Goal: Task Accomplishment & Management: Use online tool/utility

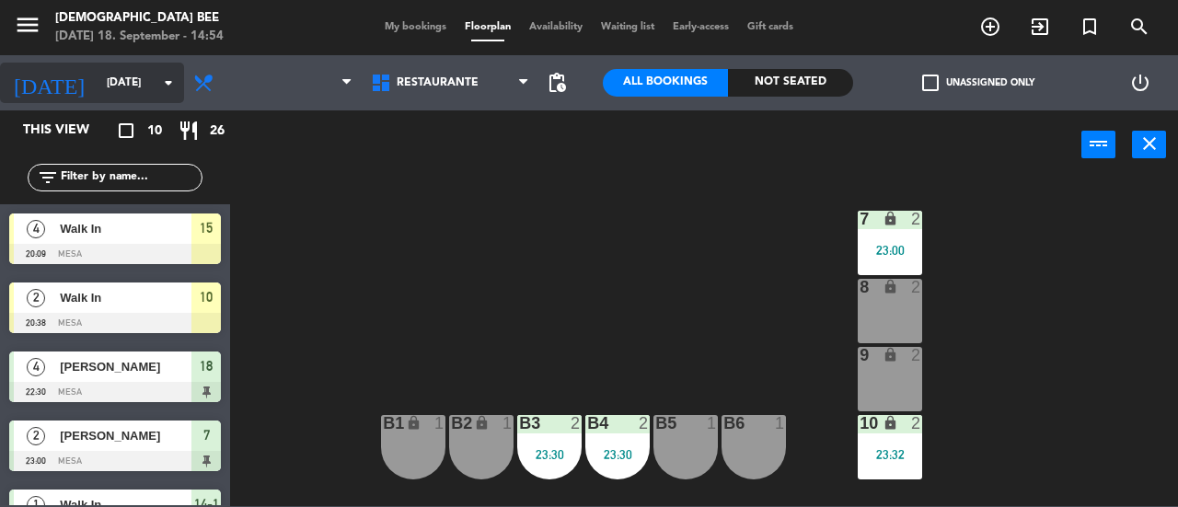
click at [98, 87] on input "[DATE]" at bounding box center [171, 82] width 146 height 31
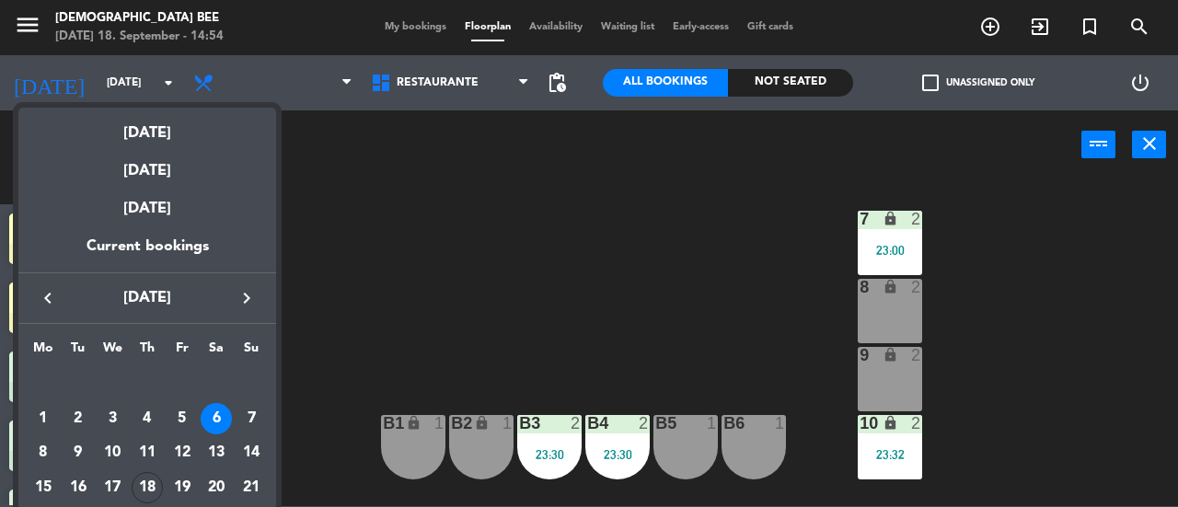
click at [145, 491] on div "18" at bounding box center [147, 487] width 31 height 31
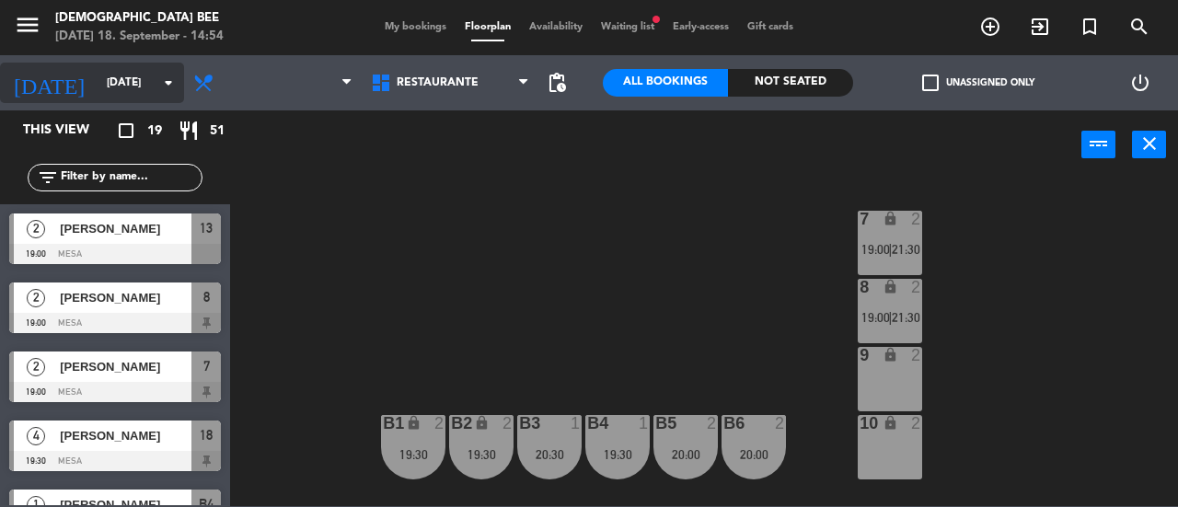
click at [107, 93] on input "[DATE]" at bounding box center [171, 82] width 146 height 31
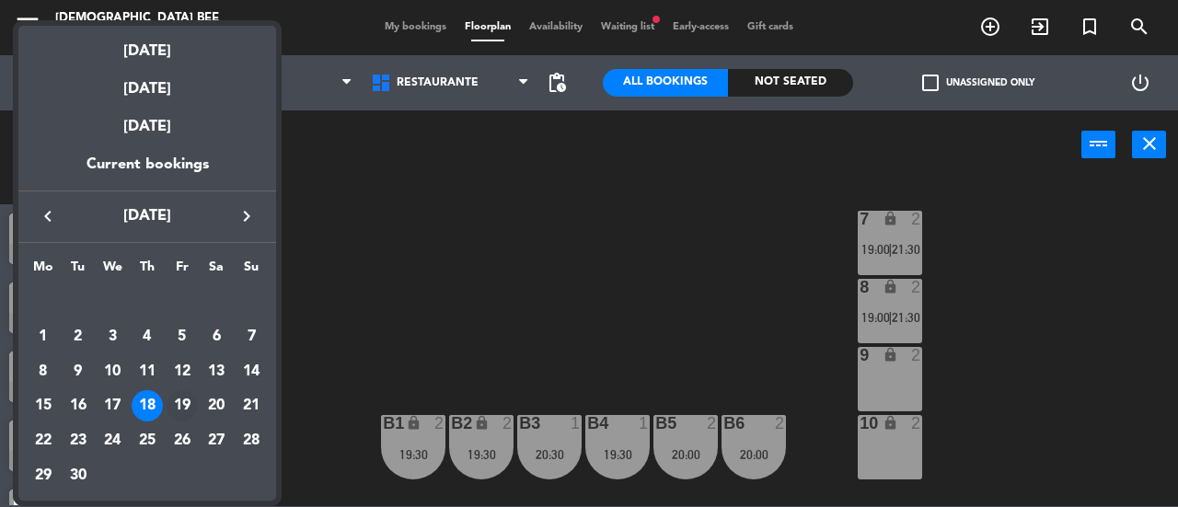
click at [180, 408] on div "19" at bounding box center [182, 405] width 31 height 31
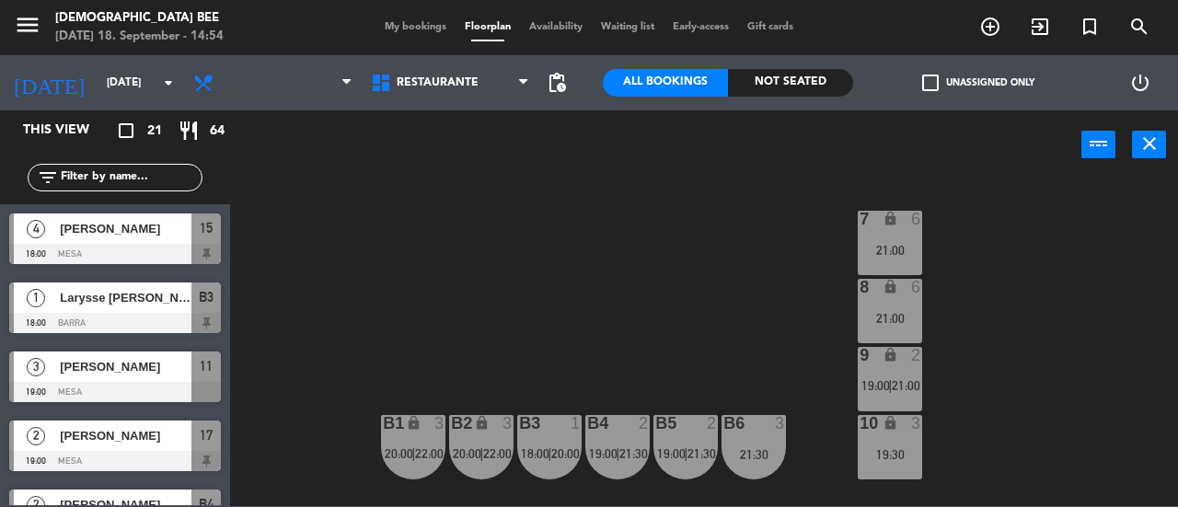
click at [137, 386] on div at bounding box center [115, 392] width 212 height 20
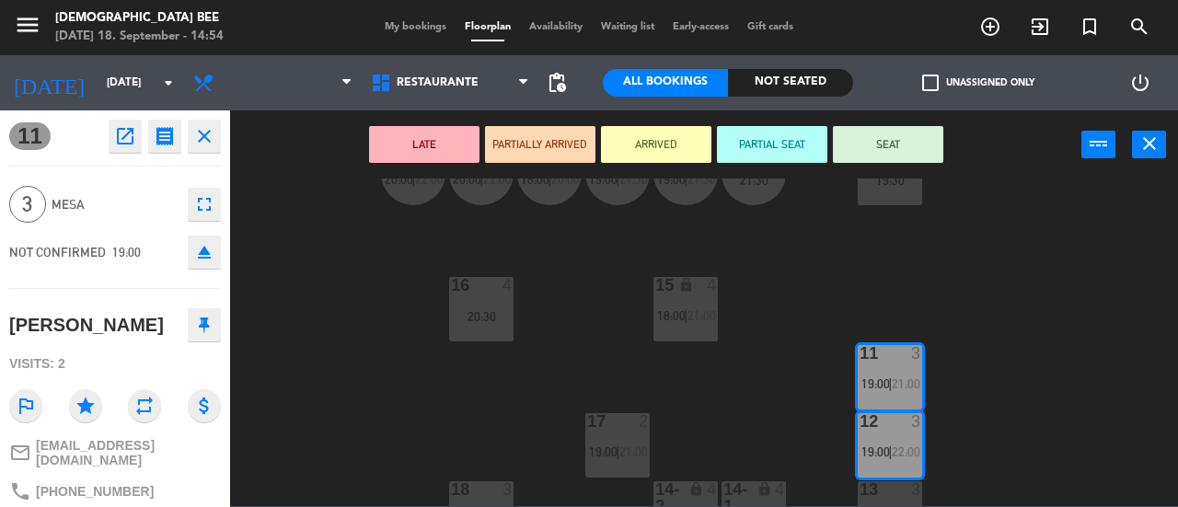
scroll to position [276, 0]
drag, startPoint x: 991, startPoint y: 364, endPoint x: 925, endPoint y: 369, distance: 66.5
click at [990, 364] on div "7 lock 6 21:00 8 lock 6 21:00 9 lock 2 19:00 | 21:00 B1 lock 3 20:00 | 22:00 B2…" at bounding box center [710, 343] width 936 height 328
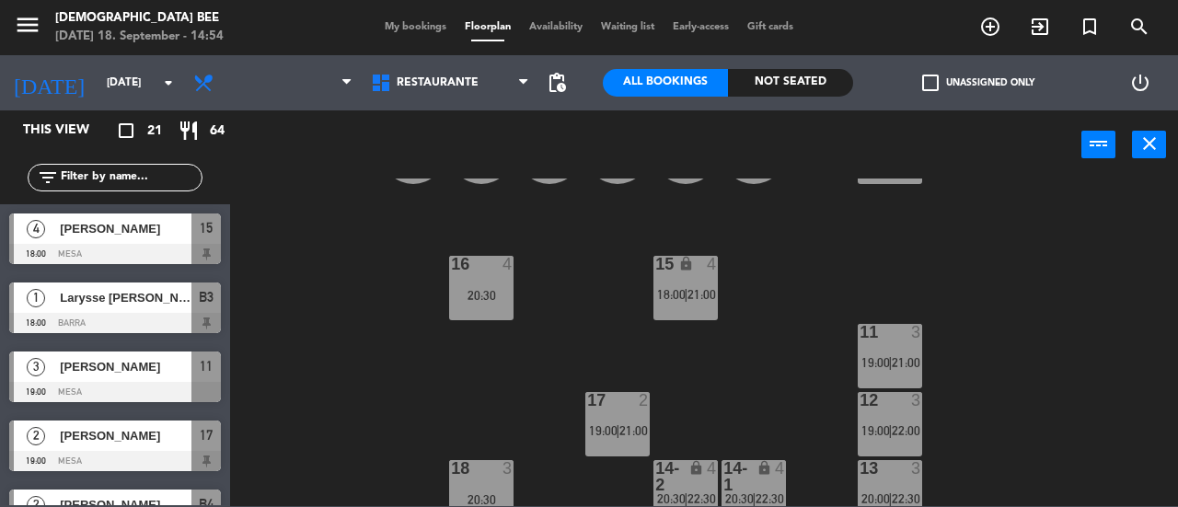
scroll to position [314, 0]
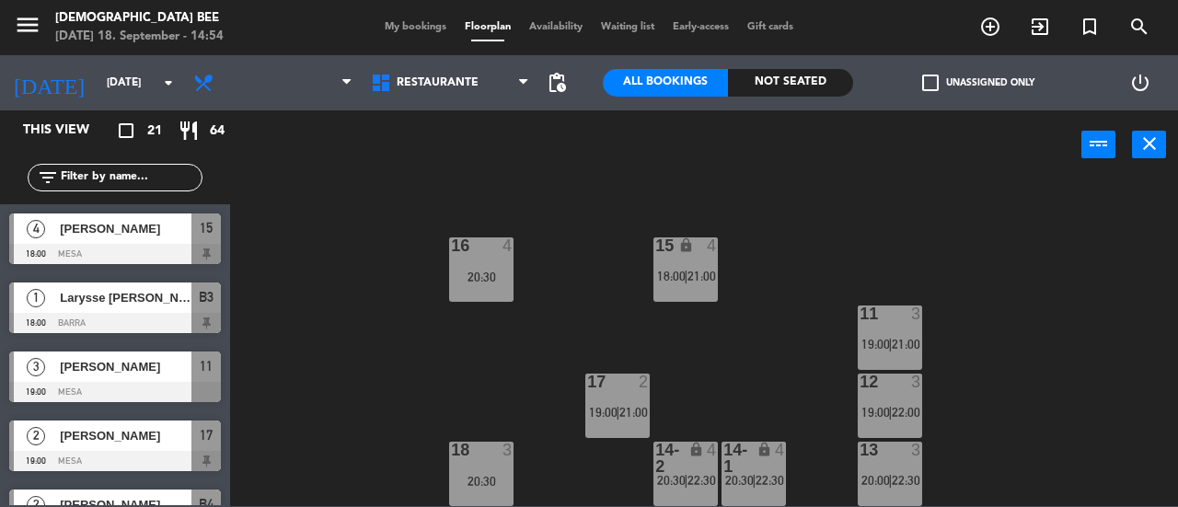
click at [900, 341] on span "21:00" at bounding box center [906, 344] width 29 height 15
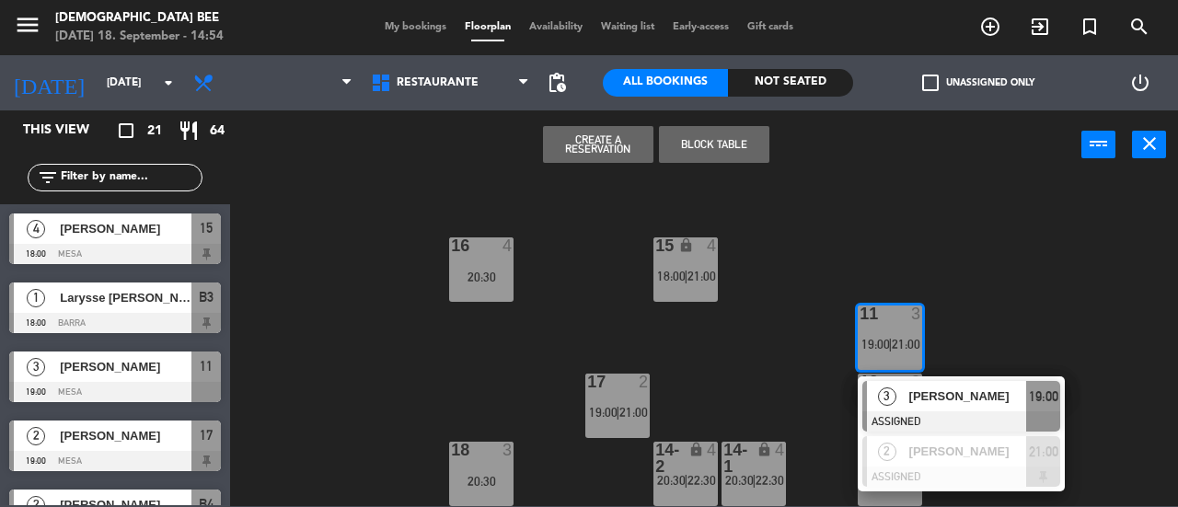
click at [952, 402] on div "3 [PERSON_NAME] ASSIGNED 19:00" at bounding box center [961, 406] width 235 height 60
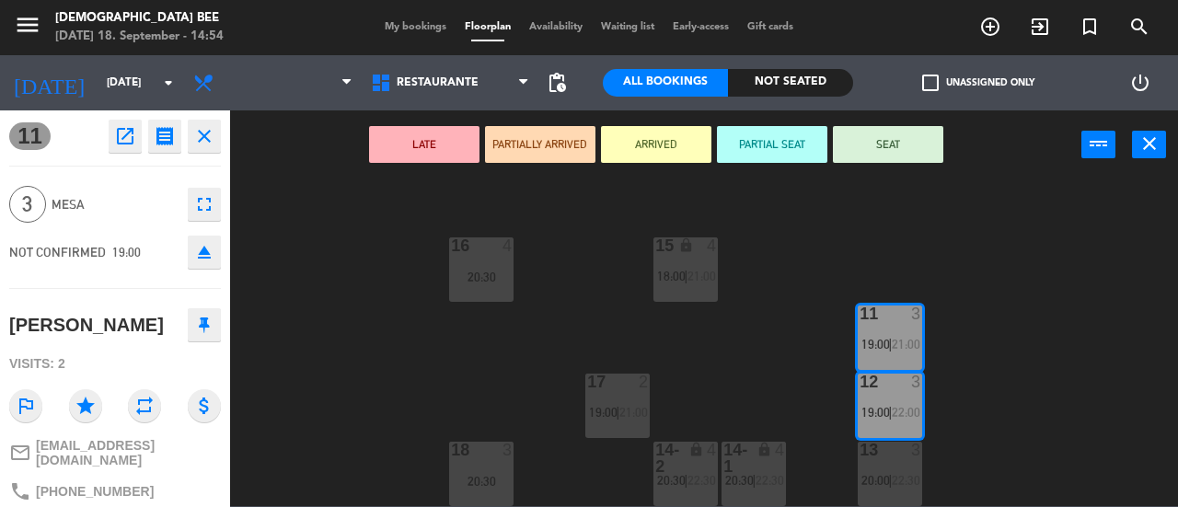
click at [628, 391] on div "17 2" at bounding box center [617, 383] width 64 height 18
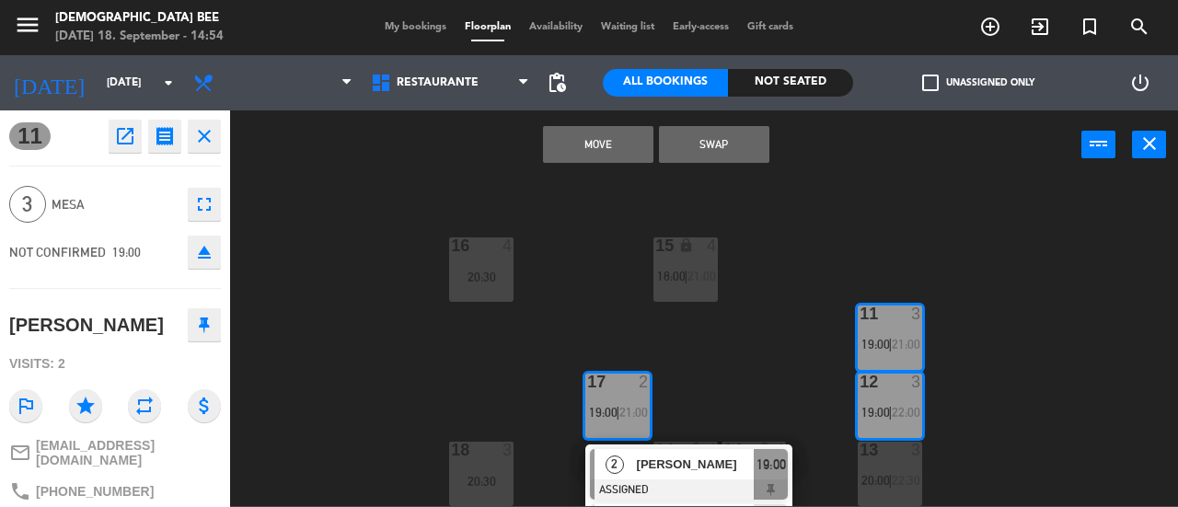
click at [707, 150] on button "Swap" at bounding box center [714, 144] width 110 height 37
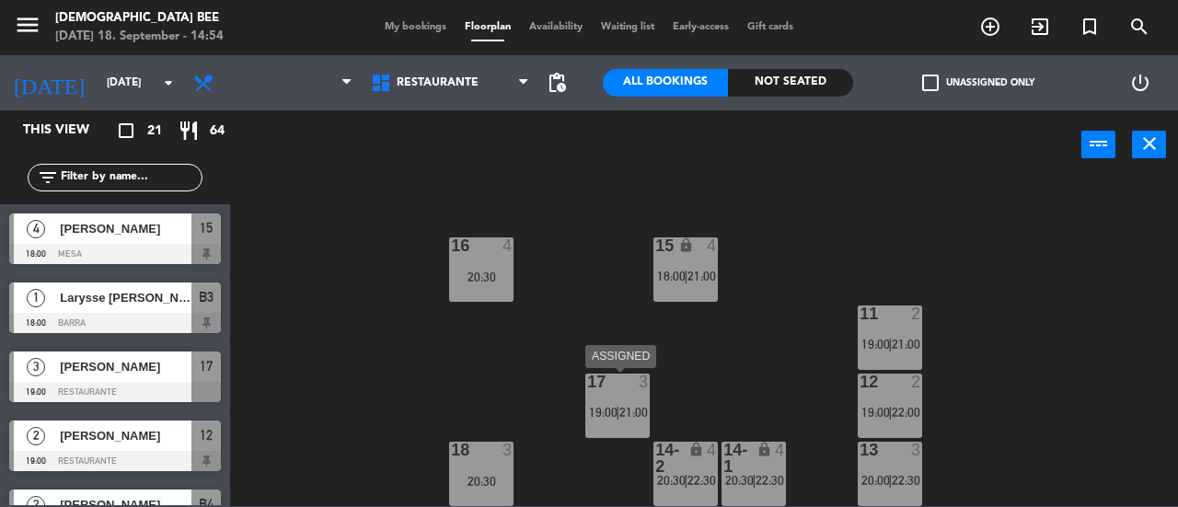
click at [636, 395] on div "17 3 19:00 | 21:00" at bounding box center [617, 406] width 64 height 64
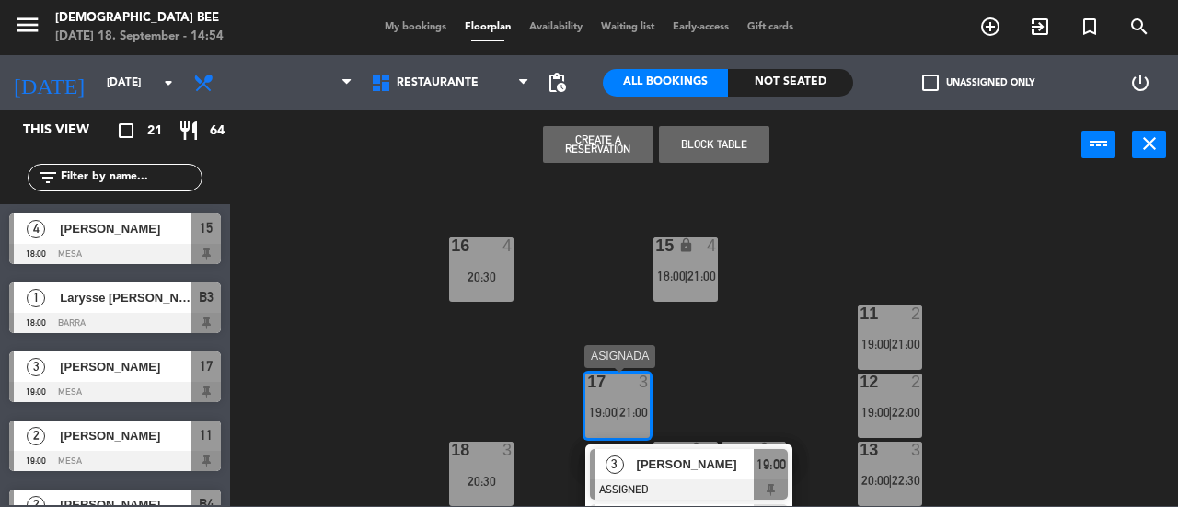
scroll to position [367, 0]
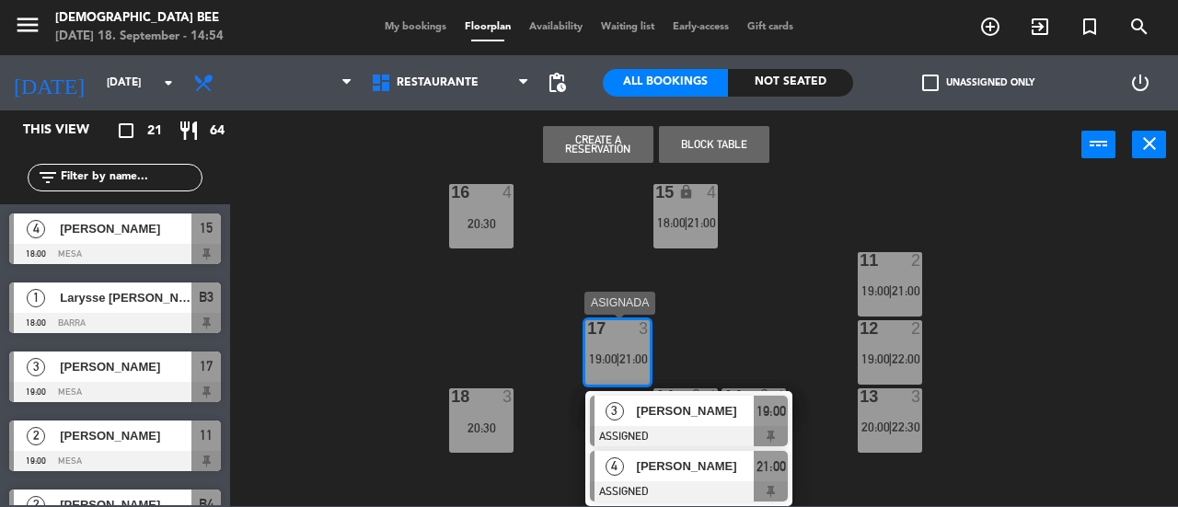
click at [679, 469] on span "[PERSON_NAME]" at bounding box center [696, 466] width 118 height 19
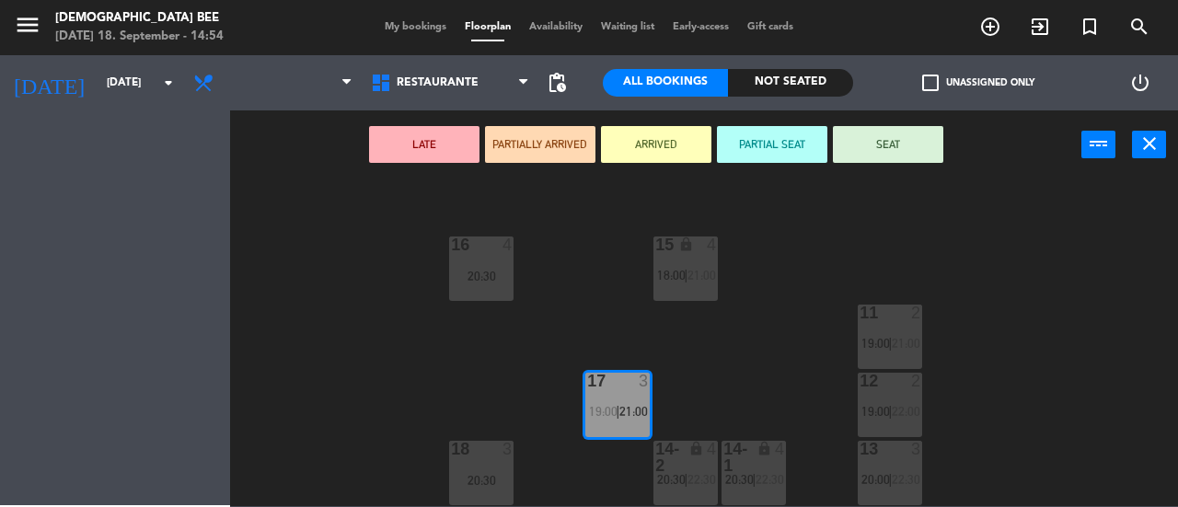
scroll to position [314, 0]
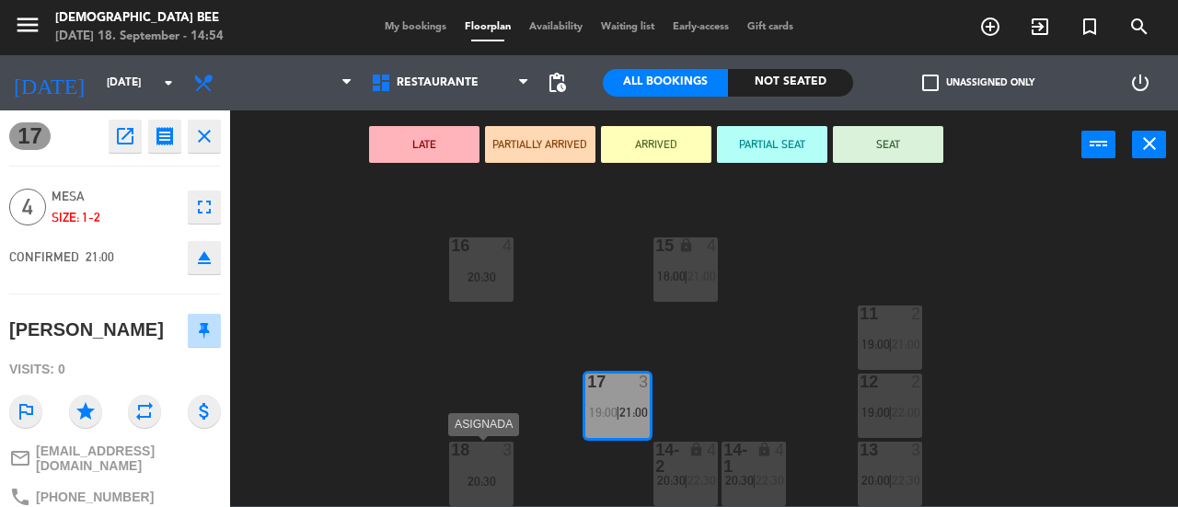
click at [495, 464] on div "18 3 20:30" at bounding box center [481, 474] width 64 height 64
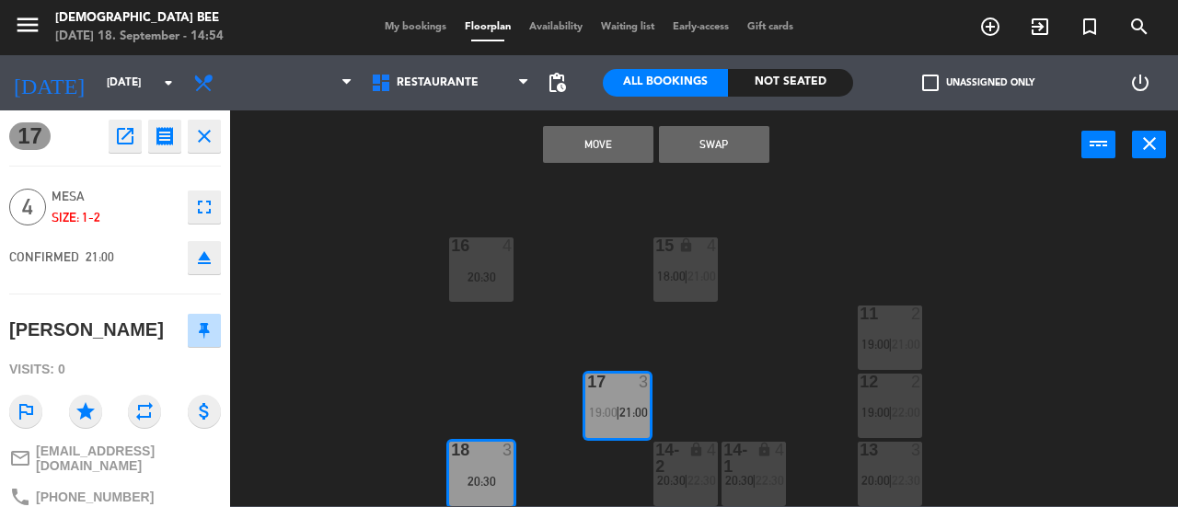
click at [771, 377] on div "7 lock 6 21:00 8 lock 6 21:00 9 lock 2 19:00 | 21:00 B1 lock 3 20:00 | 22:00 B2…" at bounding box center [710, 343] width 936 height 328
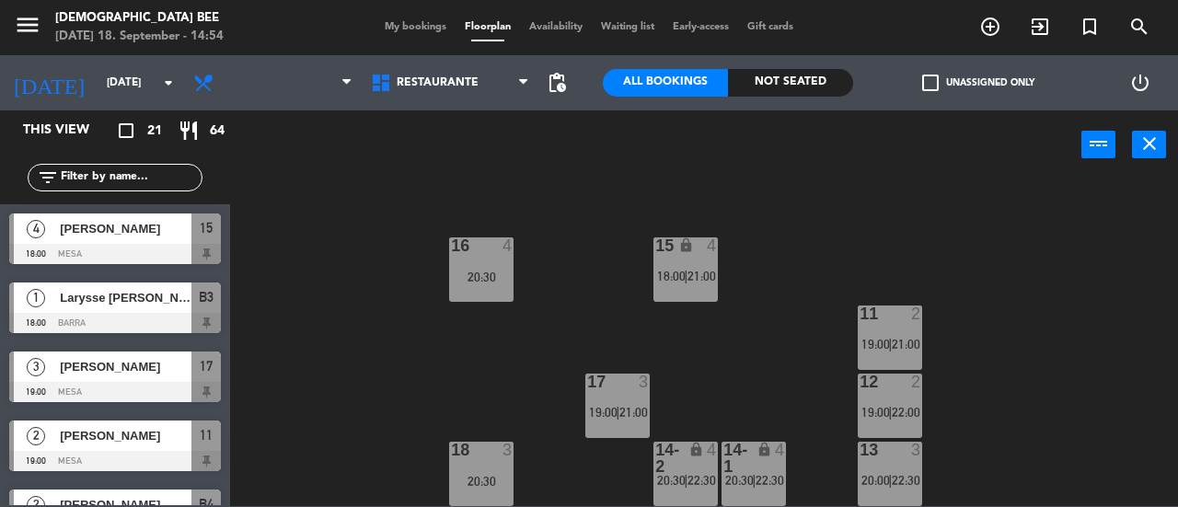
scroll to position [31, 0]
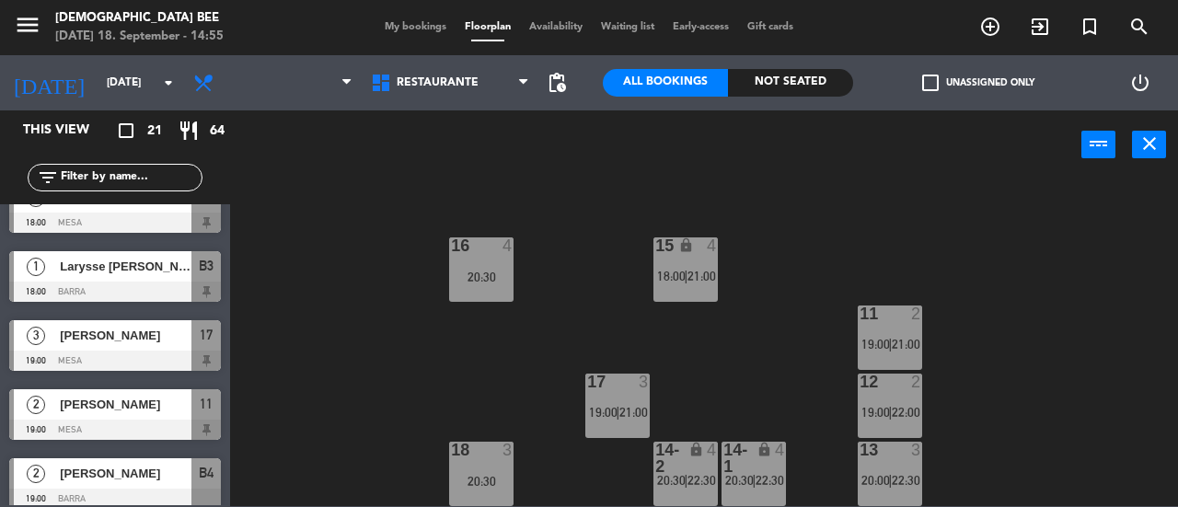
click at [871, 473] on span "20:00" at bounding box center [876, 480] width 29 height 15
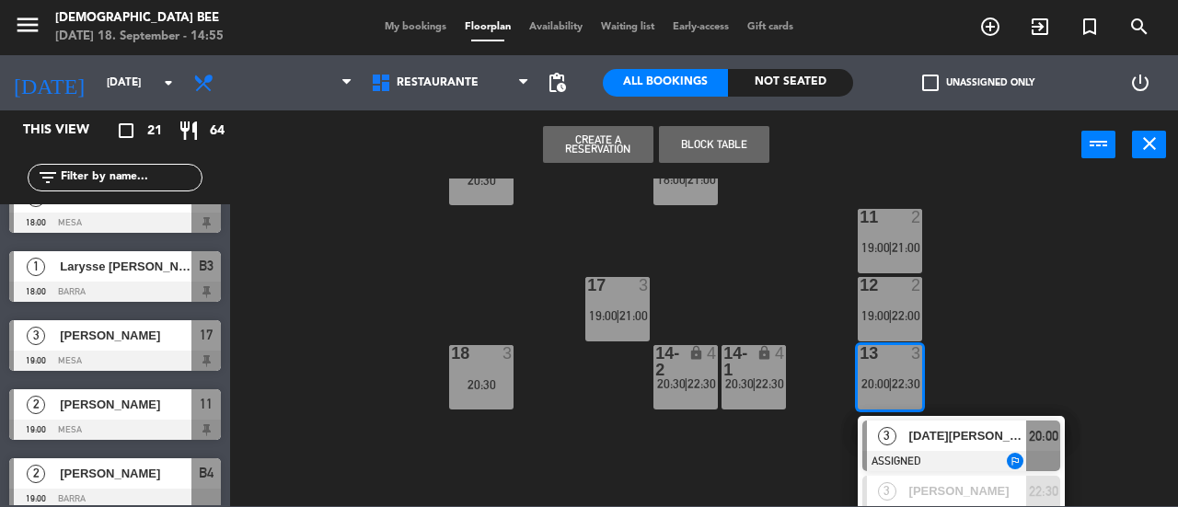
scroll to position [435, 0]
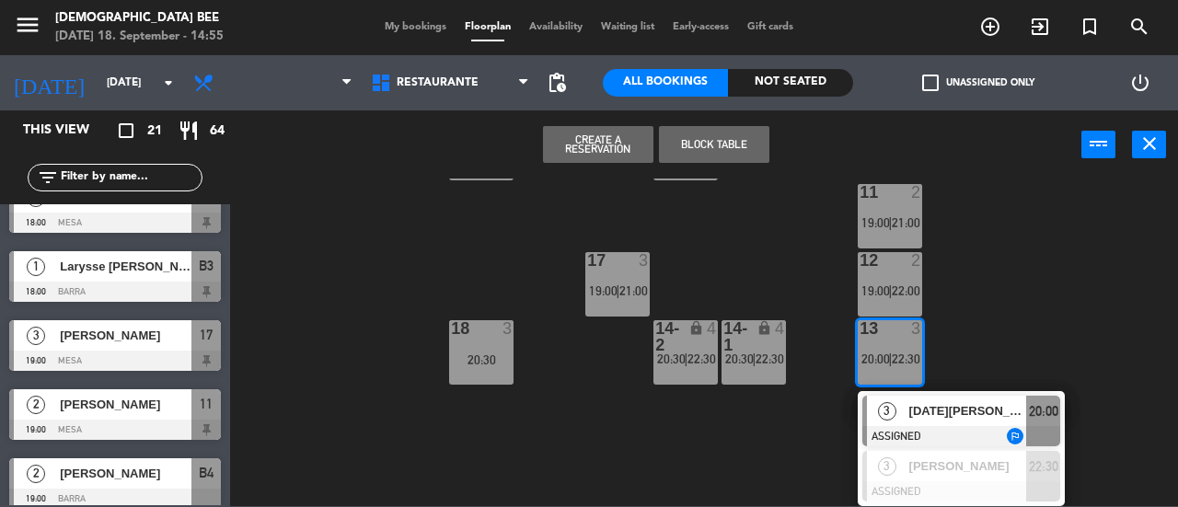
drag, startPoint x: 667, startPoint y: 443, endPoint x: 674, endPoint y: 386, distance: 57.4
click at [669, 438] on div "7 lock 6 21:00 8 lock 6 21:00 9 lock 2 19:00 | 21:00 B1 lock 3 20:00 | 22:00 B2…" at bounding box center [710, 343] width 936 height 328
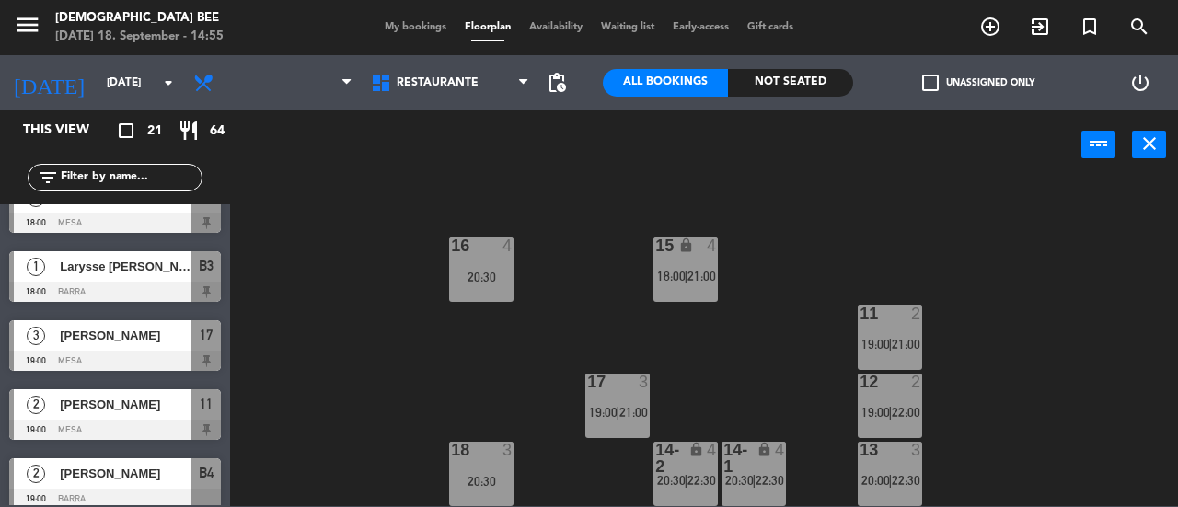
click at [642, 393] on div "17 3 19:00 | 21:00" at bounding box center [617, 406] width 64 height 64
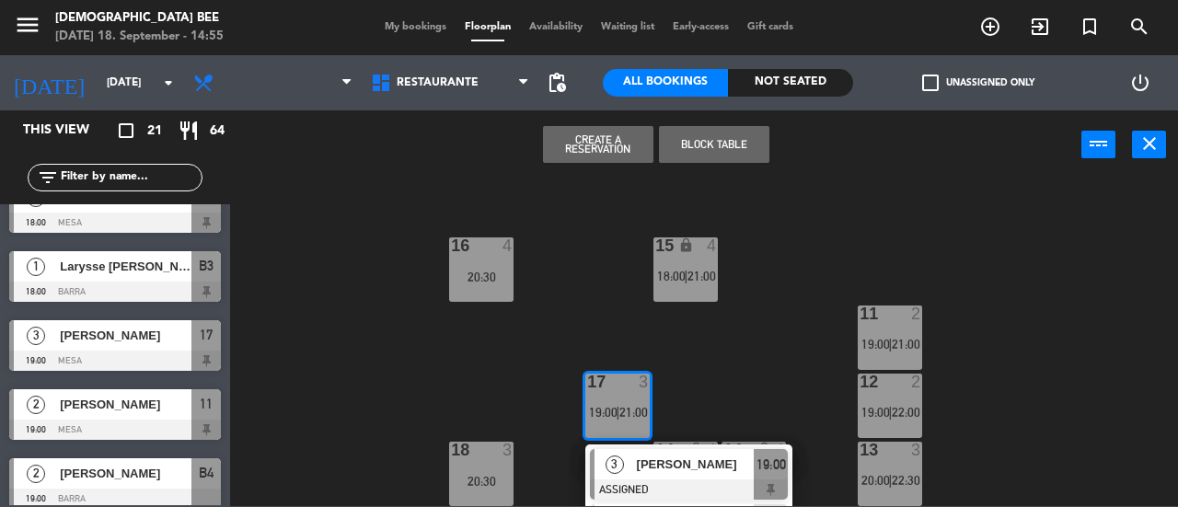
scroll to position [367, 0]
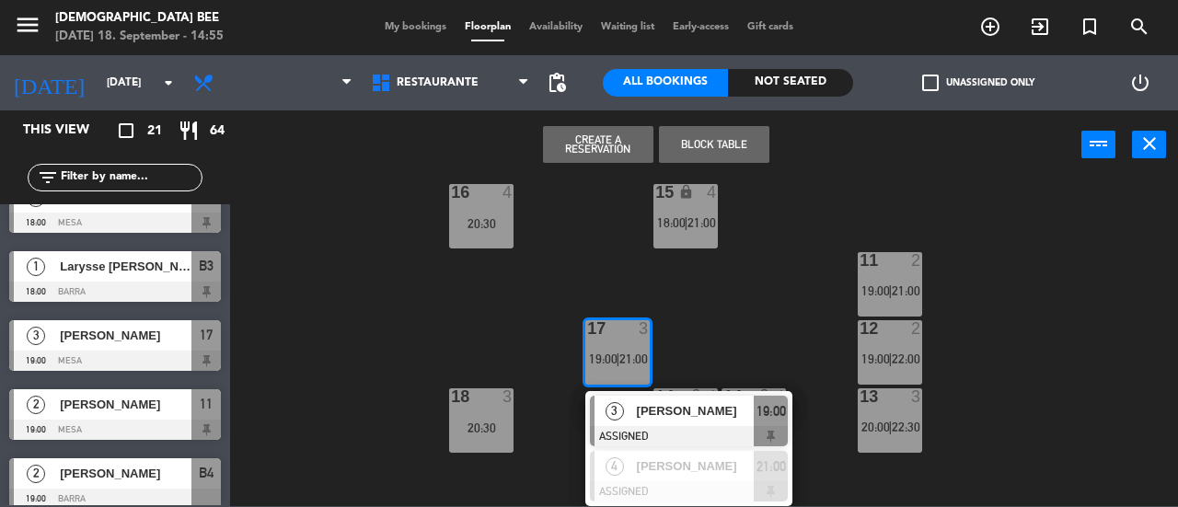
click at [737, 295] on div "7 lock 6 21:00 8 lock 6 21:00 9 lock 2 19:00 | 21:00 B1 lock 3 20:00 | 22:00 B2…" at bounding box center [710, 343] width 936 height 328
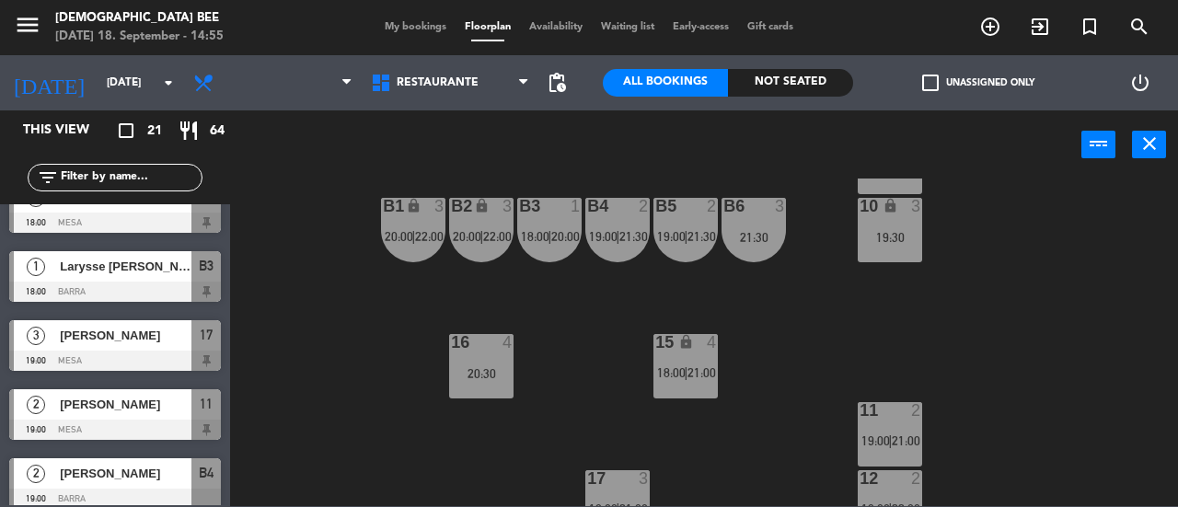
scroll to position [38, 0]
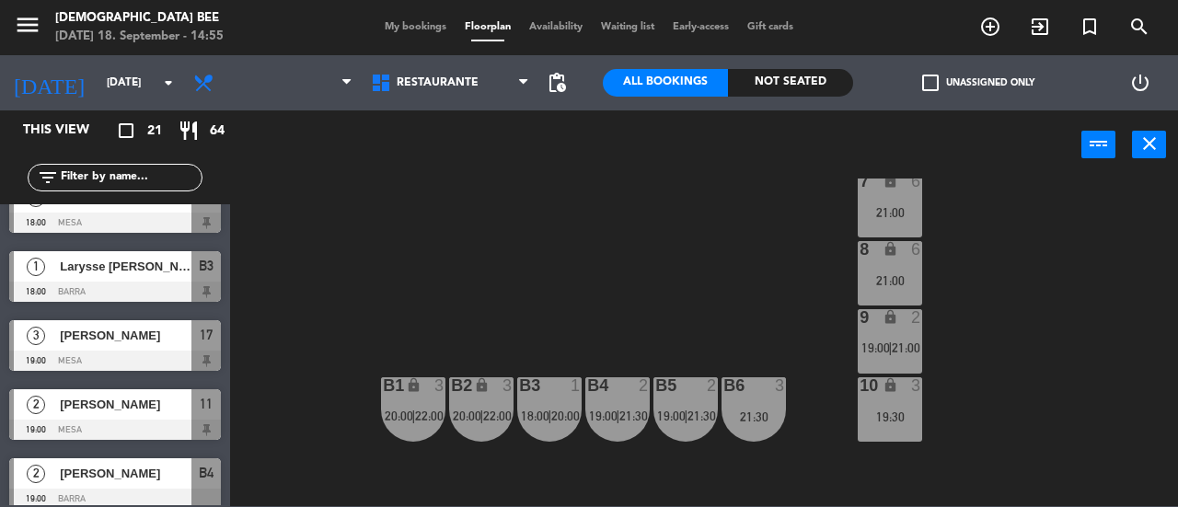
drag, startPoint x: 891, startPoint y: 218, endPoint x: 897, endPoint y: 237, distance: 20.4
click at [891, 218] on div "21:00" at bounding box center [890, 212] width 64 height 13
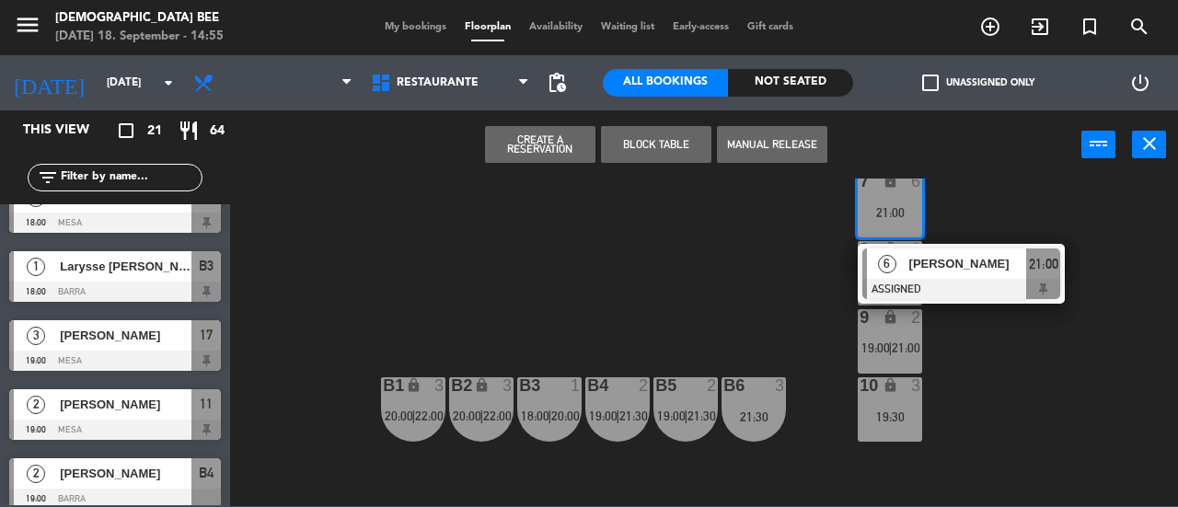
click at [978, 349] on div "7 lock 6 21:00 6 [PERSON_NAME] ASSIGNED 21:00 8 lock 6 21:00 9 lock 2 19:00 | 2…" at bounding box center [710, 343] width 936 height 328
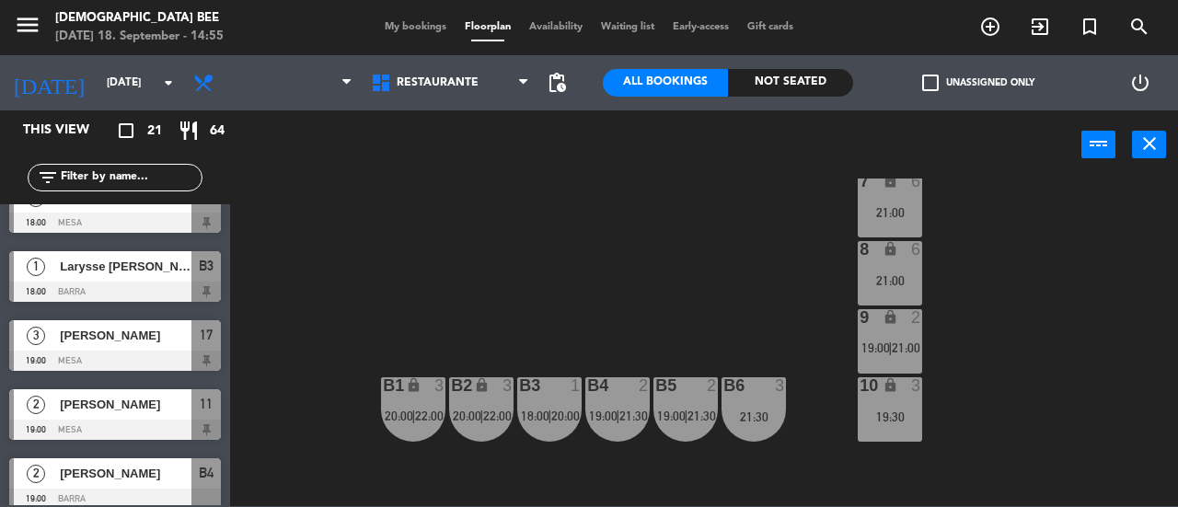
click at [879, 341] on span "19:00" at bounding box center [876, 348] width 29 height 15
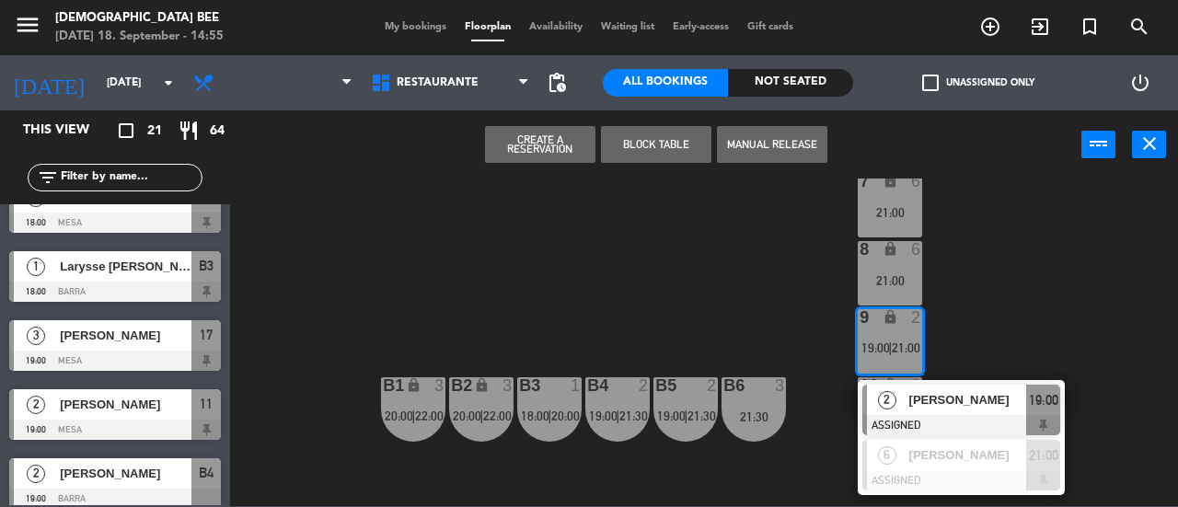
click at [967, 337] on div "7 lock 6 21:00 8 lock 6 21:00 9 lock 2 19:00 | 21:00 2 [PERSON_NAME] ASSIGNED 1…" at bounding box center [710, 343] width 936 height 328
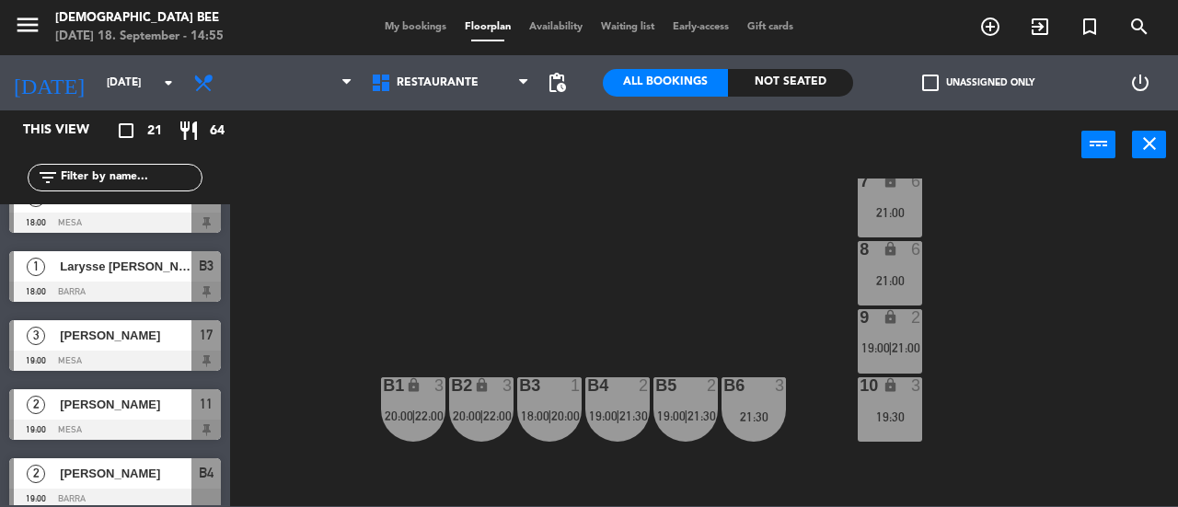
click at [897, 411] on div "19:30" at bounding box center [890, 417] width 64 height 13
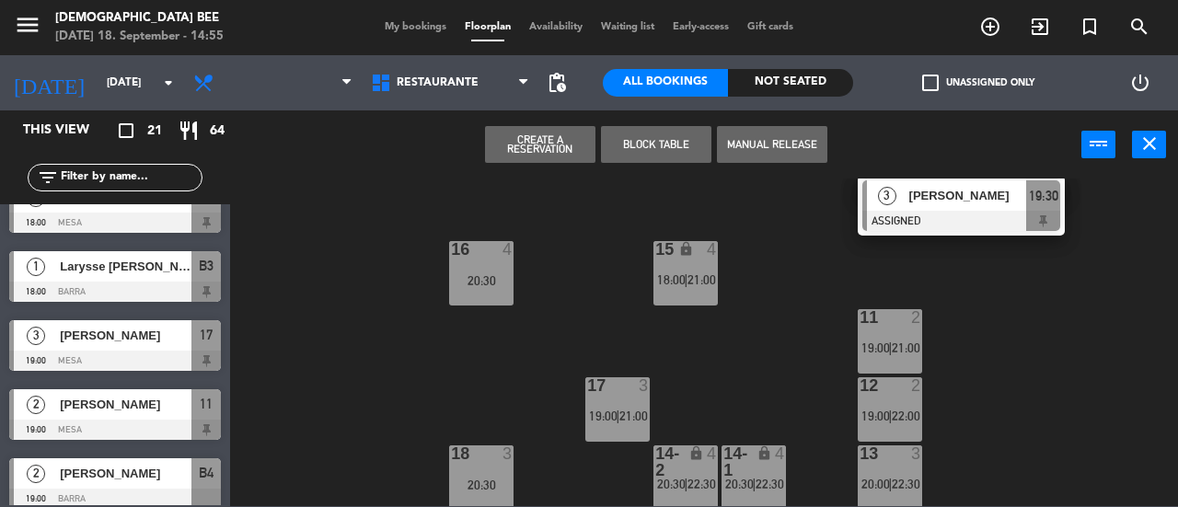
scroll to position [314, 0]
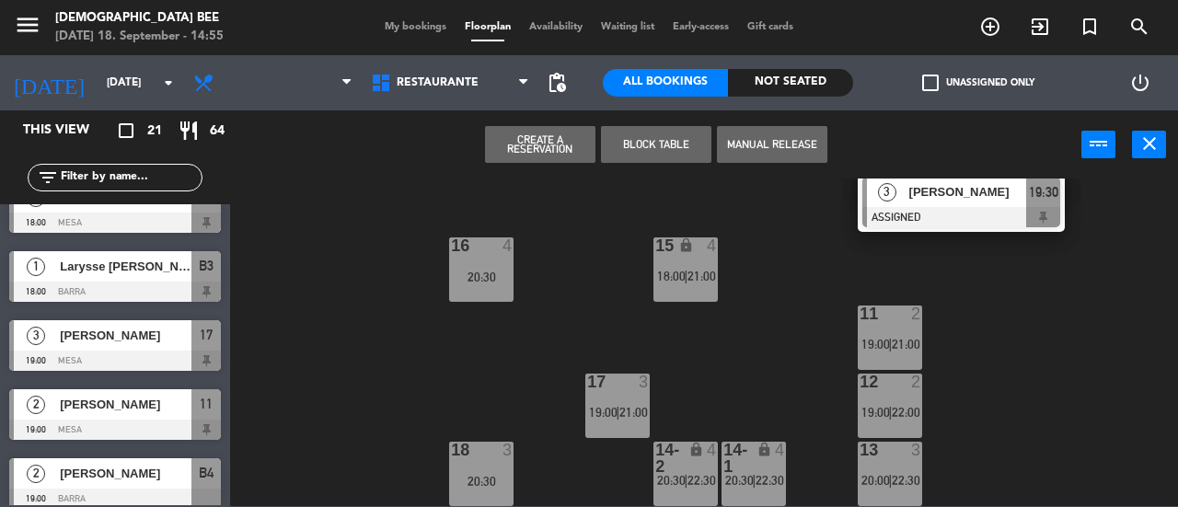
click at [1006, 376] on div "7 lock 6 21:00 8 lock 6 21:00 9 lock 2 19:00 | 21:00 B1 lock 3 20:00 | 22:00 B2…" at bounding box center [710, 343] width 936 height 328
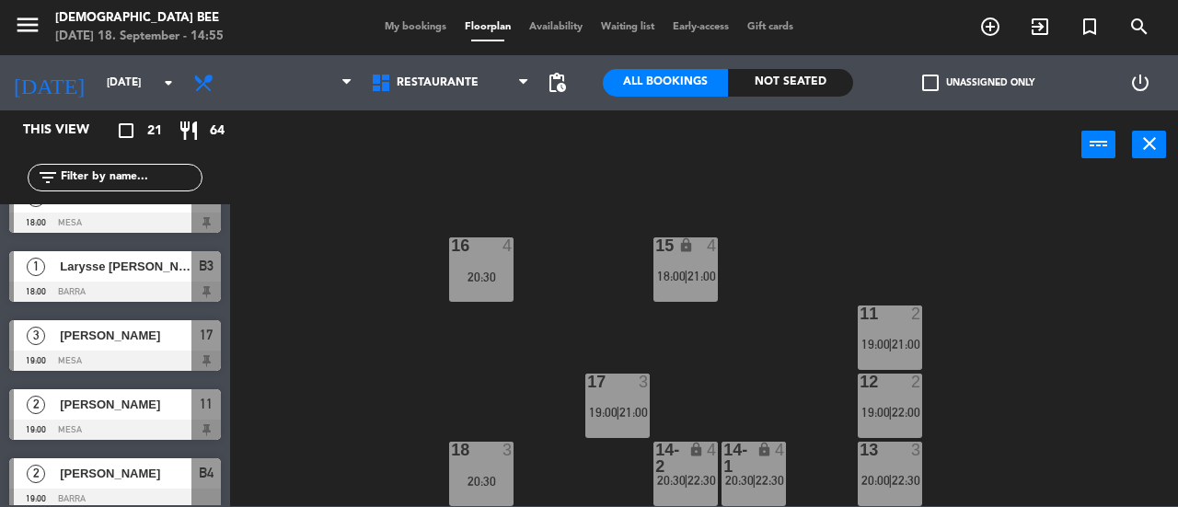
click at [913, 464] on div "13 3 20:00 | 22:30" at bounding box center [890, 474] width 64 height 64
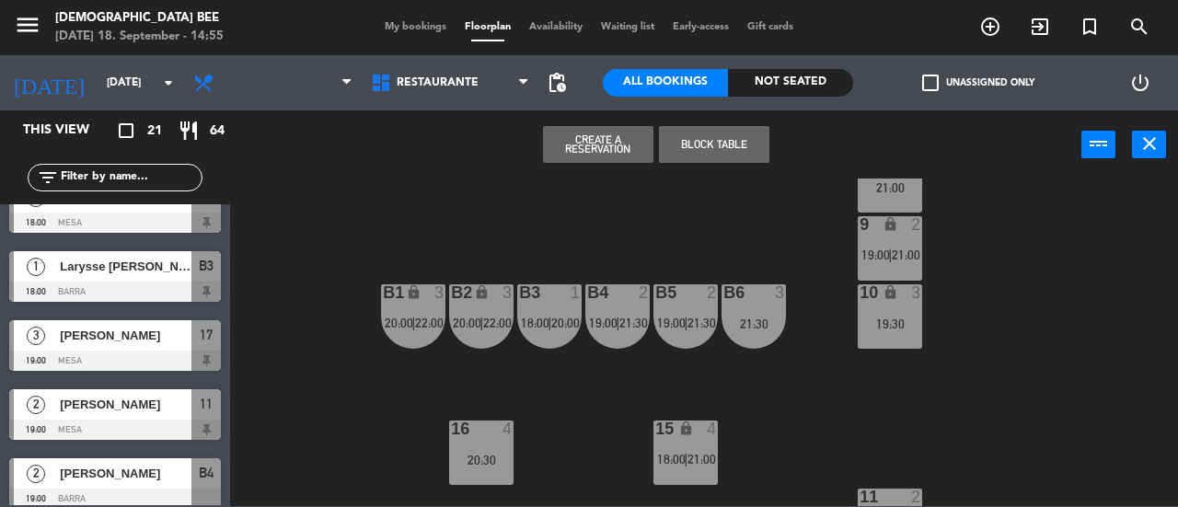
scroll to position [130, 0]
click at [957, 385] on div "7 lock 6 21:00 8 lock 6 21:00 9 lock 2 19:00 | 21:00 B1 lock 3 20:00 | 22:00 B2…" at bounding box center [710, 343] width 936 height 328
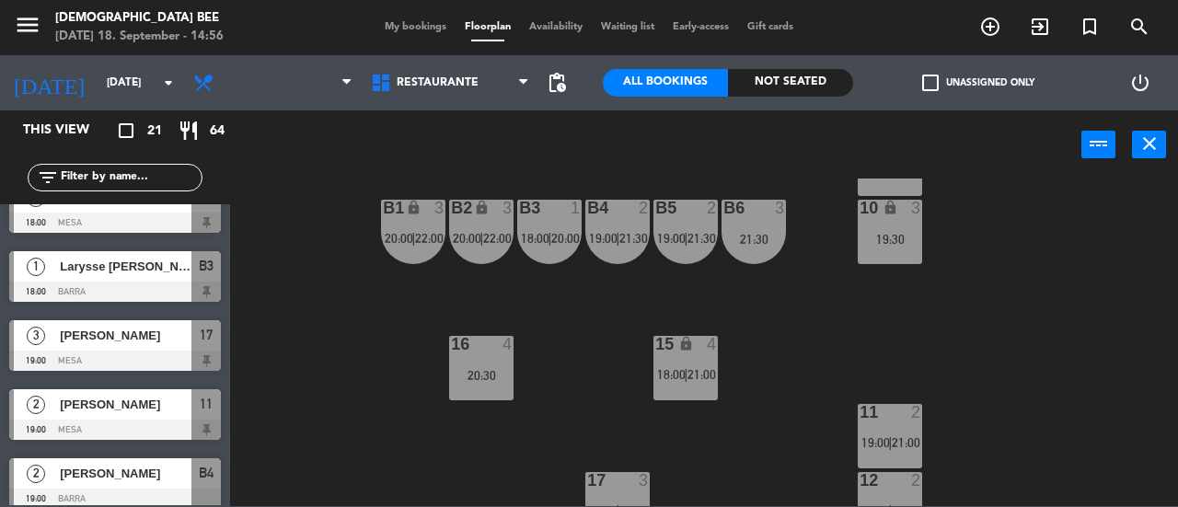
scroll to position [314, 0]
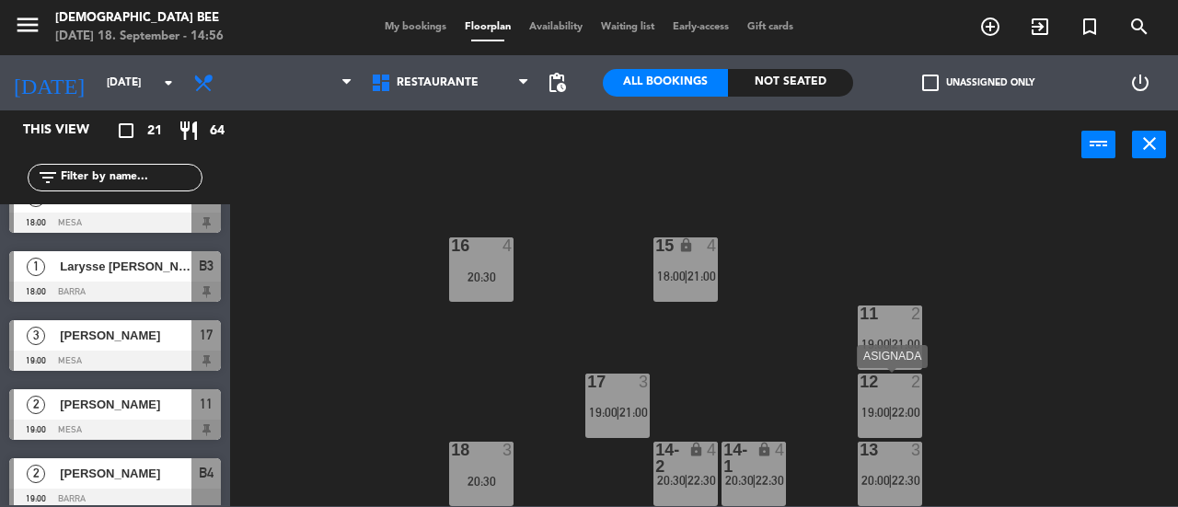
click at [895, 406] on span "22:00" at bounding box center [906, 412] width 29 height 15
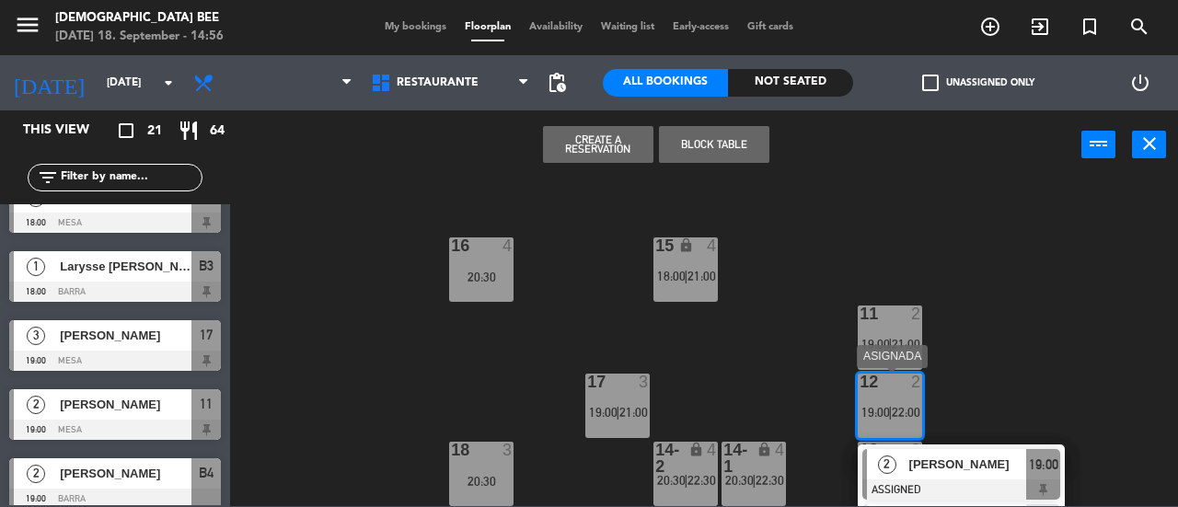
click at [920, 465] on span "[PERSON_NAME]" at bounding box center [968, 464] width 118 height 19
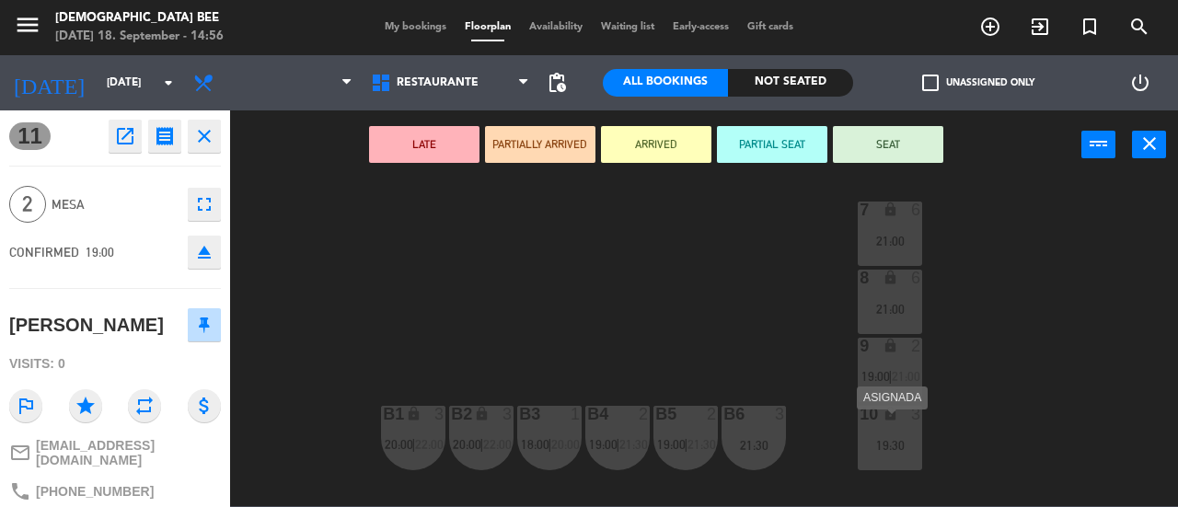
scroll to position [0, 0]
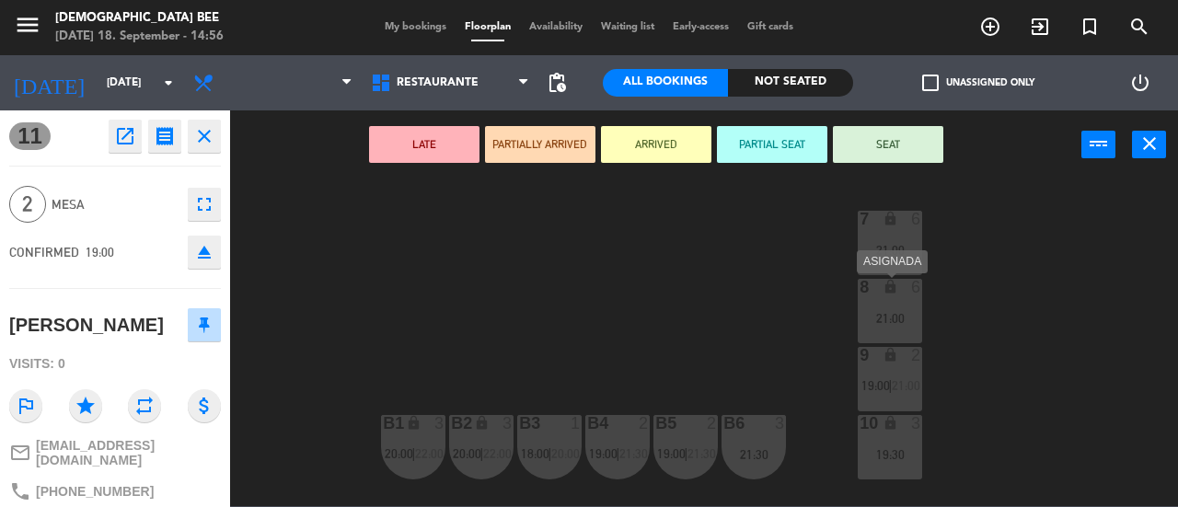
click at [884, 319] on div "21:00" at bounding box center [890, 318] width 64 height 13
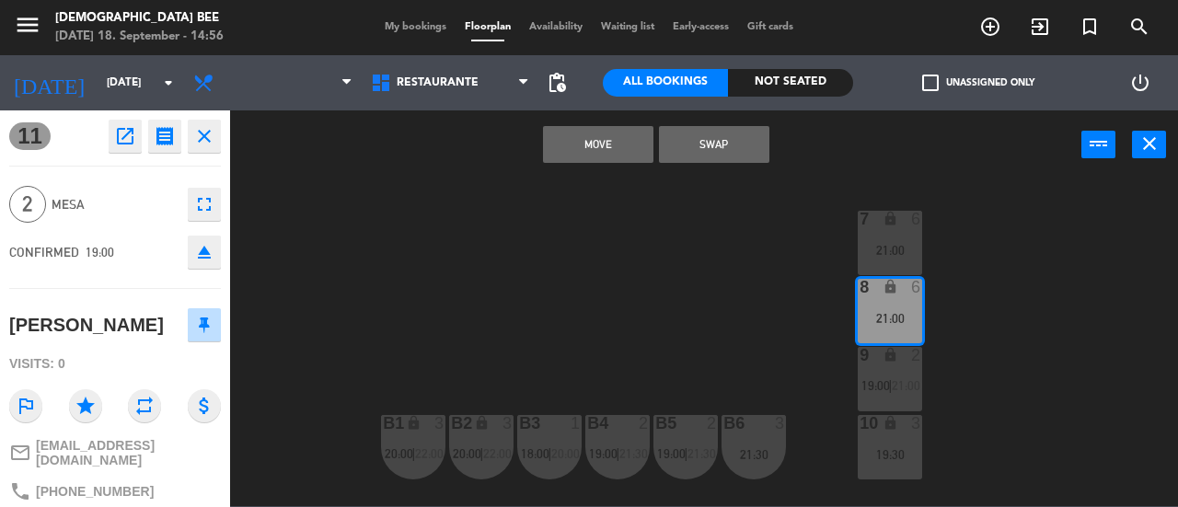
click at [595, 146] on button "Move" at bounding box center [598, 144] width 110 height 37
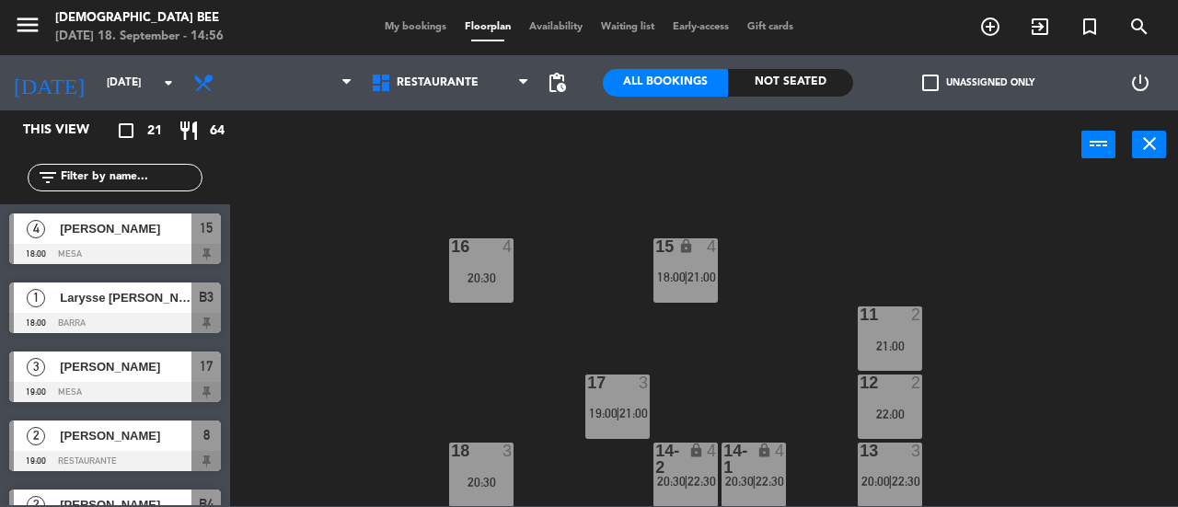
scroll to position [314, 0]
click at [914, 407] on div "22:00" at bounding box center [890, 413] width 64 height 13
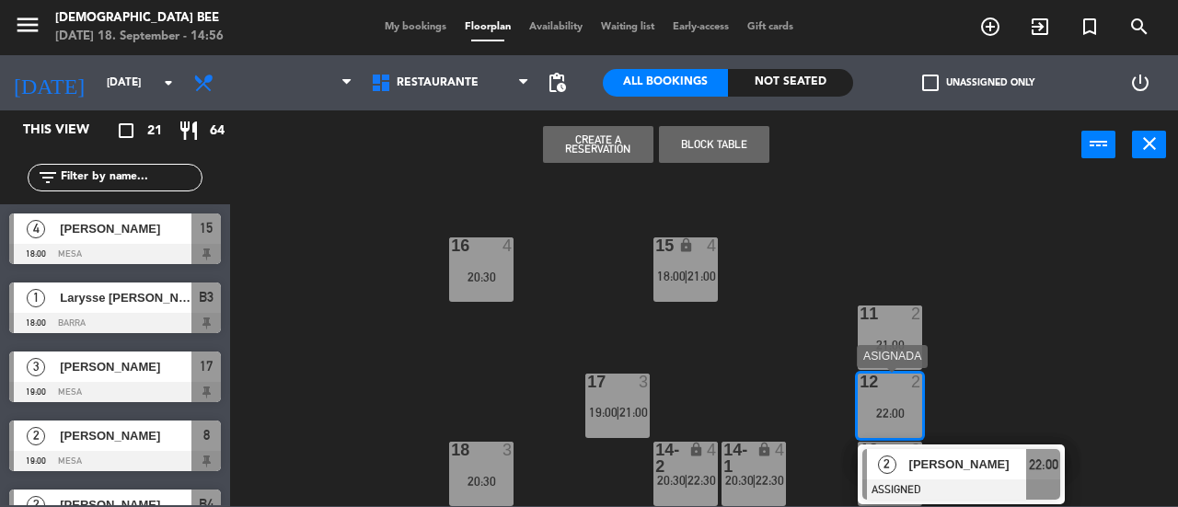
click at [969, 476] on div "[PERSON_NAME]" at bounding box center [968, 464] width 120 height 30
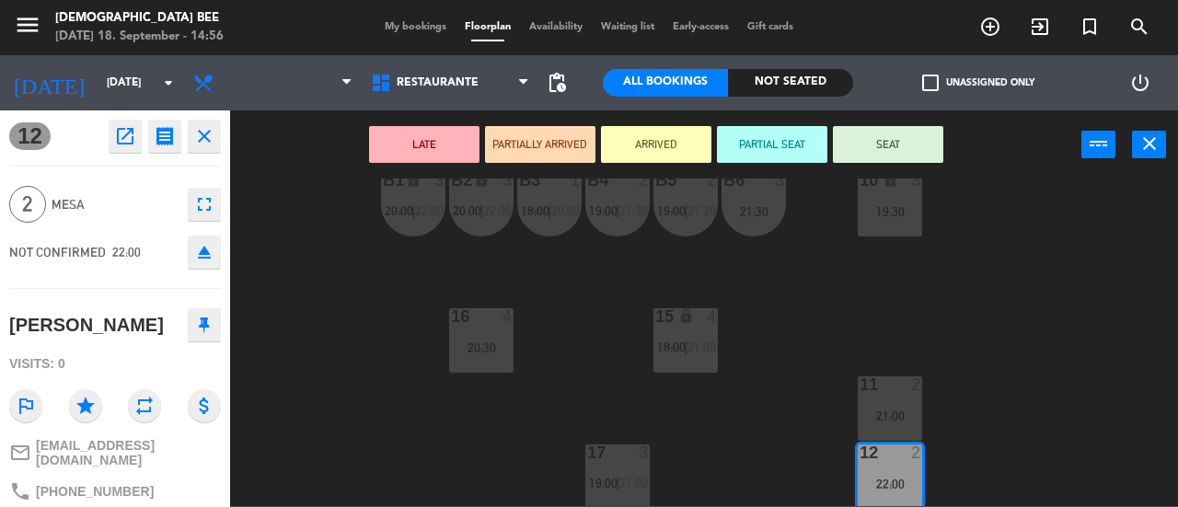
scroll to position [38, 0]
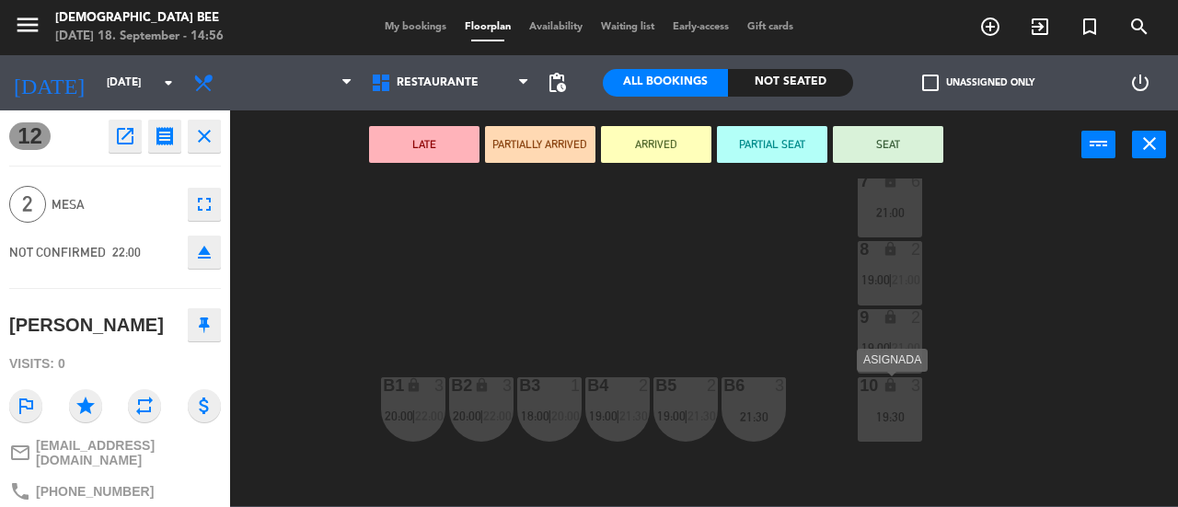
click at [908, 414] on div "19:30" at bounding box center [890, 417] width 64 height 13
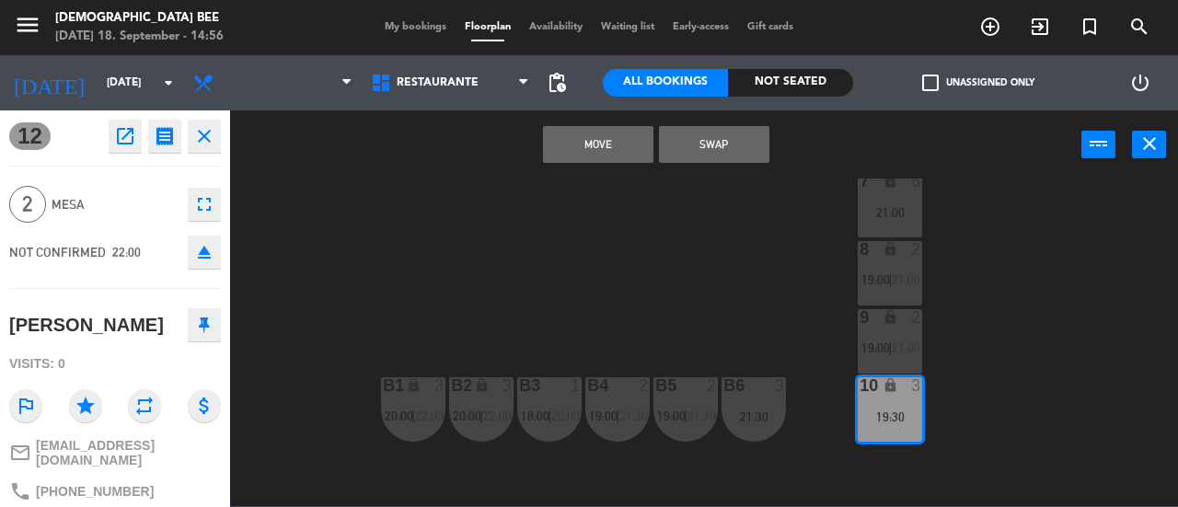
click at [611, 140] on button "Move" at bounding box center [598, 144] width 110 height 37
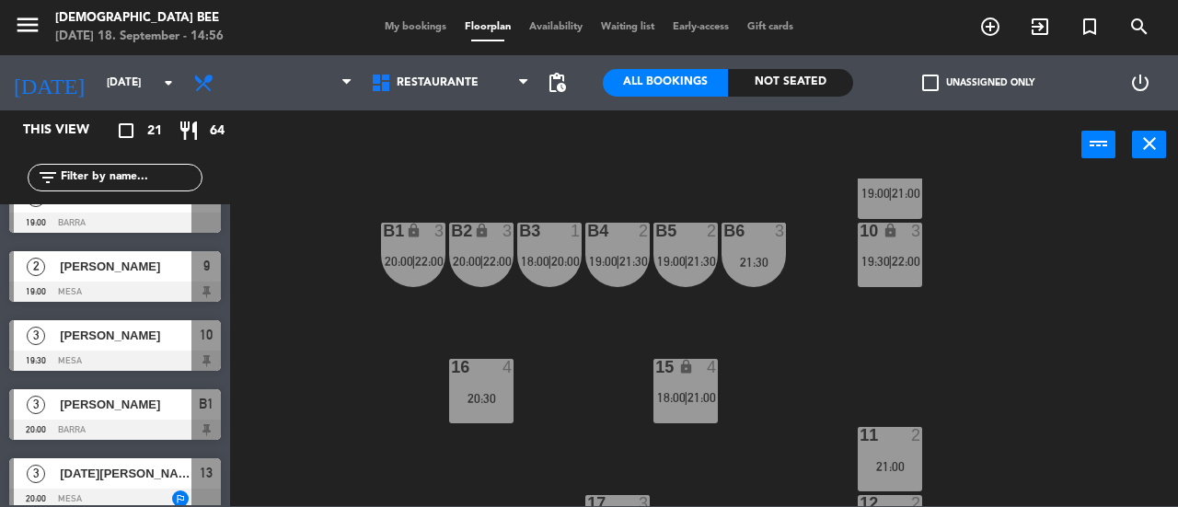
scroll to position [314, 0]
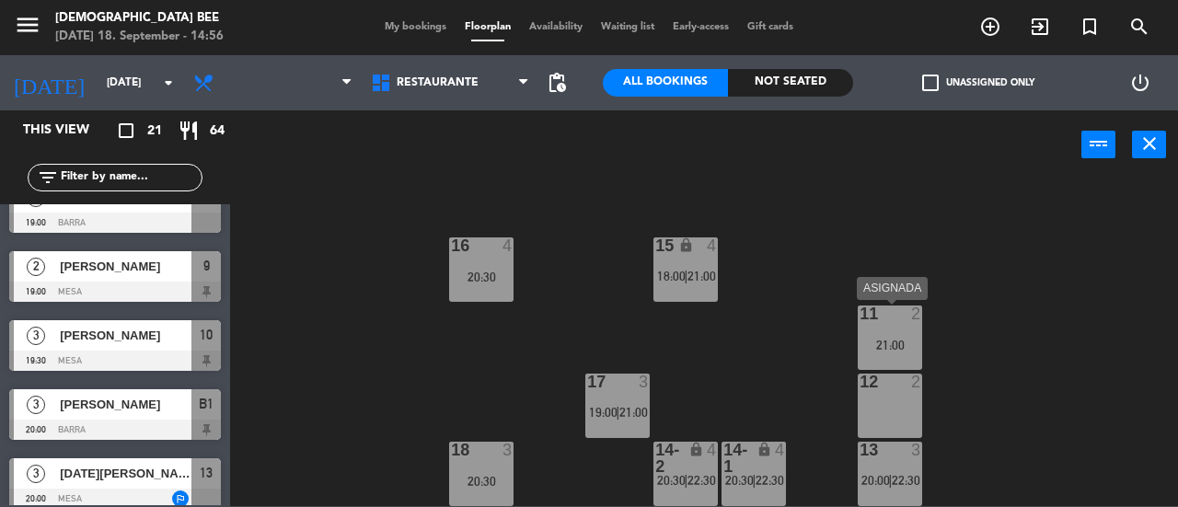
click at [897, 342] on div "21:00" at bounding box center [890, 345] width 64 height 13
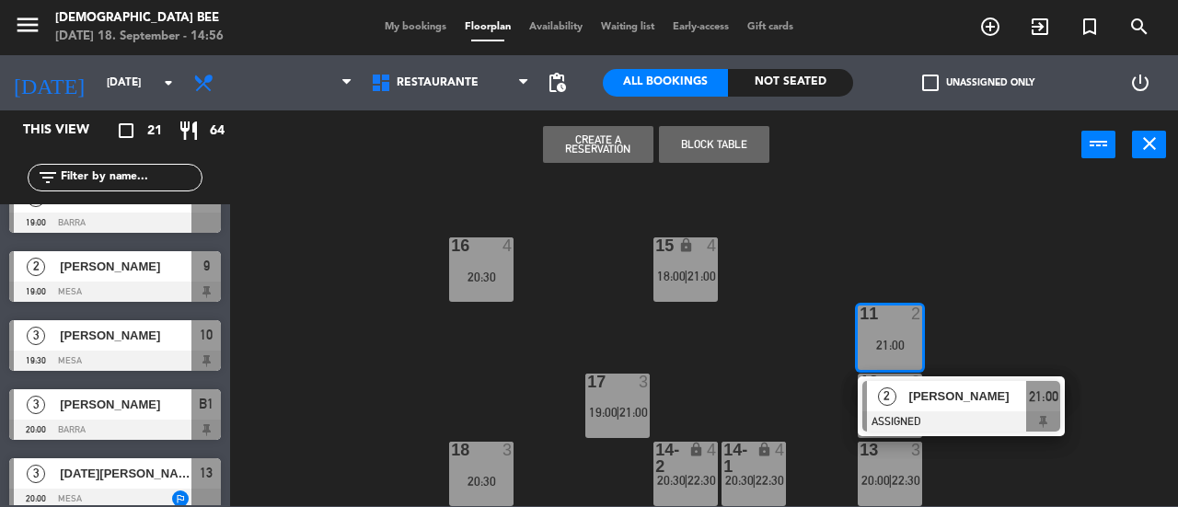
click at [768, 362] on div "7 lock 6 21:00 8 lock 2 19:00 | 21:00 9 lock 2 19:00 | 21:00 B1 lock 3 20:00 | …" at bounding box center [710, 343] width 936 height 328
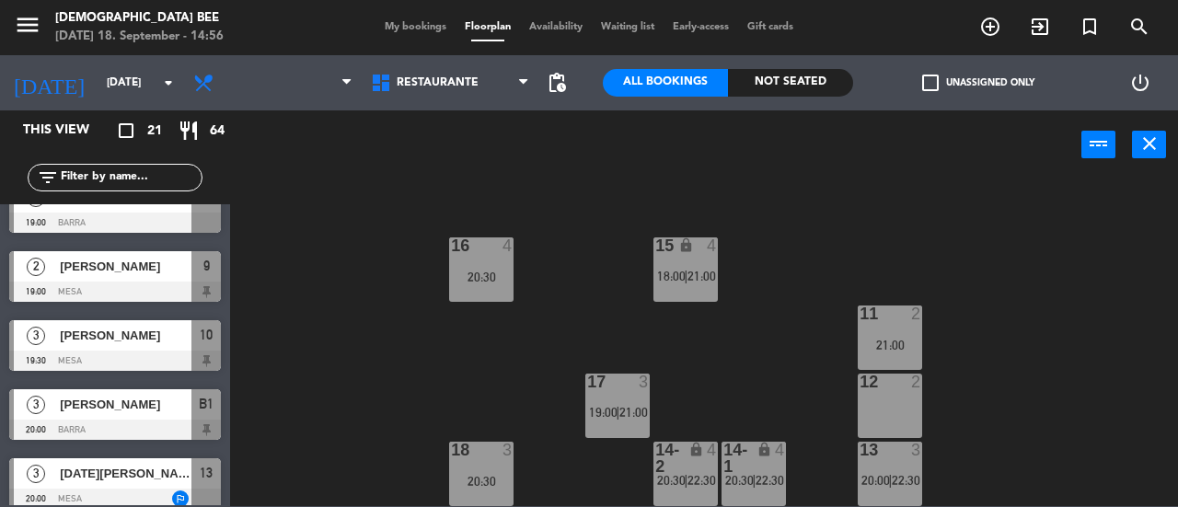
click at [642, 399] on div "17 3 19:00 | 21:00" at bounding box center [617, 406] width 64 height 64
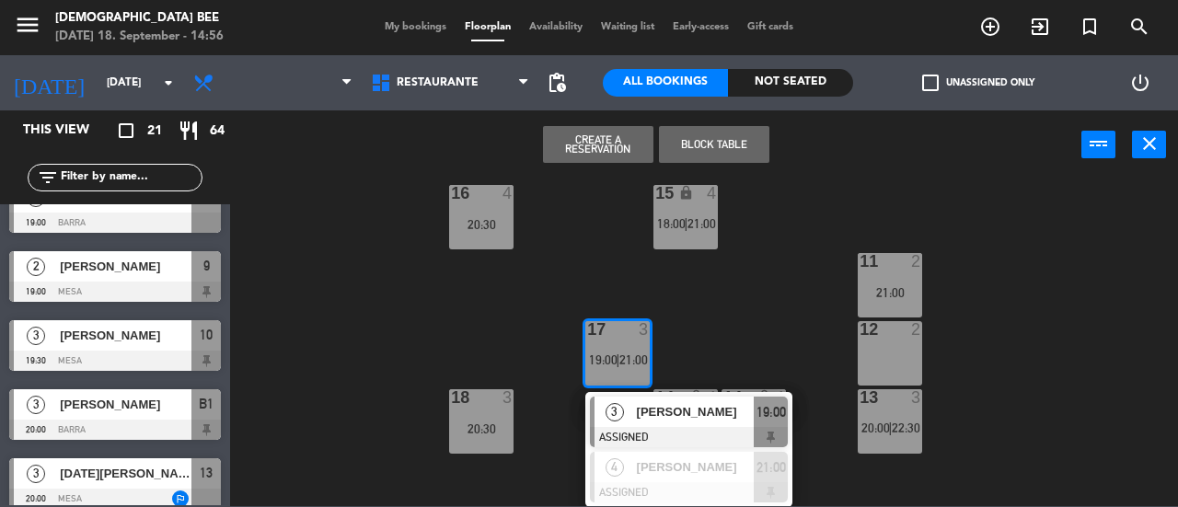
scroll to position [367, 0]
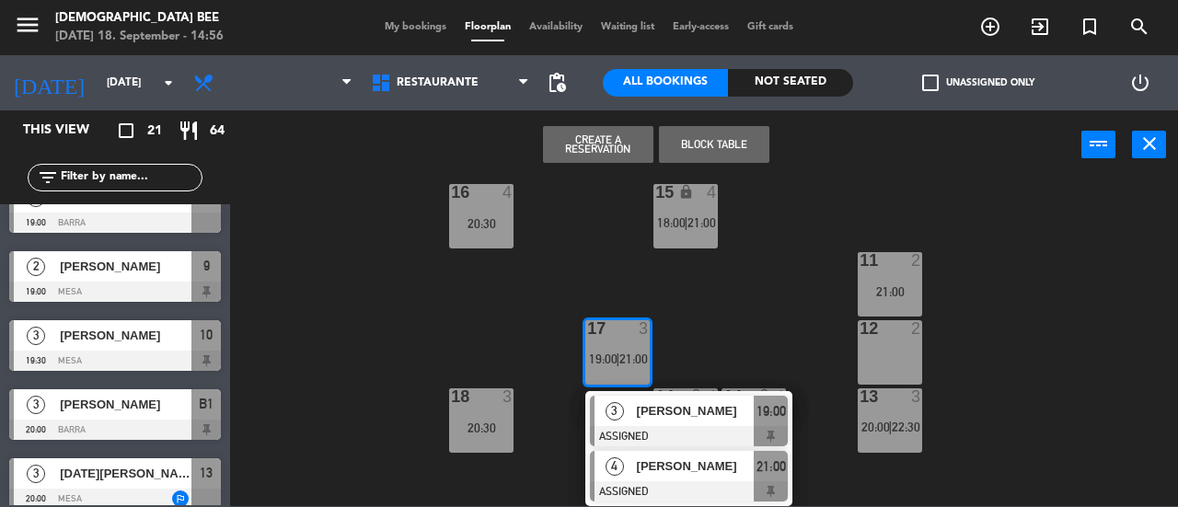
click at [682, 478] on div "[PERSON_NAME]" at bounding box center [695, 466] width 120 height 30
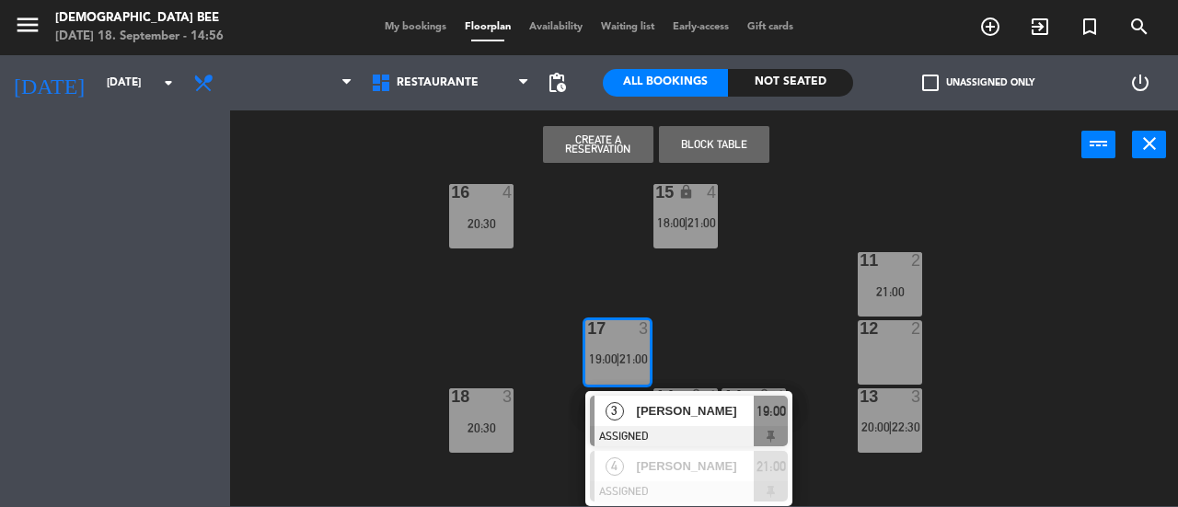
scroll to position [314, 0]
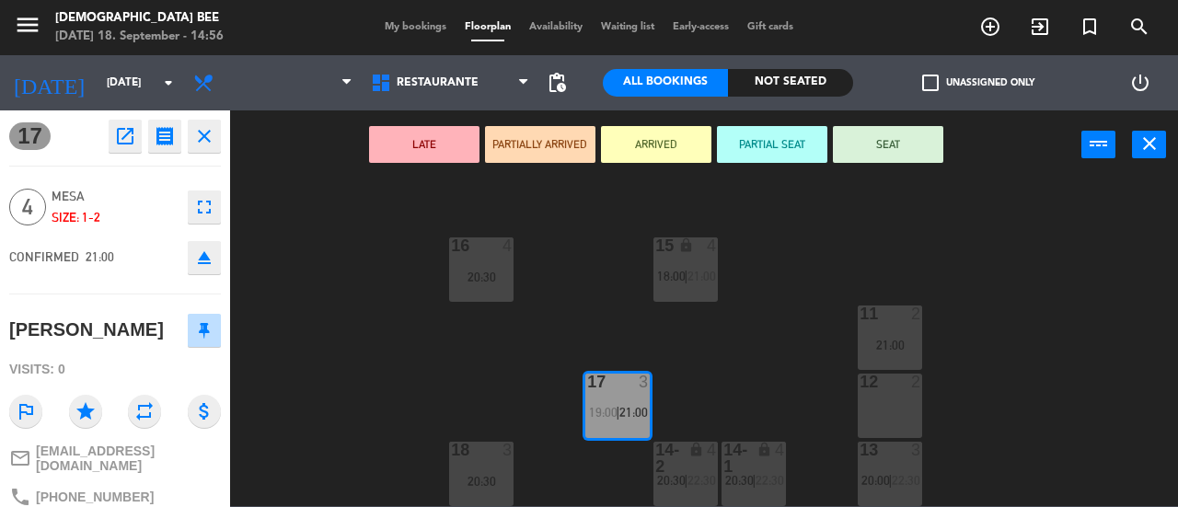
click at [902, 334] on div "11 2 21:00" at bounding box center [890, 338] width 64 height 64
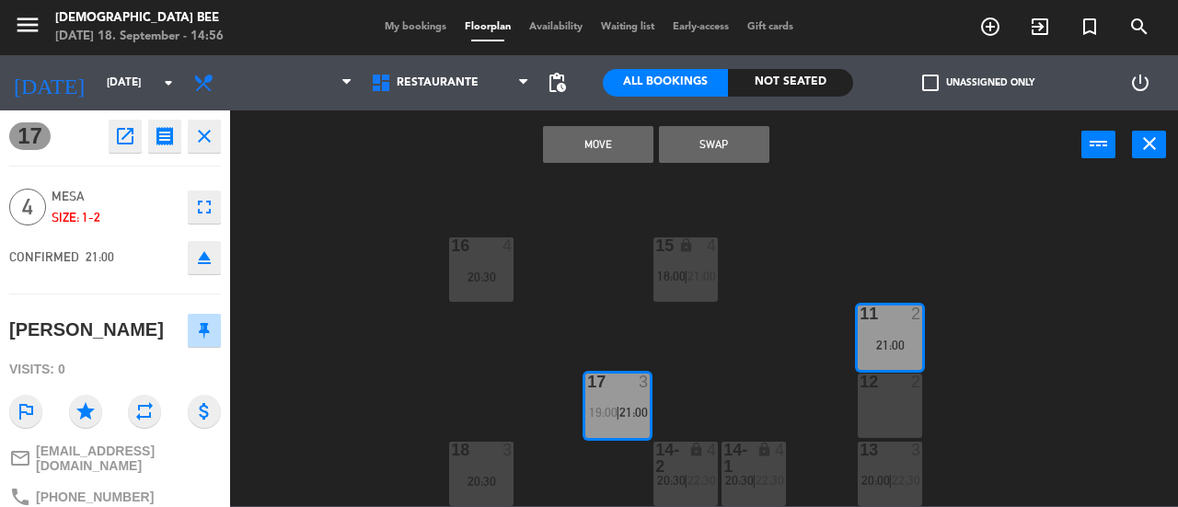
click at [790, 323] on div "7 lock 6 21:00 8 lock 2 19:00 | 21:00 9 lock 2 19:00 | 21:00 B1 lock 3 20:00 | …" at bounding box center [710, 343] width 936 height 328
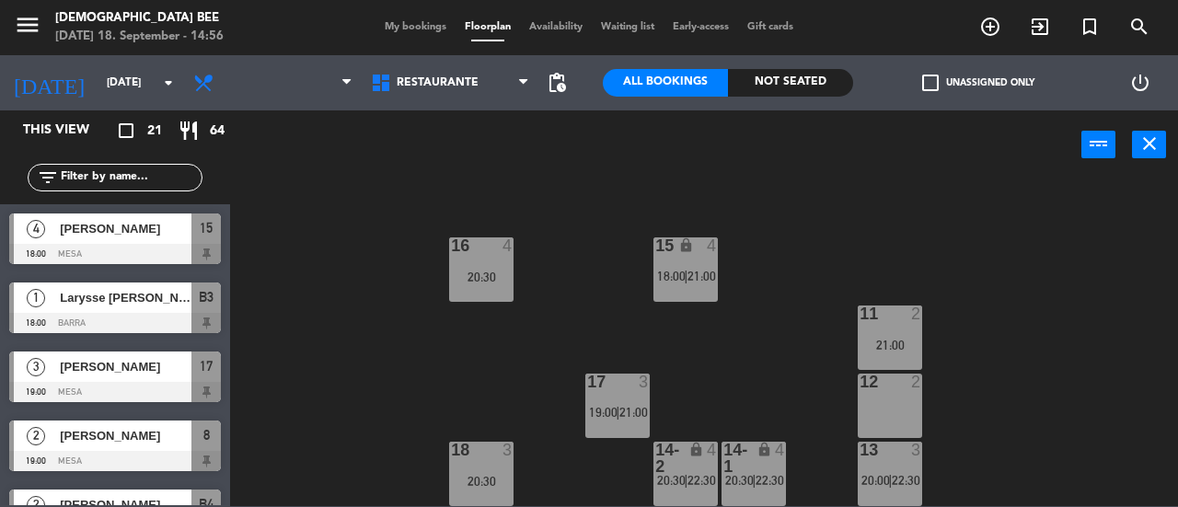
scroll to position [31, 0]
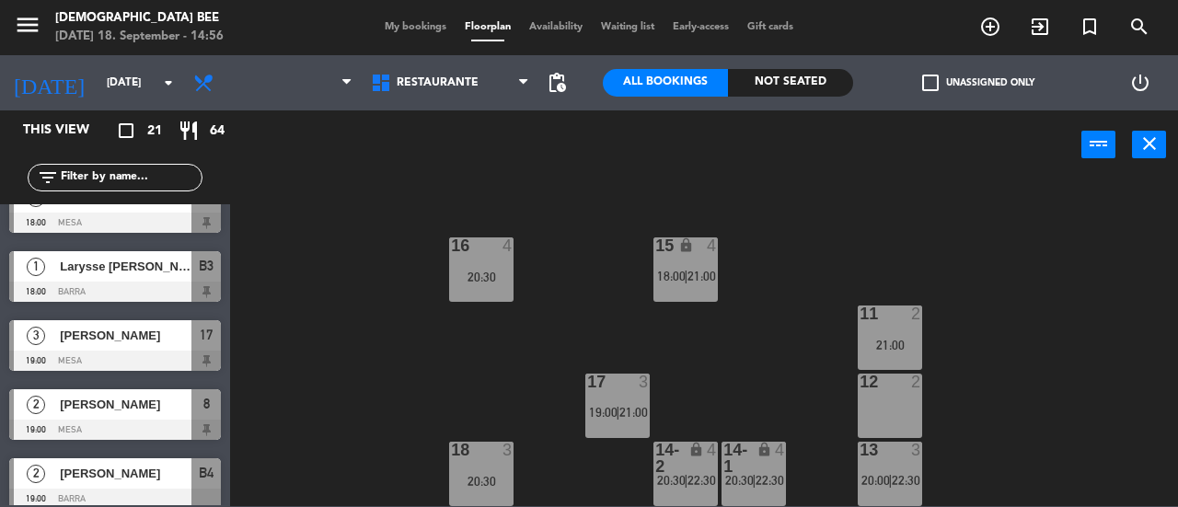
click at [618, 400] on div "17 3 19:00 | 21:00" at bounding box center [617, 406] width 64 height 64
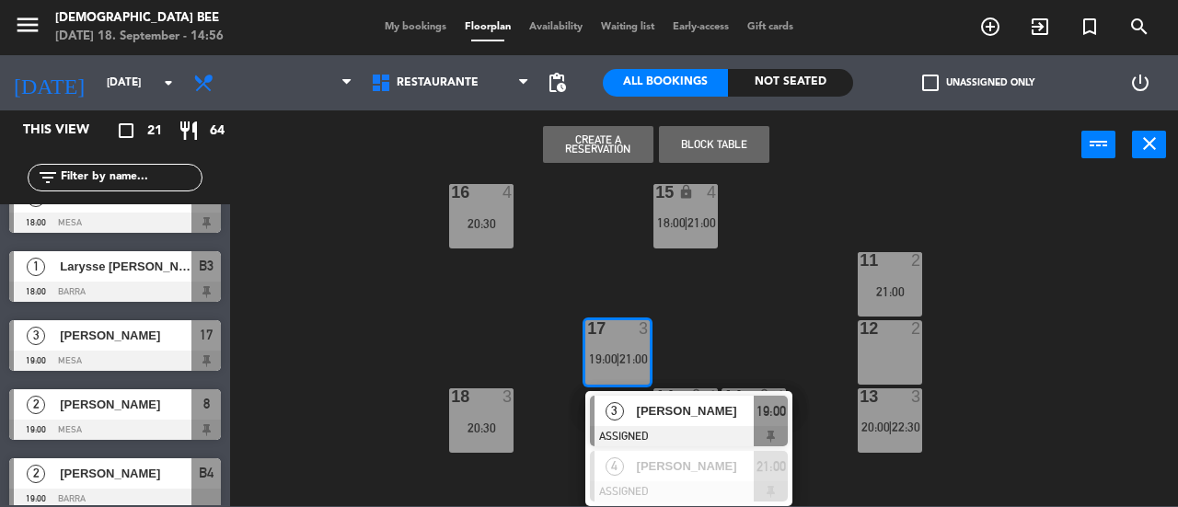
click at [1045, 303] on div "7 lock 6 21:00 8 lock 2 19:00 | 21:00 9 lock 2 19:00 | 21:00 B1 lock 3 20:00 | …" at bounding box center [710, 343] width 936 height 328
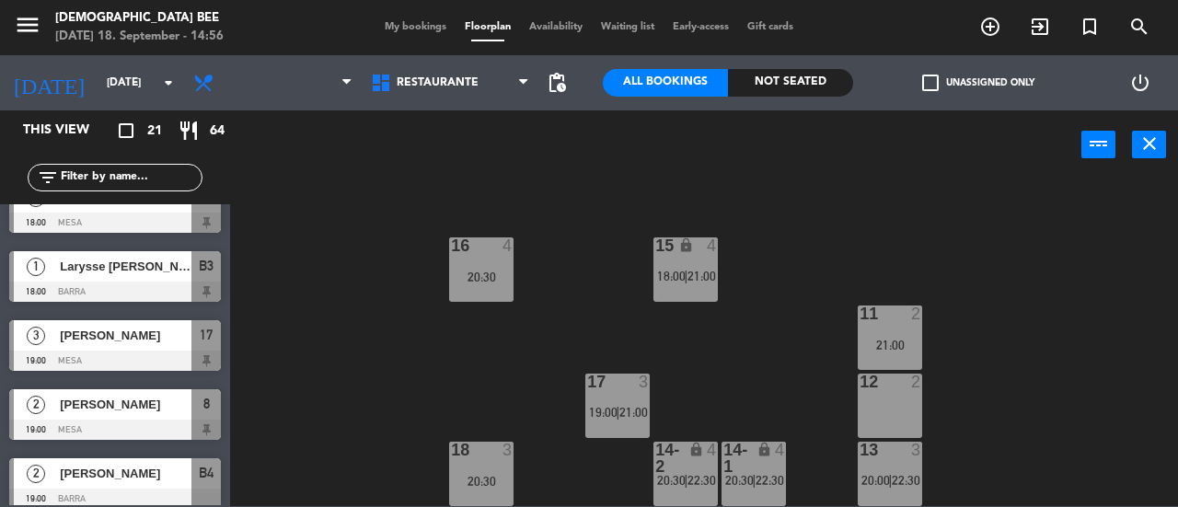
click at [884, 330] on div "11 2 21:00" at bounding box center [890, 338] width 64 height 64
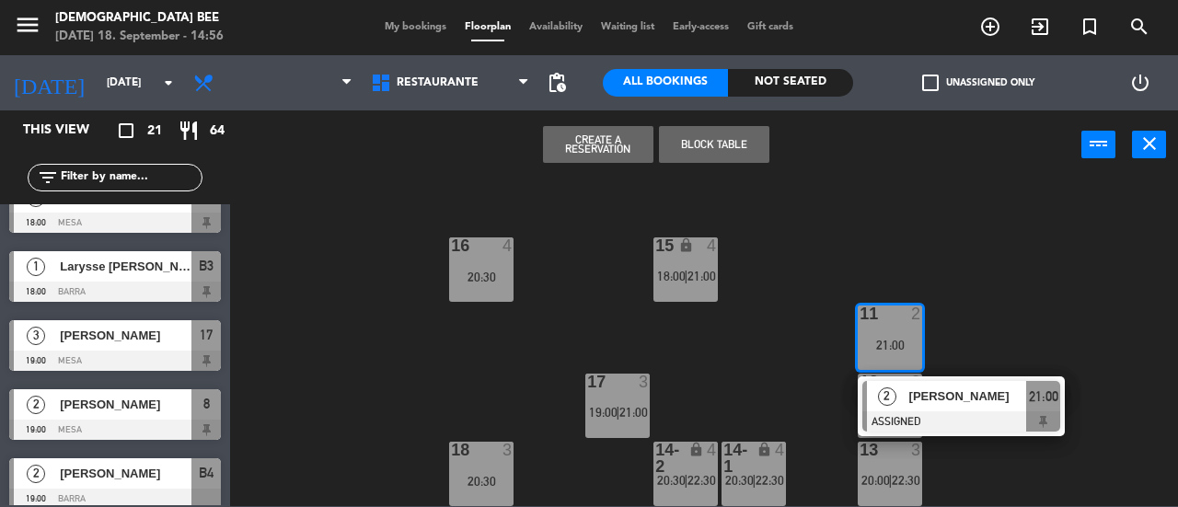
click at [926, 395] on span "[PERSON_NAME]" at bounding box center [968, 396] width 118 height 19
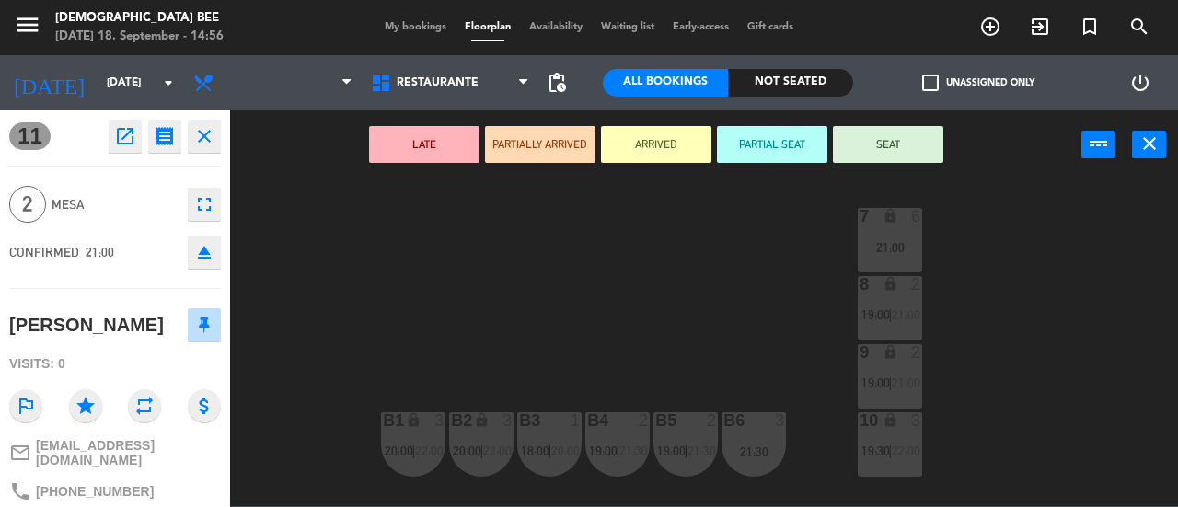
scroll to position [0, 0]
click at [991, 430] on div "7 lock 6 21:00 8 lock 2 19:00 | 21:00 9 lock 2 19:00 | 21:00 B1 lock 3 20:00 | …" at bounding box center [710, 343] width 936 height 328
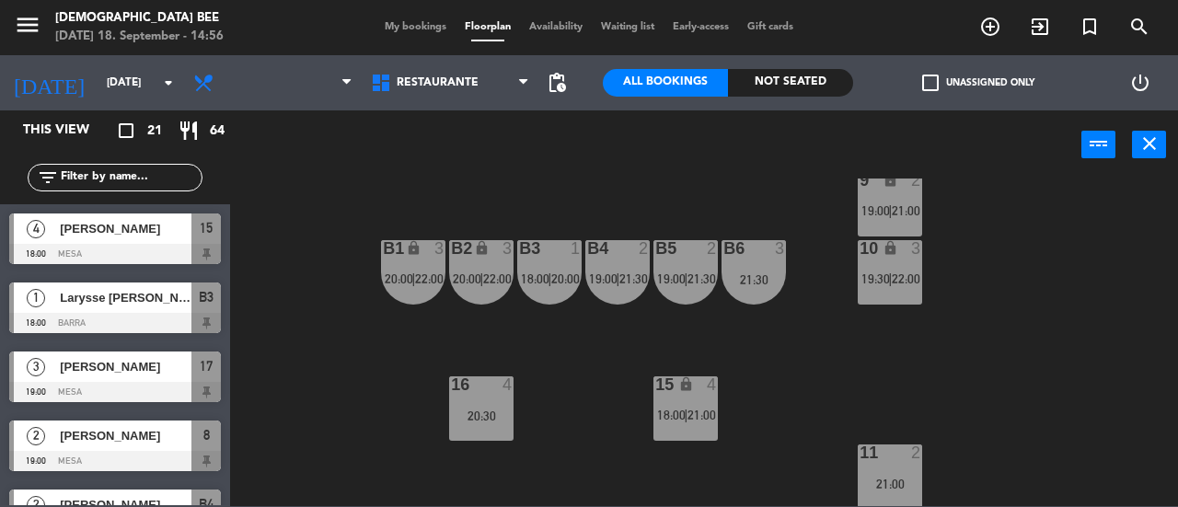
scroll to position [314, 0]
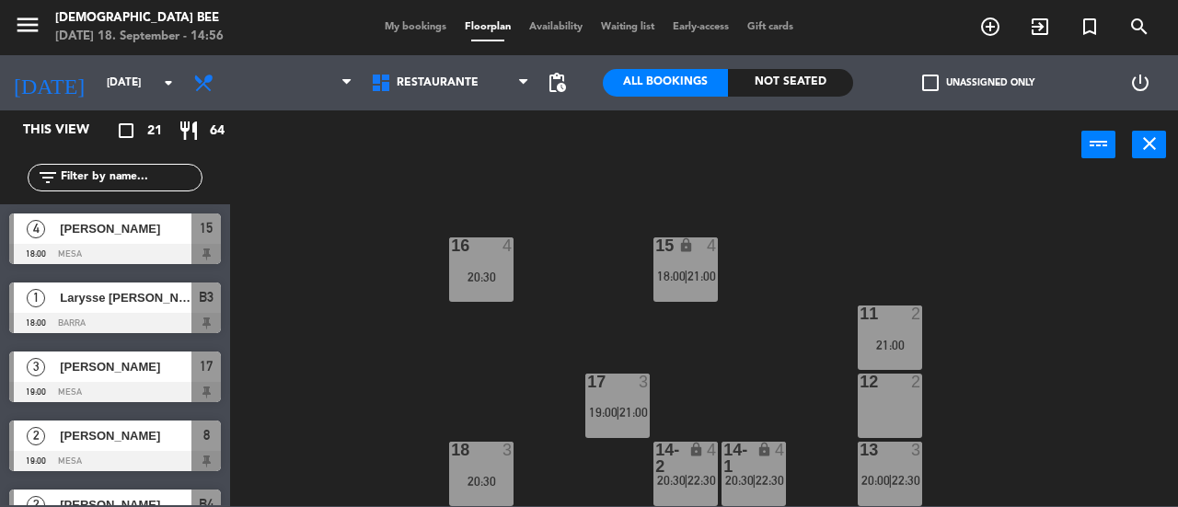
click at [632, 405] on span "21:00" at bounding box center [633, 412] width 29 height 15
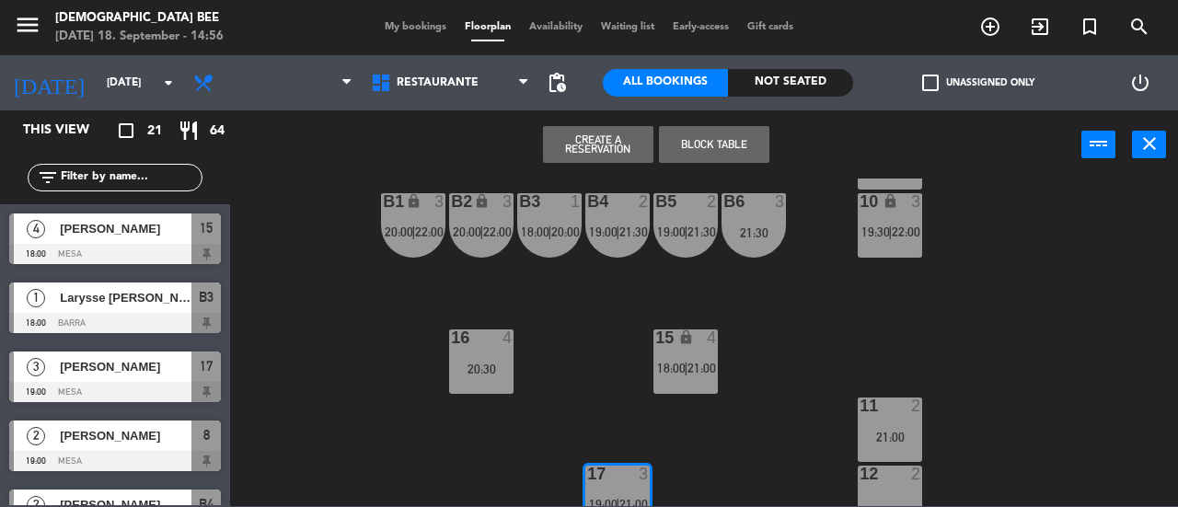
scroll to position [367, 0]
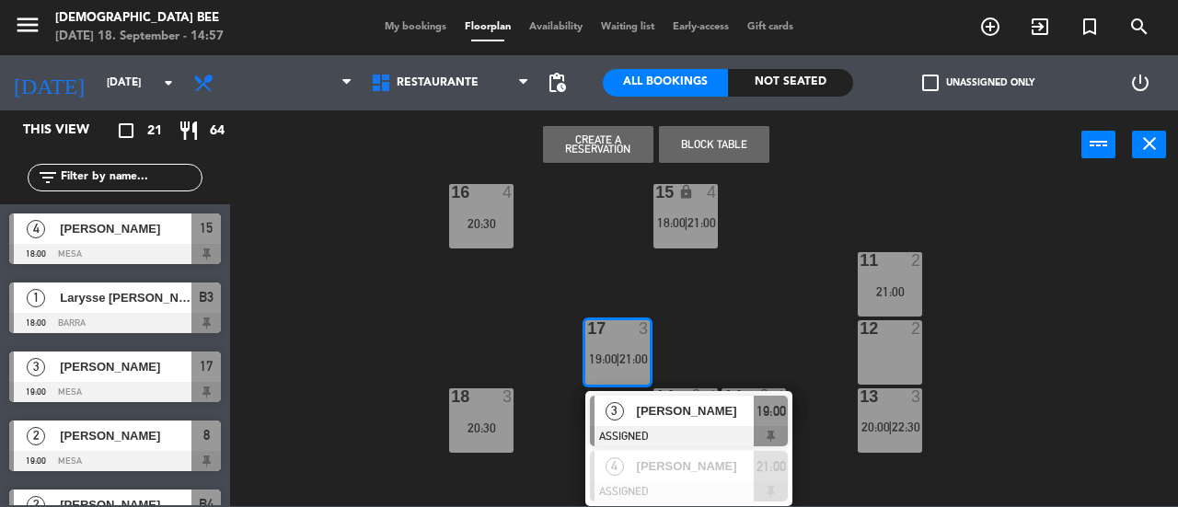
click at [738, 334] on div "7 lock 6 21:00 8 lock 2 19:00 | 21:00 9 lock 2 19:00 | 21:00 B1 lock 3 20:00 | …" at bounding box center [710, 343] width 936 height 328
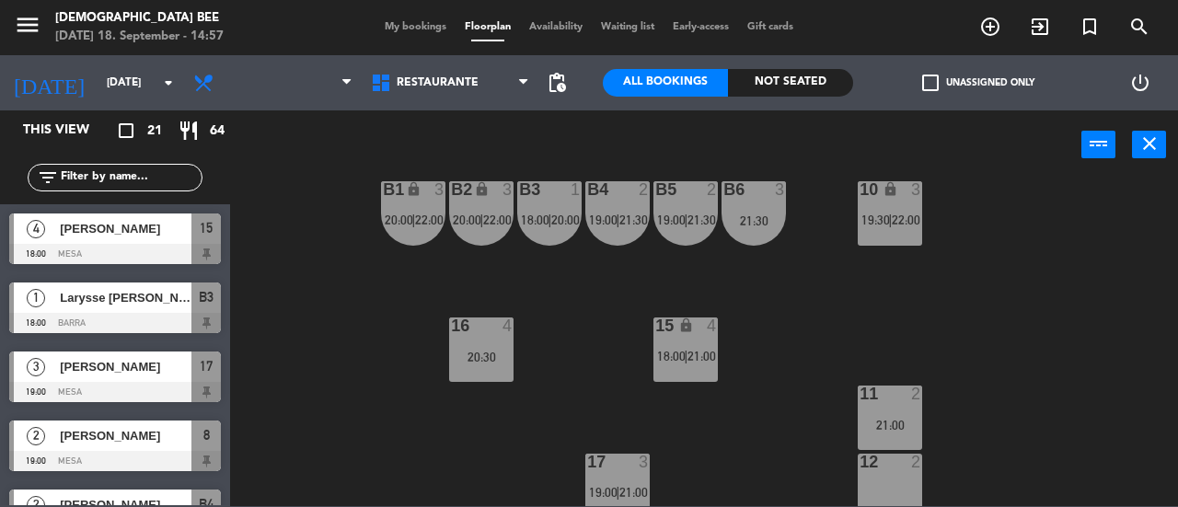
scroll to position [38, 0]
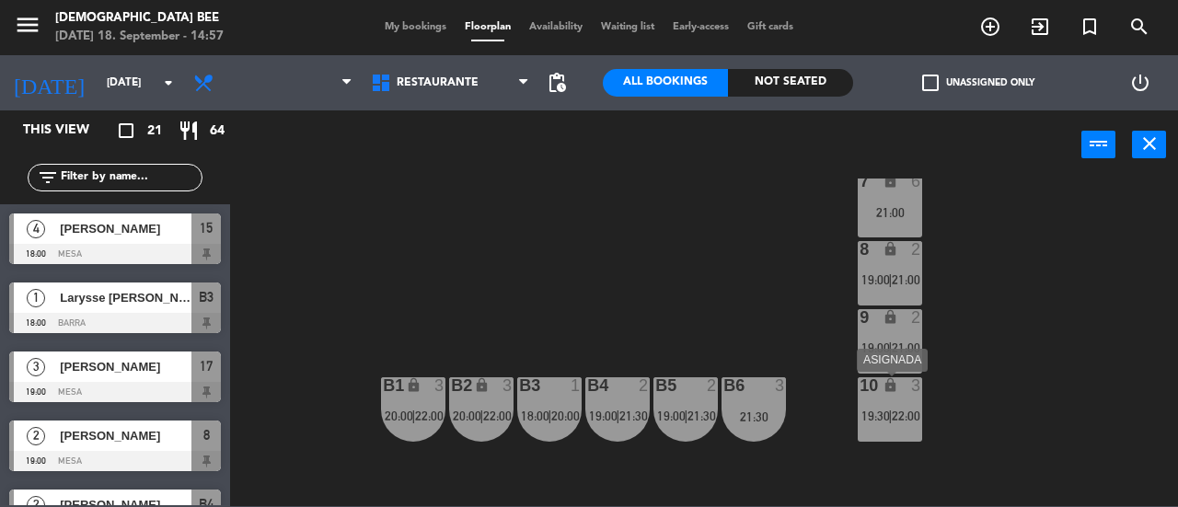
click at [889, 409] on span "19:30" at bounding box center [876, 416] width 29 height 15
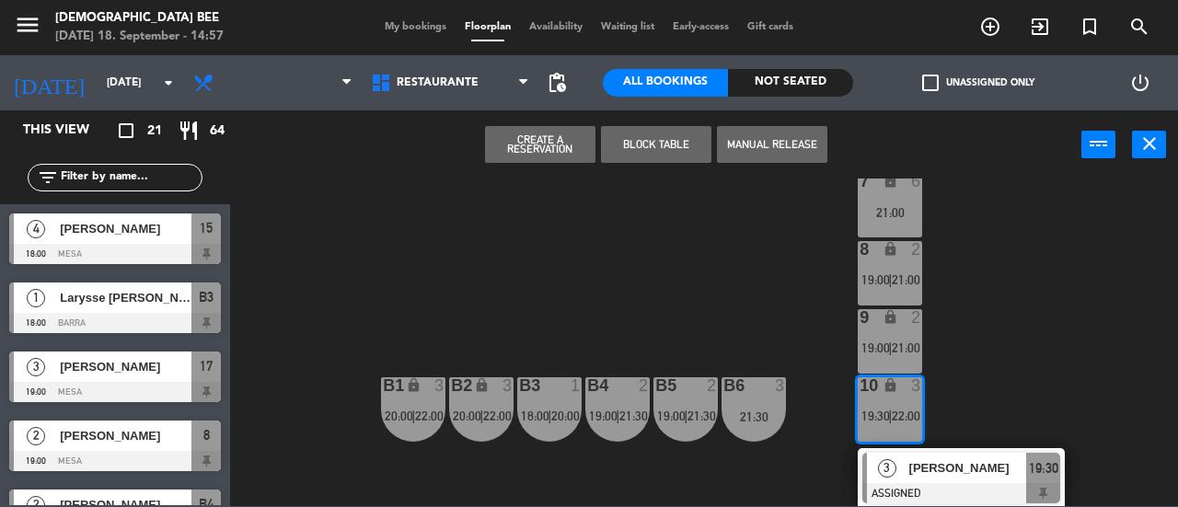
click at [971, 336] on div "7 lock 6 21:00 8 lock 2 19:00 | 21:00 9 lock 2 19:00 | 21:00 B1 lock 3 20:00 | …" at bounding box center [710, 343] width 936 height 328
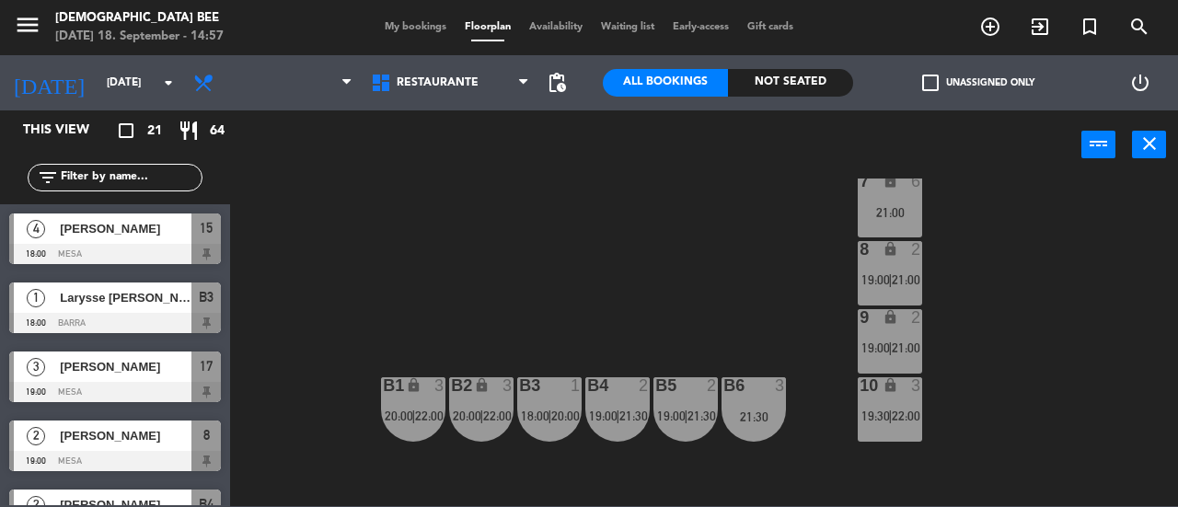
click at [898, 356] on div "9 lock 2 19:00 | 21:00" at bounding box center [890, 341] width 64 height 64
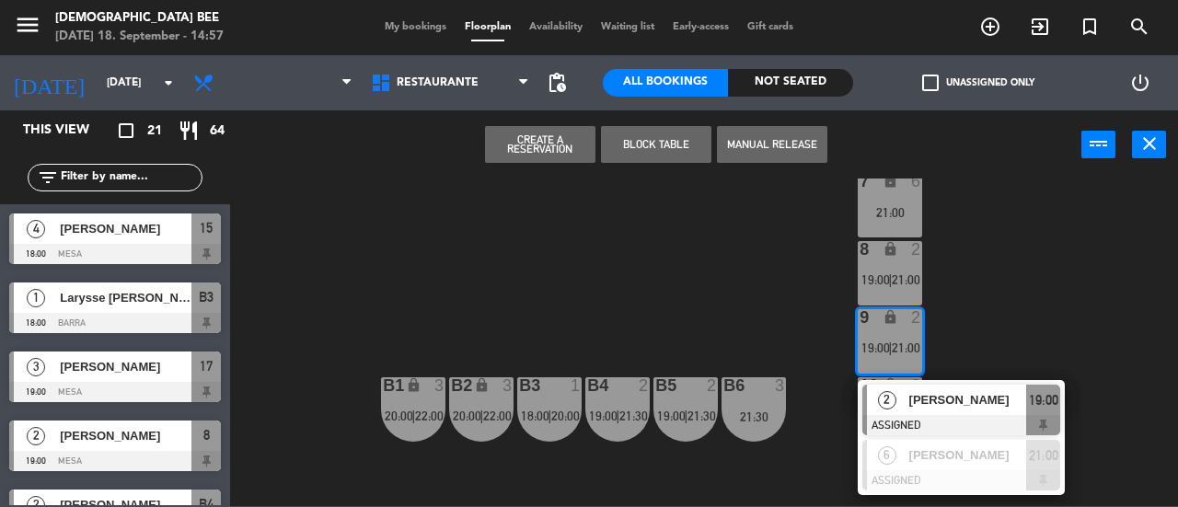
click at [974, 340] on div "7 lock 6 21:00 8 lock 2 19:00 | 21:00 9 lock 2 19:00 | 21:00 2 [PERSON_NAME] AS…" at bounding box center [710, 343] width 936 height 328
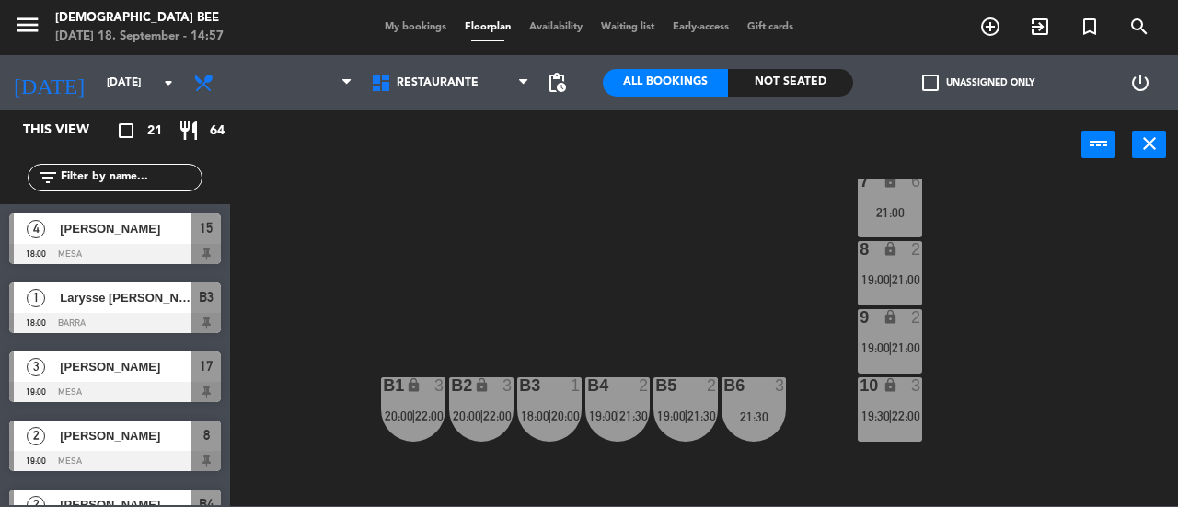
click at [911, 400] on div "10 lock 3 19:30 | 22:00" at bounding box center [890, 409] width 64 height 64
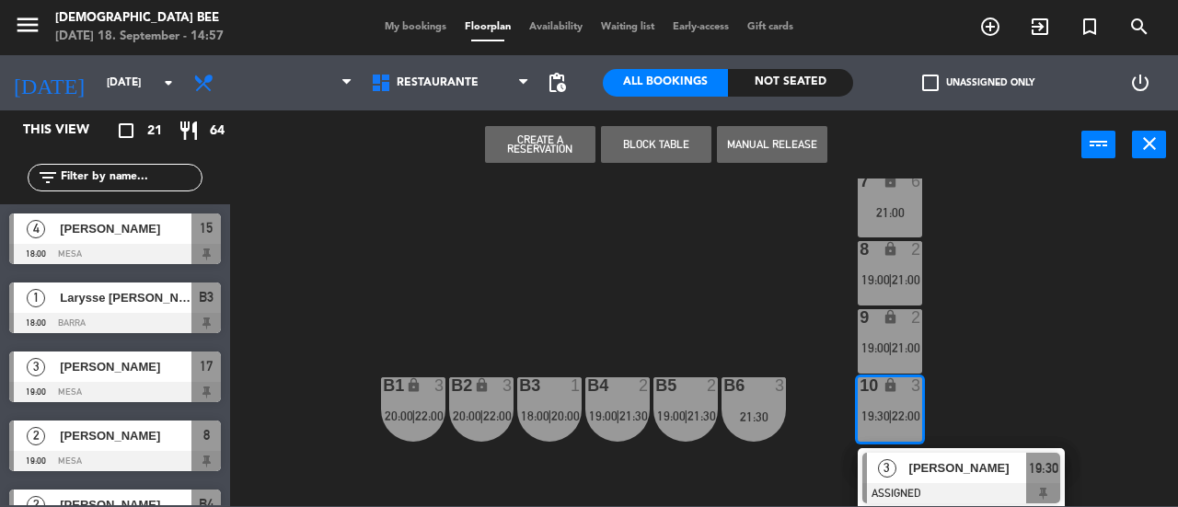
click at [946, 480] on div "[PERSON_NAME]" at bounding box center [968, 468] width 120 height 30
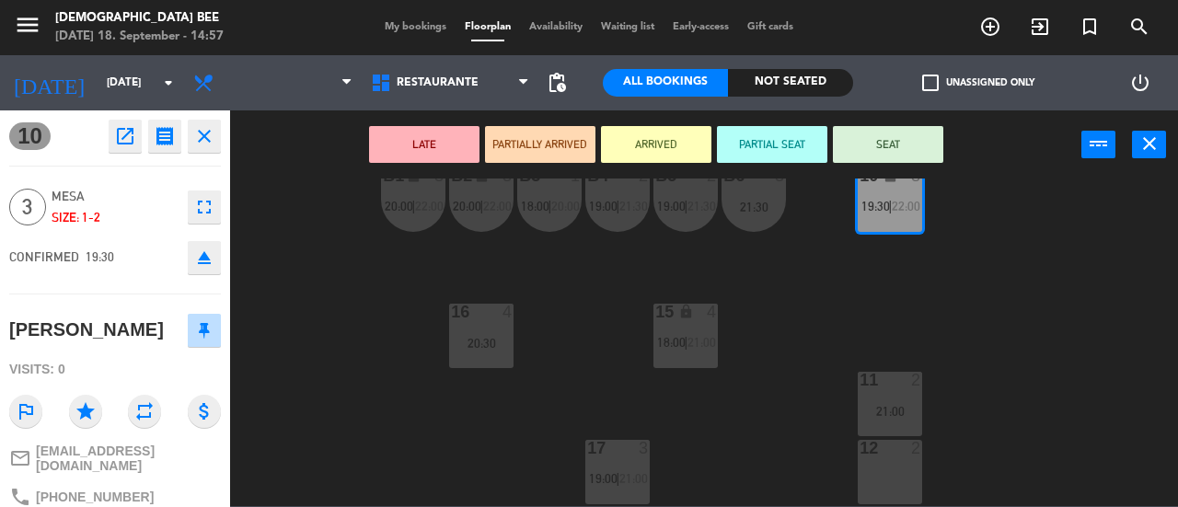
scroll to position [314, 0]
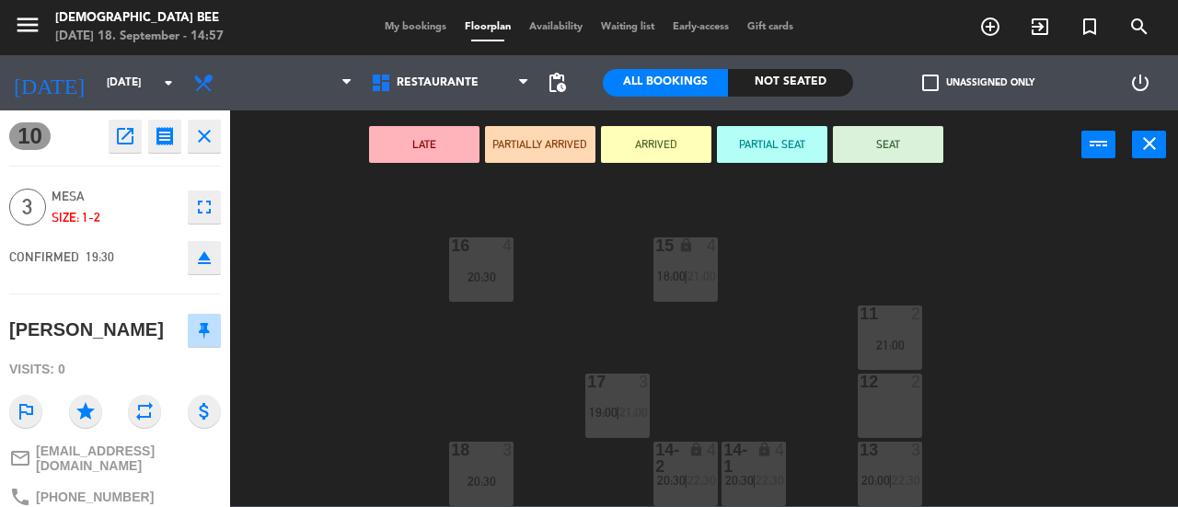
click at [961, 408] on div "7 lock 6 21:00 8 lock 2 19:00 | 21:00 9 lock 2 19:00 | 21:00 B1 lock 3 20:00 | …" at bounding box center [710, 343] width 936 height 328
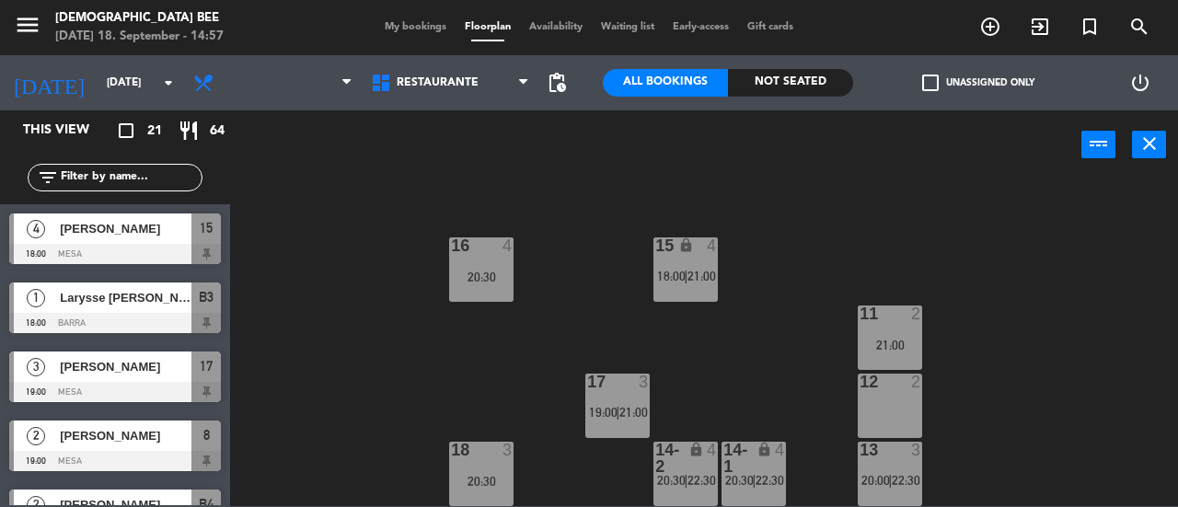
scroll to position [0, 0]
click at [909, 455] on div "3" at bounding box center [921, 450] width 30 height 17
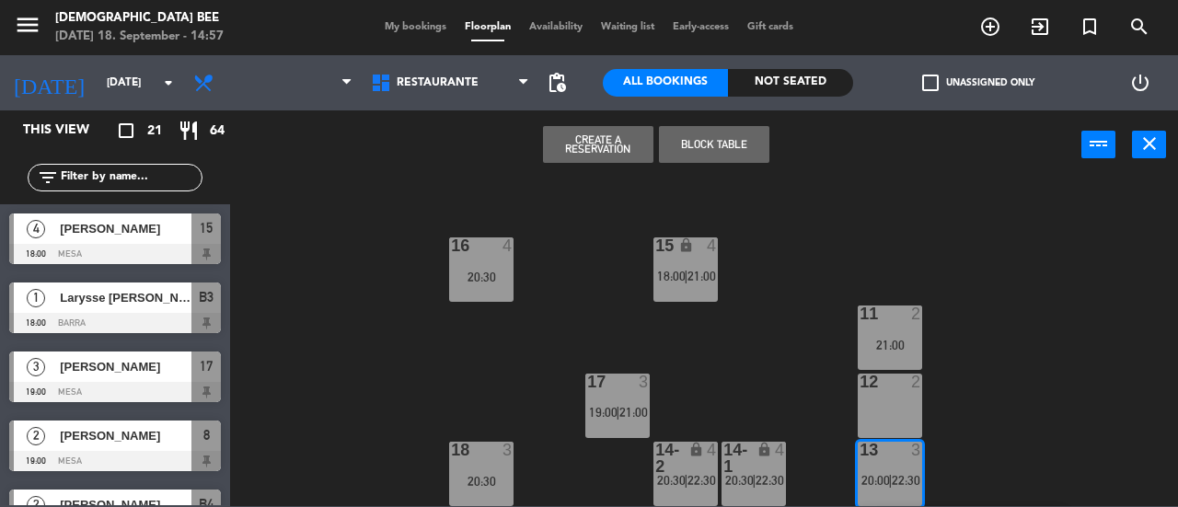
scroll to position [435, 0]
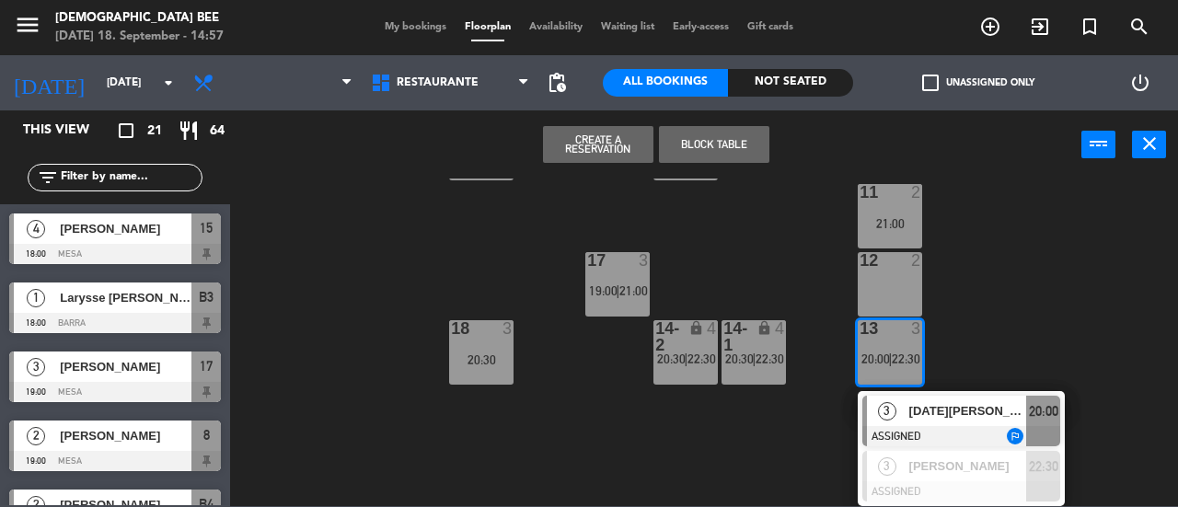
click at [1010, 339] on div "7 lock 6 21:00 8 lock 2 19:00 | 21:00 9 lock 2 19:00 | 21:00 B1 lock 3 20:00 | …" at bounding box center [710, 343] width 936 height 328
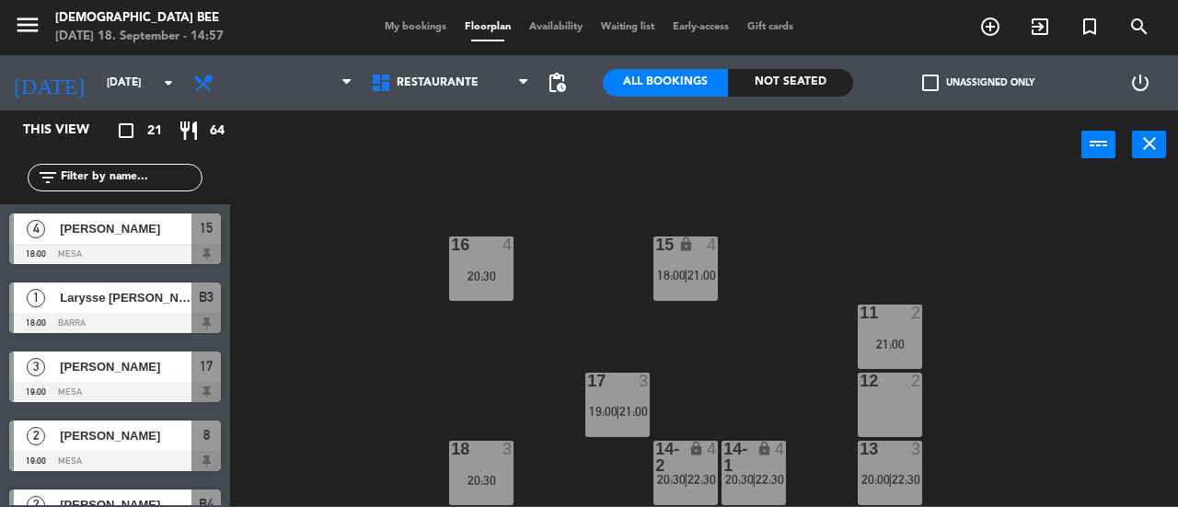
scroll to position [314, 0]
click at [712, 470] on div "4" at bounding box center [716, 458] width 30 height 33
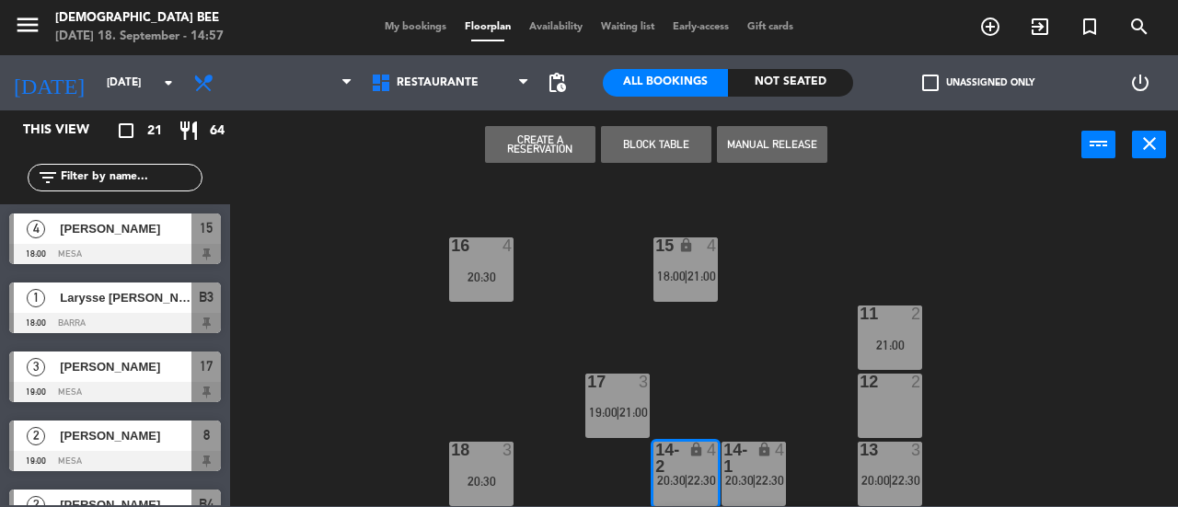
scroll to position [435, 0]
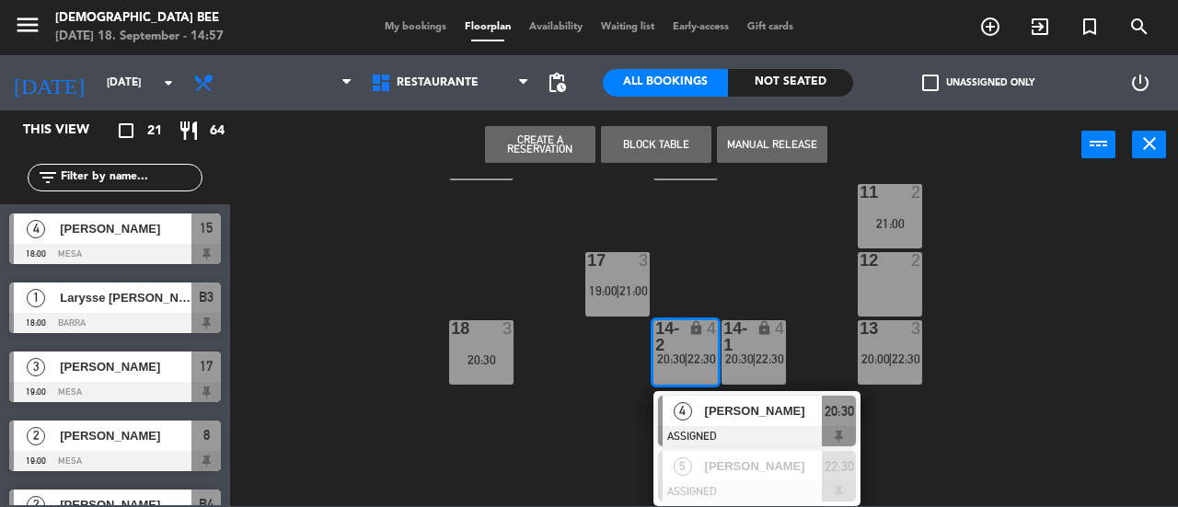
click at [733, 267] on div "7 lock 6 21:00 8 lock 2 19:00 | 21:00 9 lock 2 19:00 | 21:00 B1 lock 3 20:00 | …" at bounding box center [710, 343] width 936 height 328
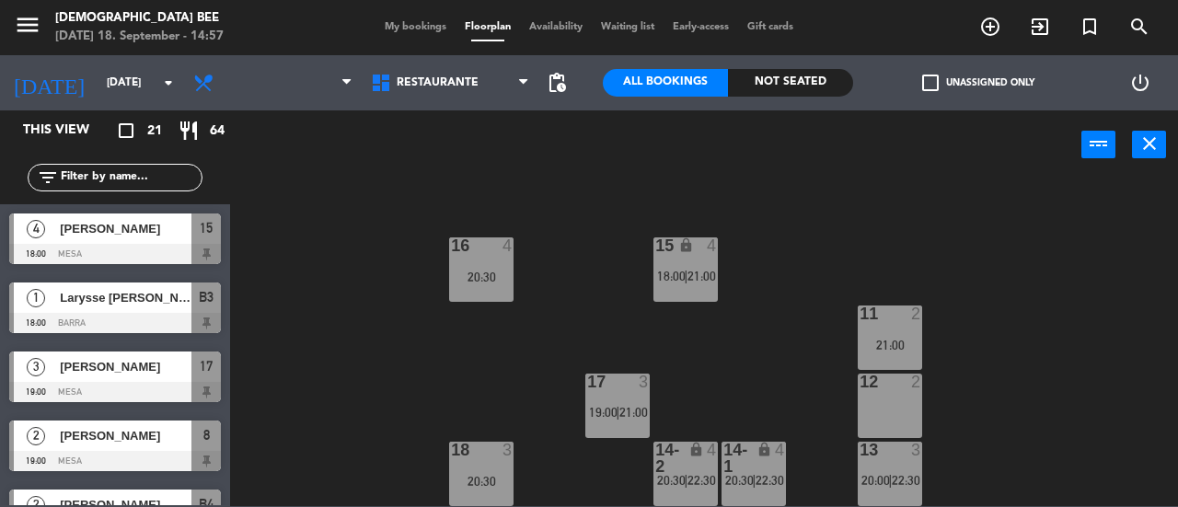
scroll to position [130, 0]
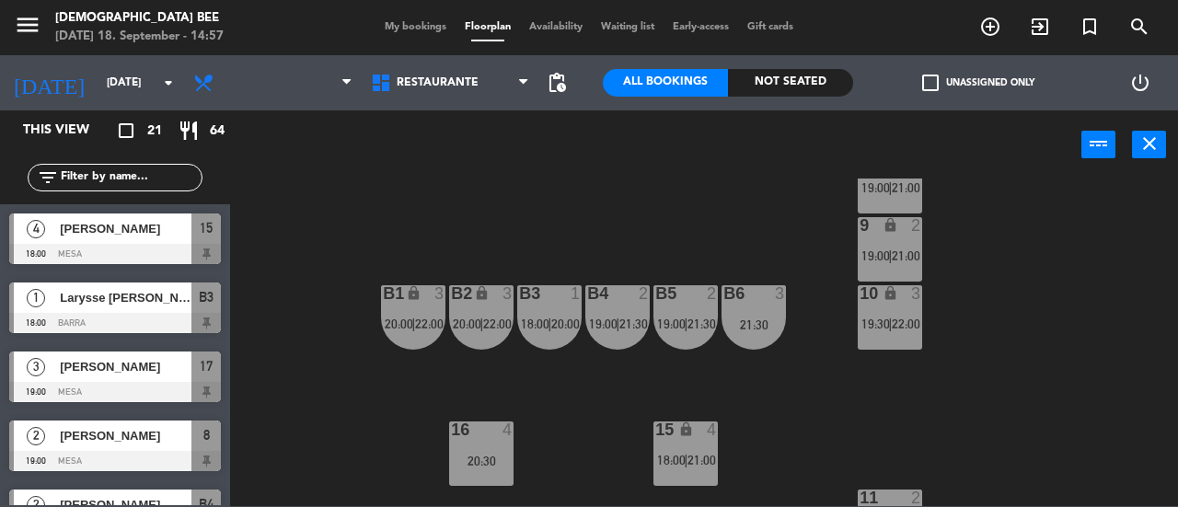
click at [899, 310] on div "10 lock 3 19:30 | 22:00" at bounding box center [890, 317] width 64 height 64
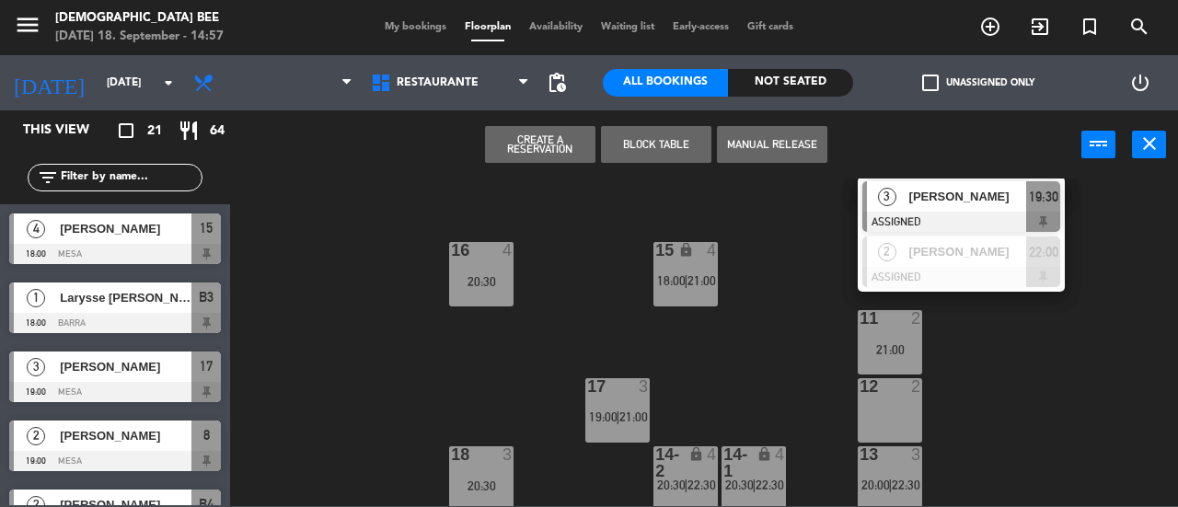
scroll to position [314, 0]
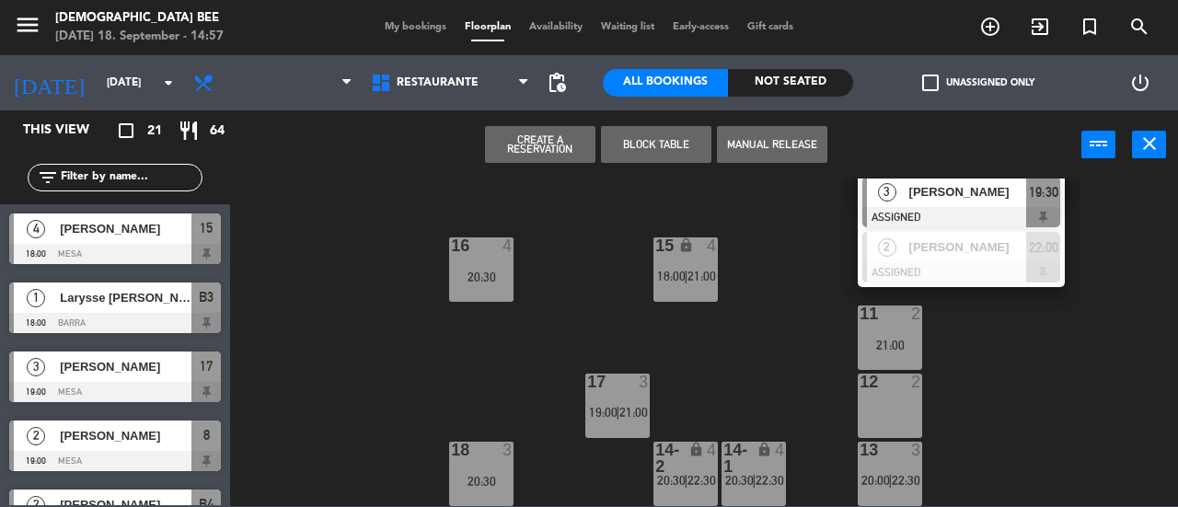
drag, startPoint x: 912, startPoint y: 249, endPoint x: 904, endPoint y: 293, distance: 45.0
click at [912, 248] on div "2 [PERSON_NAME] ASSIGNED 22:00" at bounding box center [961, 257] width 235 height 60
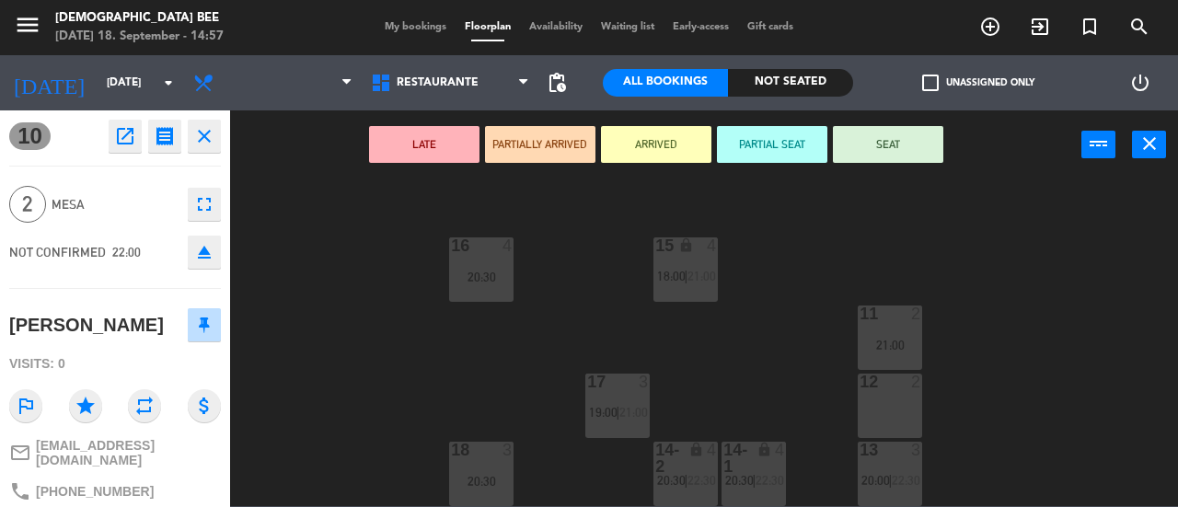
click at [897, 415] on div "12 2" at bounding box center [890, 406] width 64 height 64
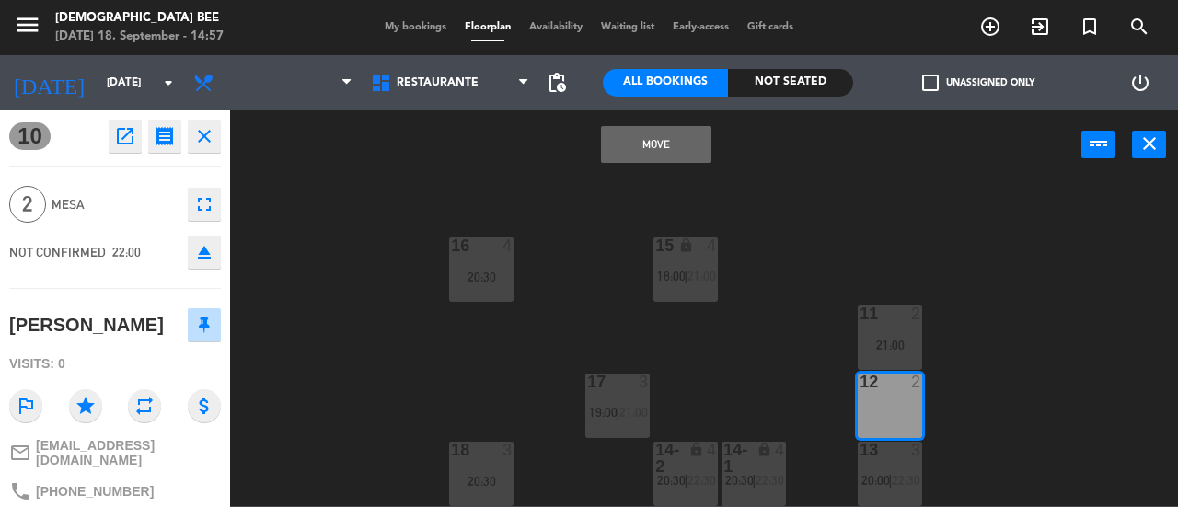
click at [640, 146] on button "Move" at bounding box center [656, 144] width 110 height 37
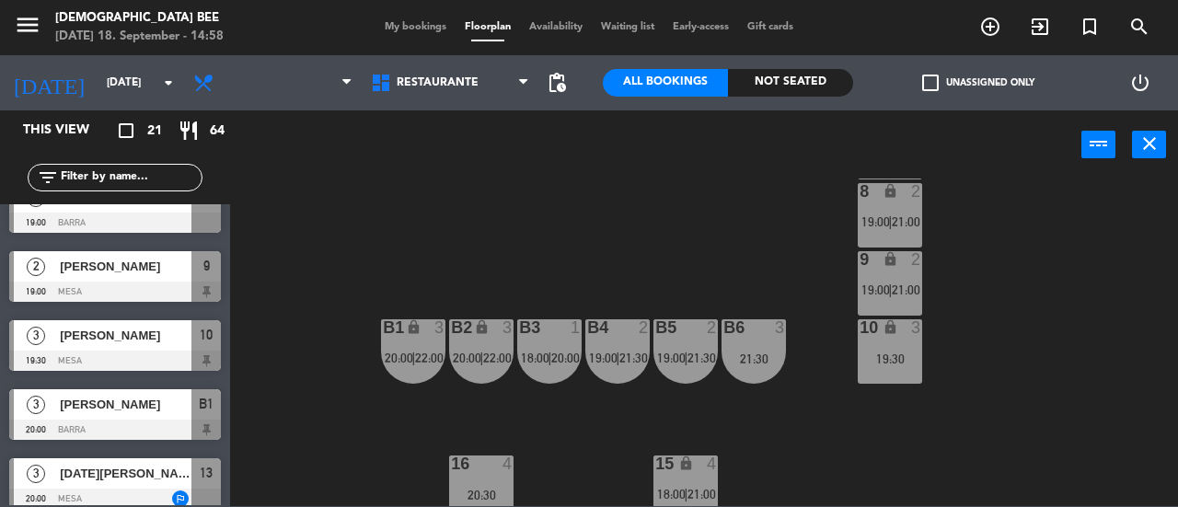
scroll to position [92, 0]
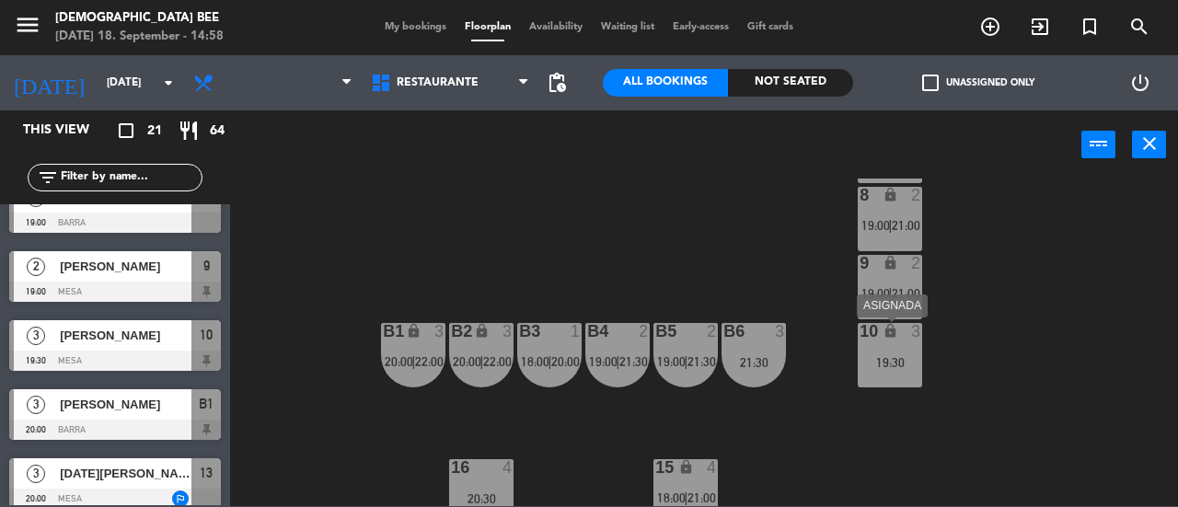
click at [874, 351] on div "10 lock 3 19:30" at bounding box center [890, 355] width 64 height 64
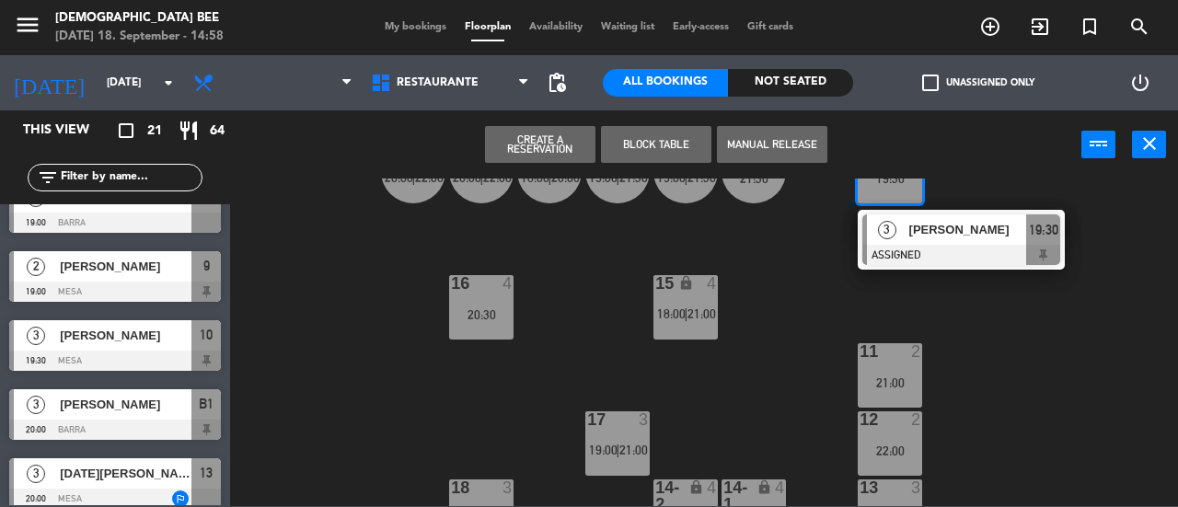
scroll to position [314, 0]
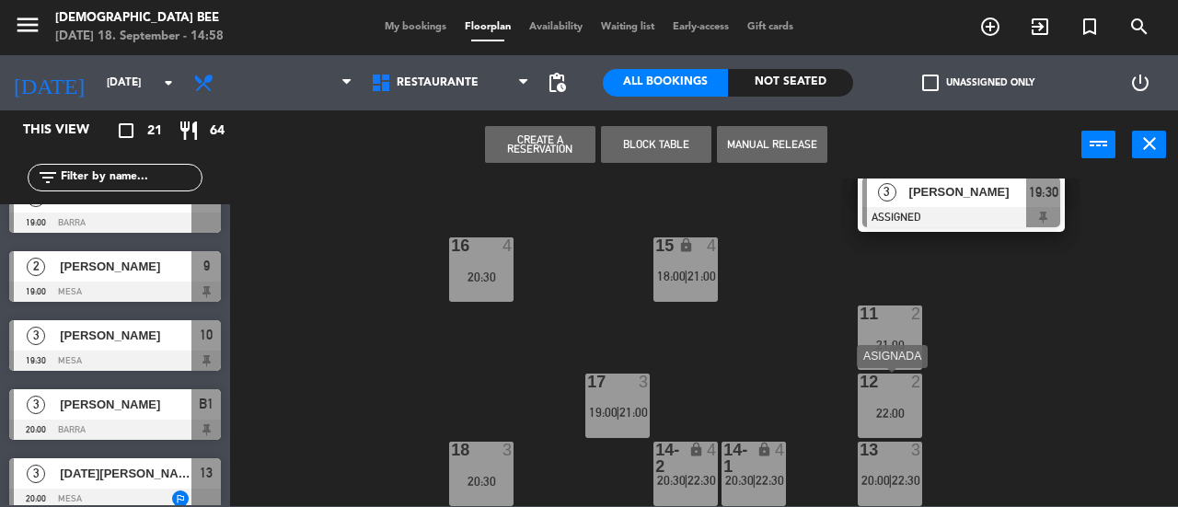
click at [915, 404] on div "12 2 22:00" at bounding box center [890, 406] width 64 height 64
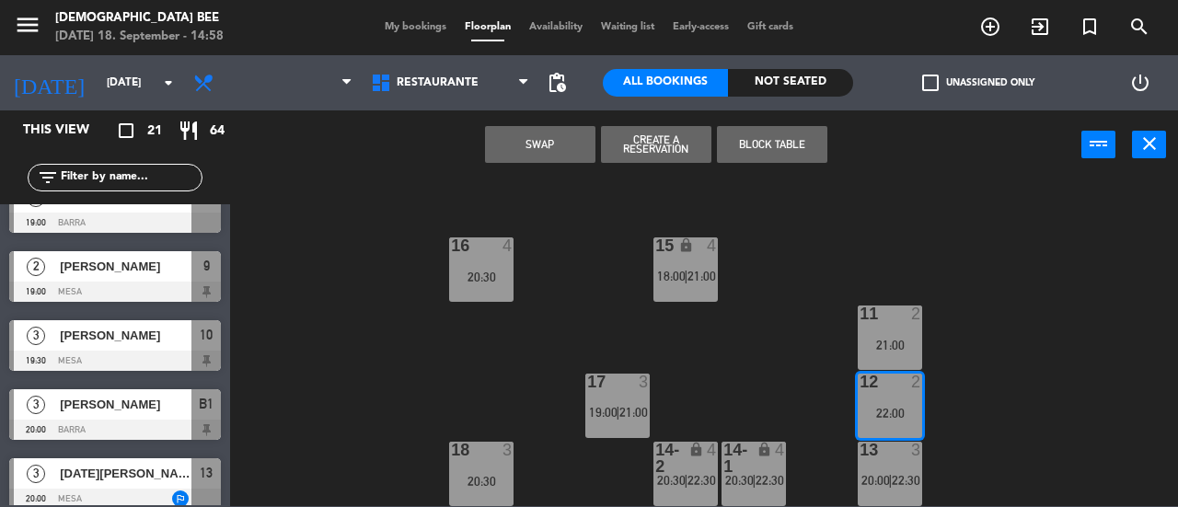
drag, startPoint x: 1024, startPoint y: 384, endPoint x: 867, endPoint y: 428, distance: 162.6
click at [1024, 382] on div "7 lock 6 21:00 8 lock 2 19:00 | 21:00 9 lock 2 19:00 | 21:00 B1 lock 3 20:00 | …" at bounding box center [710, 343] width 936 height 328
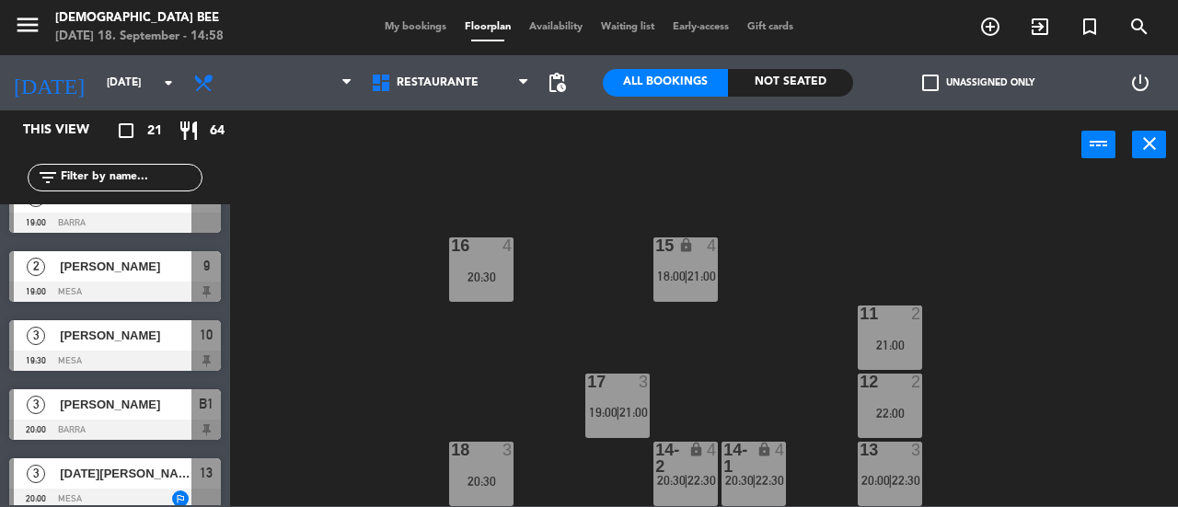
drag, startPoint x: 880, startPoint y: 402, endPoint x: 909, endPoint y: 430, distance: 40.4
click at [880, 401] on div "12 2 22:00" at bounding box center [890, 406] width 64 height 64
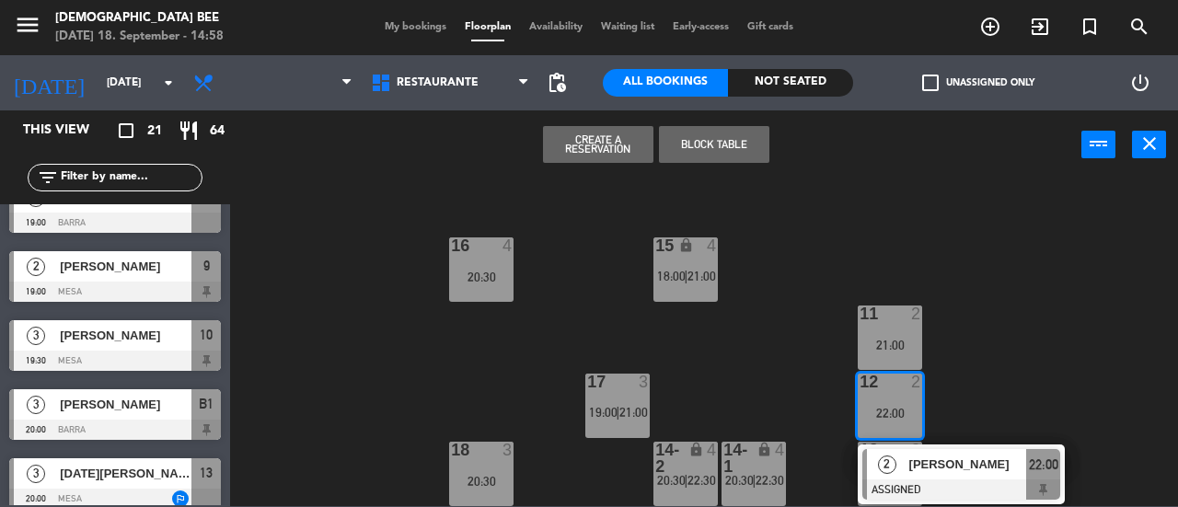
drag, startPoint x: 925, startPoint y: 469, endPoint x: 619, endPoint y: 480, distance: 306.7
click at [925, 468] on div "2 [PERSON_NAME] ASSIGNED 22:00" at bounding box center [961, 475] width 235 height 60
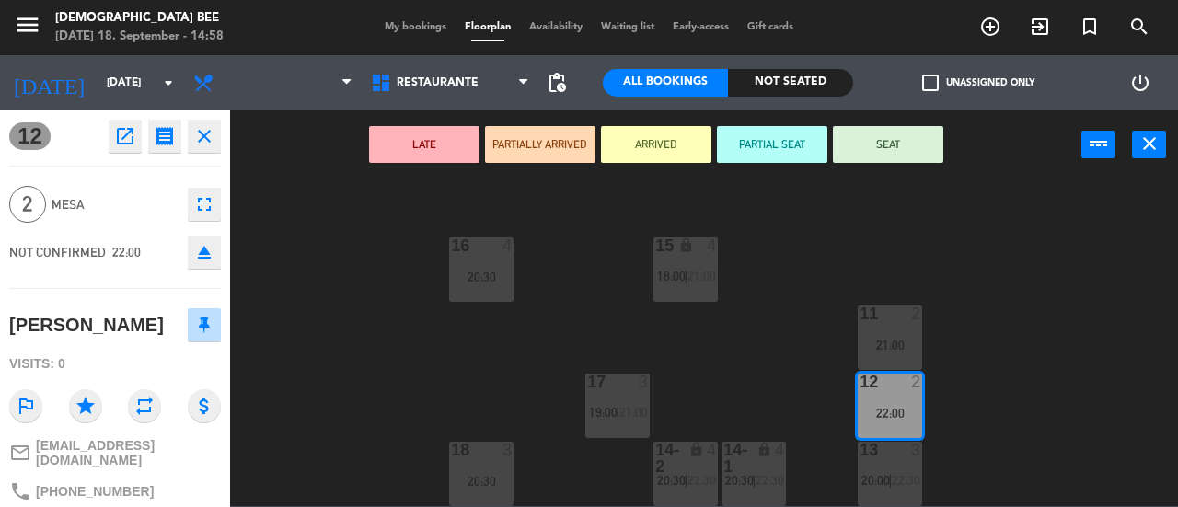
click at [489, 470] on div "18 3 20:30" at bounding box center [481, 474] width 64 height 64
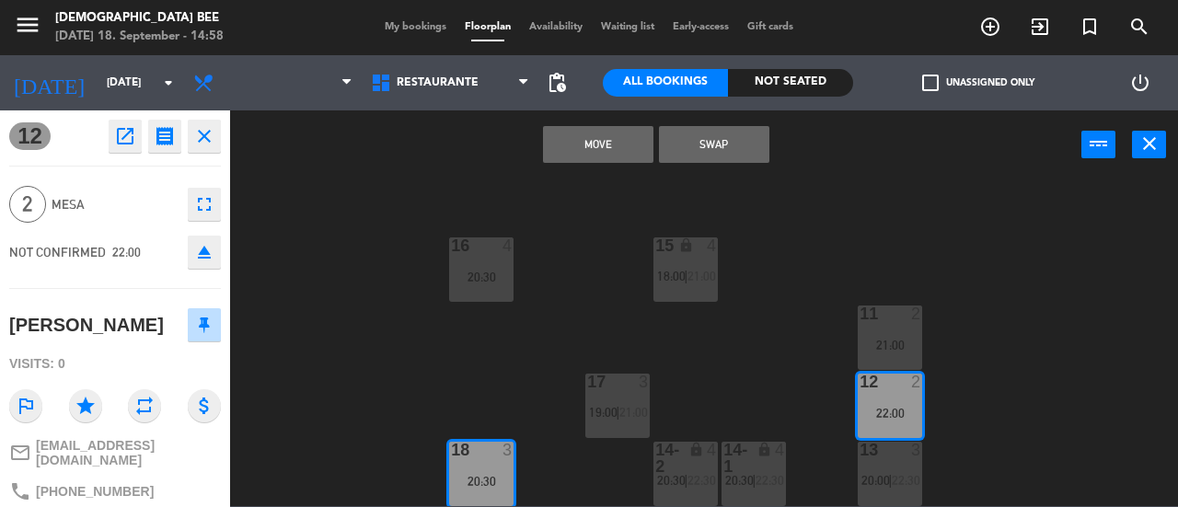
click at [596, 132] on button "Move" at bounding box center [598, 144] width 110 height 37
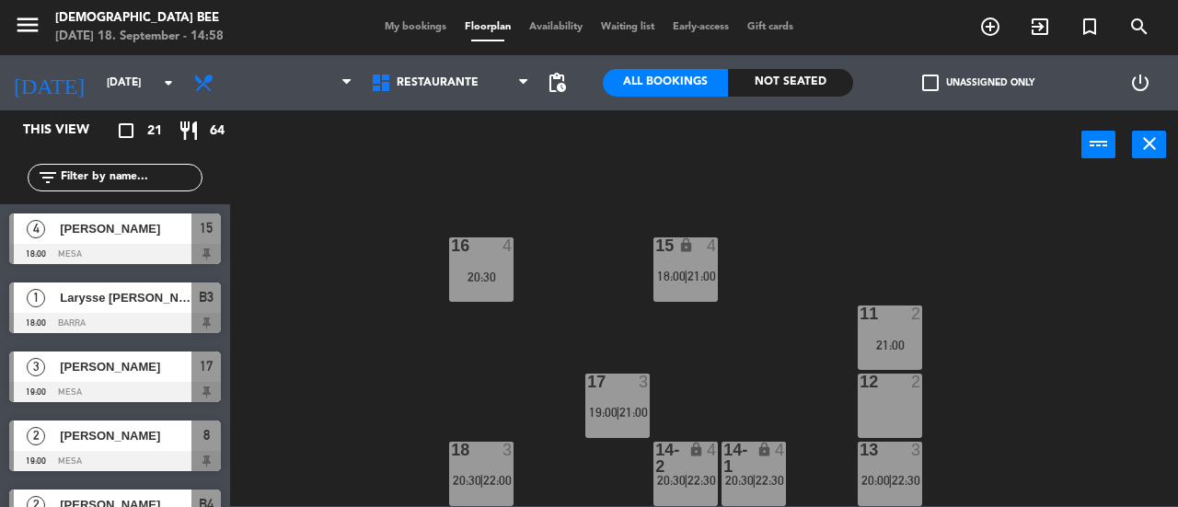
scroll to position [0, 0]
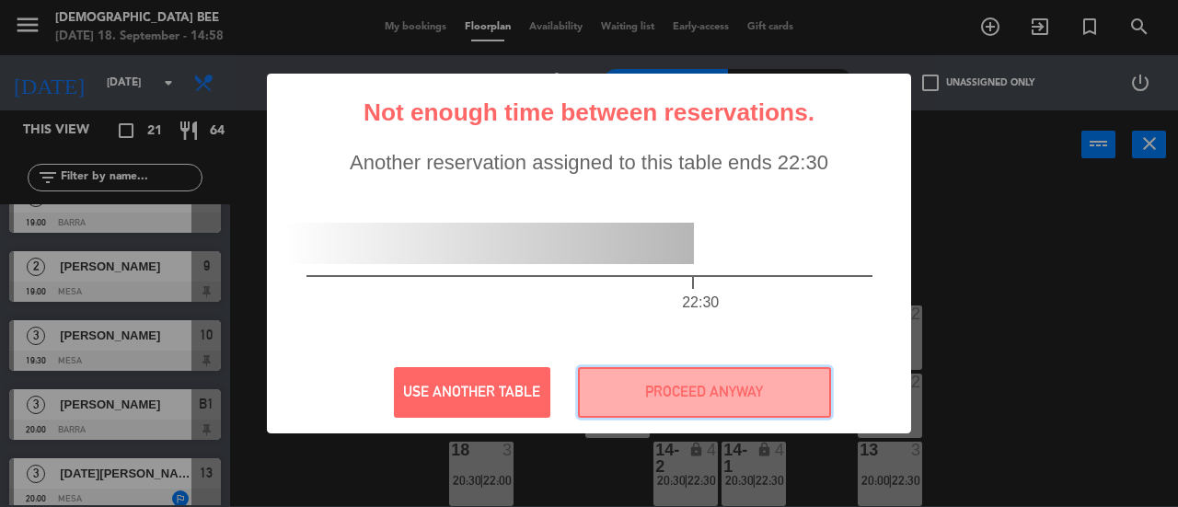
drag, startPoint x: 716, startPoint y: 397, endPoint x: 743, endPoint y: 389, distance: 27.7
click at [716, 395] on button "PROCEED ANYWAY" at bounding box center [704, 392] width 253 height 51
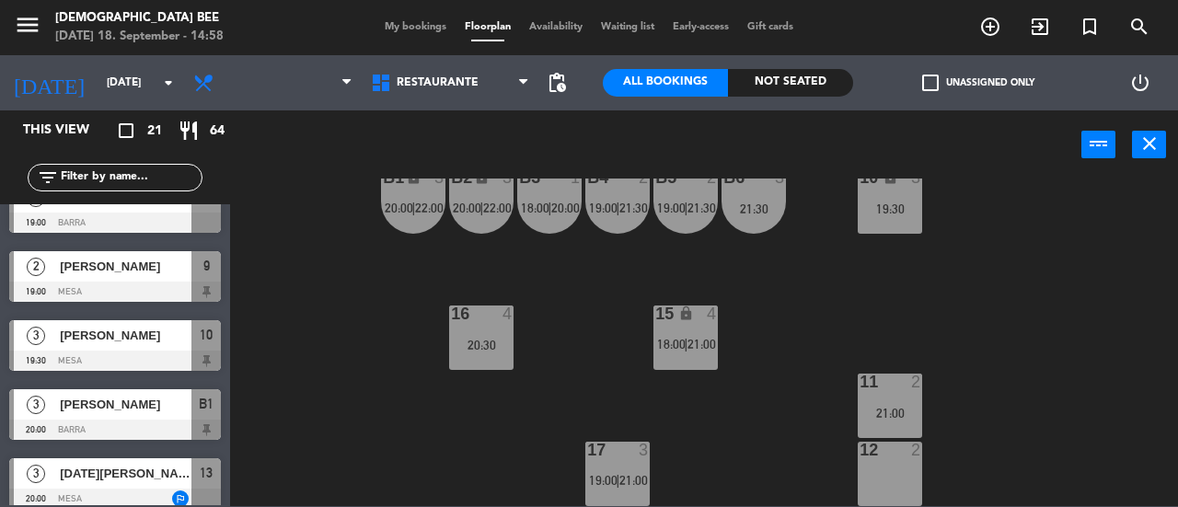
scroll to position [314, 0]
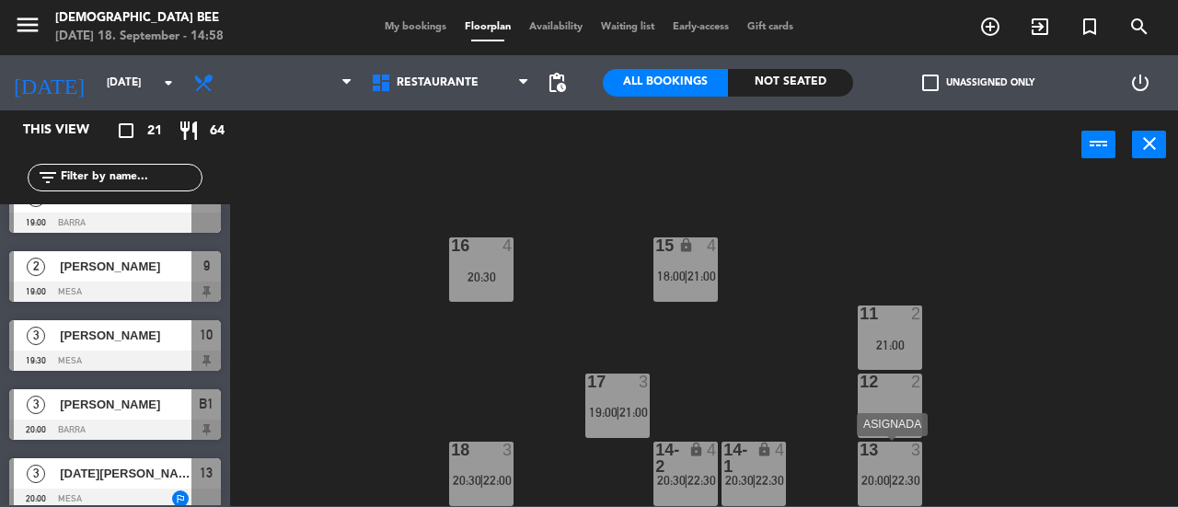
click at [922, 467] on div "13 3 20:00 | 22:30" at bounding box center [890, 474] width 64 height 64
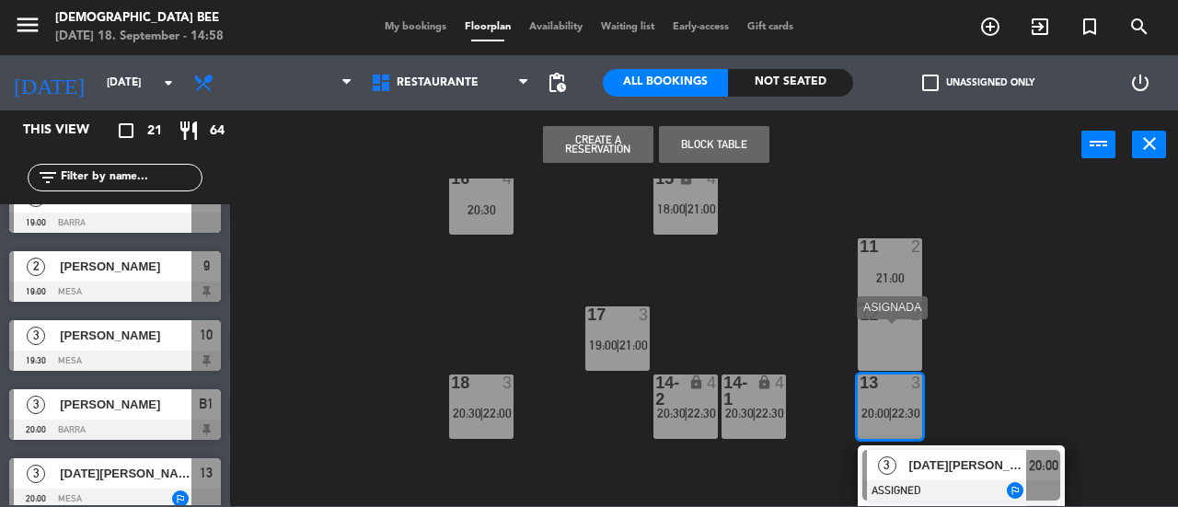
scroll to position [435, 0]
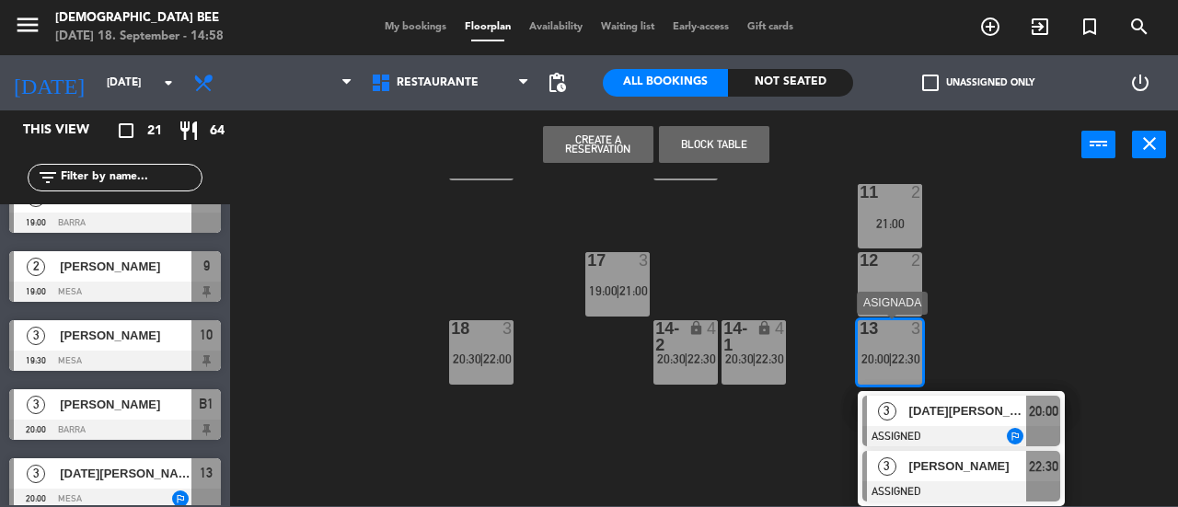
click at [952, 475] on span "[PERSON_NAME]" at bounding box center [968, 466] width 118 height 19
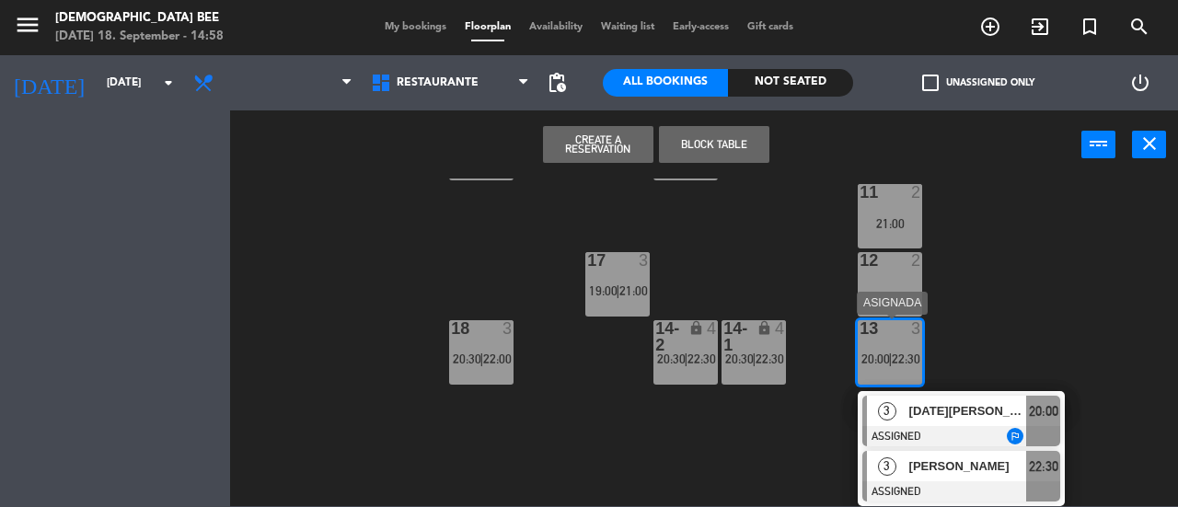
scroll to position [314, 0]
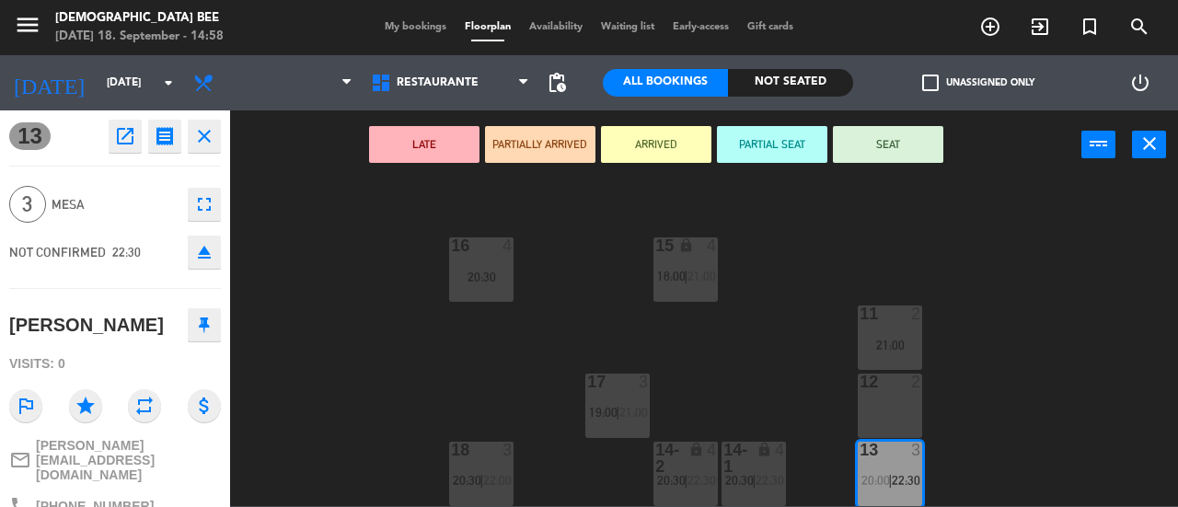
click at [122, 136] on icon "open_in_new" at bounding box center [125, 136] width 22 height 22
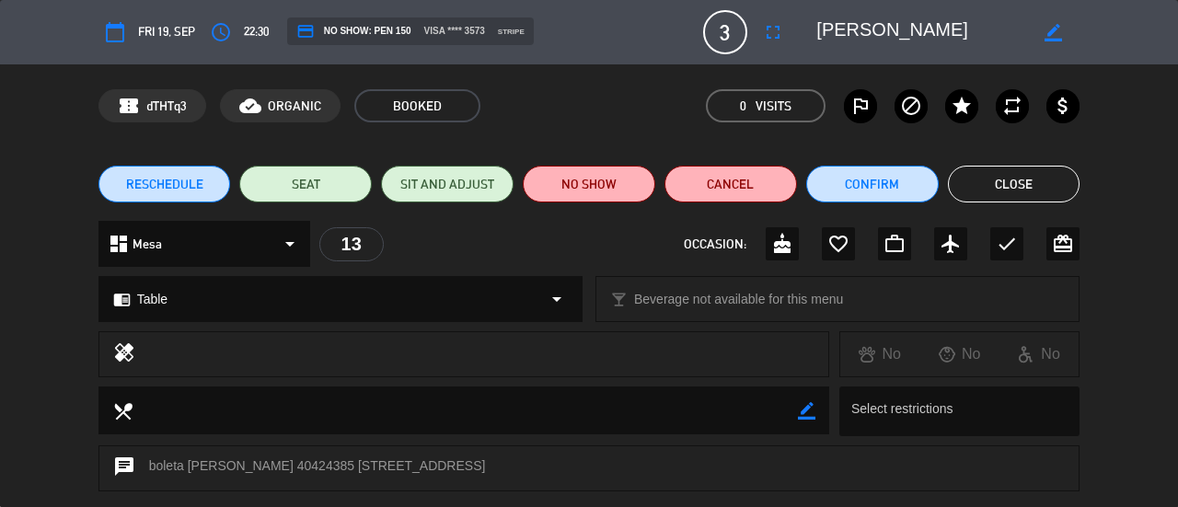
drag, startPoint x: 1007, startPoint y: 173, endPoint x: 1009, endPoint y: 291, distance: 117.8
click at [1010, 168] on button "Close" at bounding box center [1014, 184] width 133 height 37
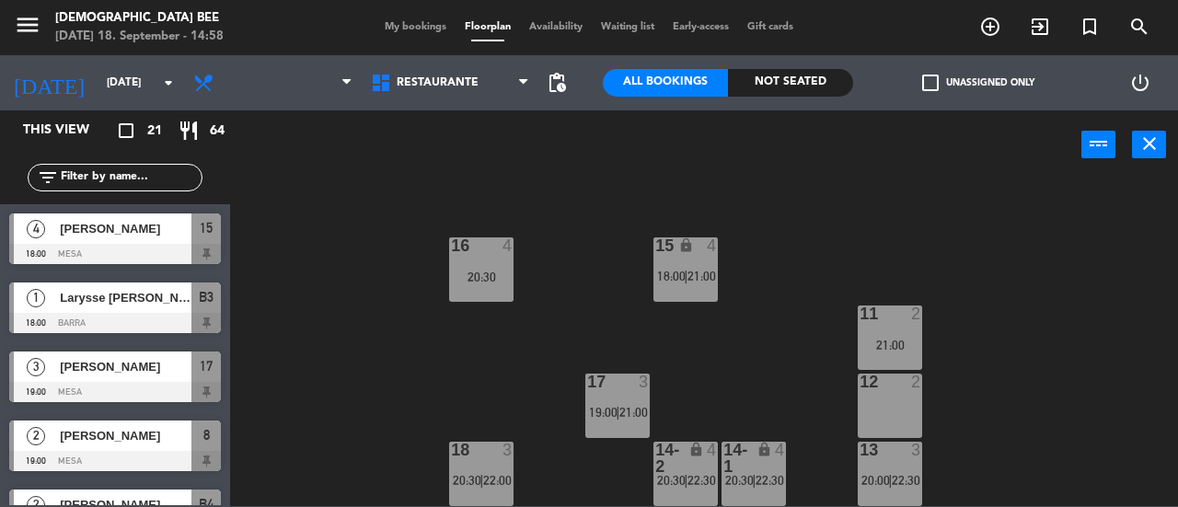
scroll to position [446, 0]
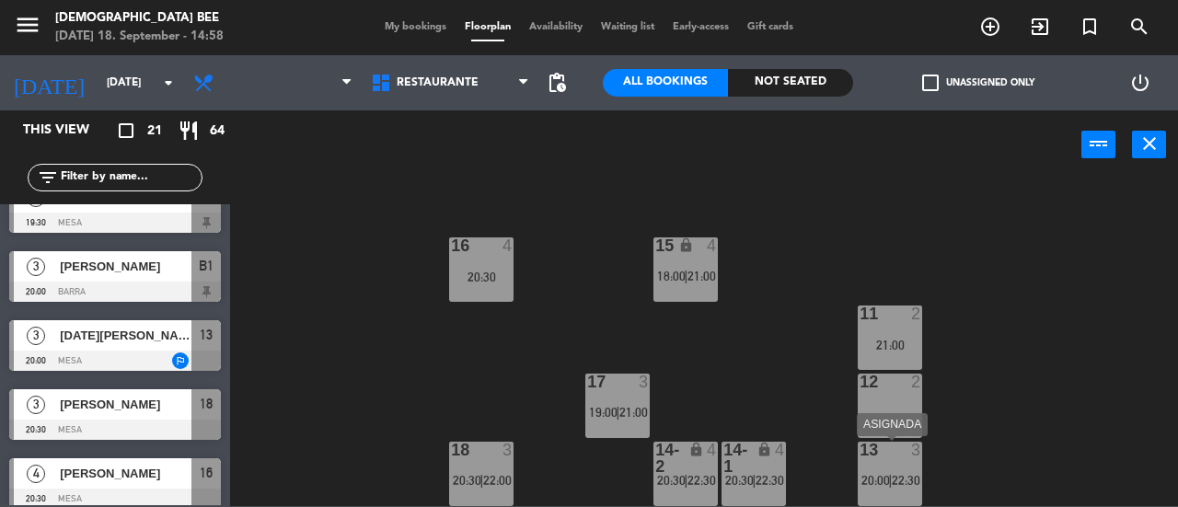
drag, startPoint x: 885, startPoint y: 452, endPoint x: 744, endPoint y: 388, distance: 155.7
click at [888, 446] on div at bounding box center [890, 450] width 30 height 17
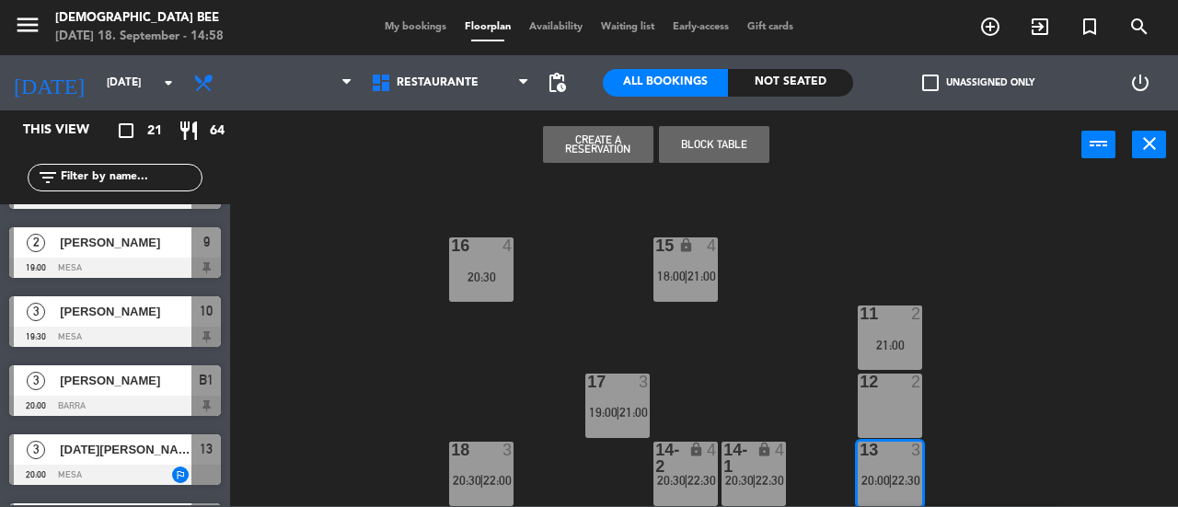
scroll to position [538, 0]
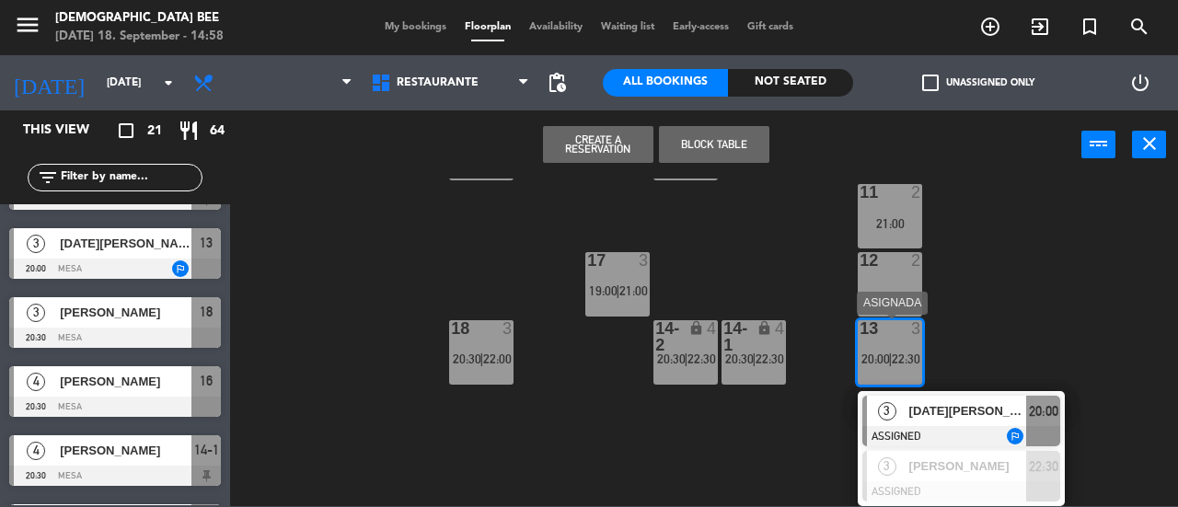
click at [928, 422] on div "[DATE][PERSON_NAME]" at bounding box center [968, 411] width 120 height 30
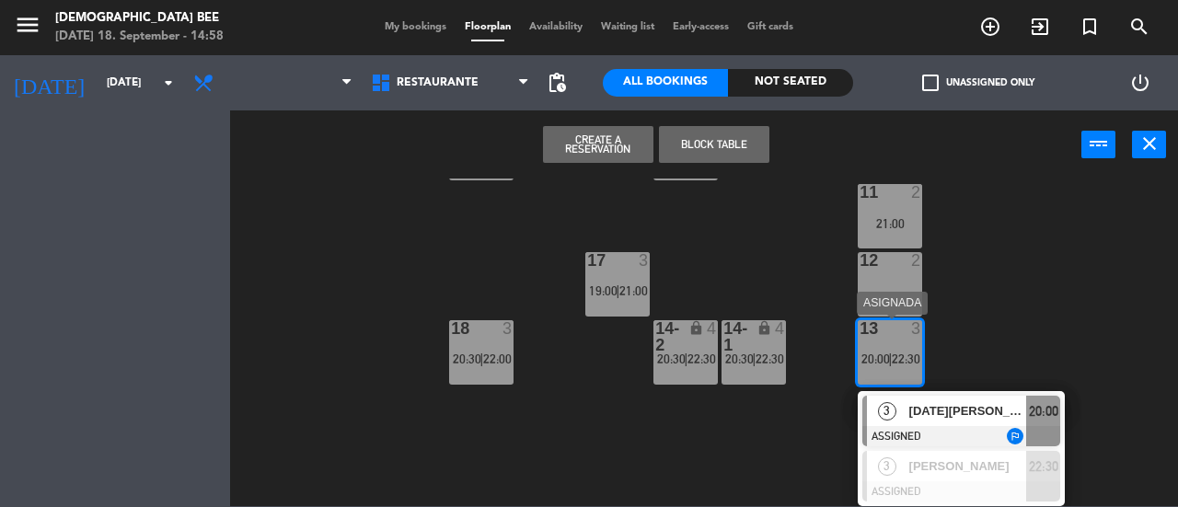
scroll to position [314, 0]
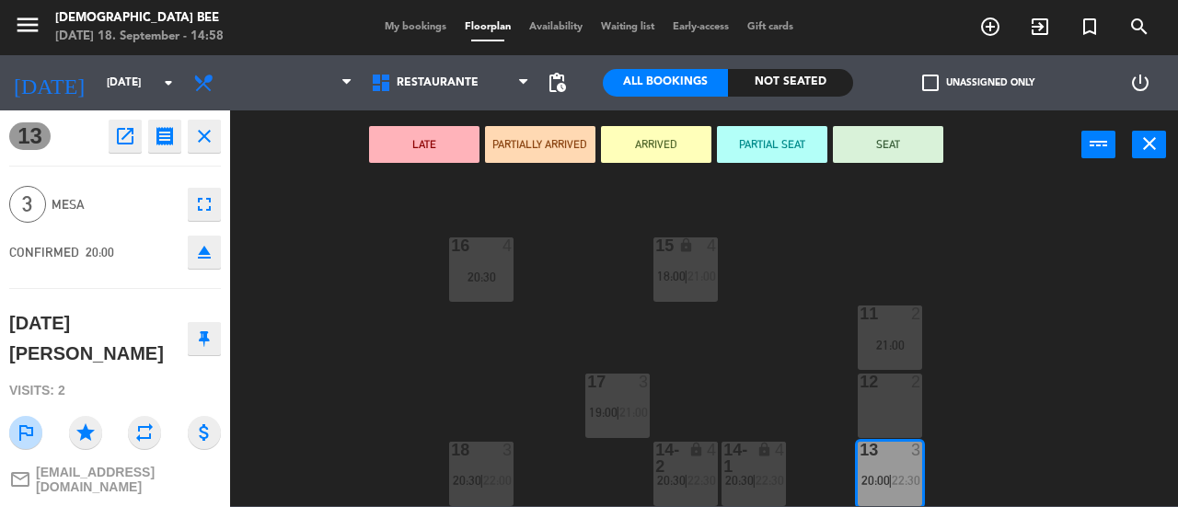
click at [212, 256] on icon "eject" at bounding box center [204, 252] width 22 height 22
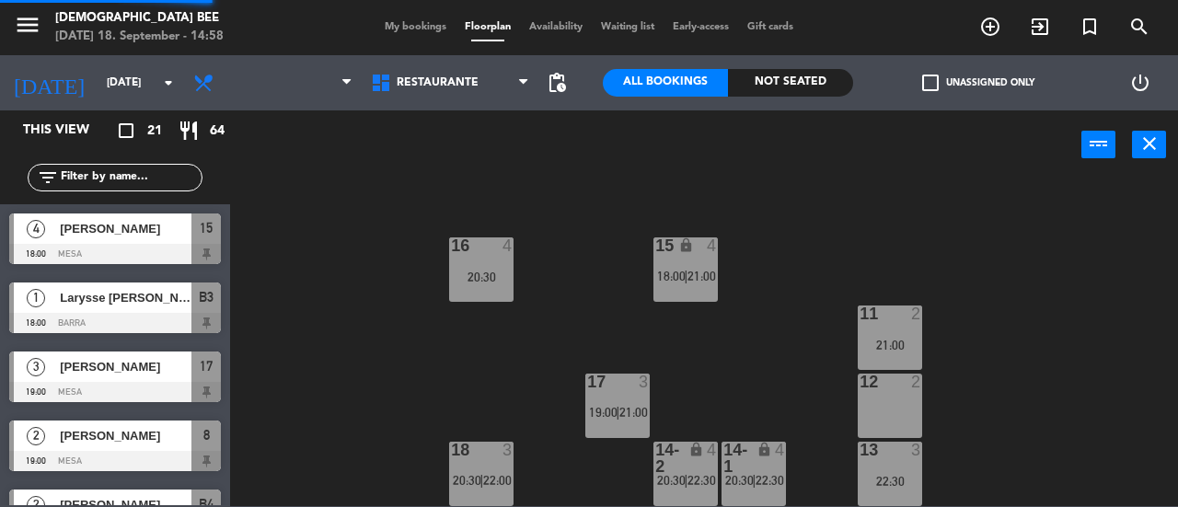
scroll to position [0, 0]
click at [909, 469] on div "13 3 22:30" at bounding box center [890, 474] width 64 height 64
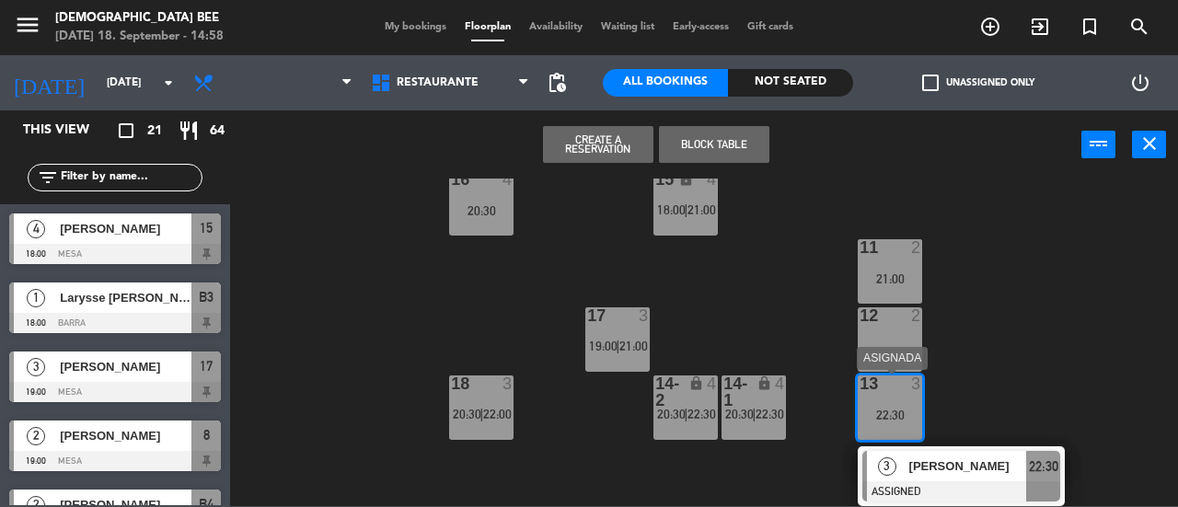
click at [959, 470] on span "[PERSON_NAME]" at bounding box center [968, 466] width 118 height 19
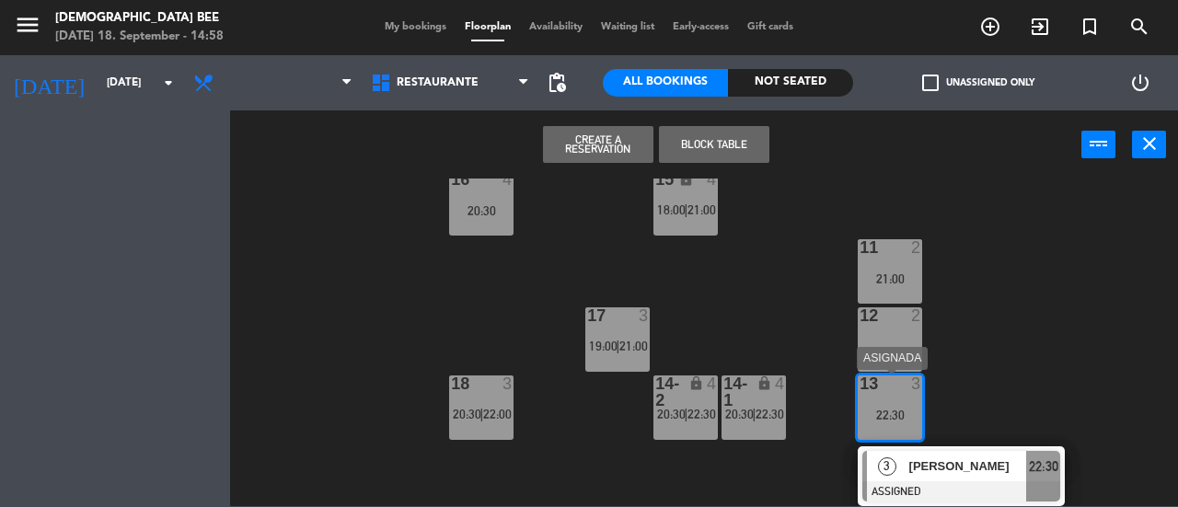
scroll to position [314, 0]
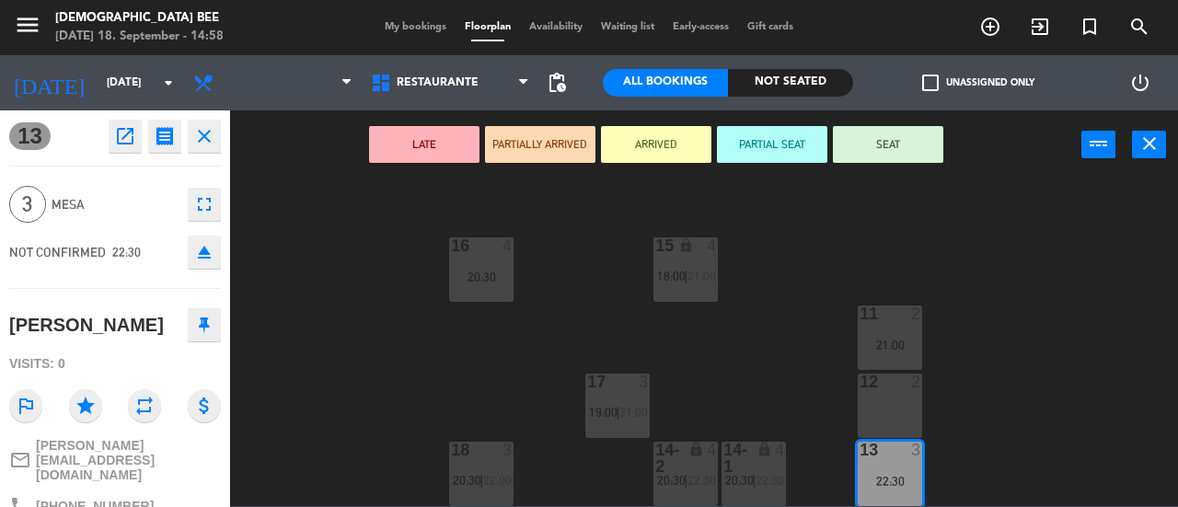
click at [205, 251] on icon "eject" at bounding box center [204, 252] width 22 height 22
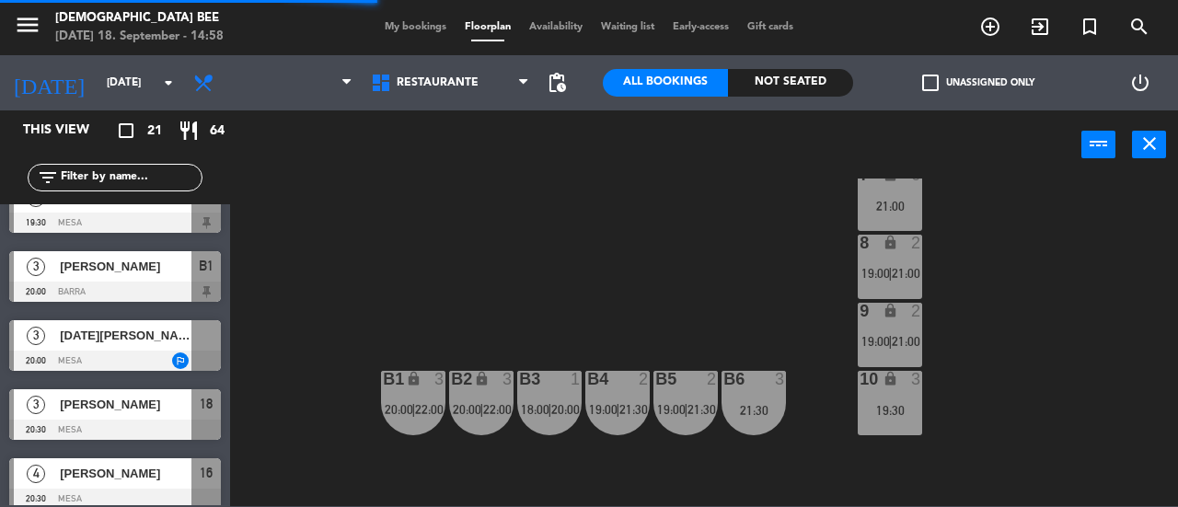
scroll to position [38, 0]
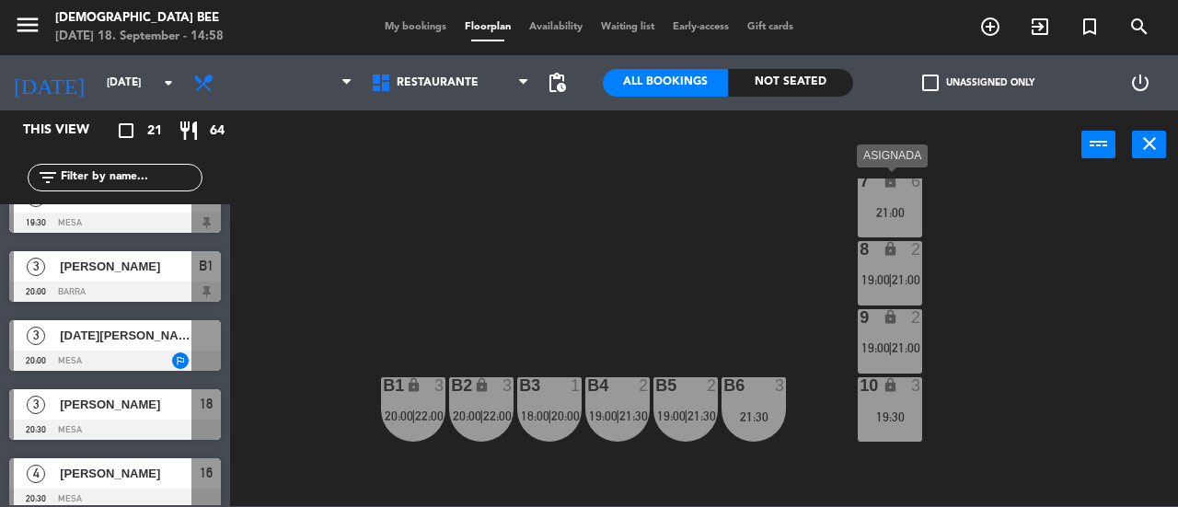
drag, startPoint x: 889, startPoint y: 215, endPoint x: 891, endPoint y: 202, distance: 13.9
click at [889, 213] on div "21:00" at bounding box center [890, 212] width 64 height 13
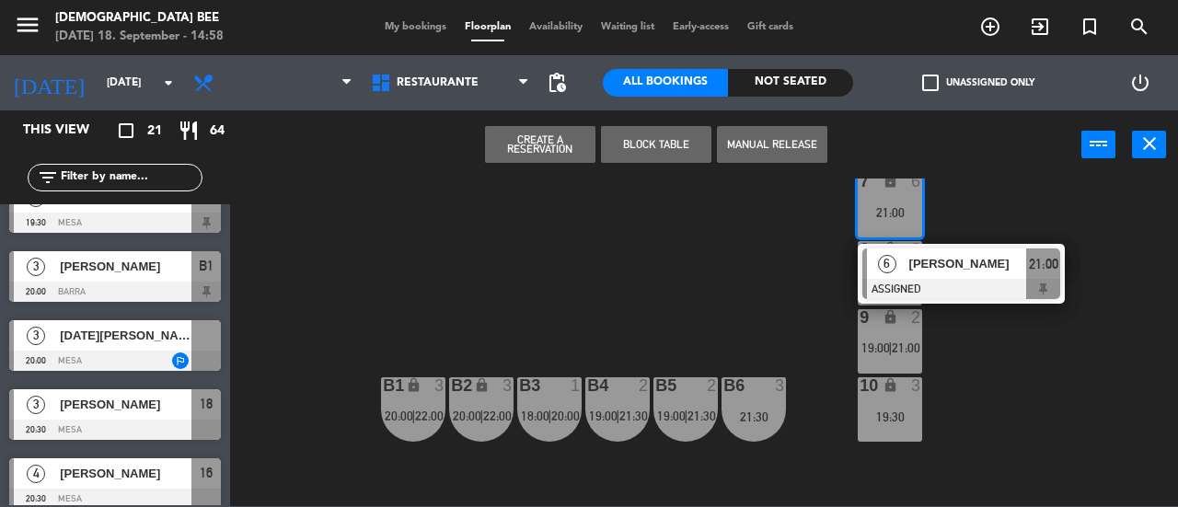
click at [901, 275] on div "6" at bounding box center [887, 264] width 40 height 30
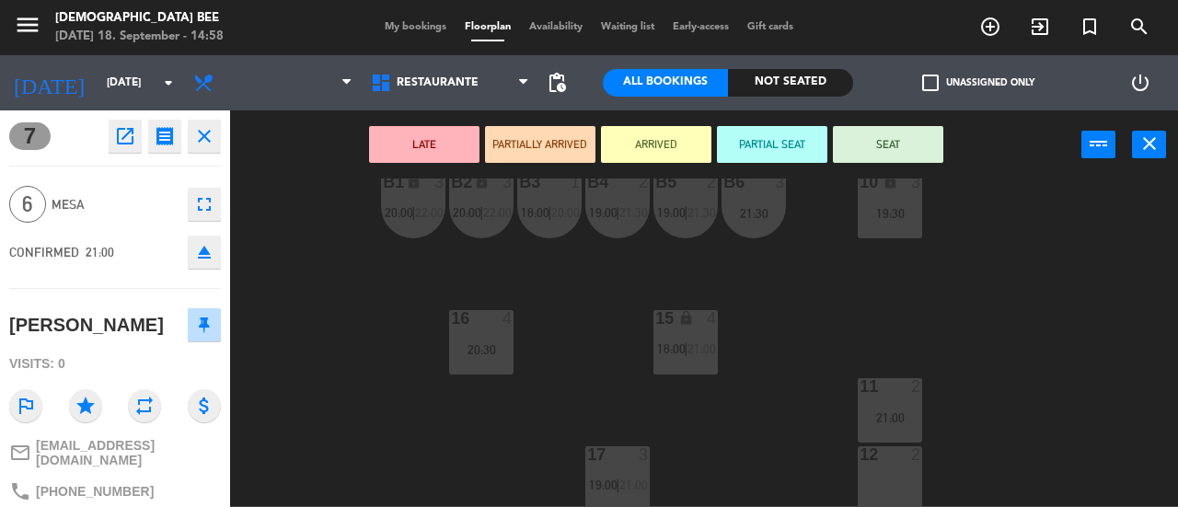
scroll to position [314, 0]
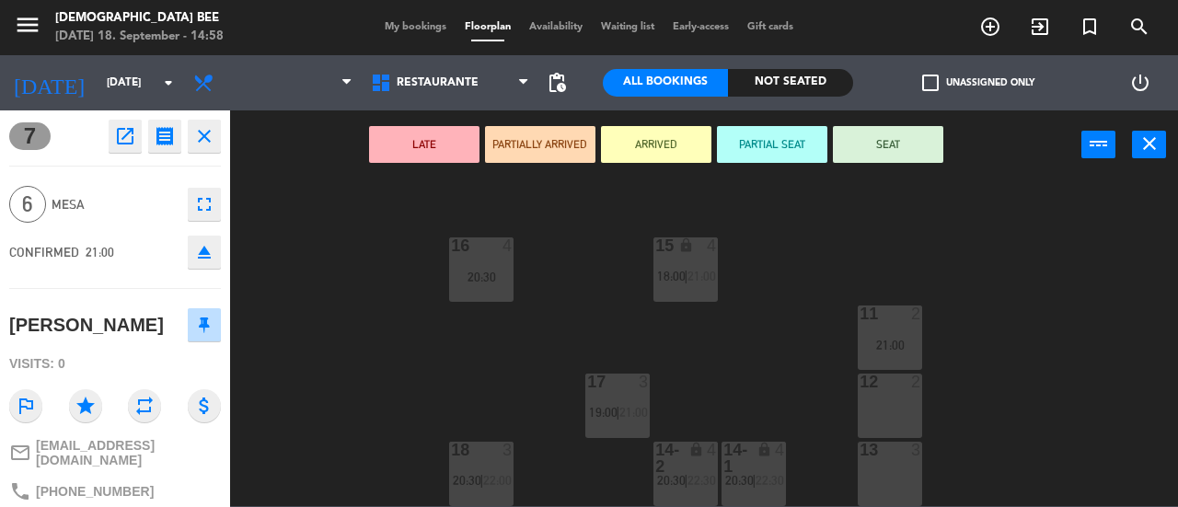
click at [895, 480] on div "13 3" at bounding box center [890, 474] width 64 height 64
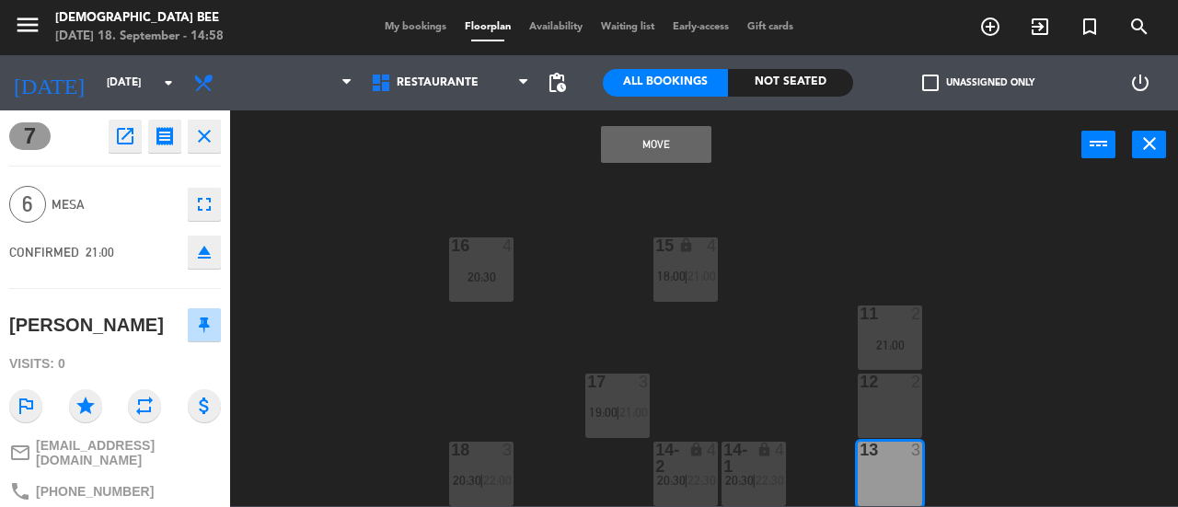
click at [887, 420] on div "12 2" at bounding box center [890, 406] width 64 height 64
click at [645, 152] on button "Move and Merge" at bounding box center [656, 144] width 110 height 37
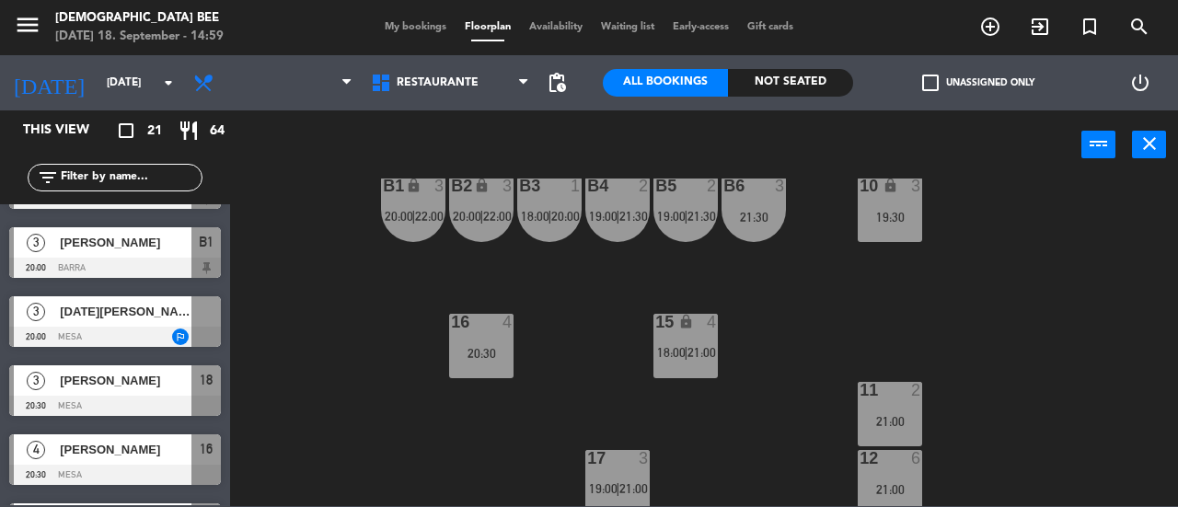
scroll to position [38, 0]
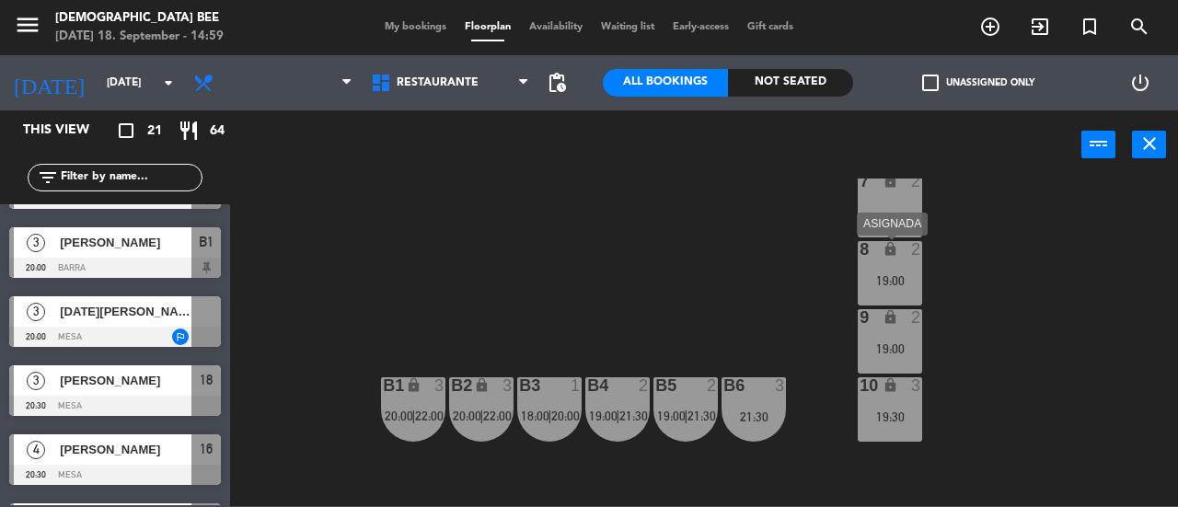
click at [886, 261] on div "8 lock 2 19:00" at bounding box center [890, 273] width 64 height 64
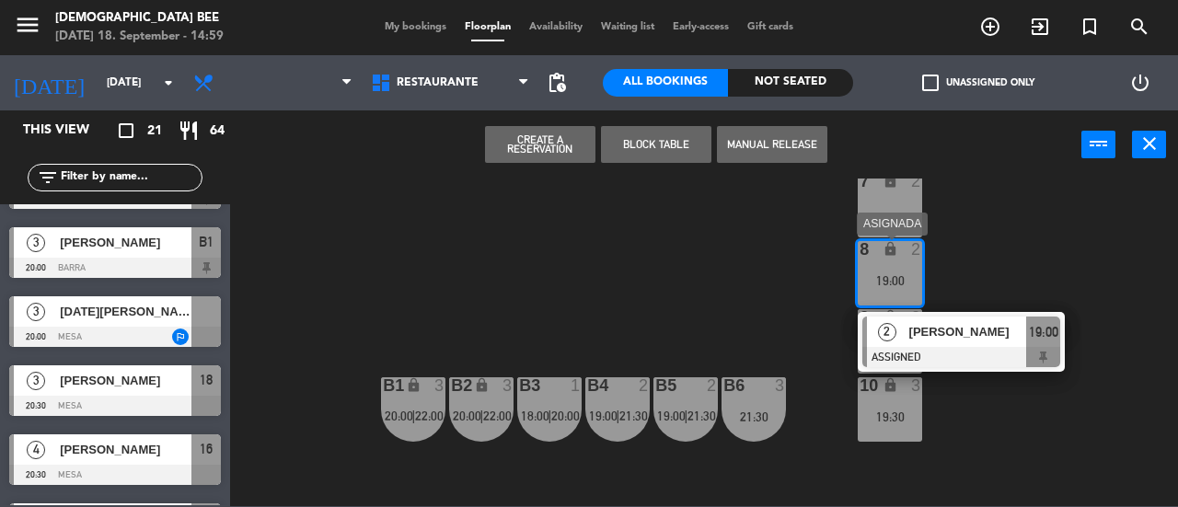
click at [926, 335] on span "[PERSON_NAME]" at bounding box center [968, 331] width 118 height 19
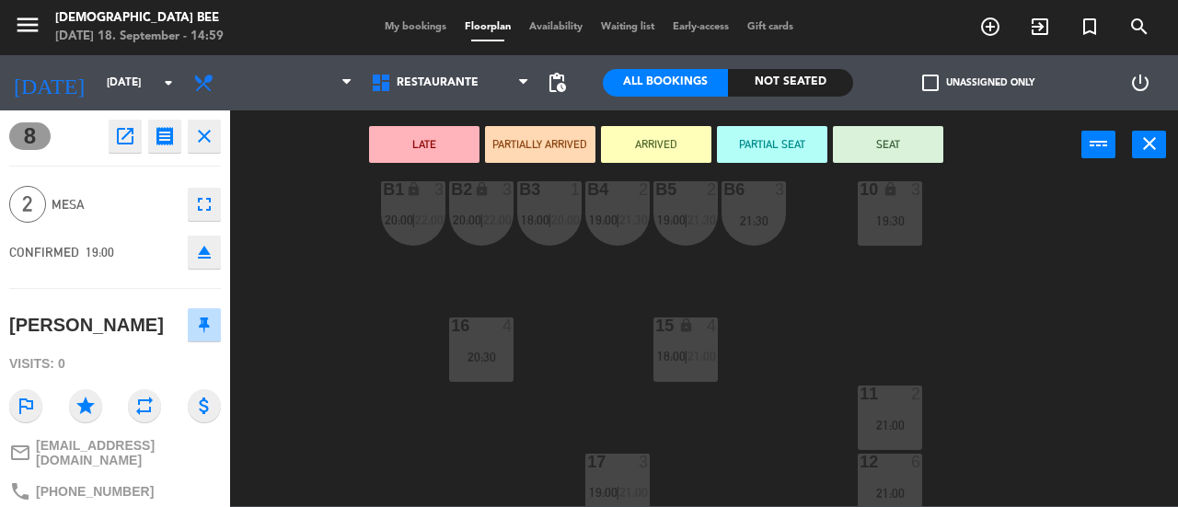
scroll to position [314, 0]
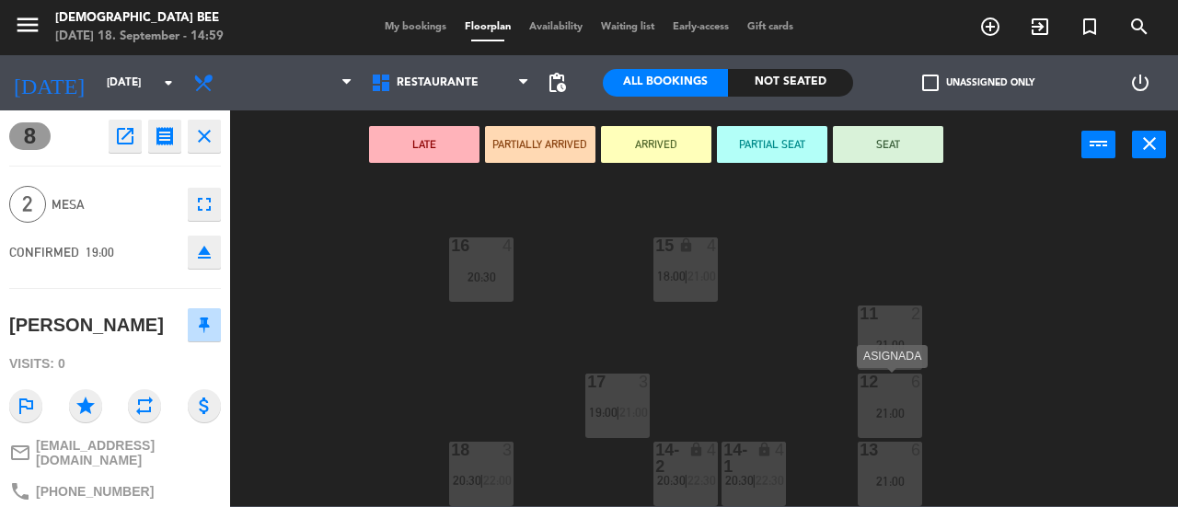
click at [909, 411] on div "21:00" at bounding box center [890, 413] width 64 height 13
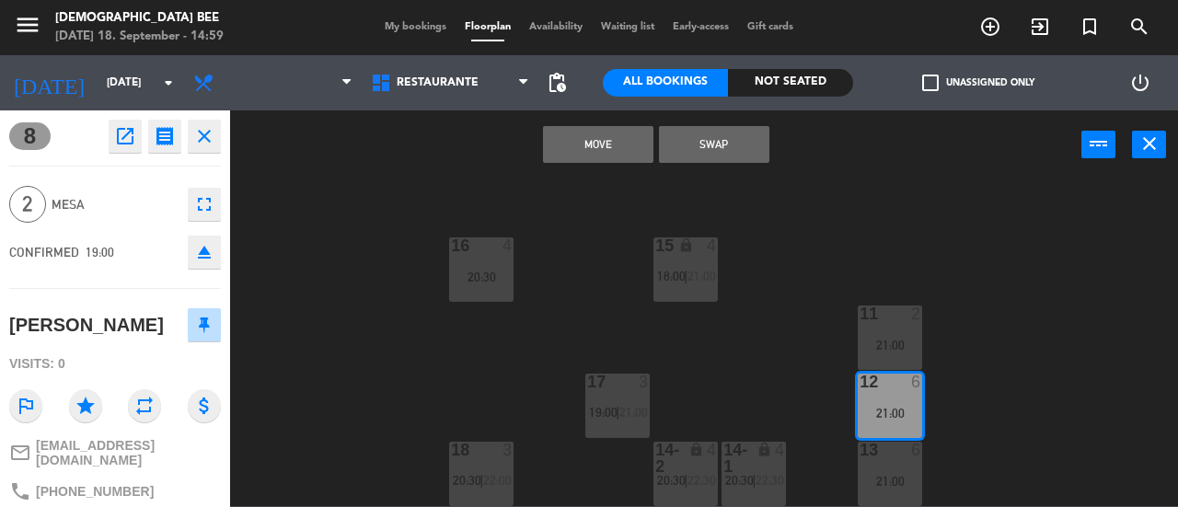
click at [584, 150] on button "Move" at bounding box center [598, 144] width 110 height 37
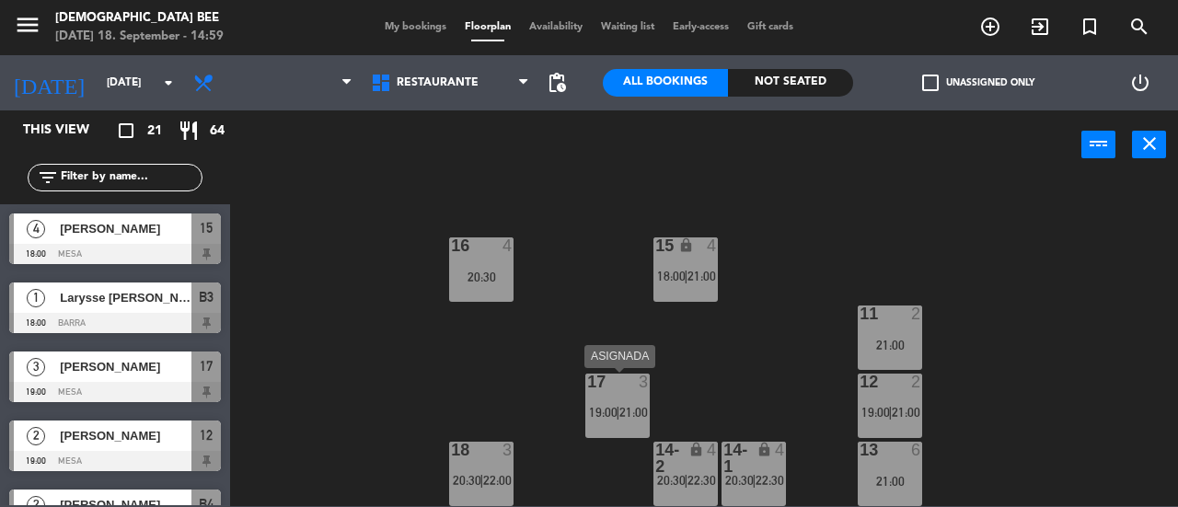
click at [608, 391] on div "17 3" at bounding box center [617, 383] width 64 height 18
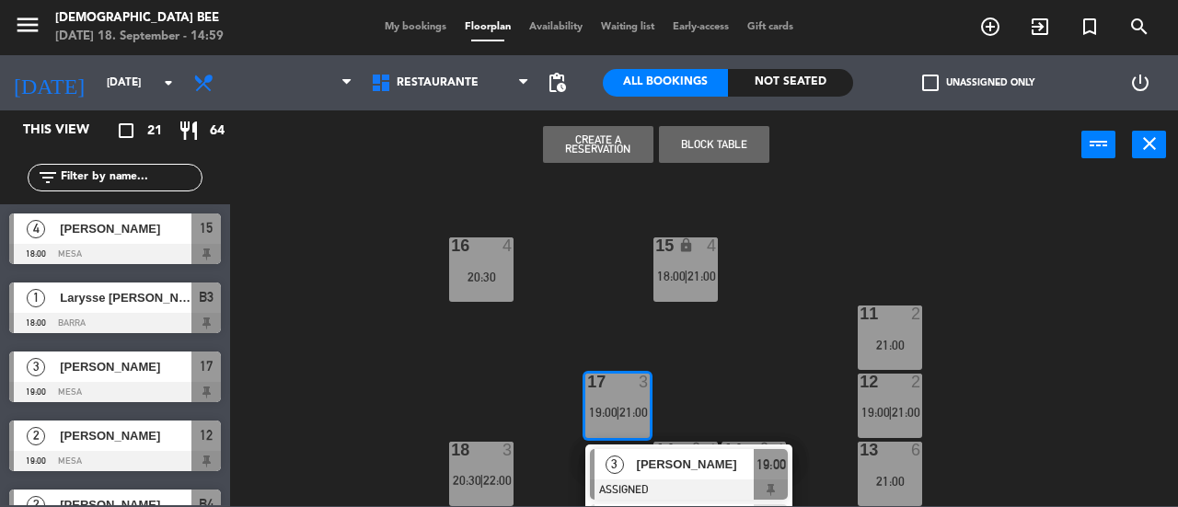
click at [718, 395] on div "7 lock 2 8 lock 2 9 lock 2 19:00 B1 lock 3 20:00 | 22:00 B2 lock 3 20:00 | 22:0…" at bounding box center [710, 343] width 936 height 328
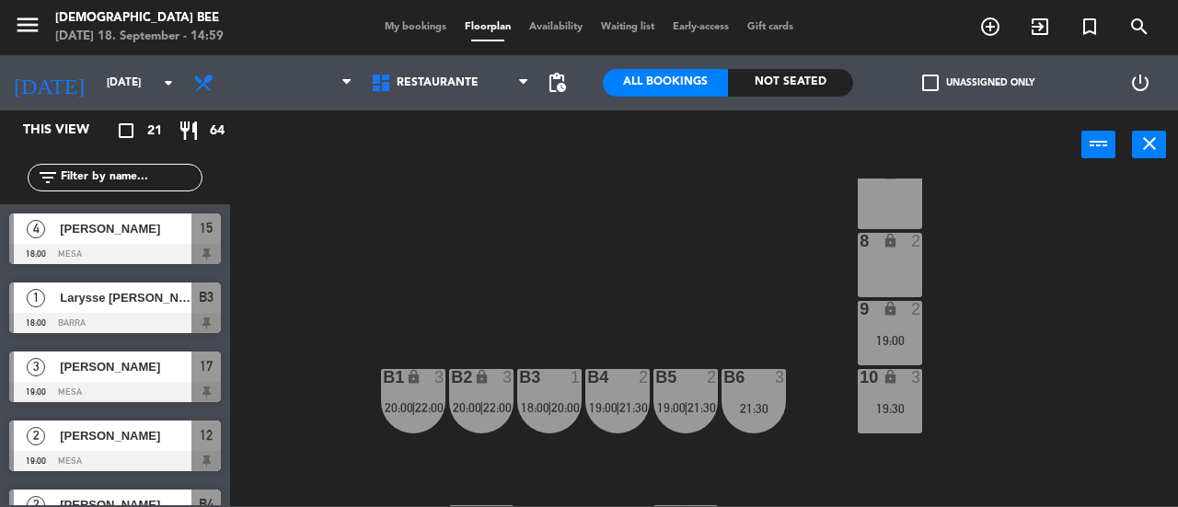
scroll to position [38, 0]
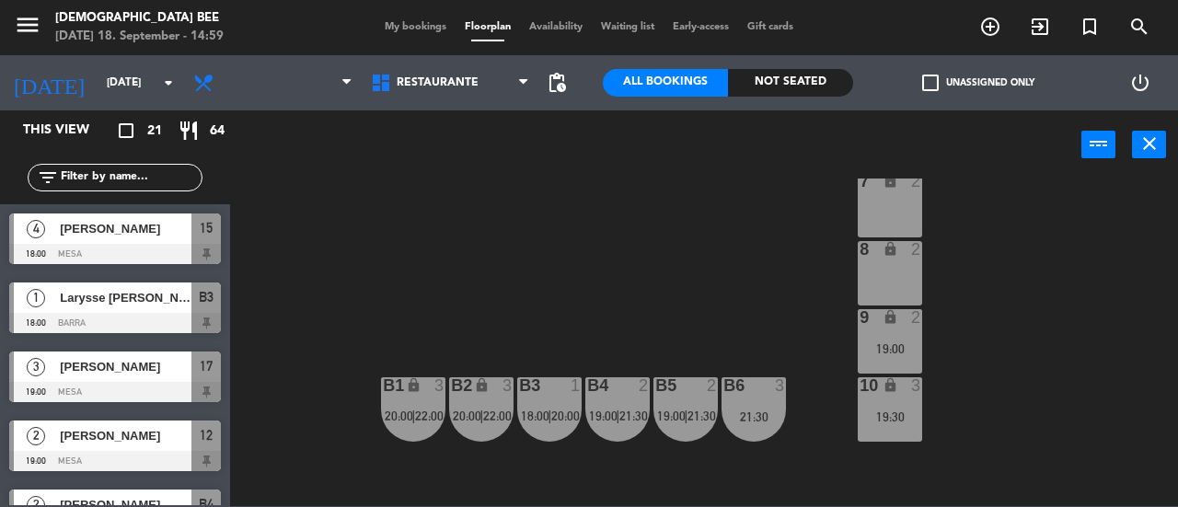
click at [892, 353] on div "19:00" at bounding box center [890, 348] width 64 height 13
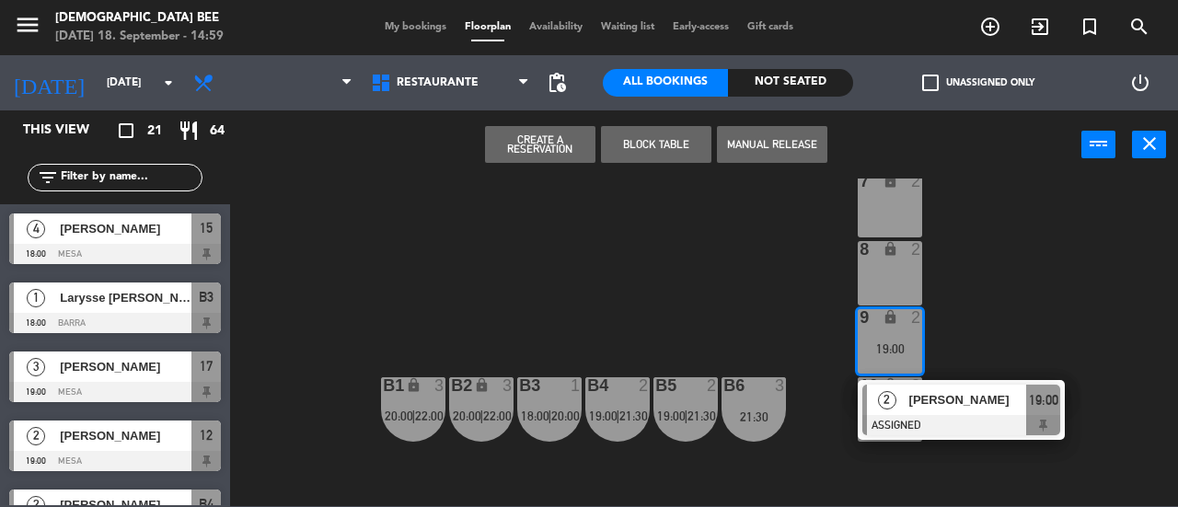
drag, startPoint x: 1040, startPoint y: 321, endPoint x: 957, endPoint y: 378, distance: 100.6
click at [1040, 320] on div "7 lock 2 8 lock 2 9 lock 2 19:00 2 [PERSON_NAME] ASSIGNED 19:00 B1 lock 3 20:00…" at bounding box center [710, 343] width 936 height 328
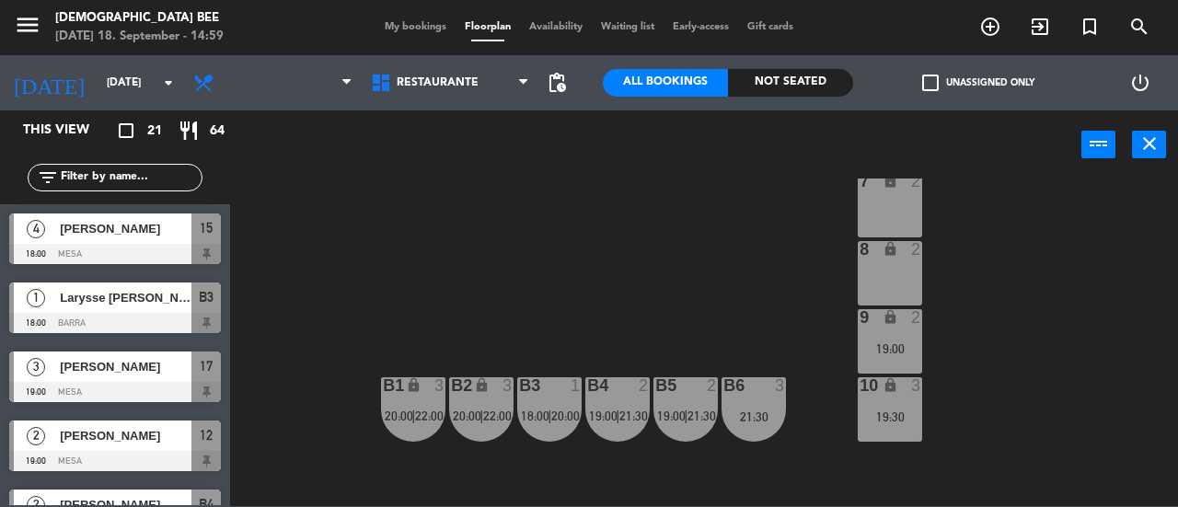
click at [909, 401] on div "10 lock 3 19:30" at bounding box center [890, 409] width 64 height 64
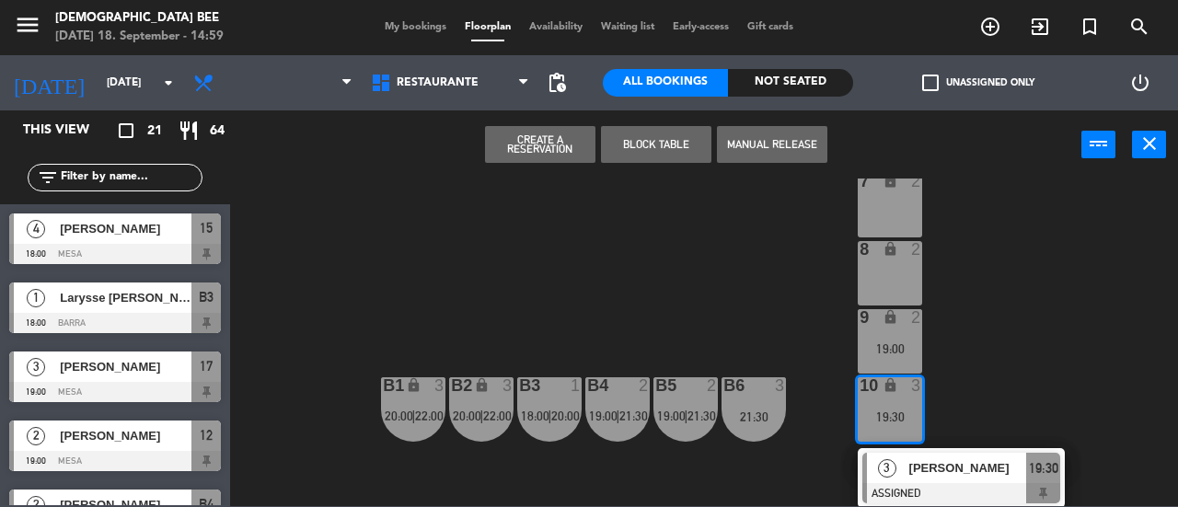
click at [948, 470] on span "[PERSON_NAME]" at bounding box center [968, 467] width 118 height 19
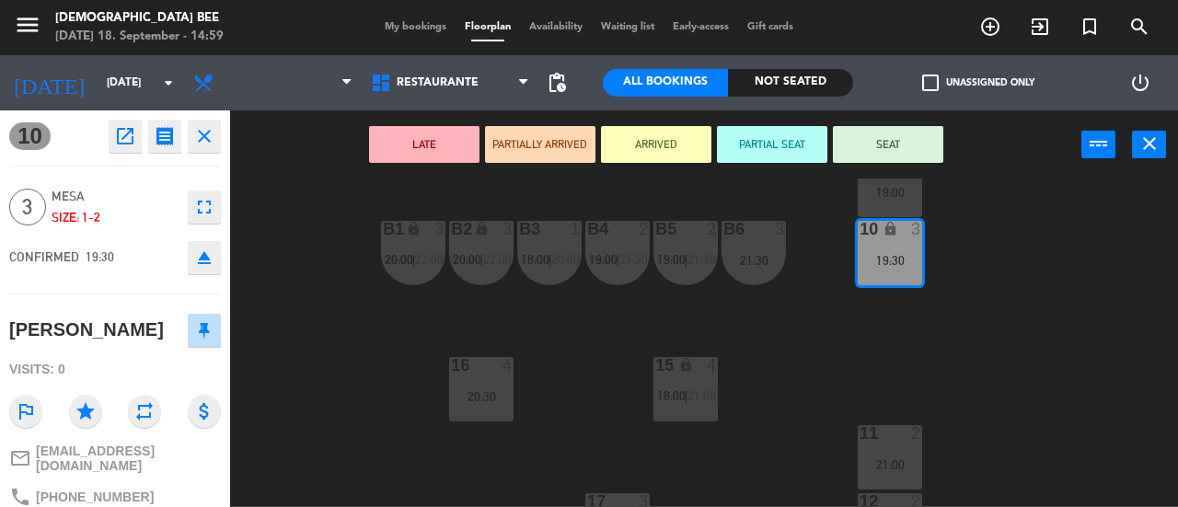
scroll to position [314, 0]
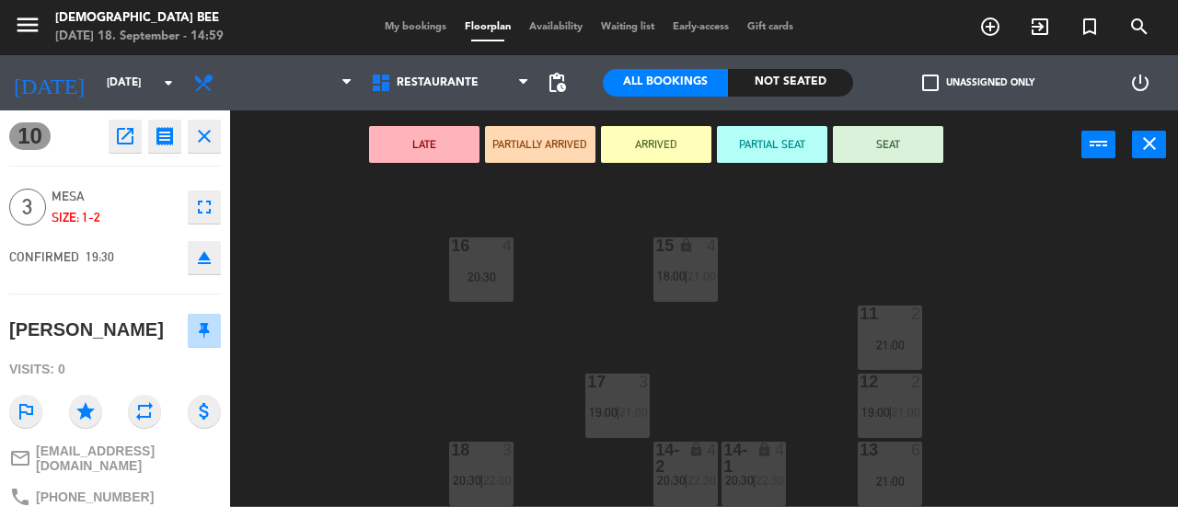
click at [971, 382] on div "7 lock 2 8 lock 2 9 lock 2 19:00 B1 lock 3 20:00 | 22:00 B2 lock 3 20:00 | 22:0…" at bounding box center [710, 343] width 936 height 328
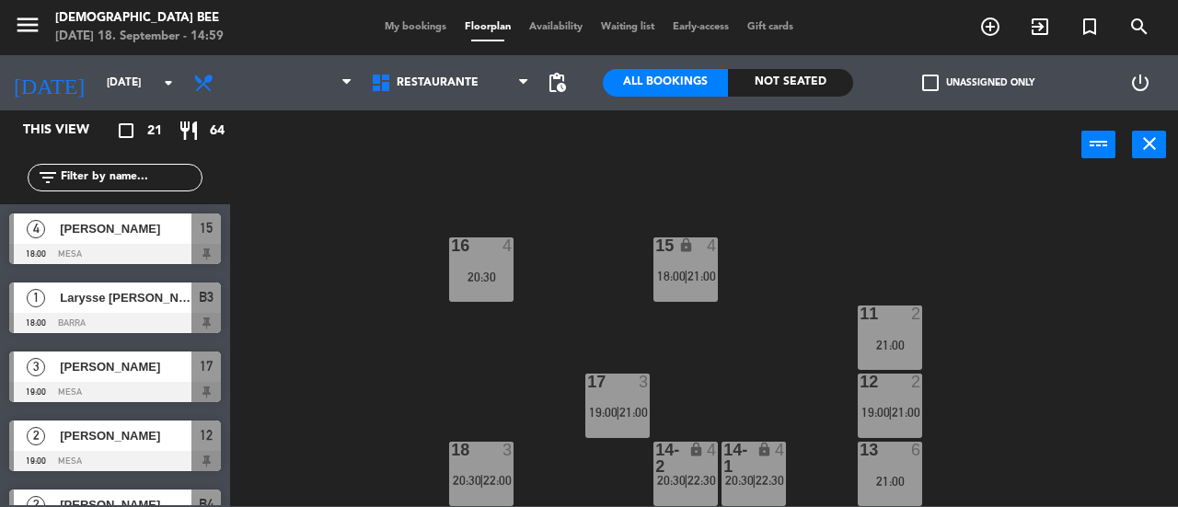
scroll to position [38, 0]
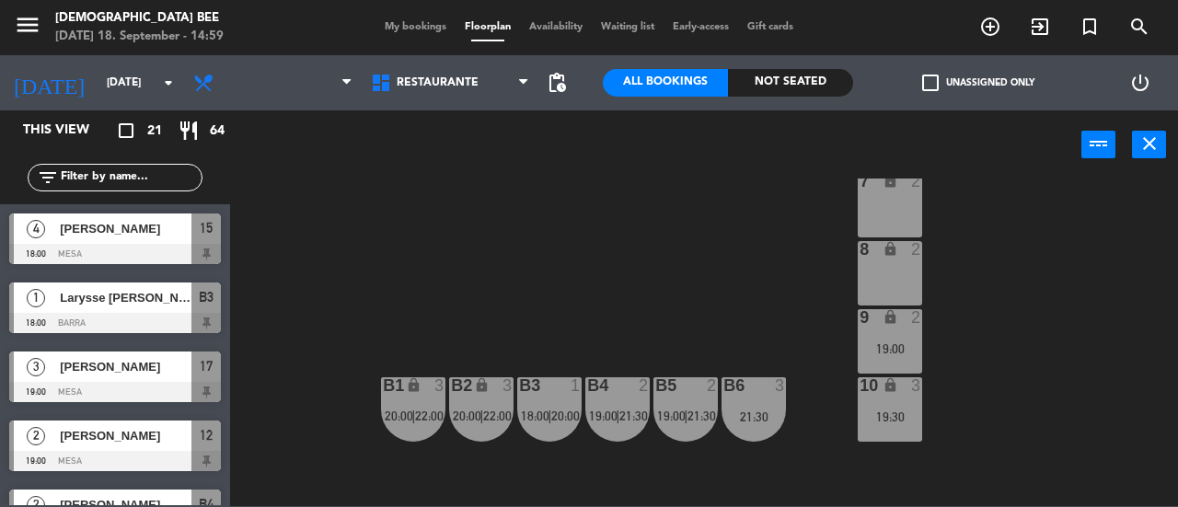
drag, startPoint x: 882, startPoint y: 343, endPoint x: 913, endPoint y: 367, distance: 39.4
click at [882, 342] on div "19:00" at bounding box center [890, 348] width 64 height 13
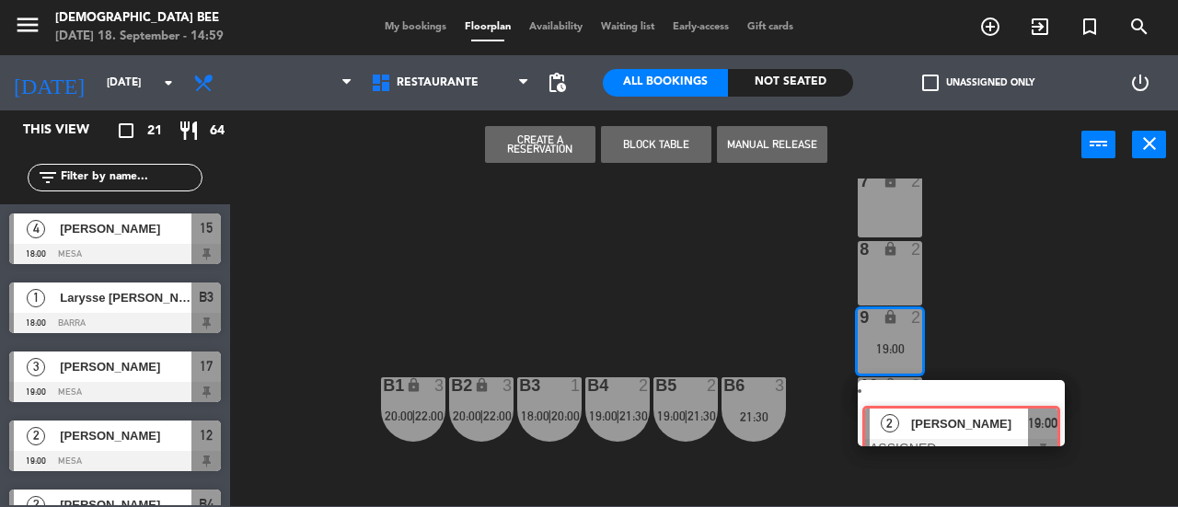
click at [941, 400] on div "2 [PERSON_NAME] ASSIGNED 19:00" at bounding box center [961, 413] width 235 height 66
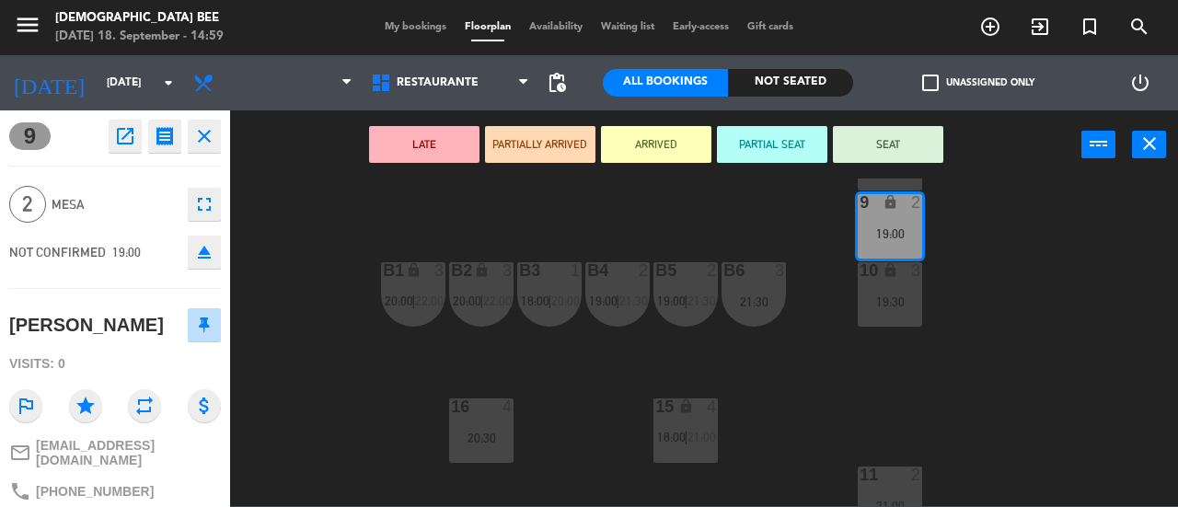
scroll to position [314, 0]
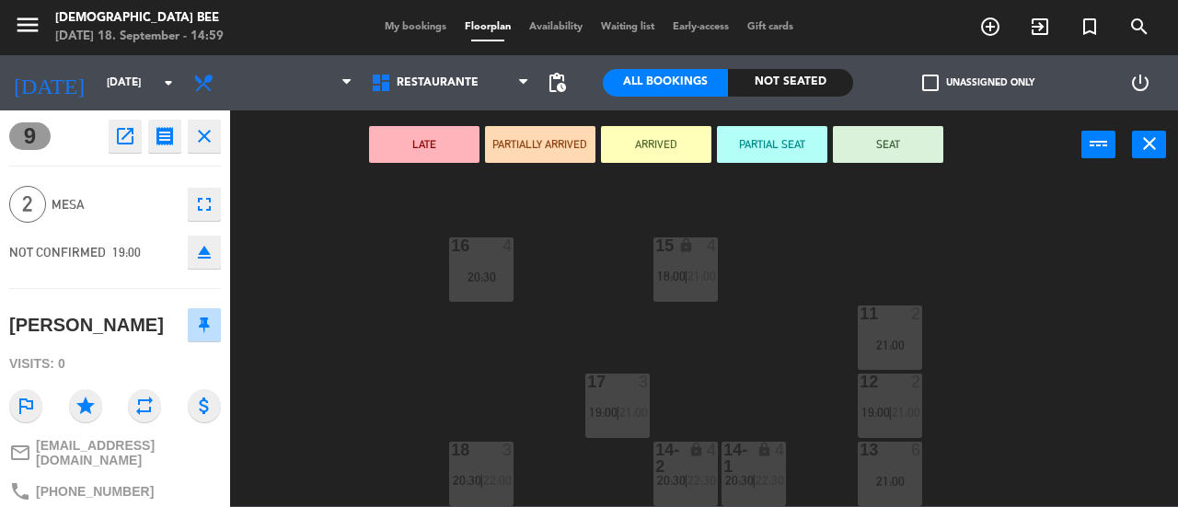
drag, startPoint x: 801, startPoint y: 306, endPoint x: 799, endPoint y: 295, distance: 10.3
click at [799, 297] on div "7 lock 2 8 lock 2 9 lock 2 19:00 B1 lock 3 20:00 | 22:00 B2 lock 3 20:00 | 22:0…" at bounding box center [710, 343] width 936 height 328
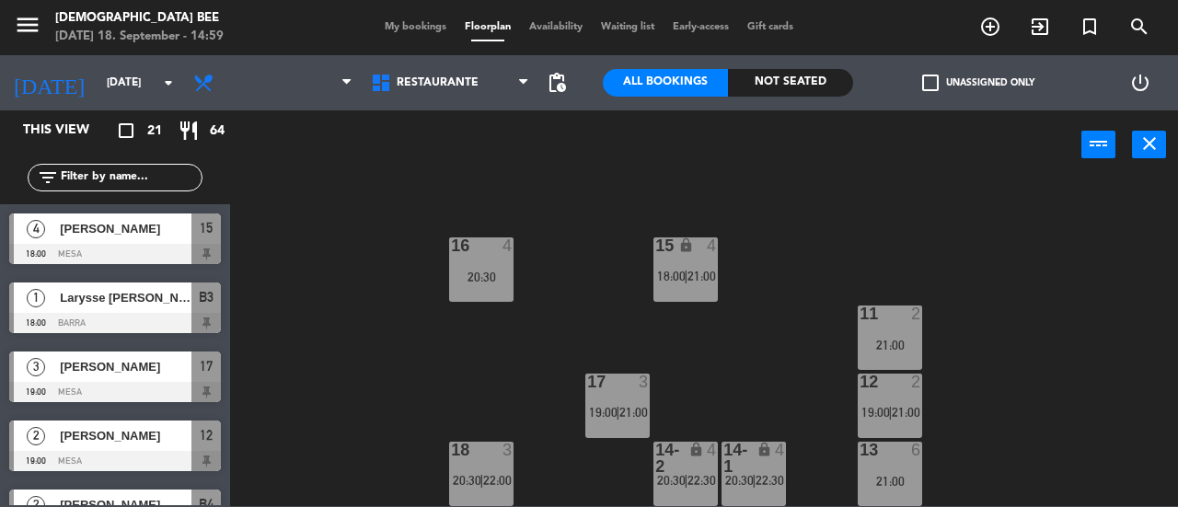
scroll to position [0, 0]
click at [609, 409] on span "19:00" at bounding box center [603, 412] width 29 height 15
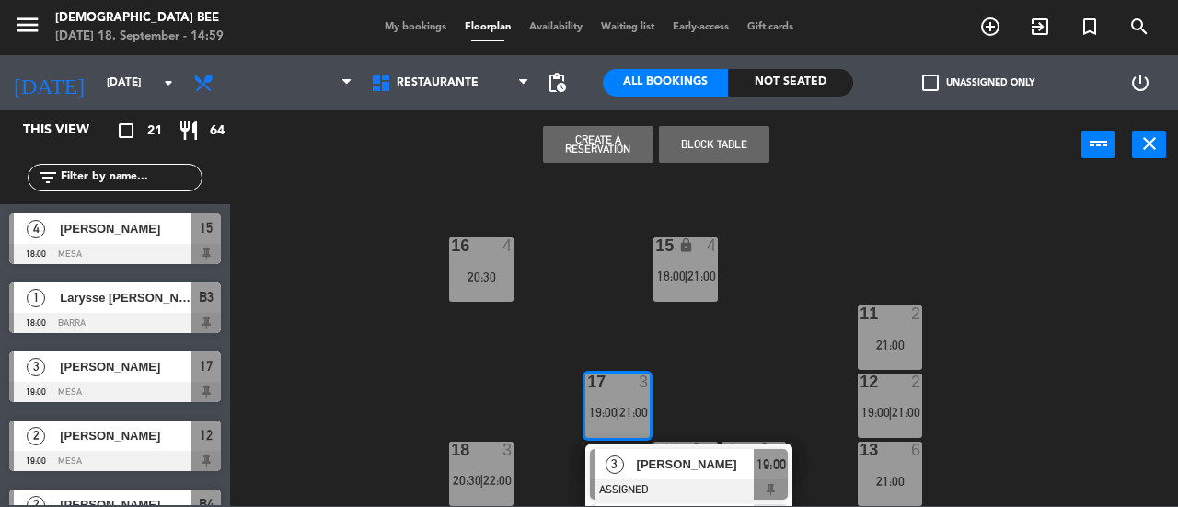
scroll to position [367, 0]
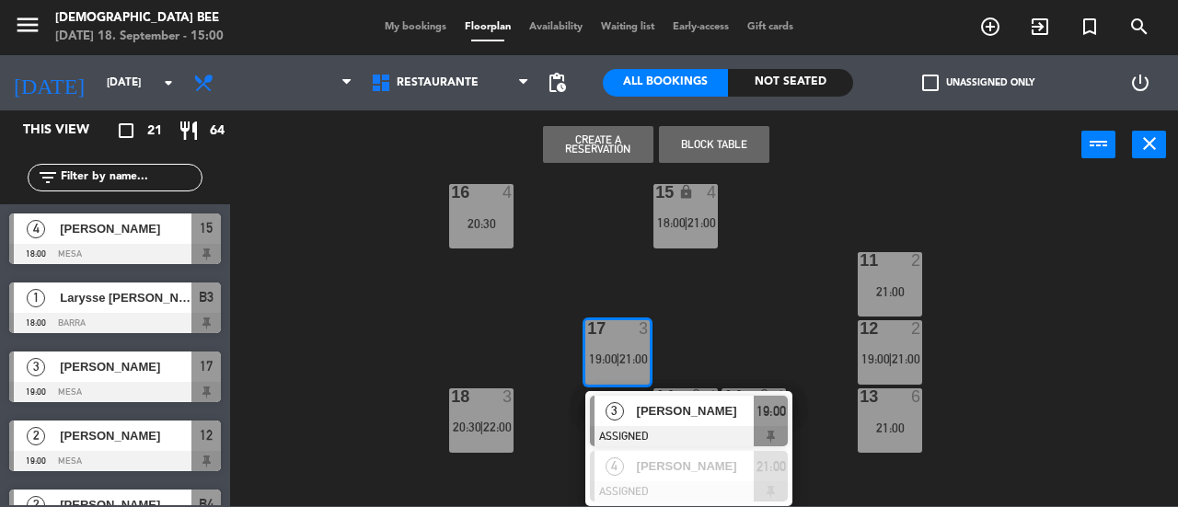
click at [541, 356] on div "7 lock 2 8 lock 2 9 lock 2 19:00 B1 lock 3 20:00 | 22:00 B2 lock 3 20:00 | 22:0…" at bounding box center [710, 343] width 936 height 328
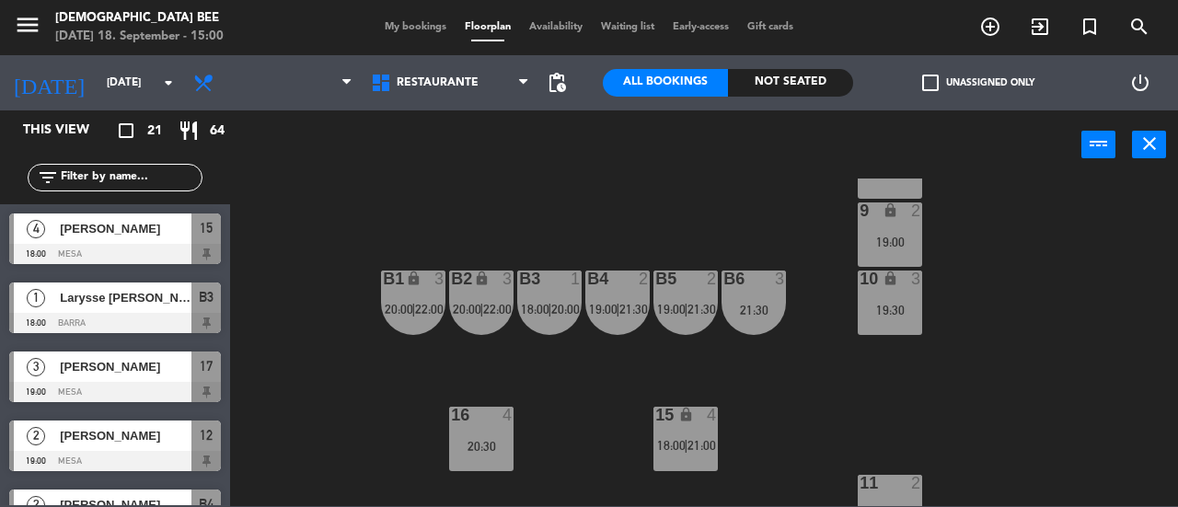
scroll to position [130, 0]
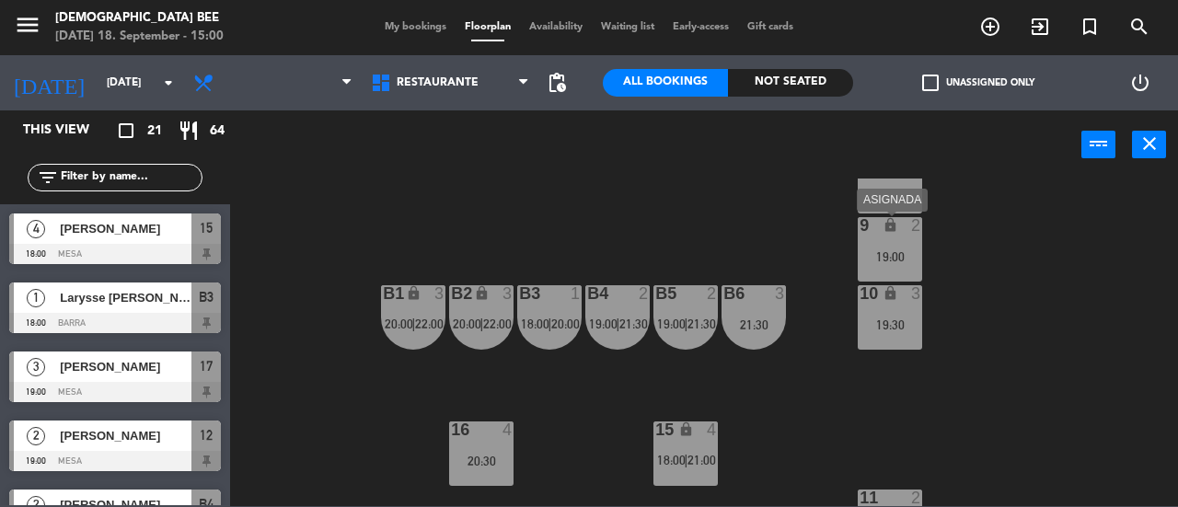
click at [874, 245] on div "9 lock 2 19:00" at bounding box center [890, 249] width 64 height 64
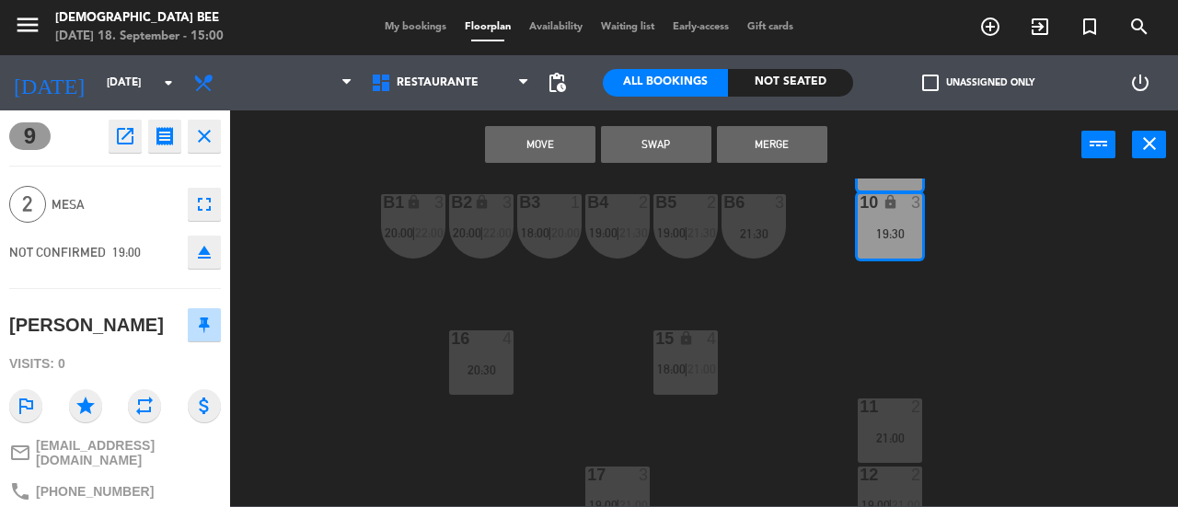
scroll to position [314, 0]
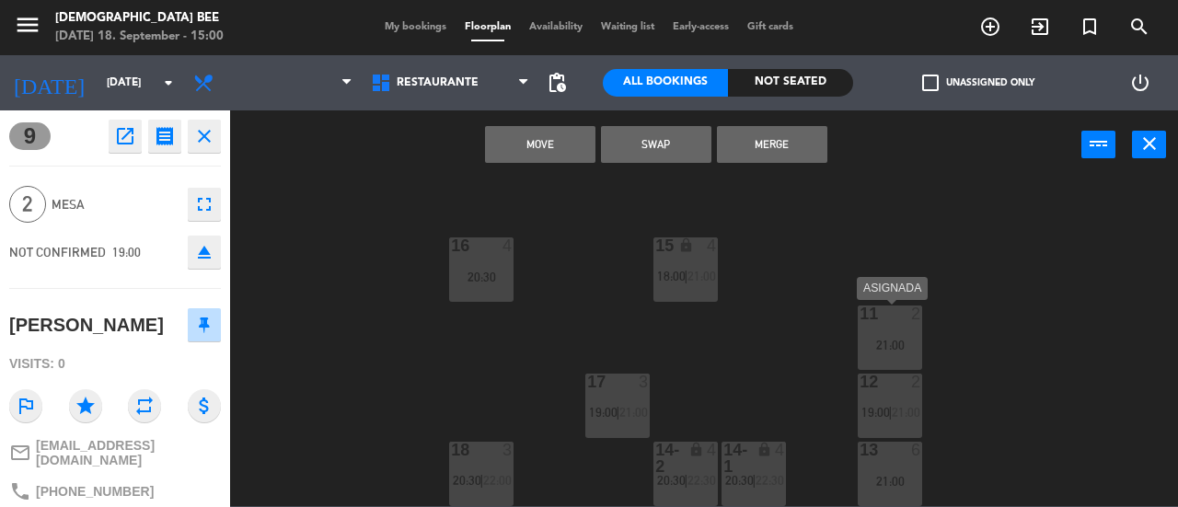
click at [909, 343] on div "21:00" at bounding box center [890, 345] width 64 height 13
drag, startPoint x: 976, startPoint y: 284, endPoint x: 953, endPoint y: 279, distance: 23.5
click at [975, 283] on div "7 lock 2 8 lock 2 9 lock 2 19:00 B1 lock 3 20:00 | 22:00 B2 lock 3 20:00 | 22:0…" at bounding box center [710, 343] width 936 height 328
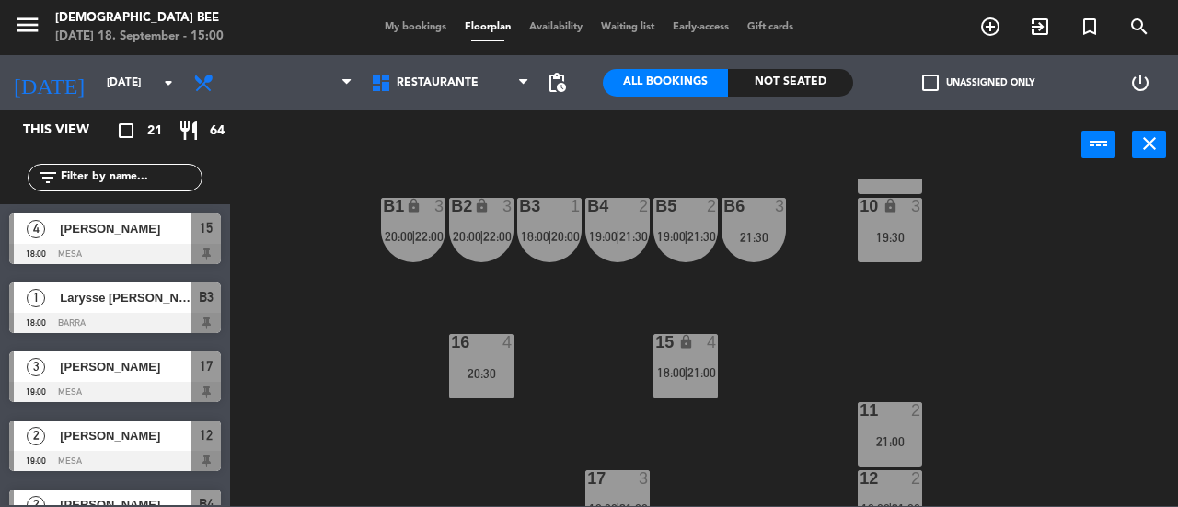
scroll to position [130, 0]
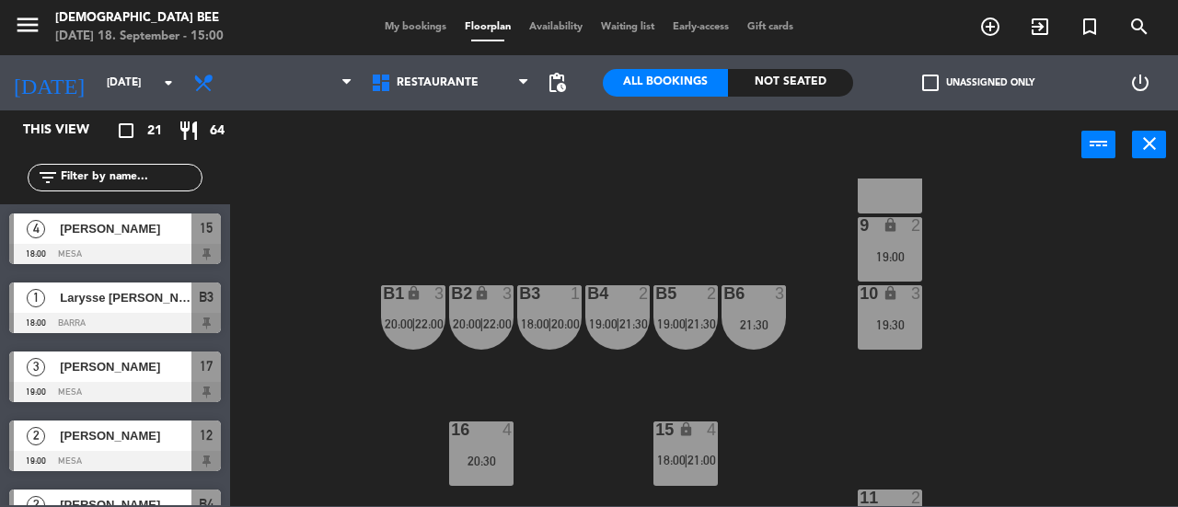
click at [874, 250] on div "19:00" at bounding box center [890, 256] width 64 height 13
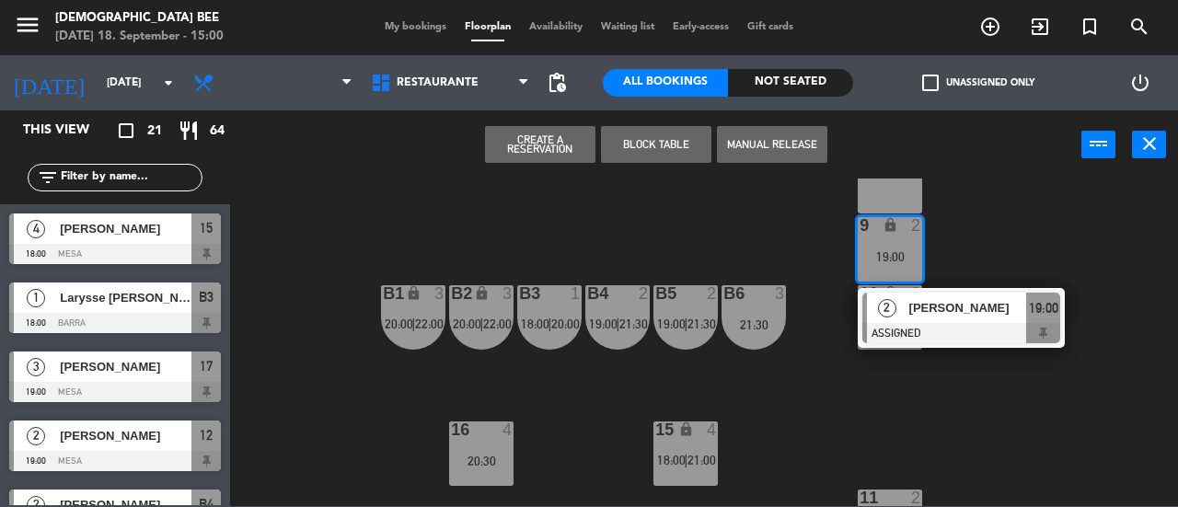
click at [911, 308] on span "[PERSON_NAME]" at bounding box center [968, 307] width 118 height 19
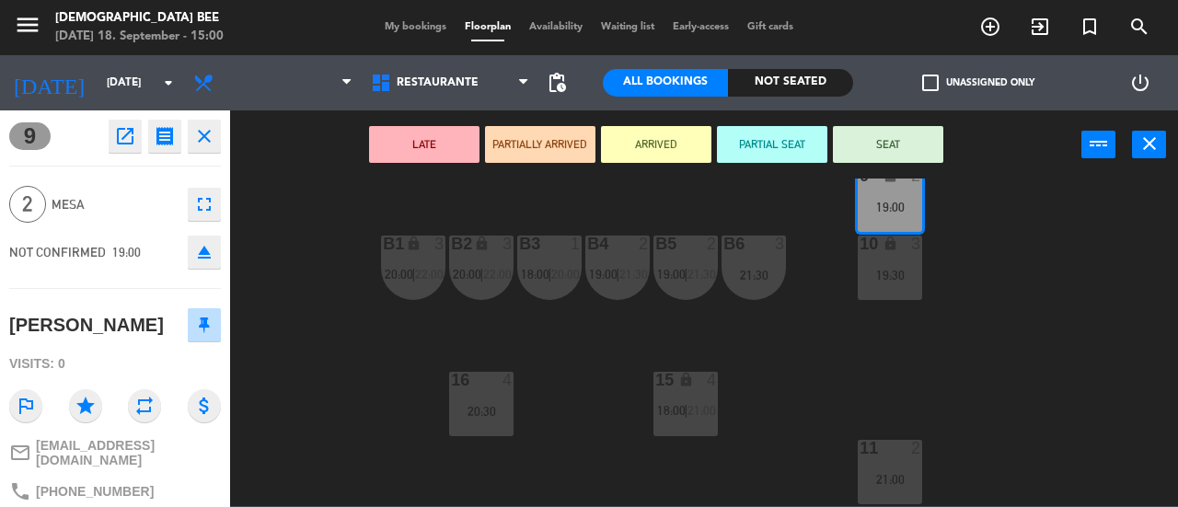
scroll to position [314, 0]
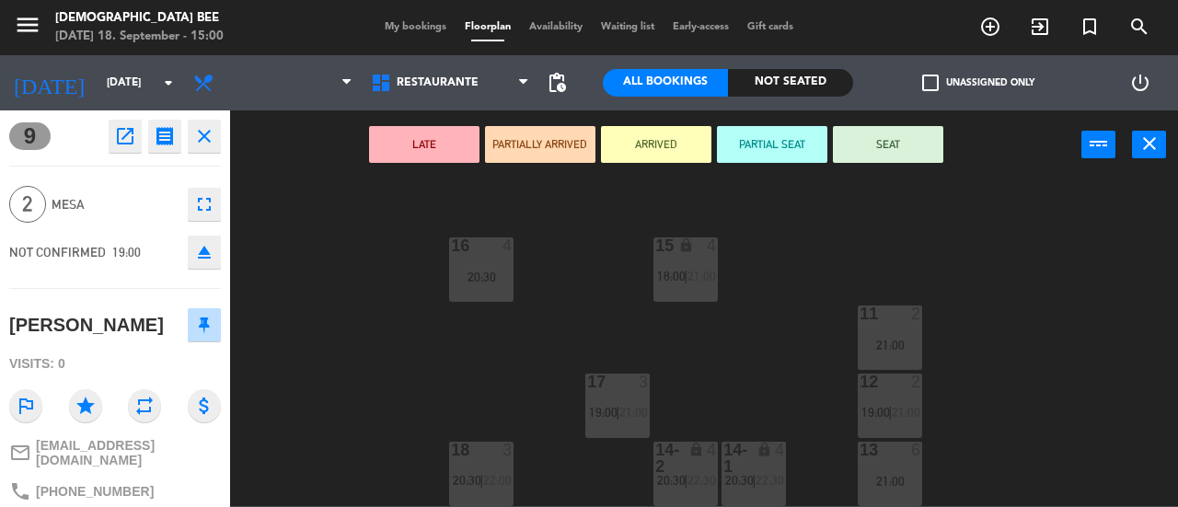
click at [873, 350] on div "11 2 21:00" at bounding box center [890, 338] width 64 height 64
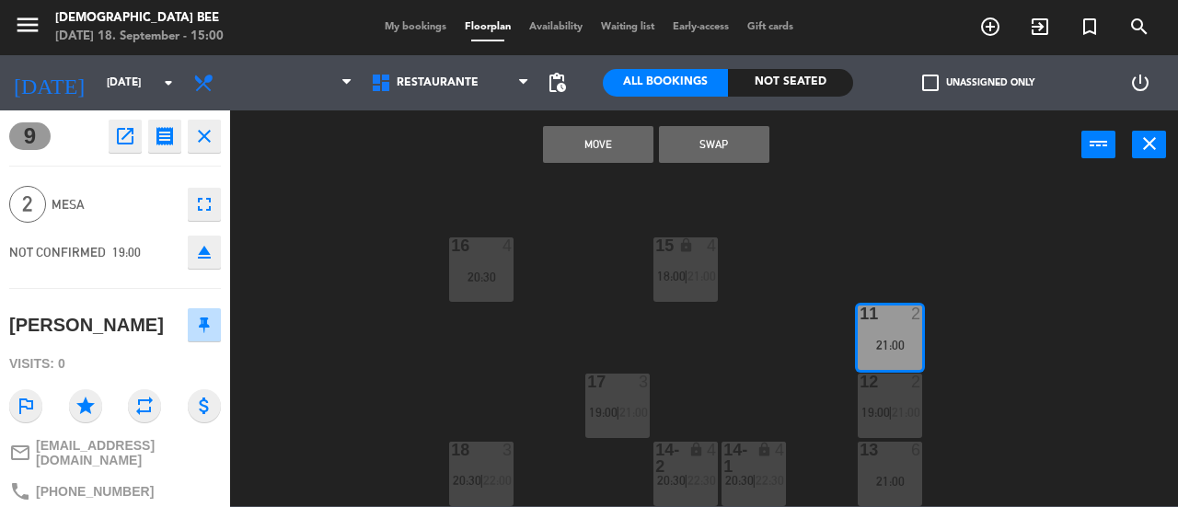
click at [584, 146] on button "Move" at bounding box center [598, 144] width 110 height 37
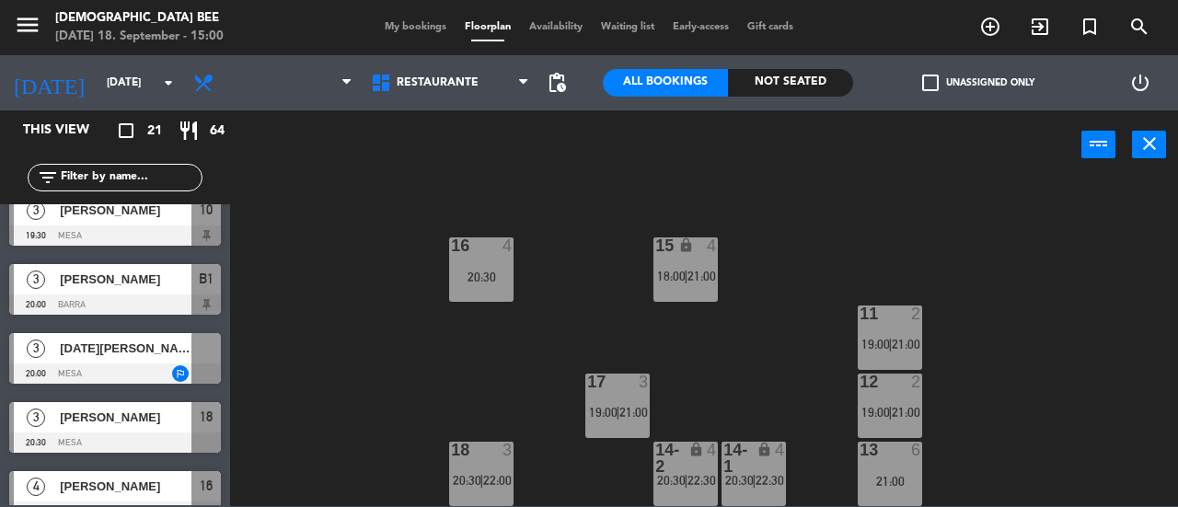
scroll to position [552, 0]
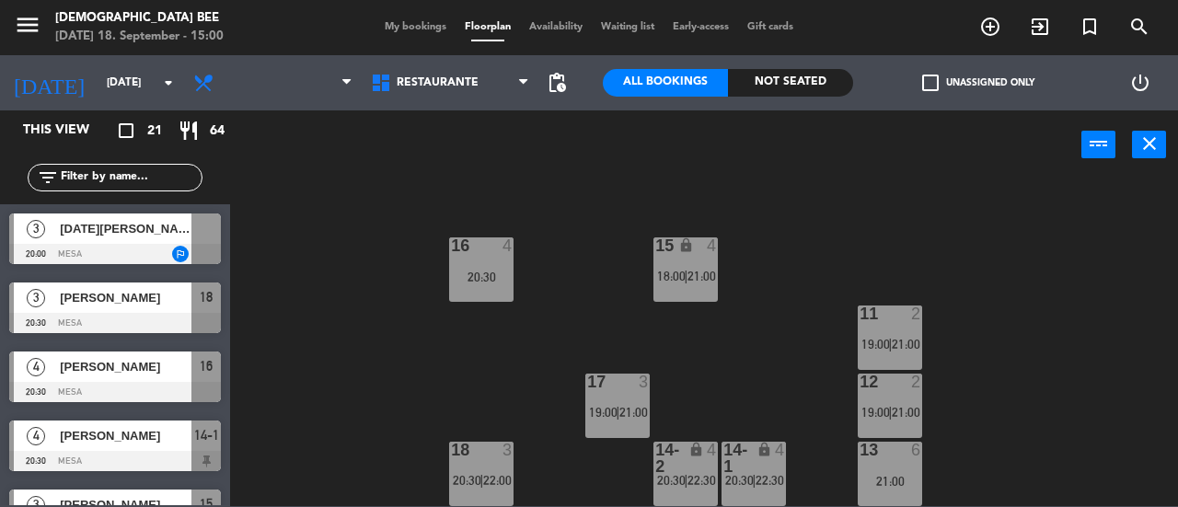
click at [74, 237] on span "[DATE][PERSON_NAME]" at bounding box center [126, 228] width 132 height 19
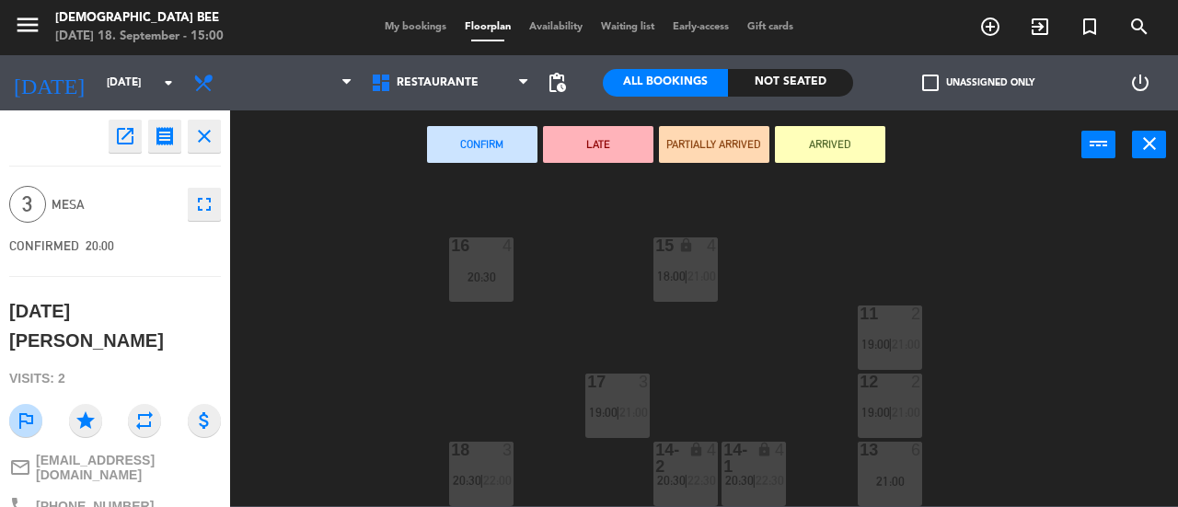
scroll to position [38, 0]
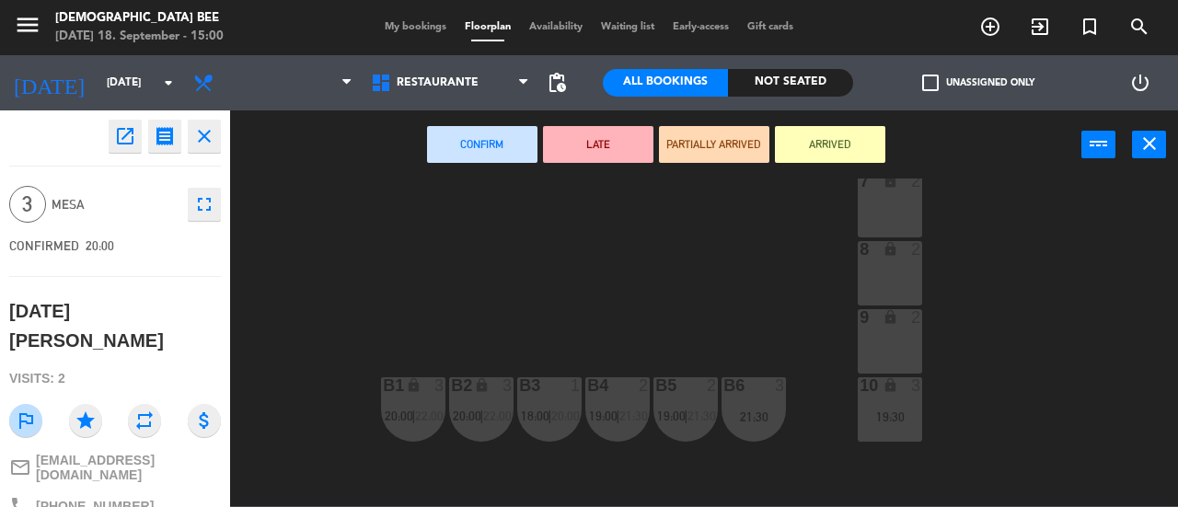
click at [885, 245] on icon "lock" at bounding box center [891, 249] width 16 height 16
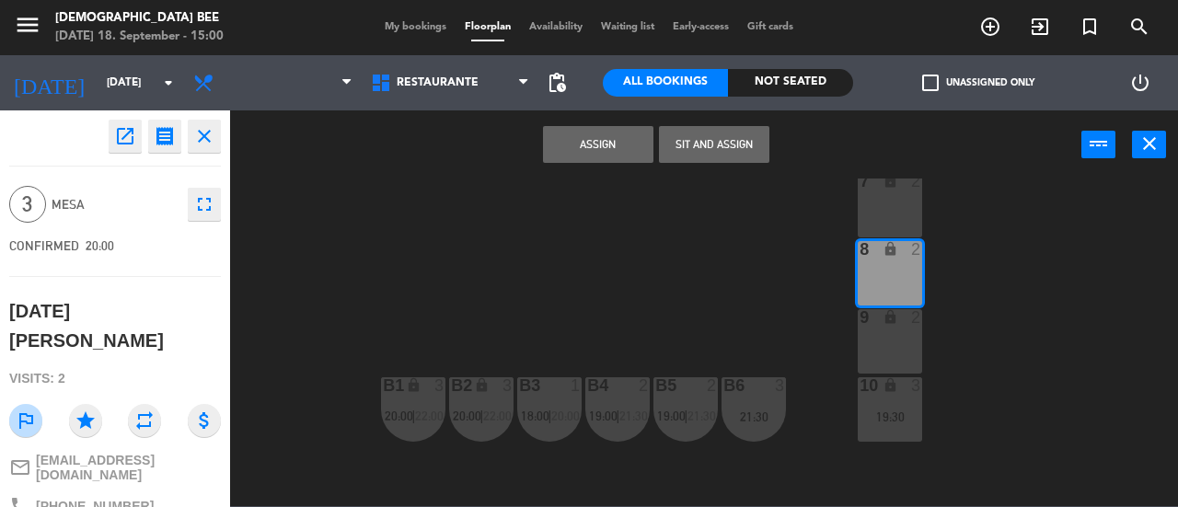
click at [880, 197] on div "7 lock 2" at bounding box center [890, 205] width 64 height 64
click at [615, 145] on button "Assign" at bounding box center [598, 144] width 110 height 37
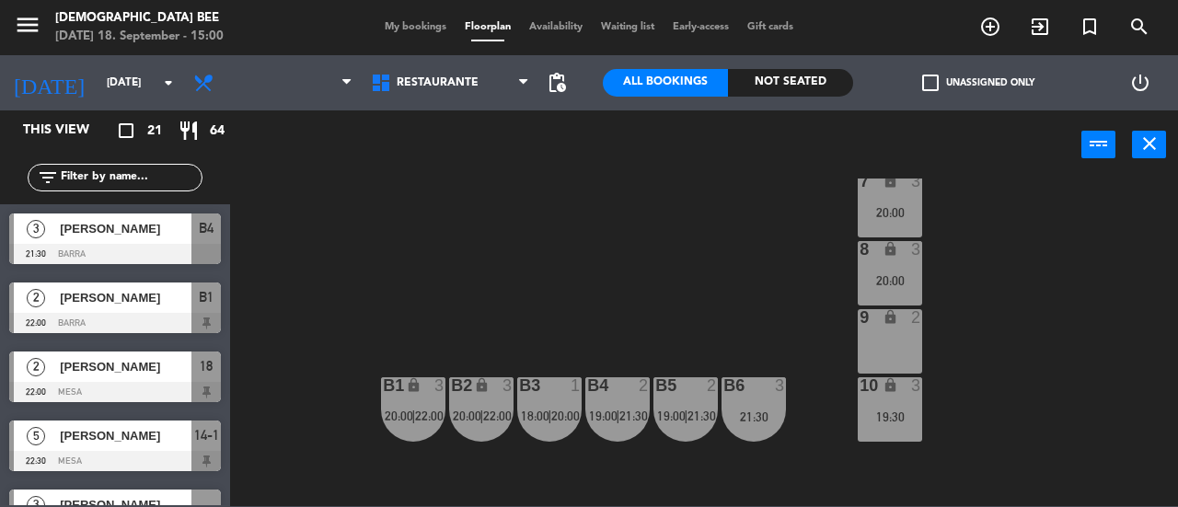
scroll to position [1149, 0]
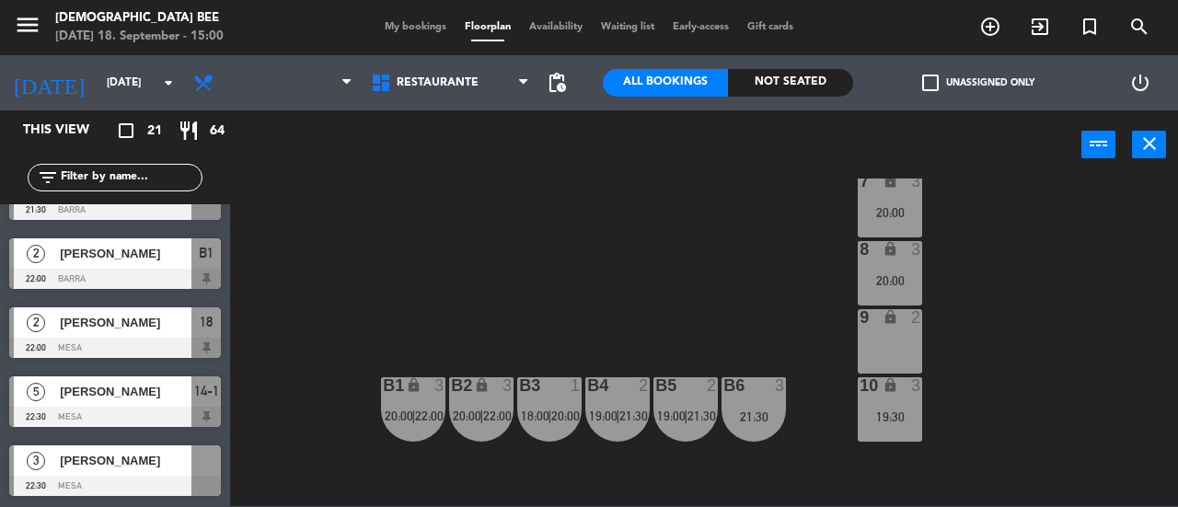
click at [158, 470] on div "[PERSON_NAME]" at bounding box center [124, 461] width 133 height 30
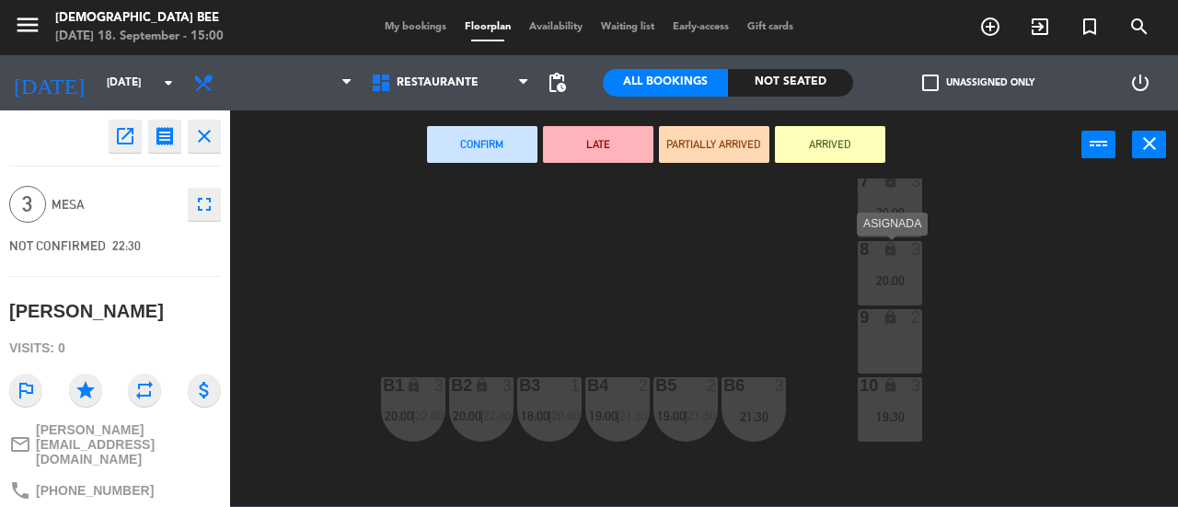
drag, startPoint x: 913, startPoint y: 274, endPoint x: 900, endPoint y: 249, distance: 28.8
click at [909, 273] on div "20:00" at bounding box center [890, 280] width 64 height 14
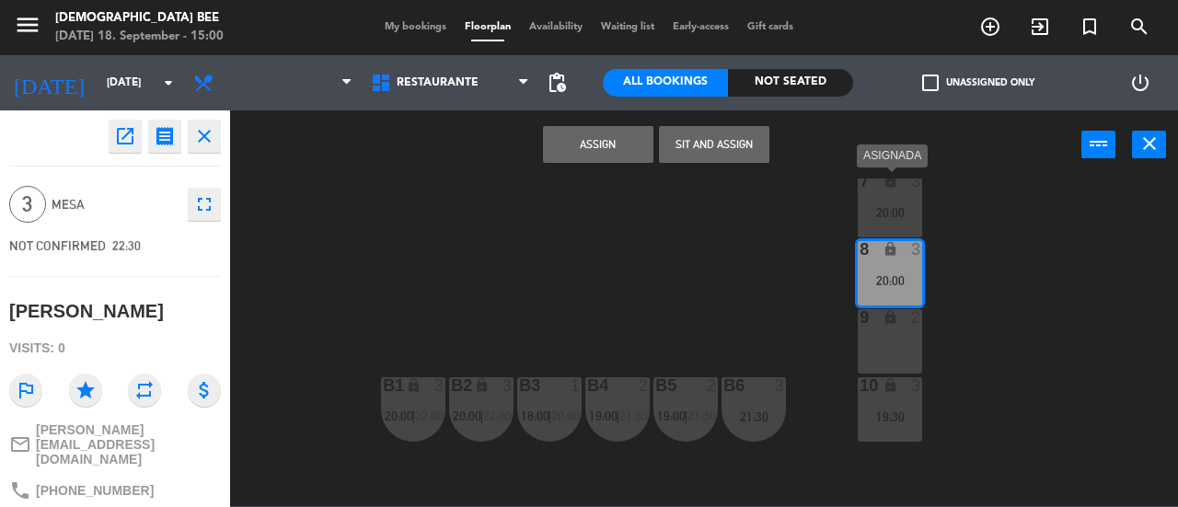
click at [885, 215] on div "20:00" at bounding box center [890, 212] width 64 height 13
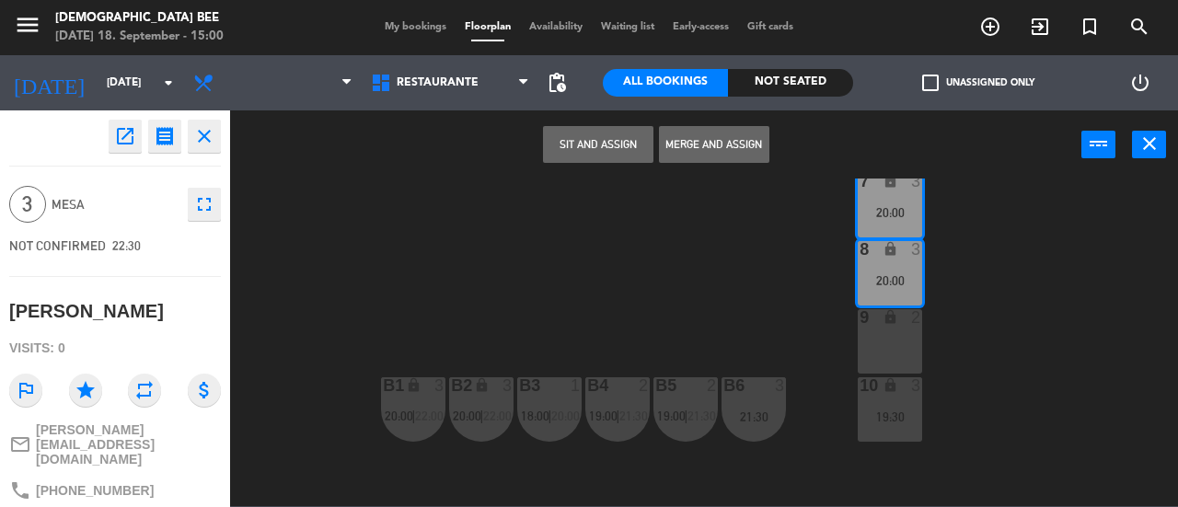
click at [600, 144] on button "Sit and Assign" at bounding box center [598, 144] width 110 height 37
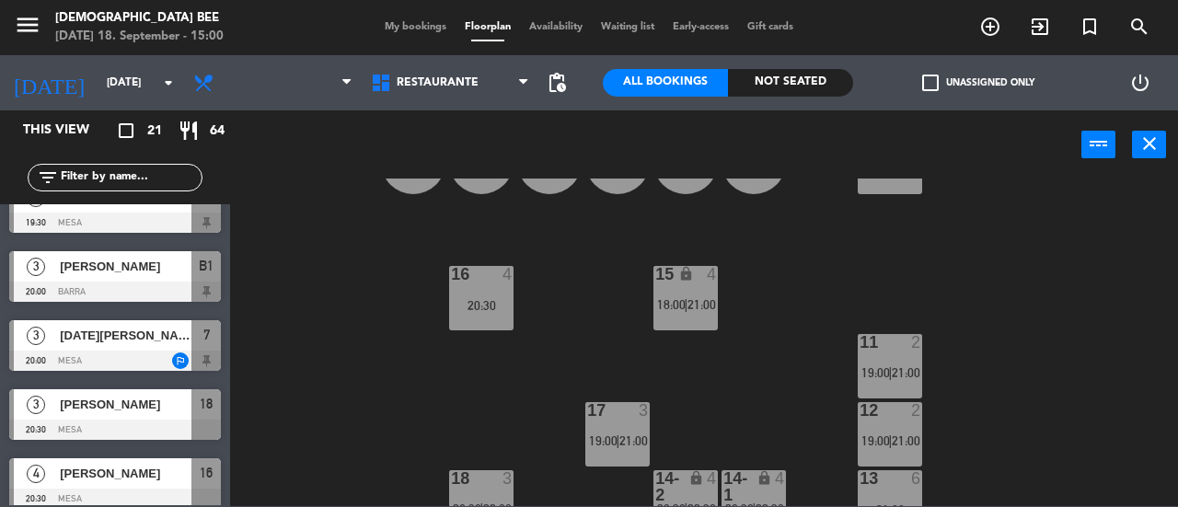
scroll to position [314, 0]
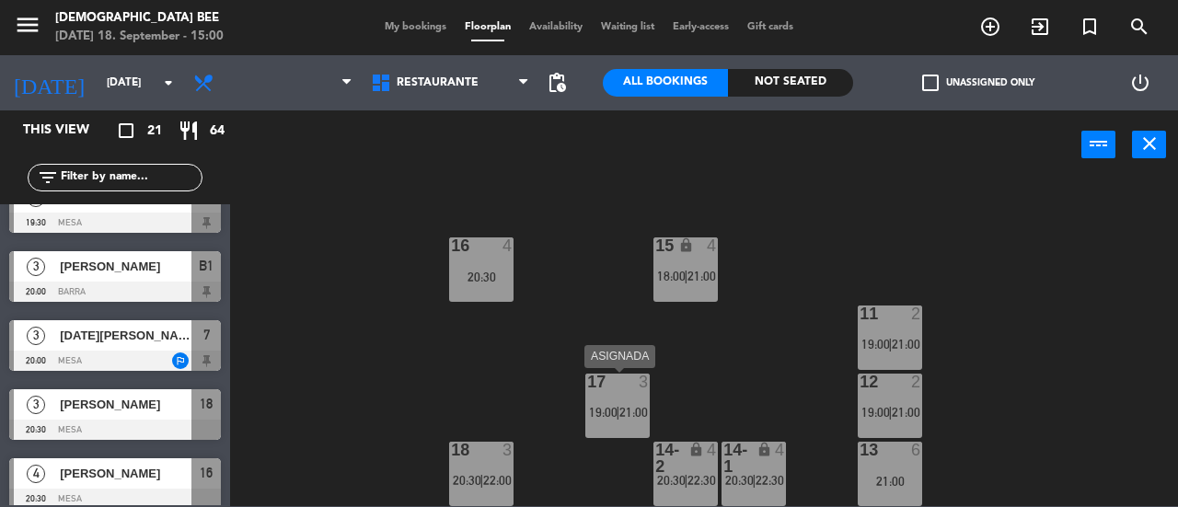
click at [624, 384] on div at bounding box center [618, 382] width 30 height 17
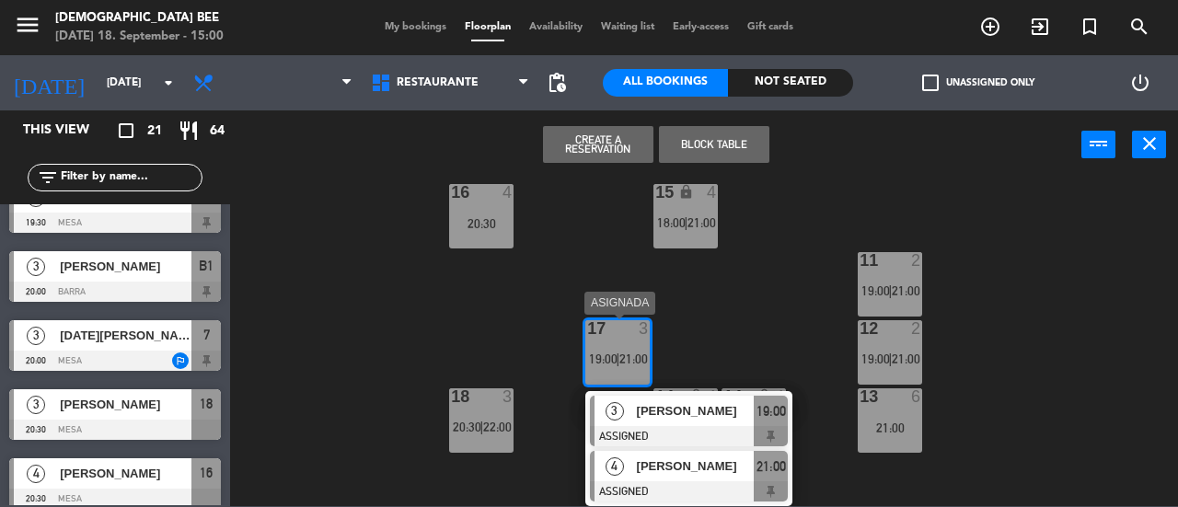
click at [677, 459] on span "[PERSON_NAME]" at bounding box center [696, 466] width 118 height 19
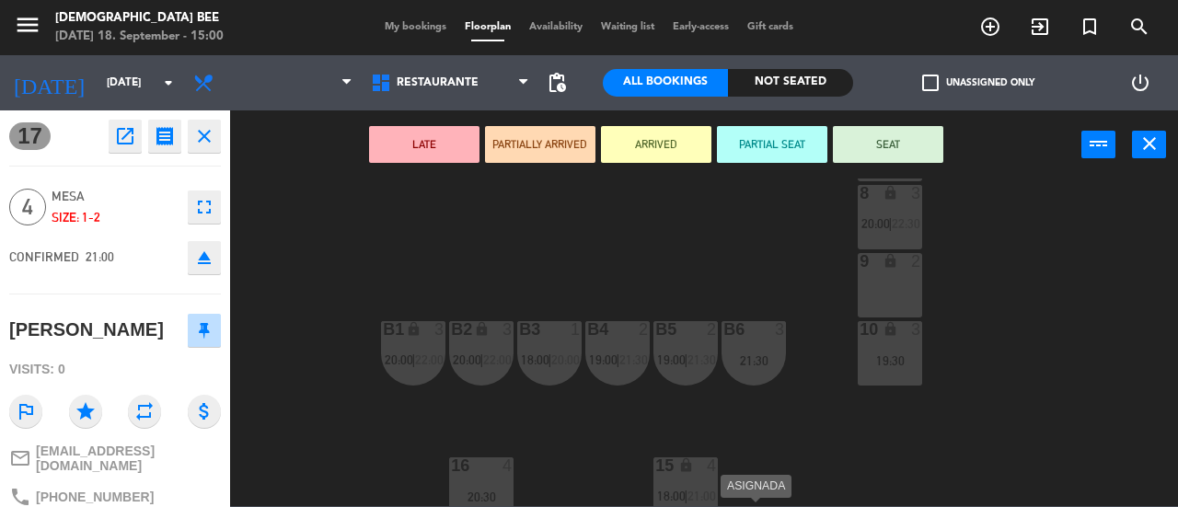
scroll to position [38, 0]
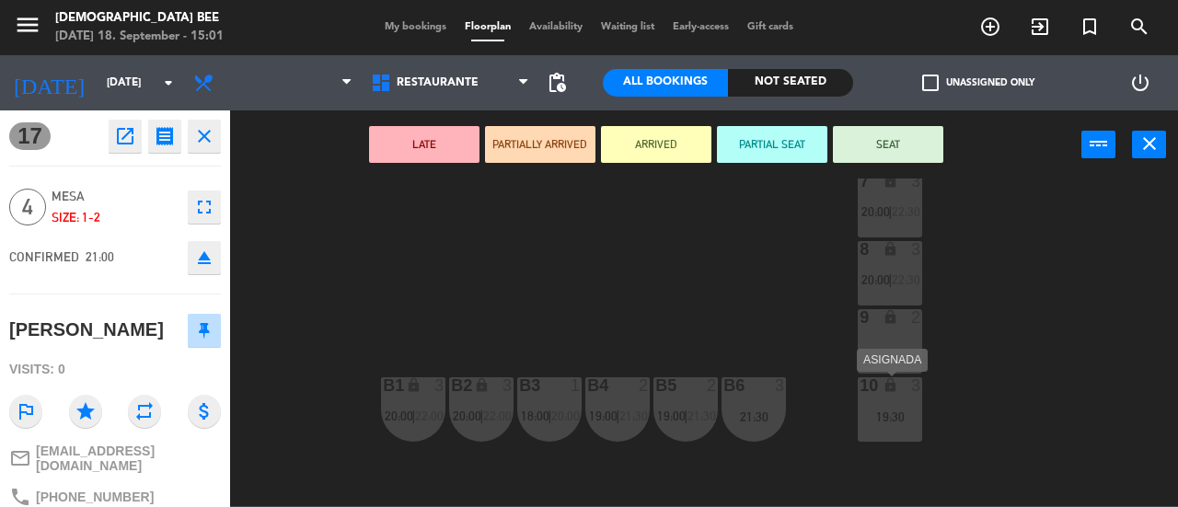
click at [873, 421] on div "19:30" at bounding box center [890, 417] width 64 height 13
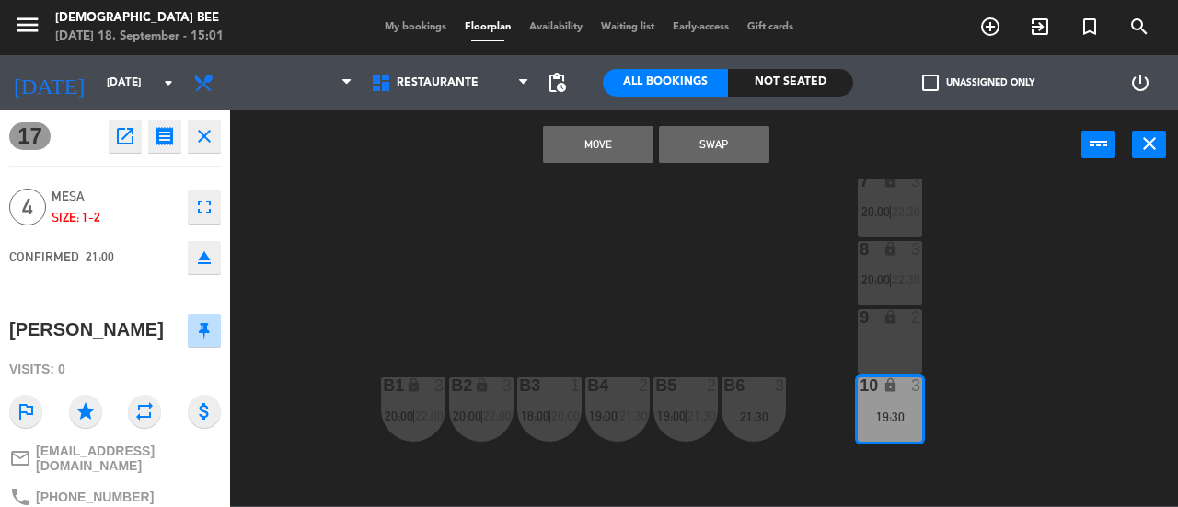
click at [690, 264] on div "7 lock 3 20:00 | 22:30 8 lock 3 20:00 | 22:30 9 lock 2 B1 lock 3 20:00 | 22:00 …" at bounding box center [710, 343] width 936 height 328
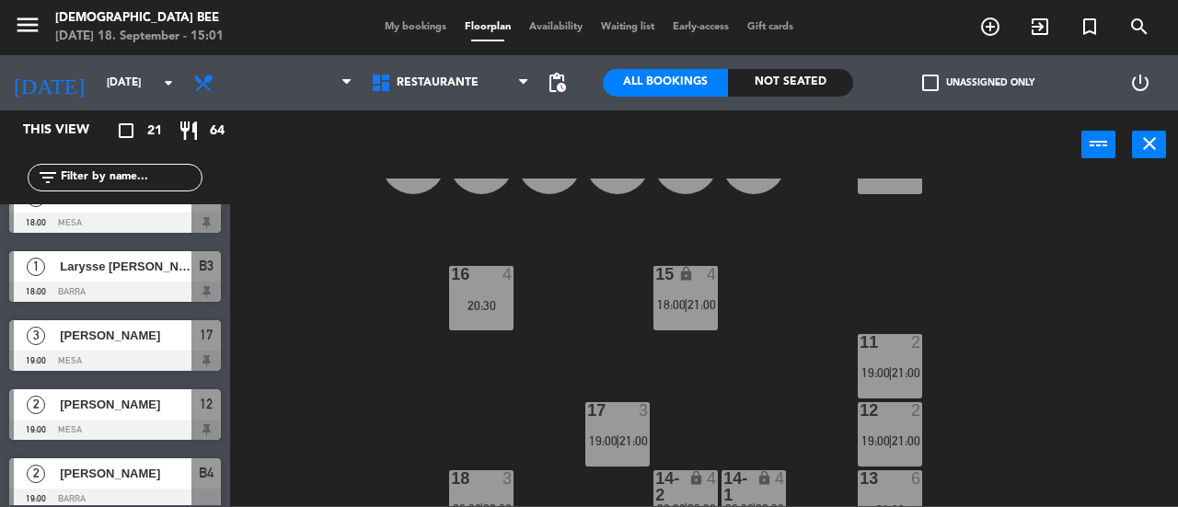
scroll to position [314, 0]
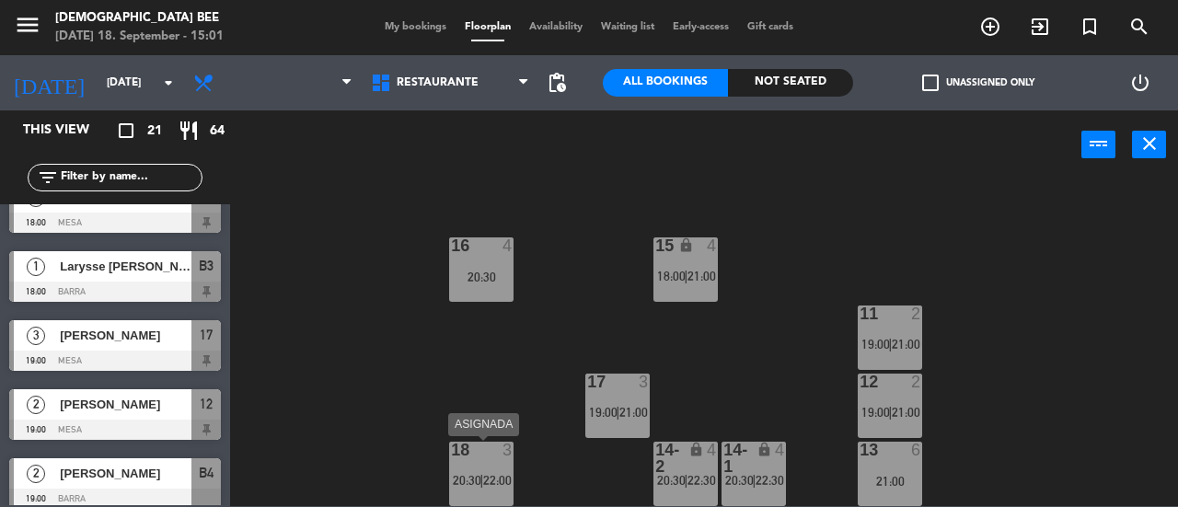
click at [483, 460] on div "18 3 20:30 | 22:00" at bounding box center [481, 474] width 64 height 64
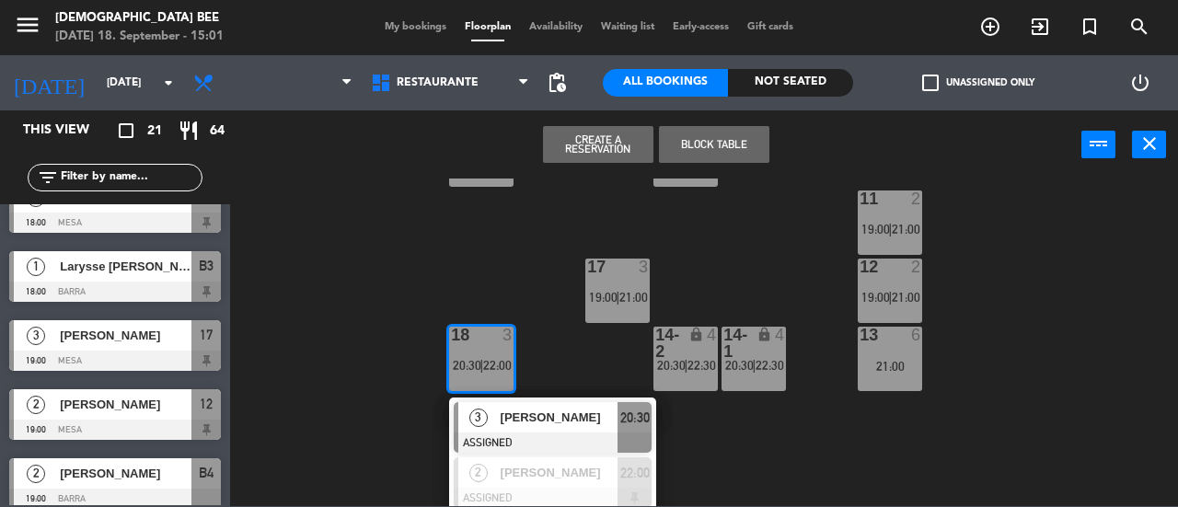
scroll to position [435, 0]
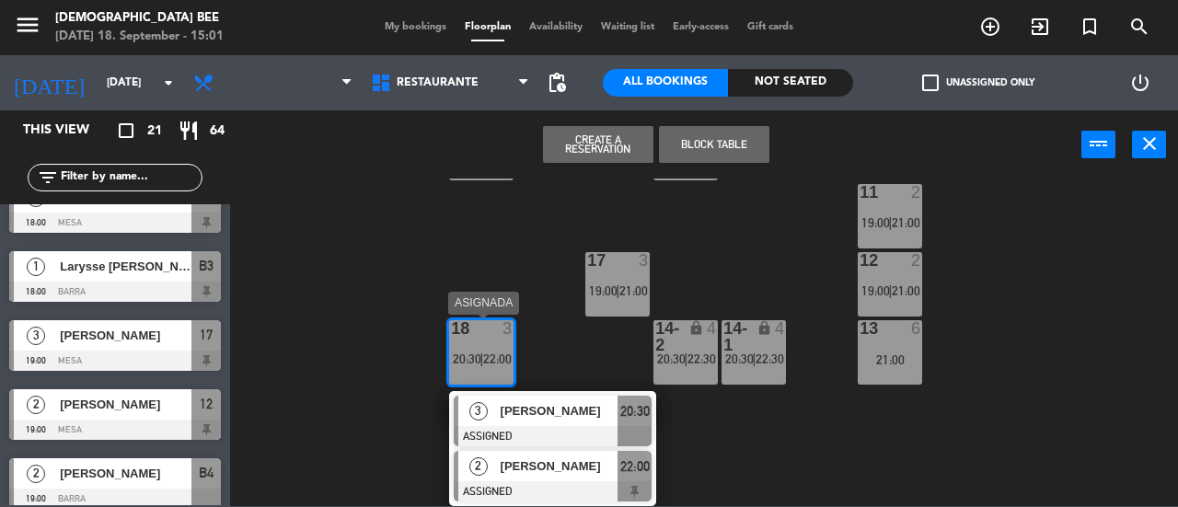
click at [561, 467] on span "[PERSON_NAME]" at bounding box center [560, 466] width 118 height 19
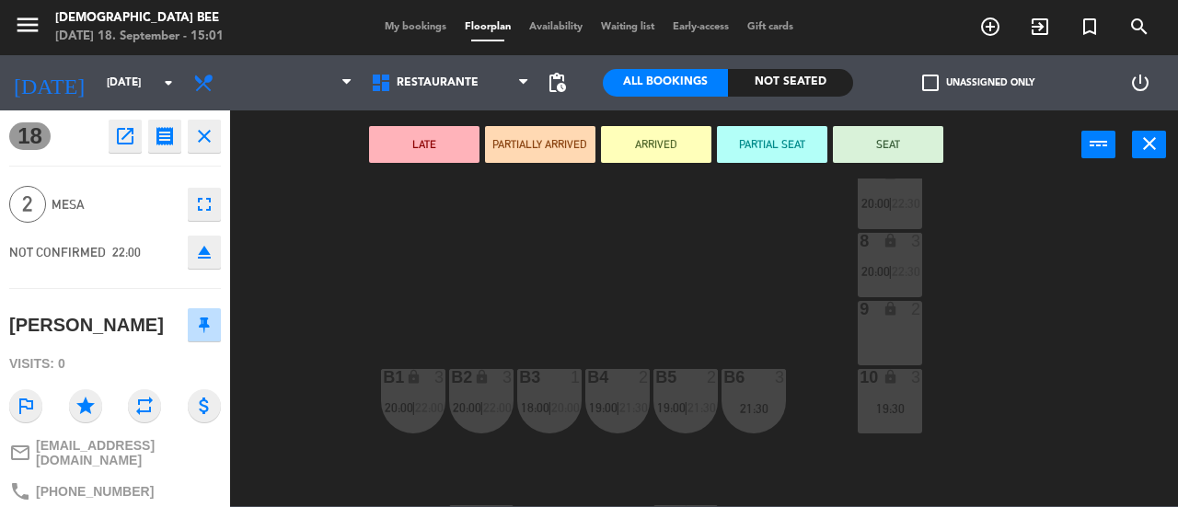
scroll to position [38, 0]
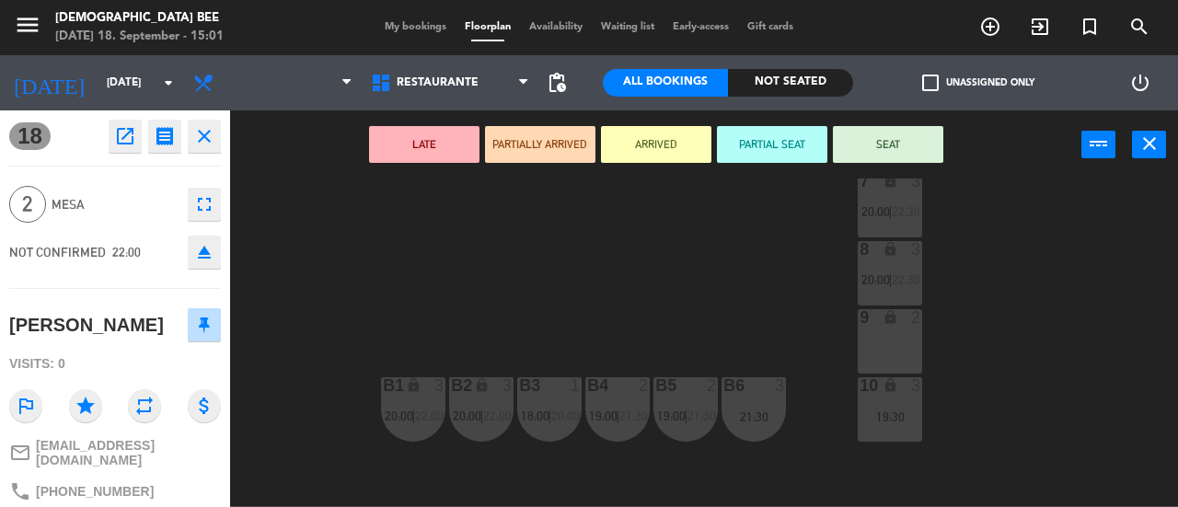
click at [889, 328] on div "9 lock 2" at bounding box center [890, 341] width 64 height 64
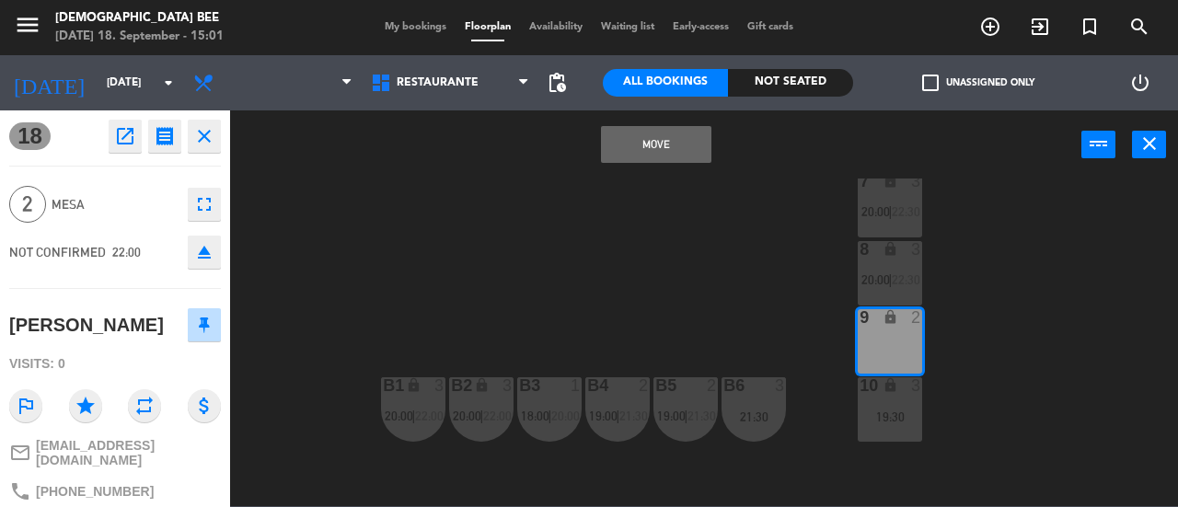
click at [658, 137] on button "Move" at bounding box center [656, 144] width 110 height 37
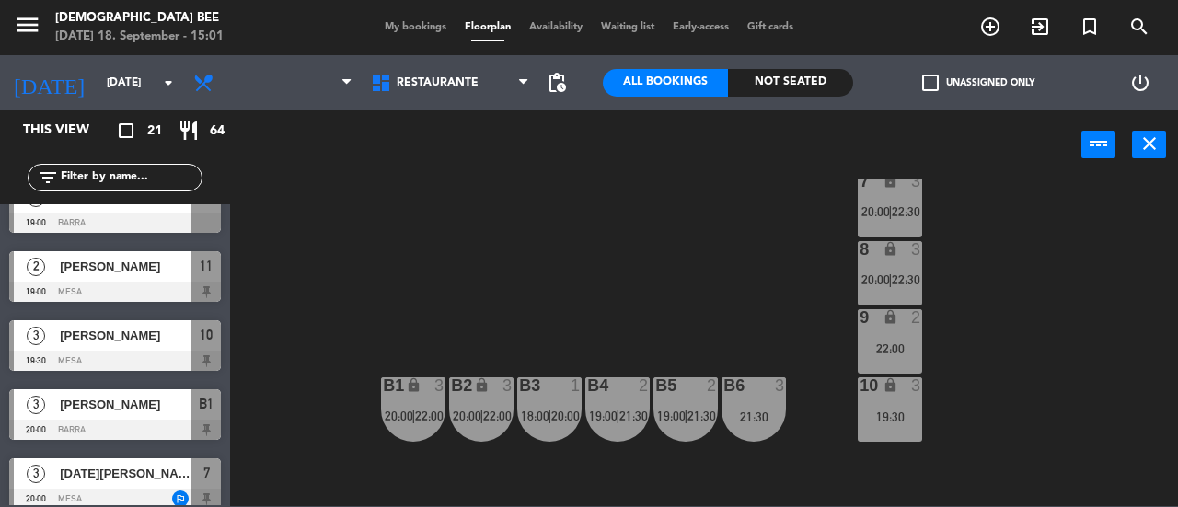
scroll to position [314, 0]
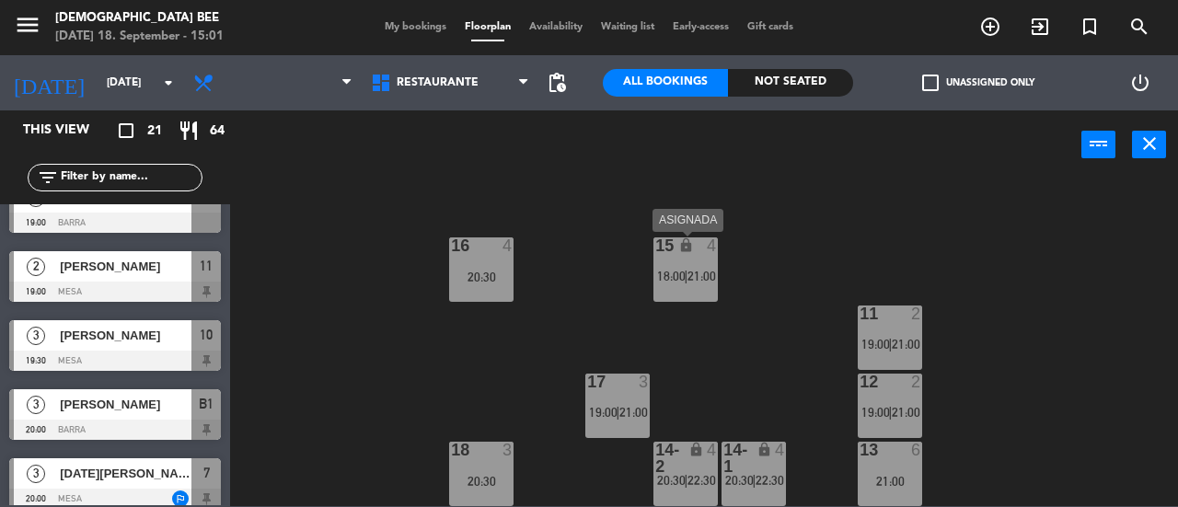
click at [708, 265] on div "15 lock 4 18:00 | 21:00" at bounding box center [686, 269] width 64 height 64
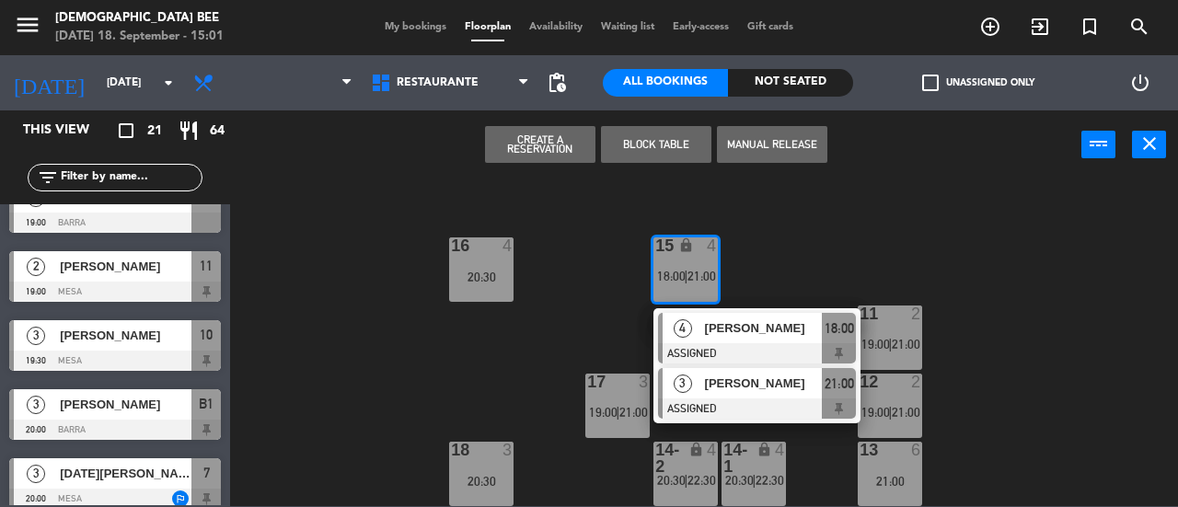
click at [723, 389] on span "[PERSON_NAME]" at bounding box center [764, 383] width 118 height 19
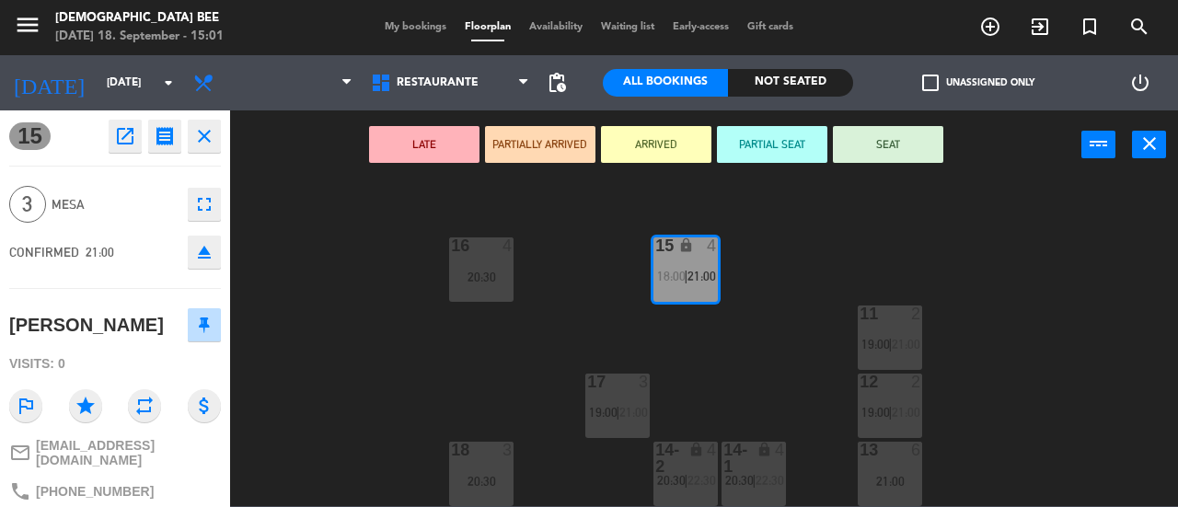
click at [210, 254] on icon "eject" at bounding box center [204, 252] width 22 height 22
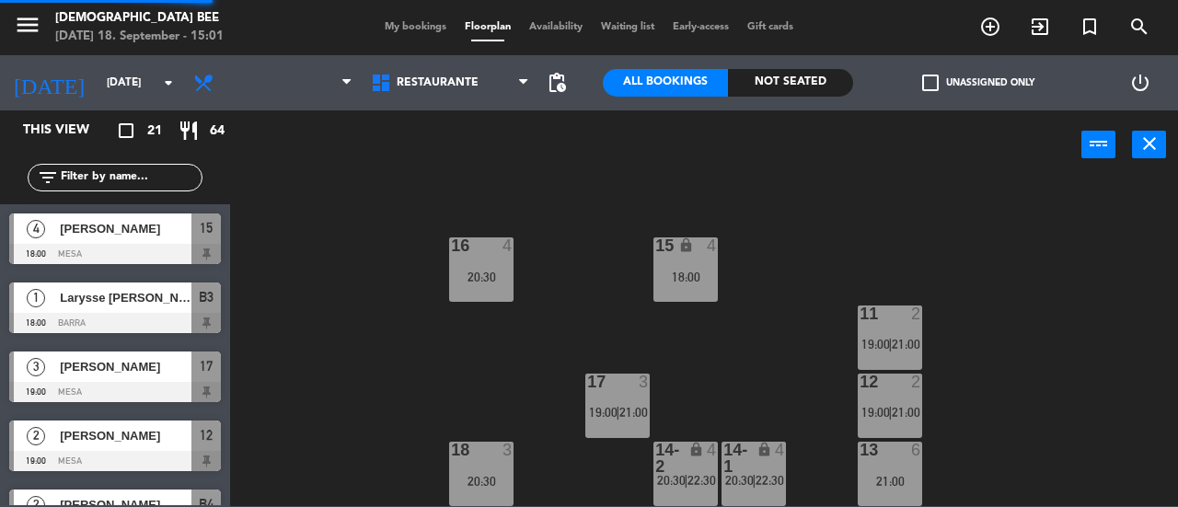
scroll to position [0, 0]
click at [689, 281] on div "18:00" at bounding box center [686, 277] width 64 height 13
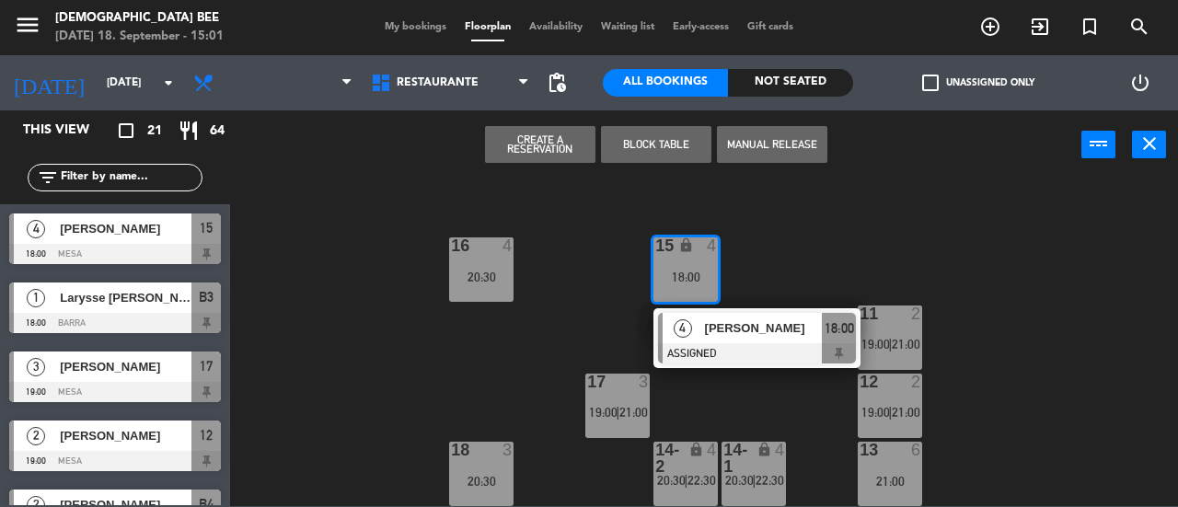
click at [722, 335] on div "4 [PERSON_NAME] ASSIGNED 18:00" at bounding box center [757, 338] width 235 height 60
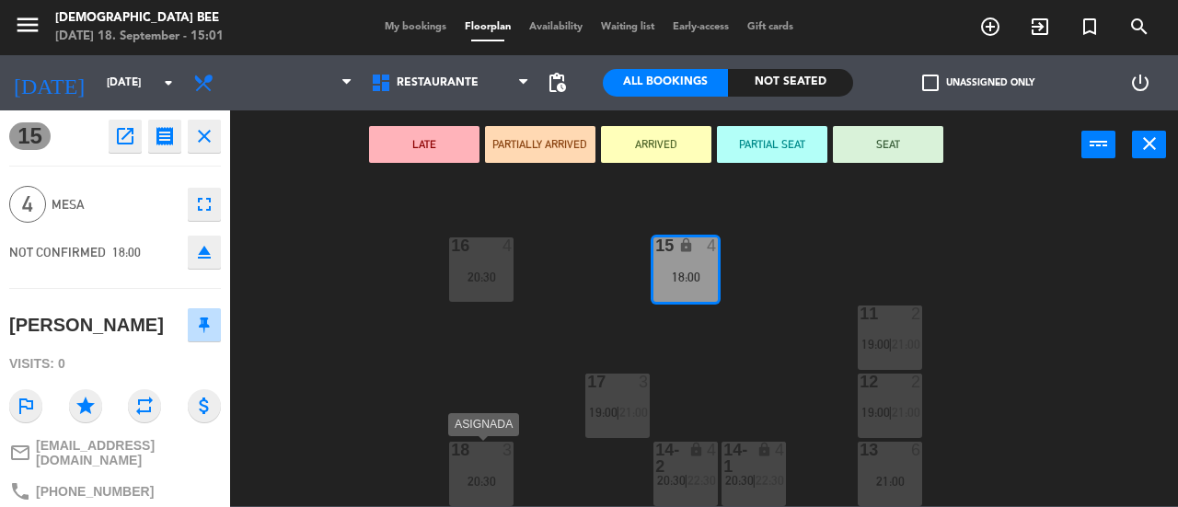
drag, startPoint x: 495, startPoint y: 466, endPoint x: 560, endPoint y: 172, distance: 300.6
click at [496, 465] on div "18 3 20:30" at bounding box center [481, 474] width 64 height 64
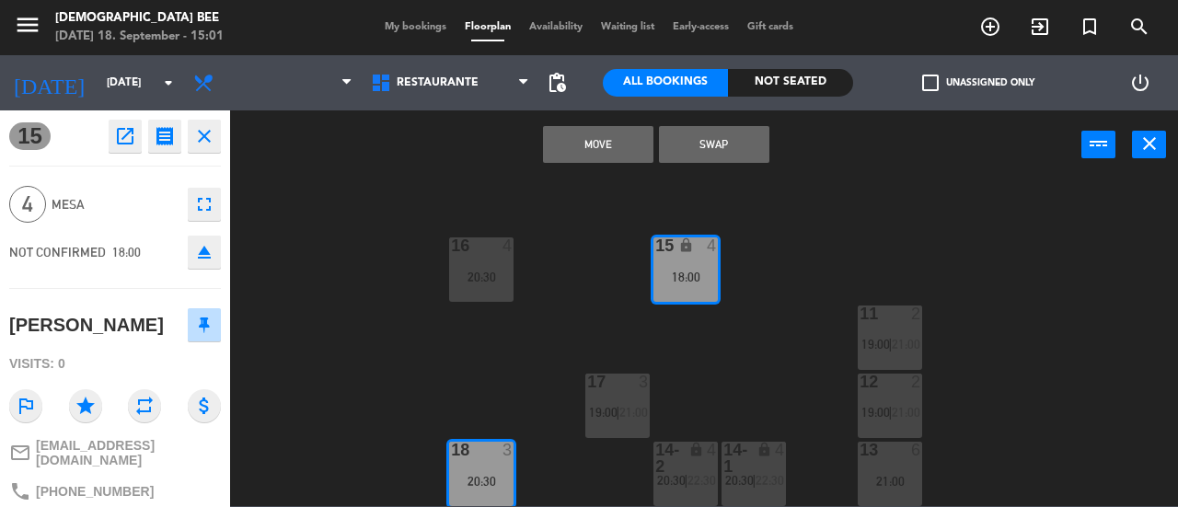
click at [581, 134] on button "Move" at bounding box center [598, 144] width 110 height 37
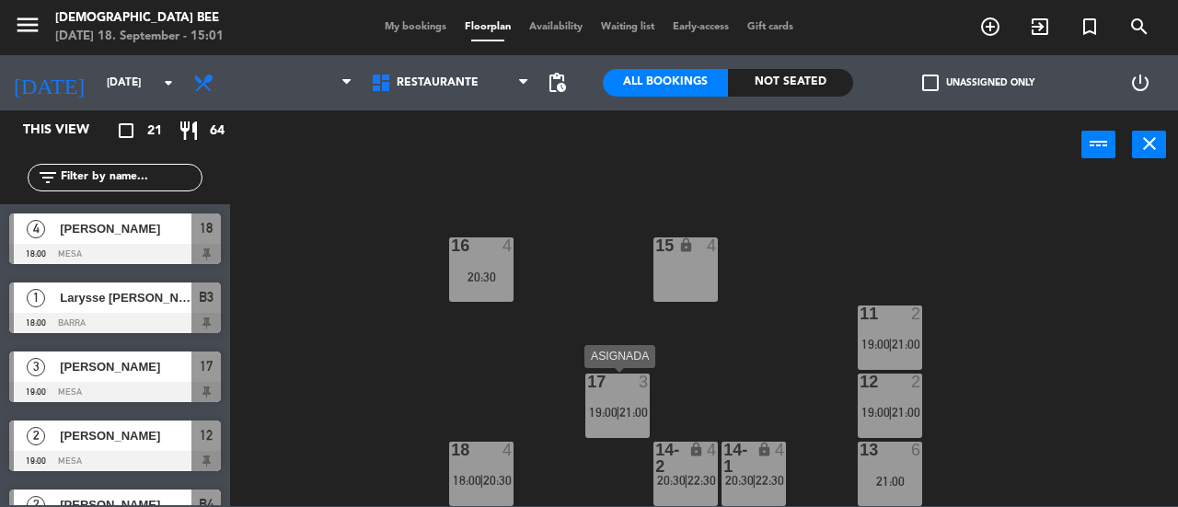
click at [611, 409] on span "19:00" at bounding box center [603, 412] width 29 height 15
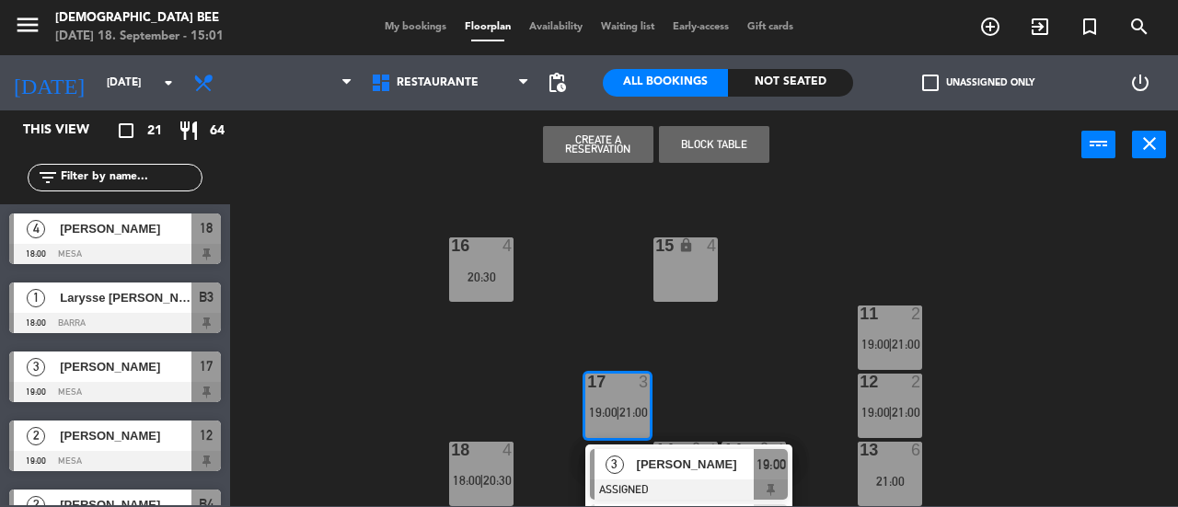
click at [770, 344] on div "7 lock 3 20:00 | 22:30 8 lock 3 20:00 | 22:30 9 lock 2 22:00 B1 lock 3 20:00 | …" at bounding box center [710, 343] width 936 height 328
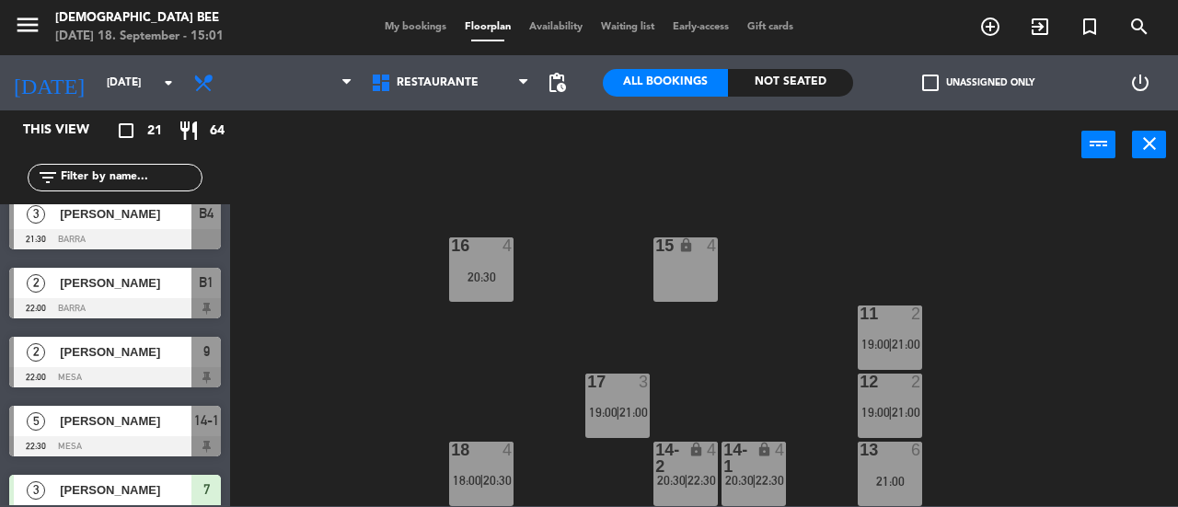
scroll to position [1149, 0]
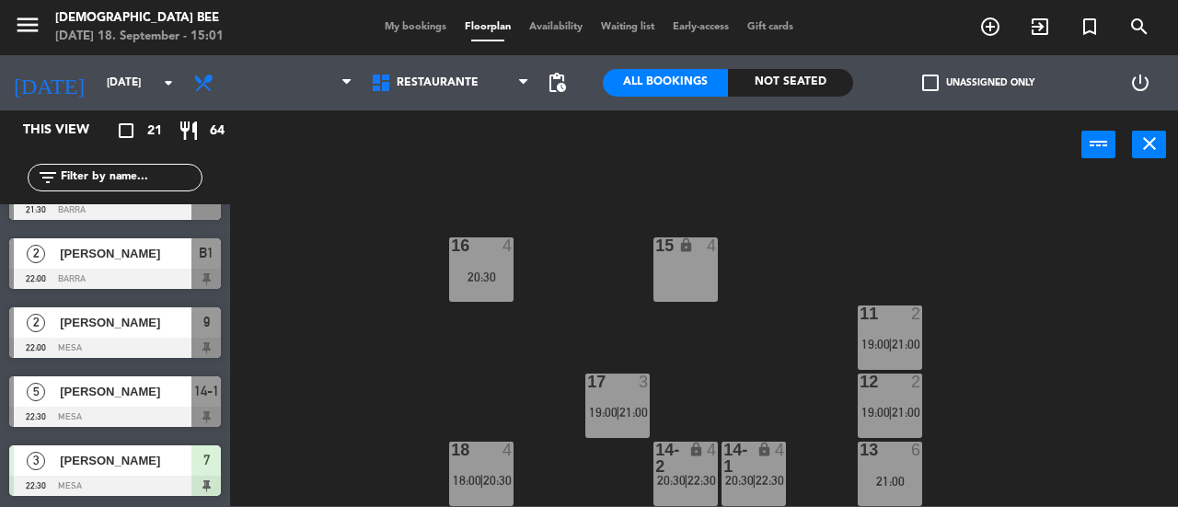
click at [100, 481] on div "3 [PERSON_NAME] 22:30 Mesa 7" at bounding box center [115, 470] width 230 height 69
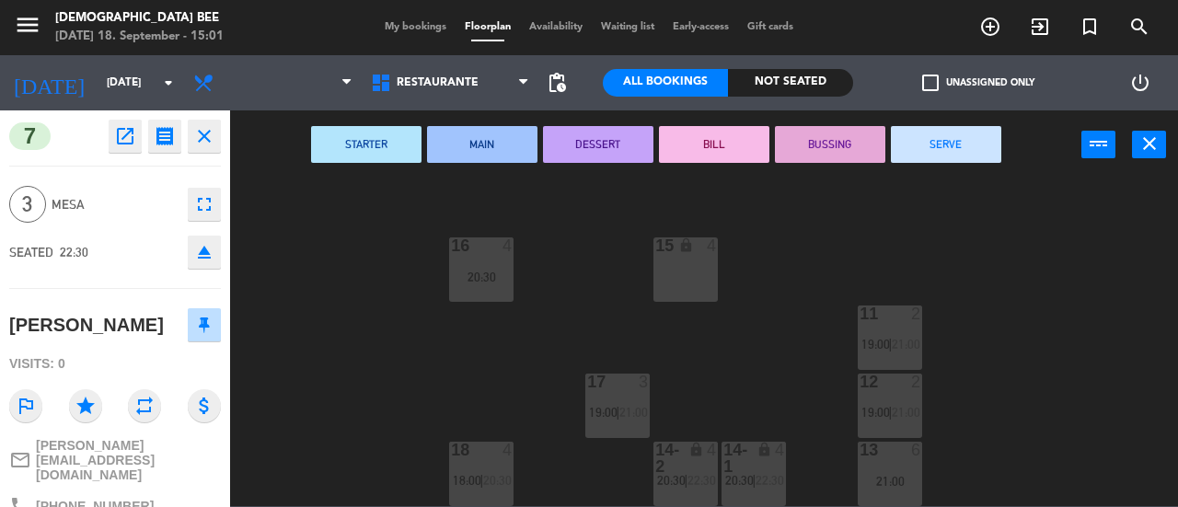
click at [355, 337] on div "7 lock 3 20:00 | 22:30 8 lock 3 20:00 | 22:30 9 lock 2 22:00 B1 lock 3 20:00 | …" at bounding box center [710, 343] width 936 height 328
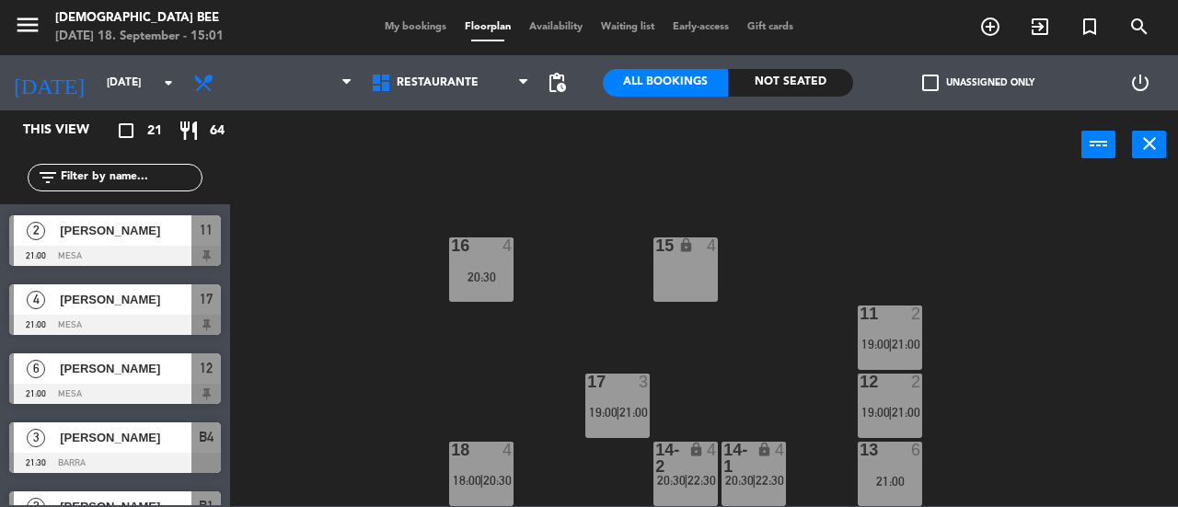
scroll to position [722, 0]
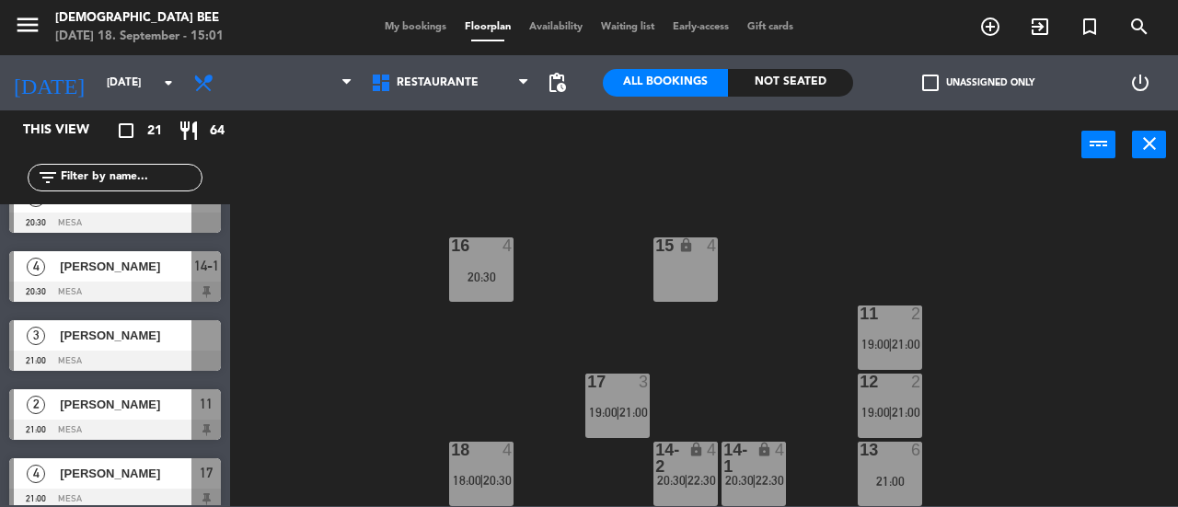
click at [128, 340] on span "[PERSON_NAME]" at bounding box center [126, 335] width 132 height 19
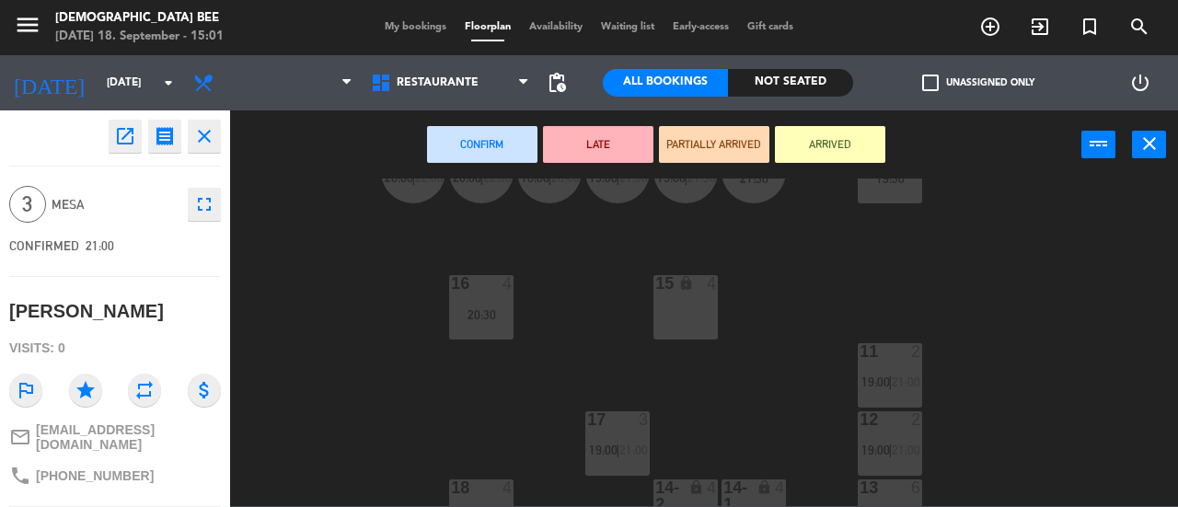
scroll to position [314, 0]
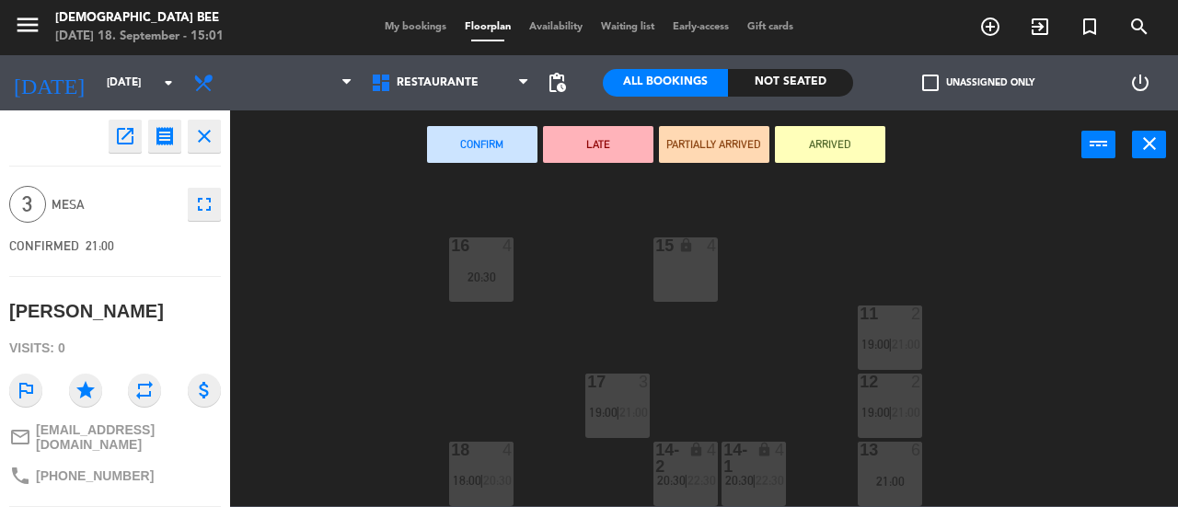
click at [675, 283] on div "15 lock 4" at bounding box center [686, 269] width 64 height 64
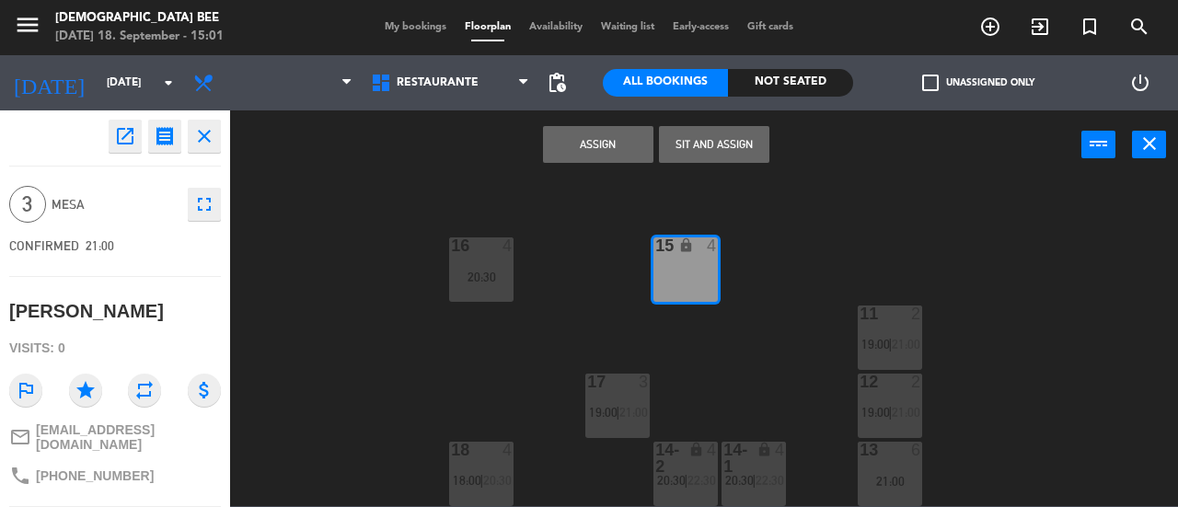
click at [604, 145] on button "Assign" at bounding box center [598, 144] width 110 height 37
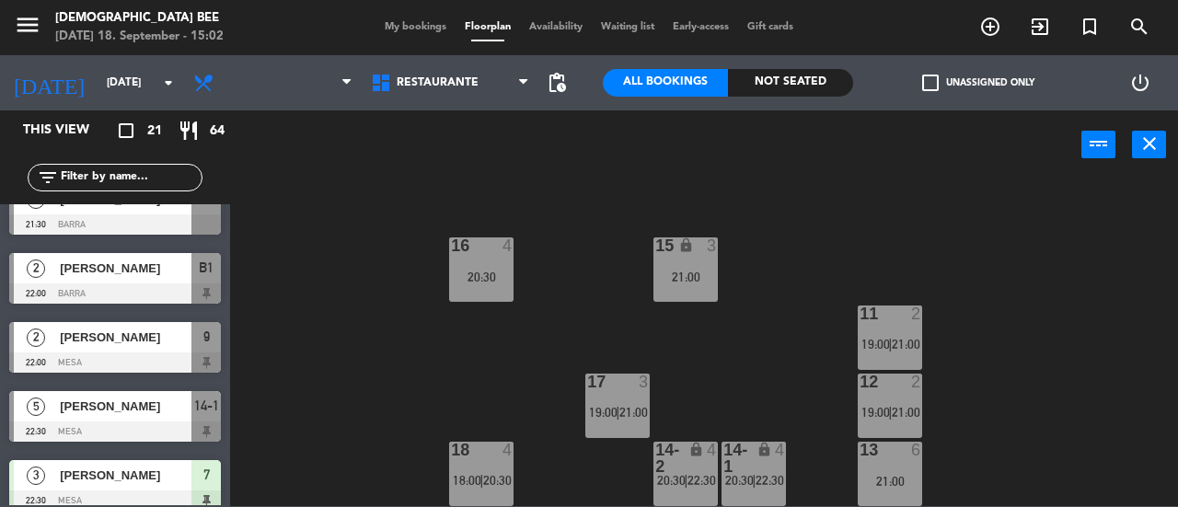
scroll to position [1149, 0]
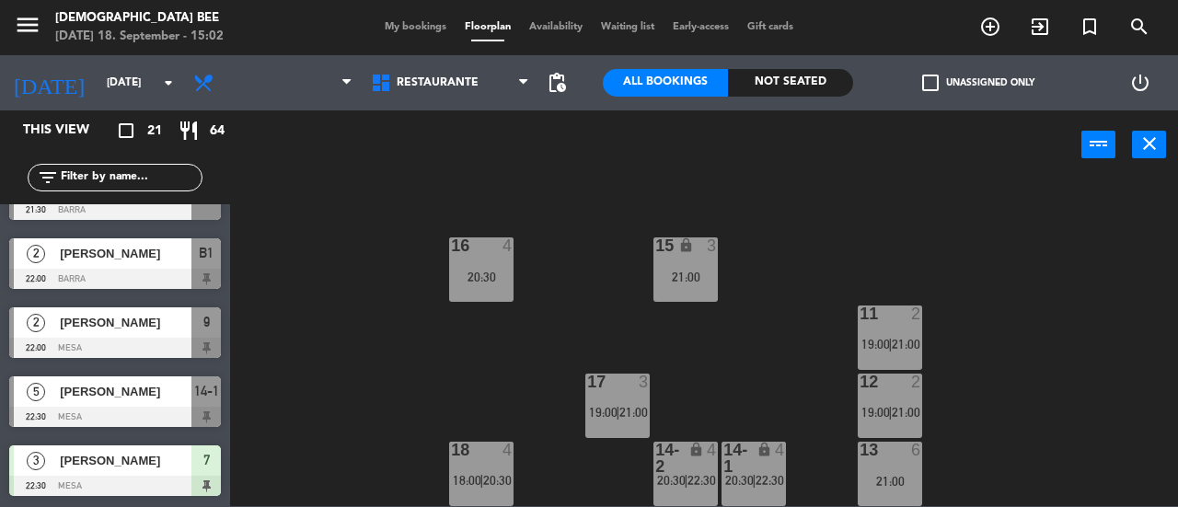
click at [800, 308] on div "7 lock 3 20:00 | 22:30 8 lock 3 20:00 | 22:30 9 lock 2 22:00 B1 lock 3 20:00 | …" at bounding box center [710, 343] width 936 height 328
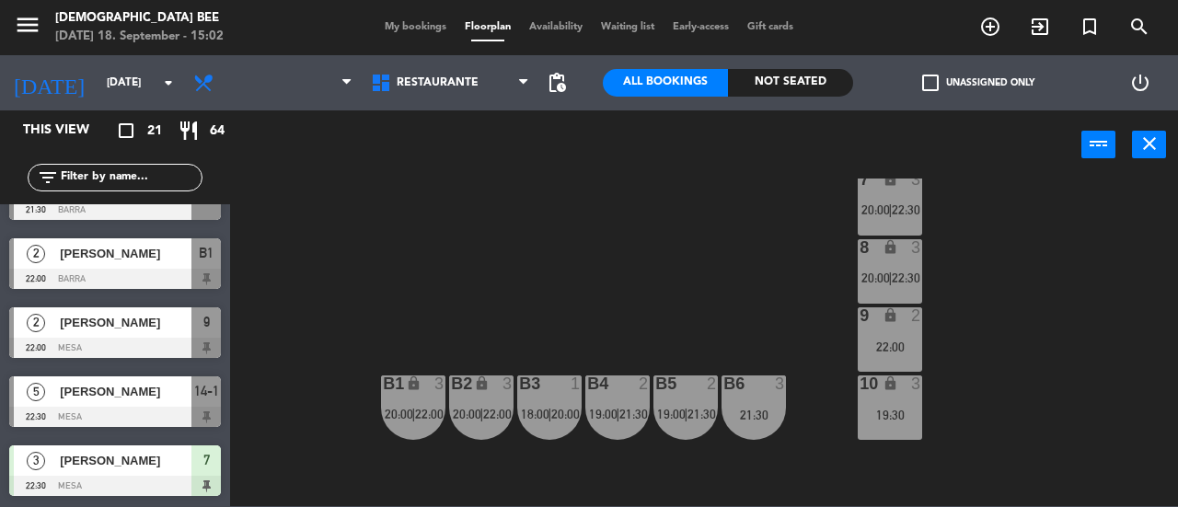
scroll to position [38, 0]
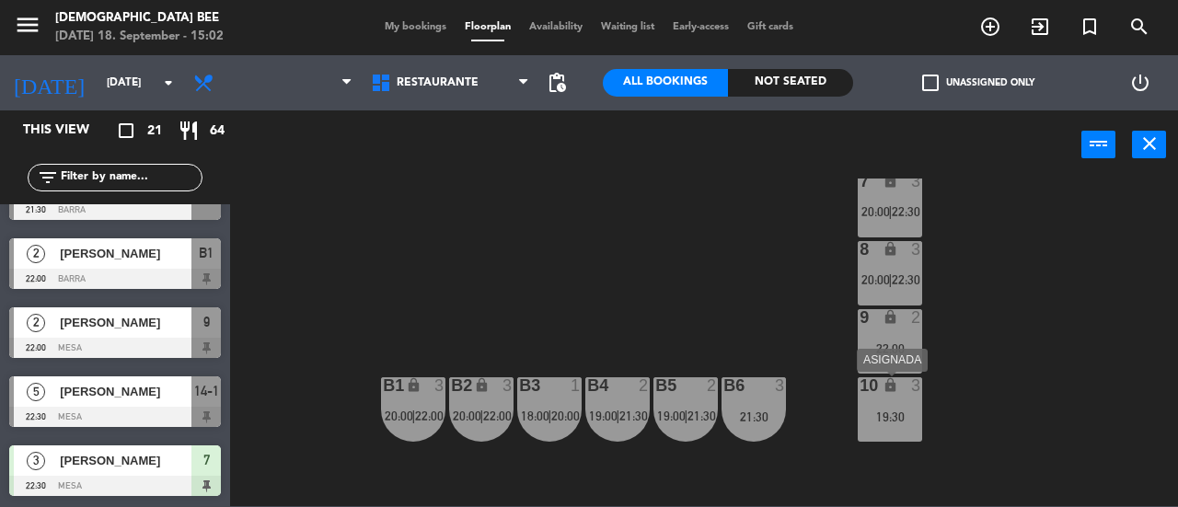
click at [894, 422] on div "19:30" at bounding box center [890, 417] width 64 height 13
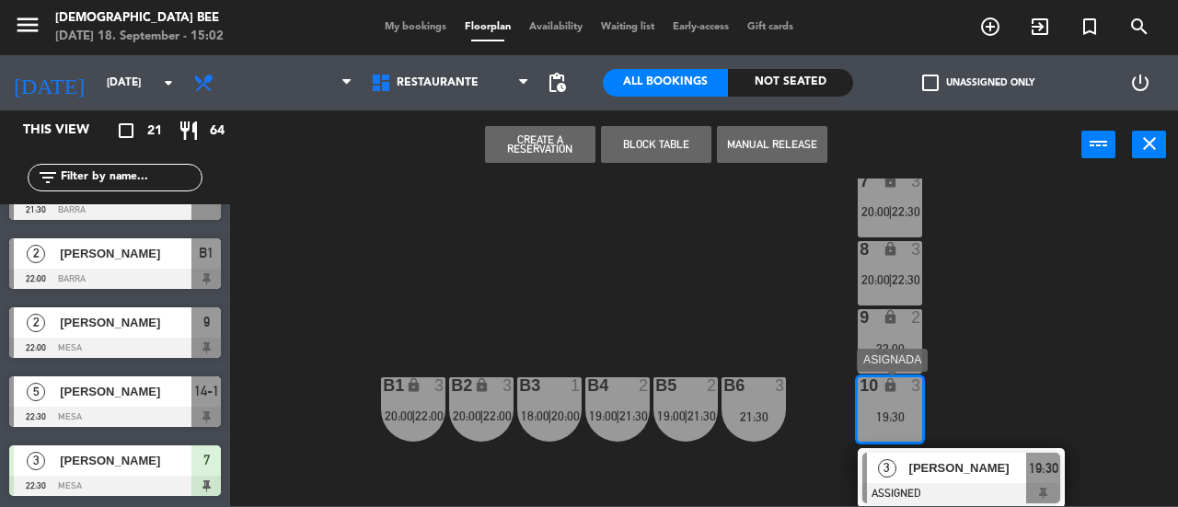
click at [934, 463] on span "[PERSON_NAME]" at bounding box center [968, 467] width 118 height 19
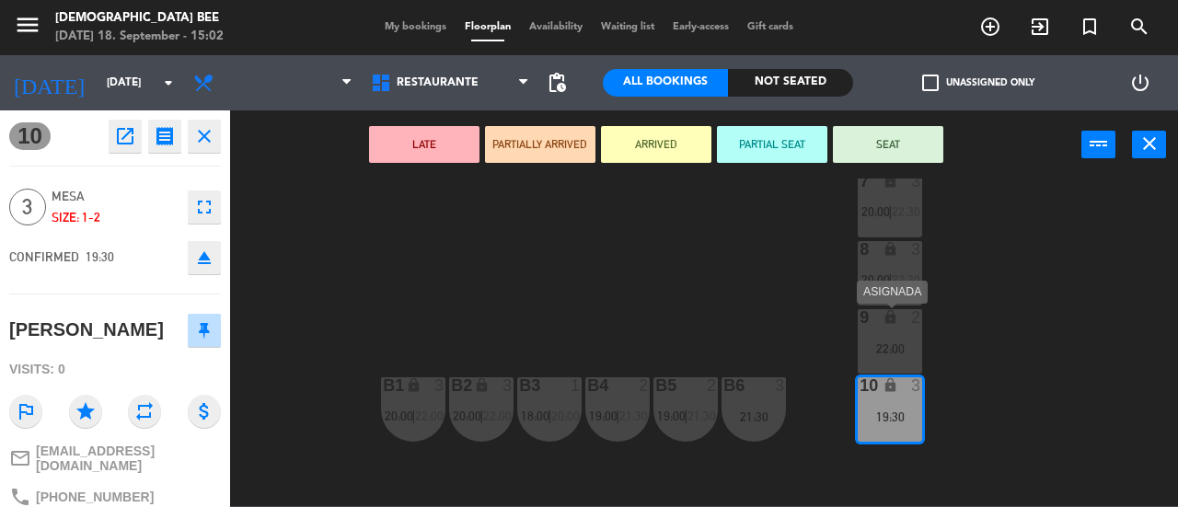
click at [899, 342] on div "22:00" at bounding box center [890, 348] width 64 height 13
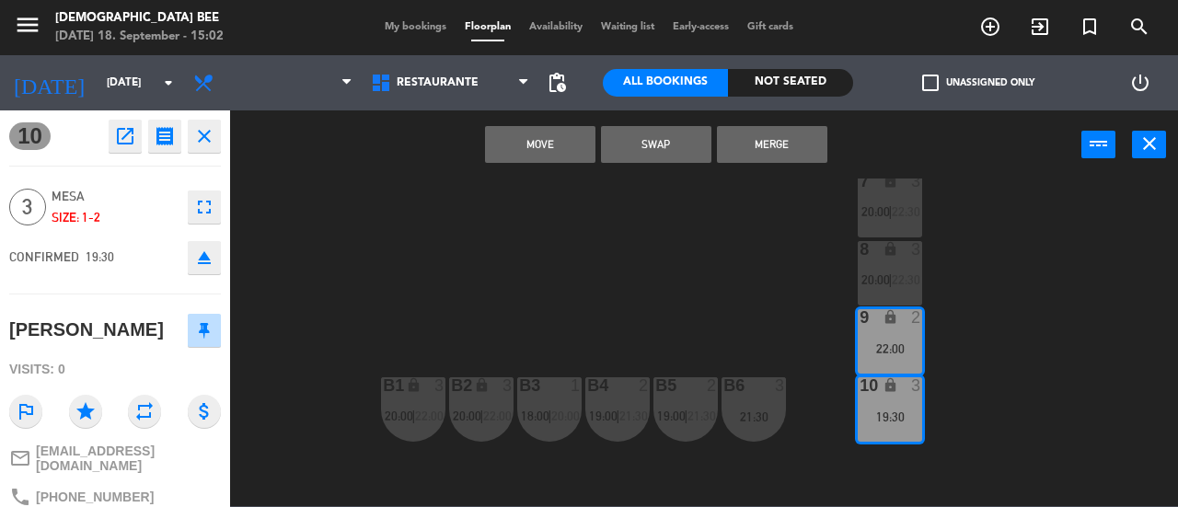
click at [793, 151] on button "Merge" at bounding box center [772, 144] width 110 height 37
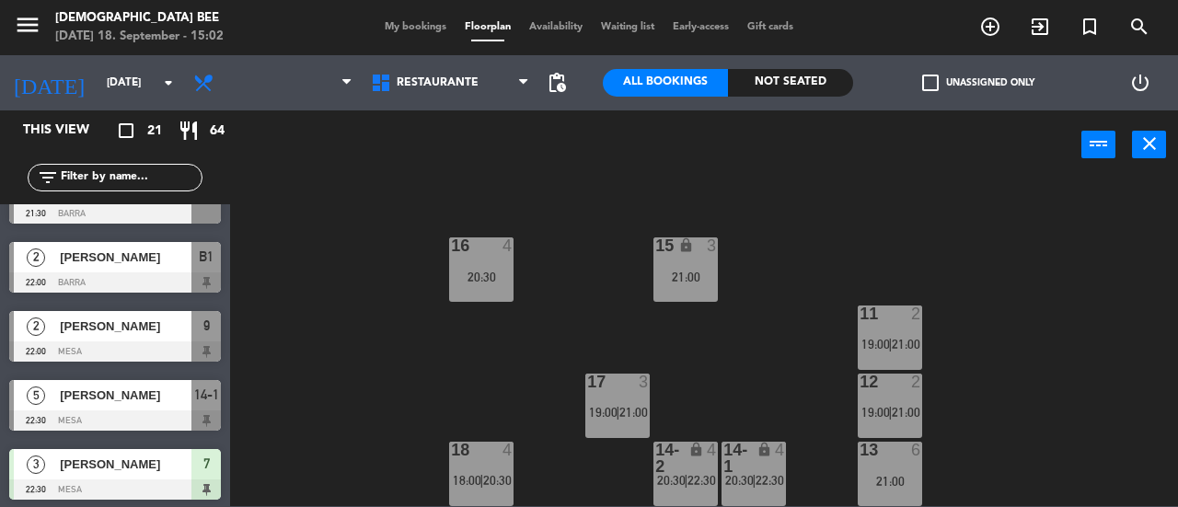
scroll to position [1149, 0]
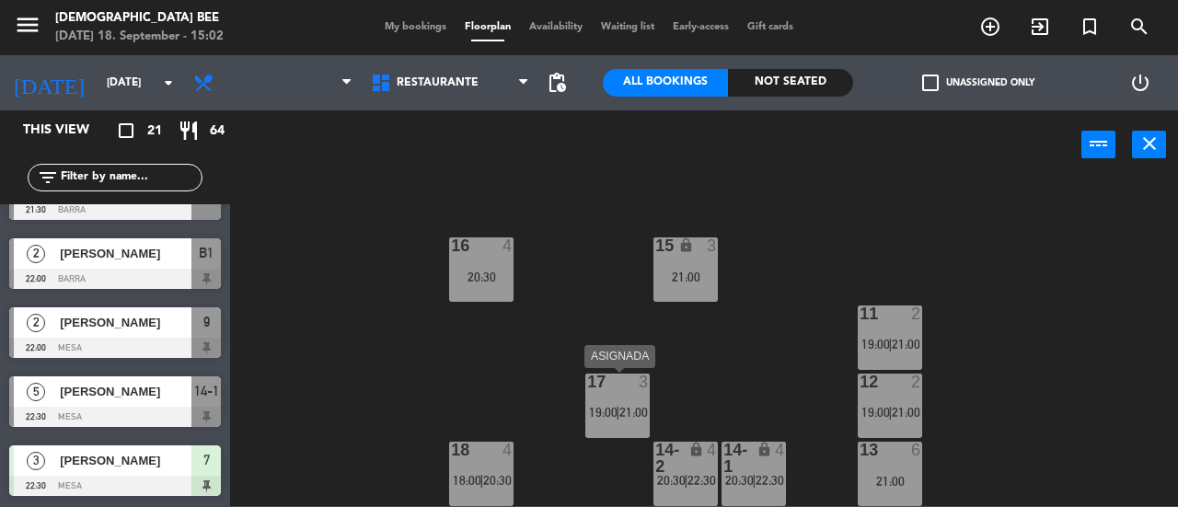
click at [631, 398] on div "17 3 19:00 | 21:00" at bounding box center [617, 406] width 64 height 64
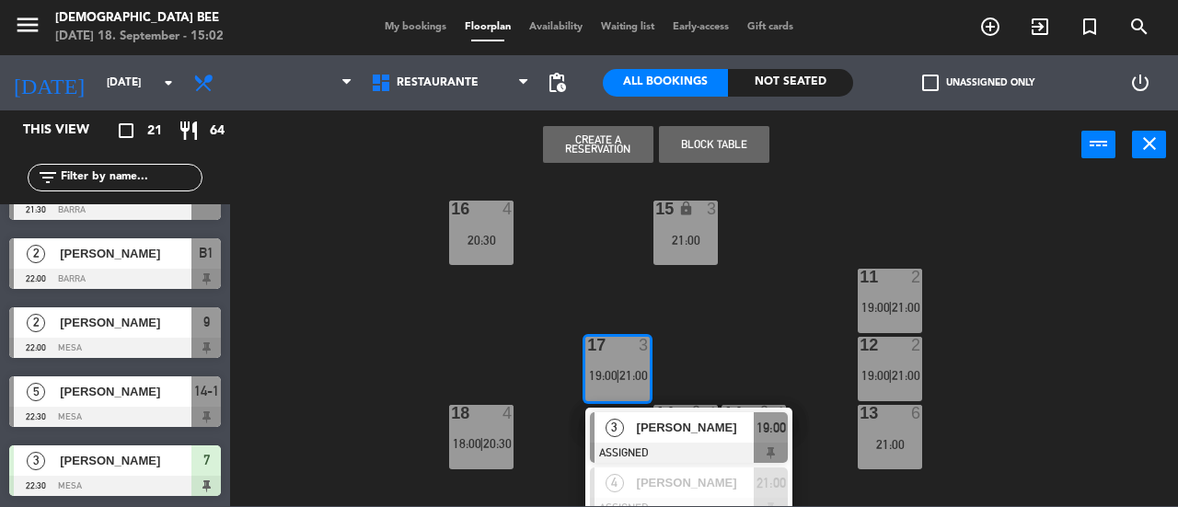
scroll to position [367, 0]
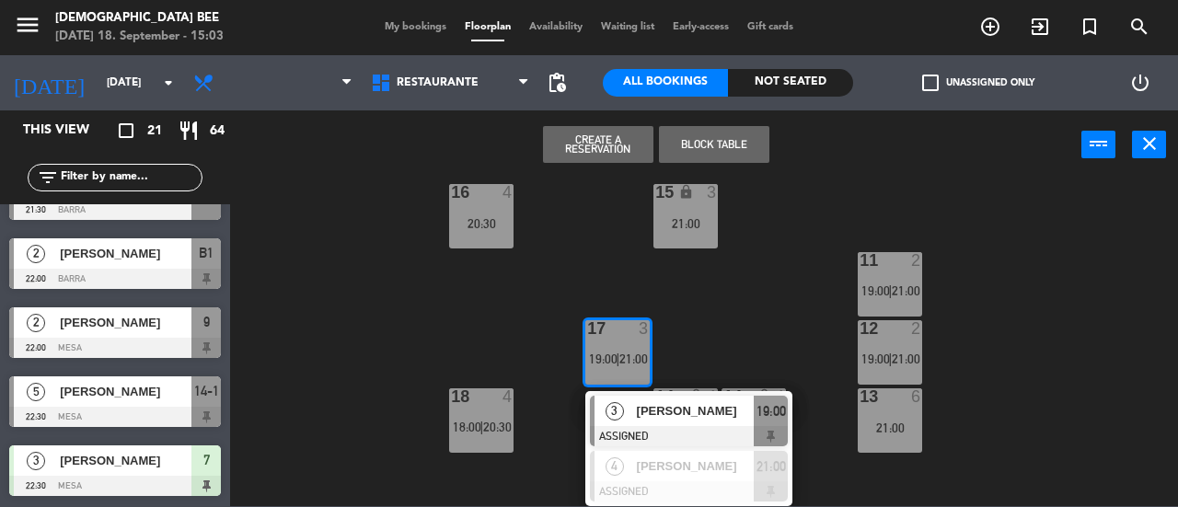
click at [789, 318] on div "7 lock 3 20:00 | 22:30 8 lock 3 20:00 | 22:30 9 lock 3 19:30 | 22:00 B1 lock 3 …" at bounding box center [710, 343] width 936 height 328
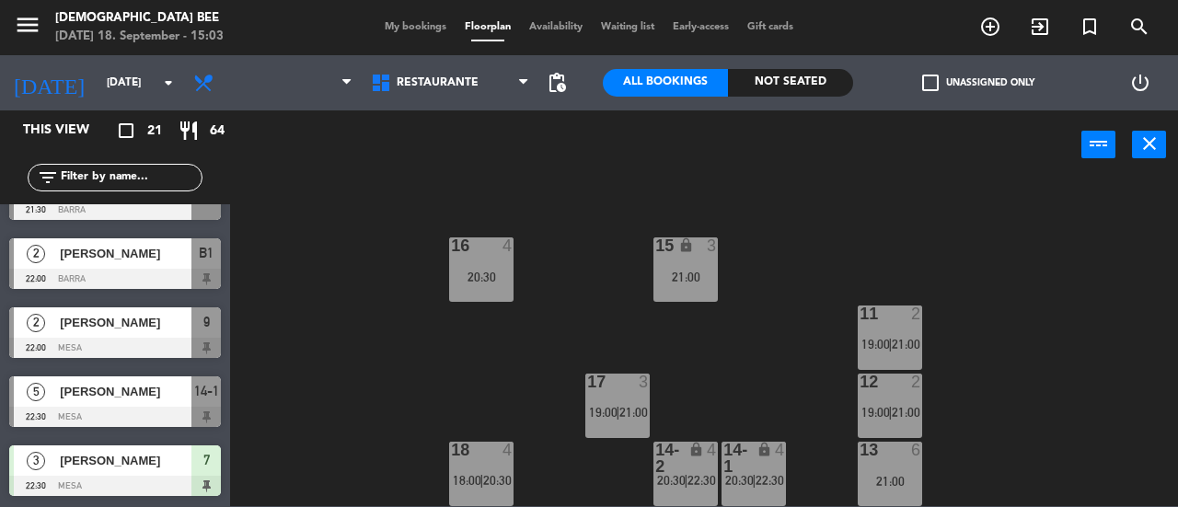
scroll to position [130, 0]
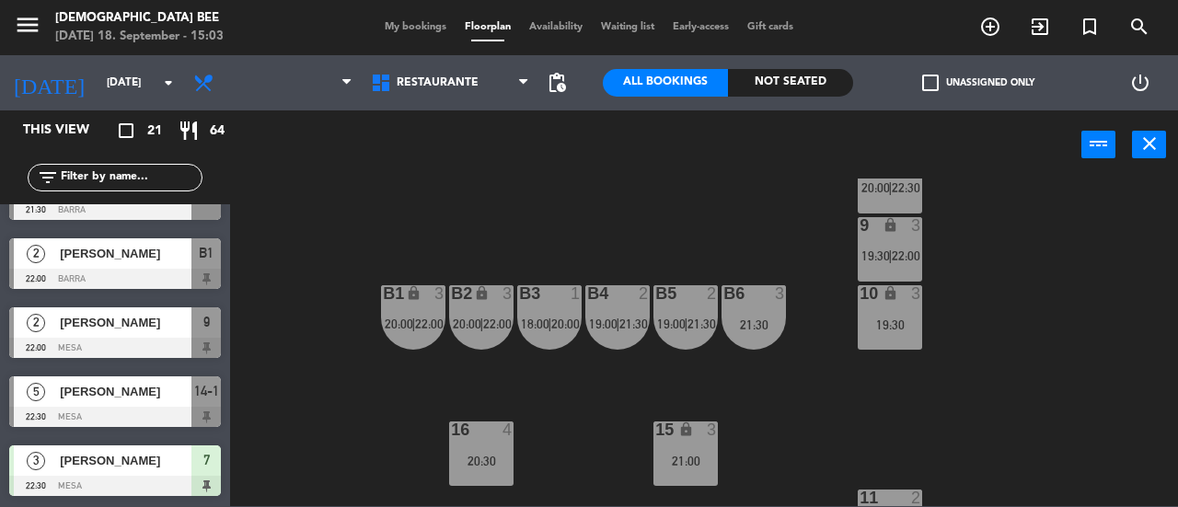
click at [753, 319] on div "21:30" at bounding box center [754, 324] width 64 height 13
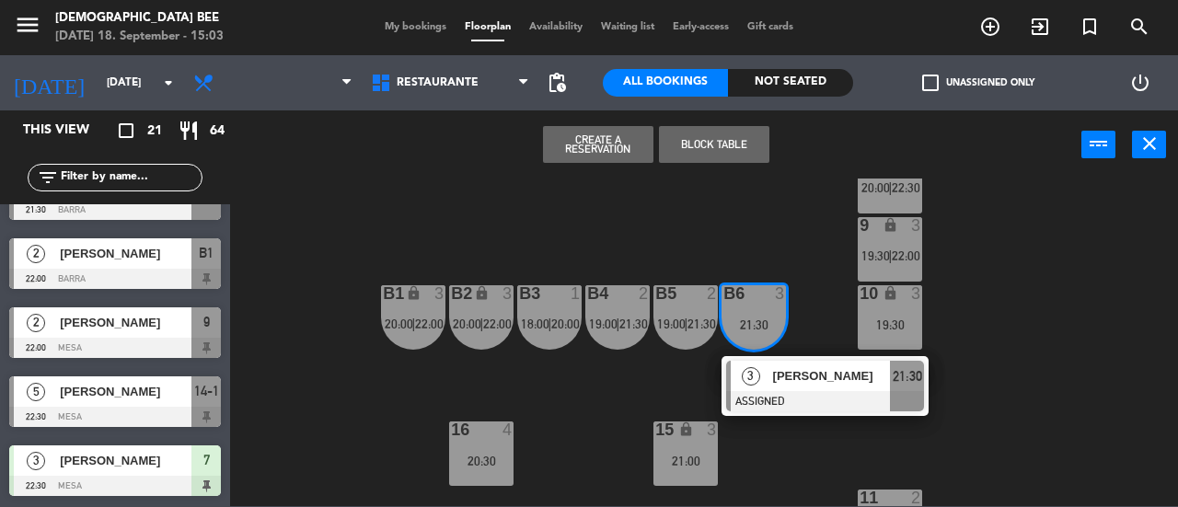
click at [613, 365] on div "7 lock 3 20:00 | 22:30 8 lock 3 20:00 | 22:30 9 lock 3 19:30 | 22:00 B1 lock 3 …" at bounding box center [710, 343] width 936 height 328
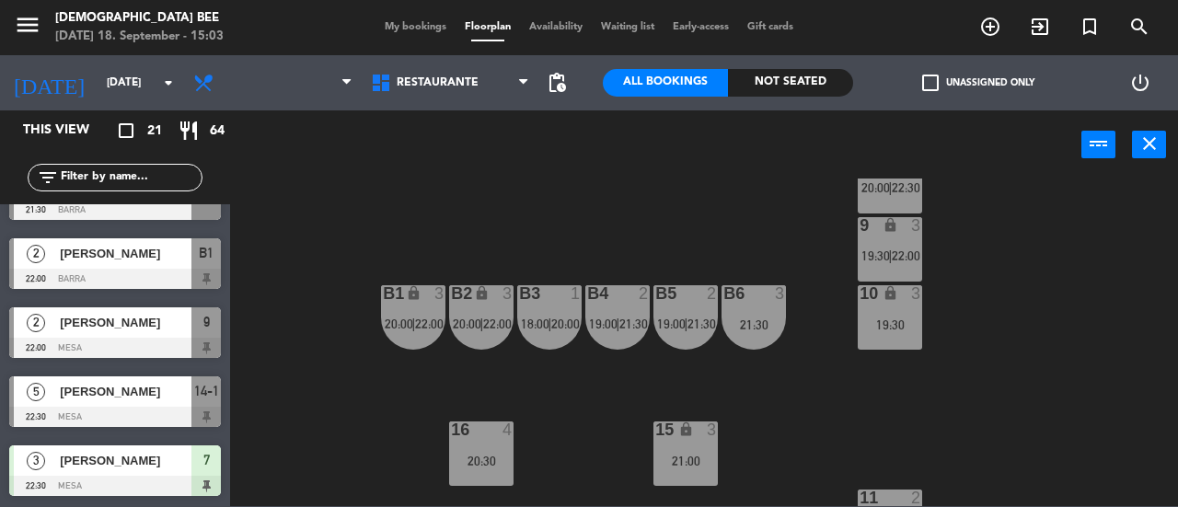
click at [536, 317] on span "18:00" at bounding box center [535, 324] width 29 height 15
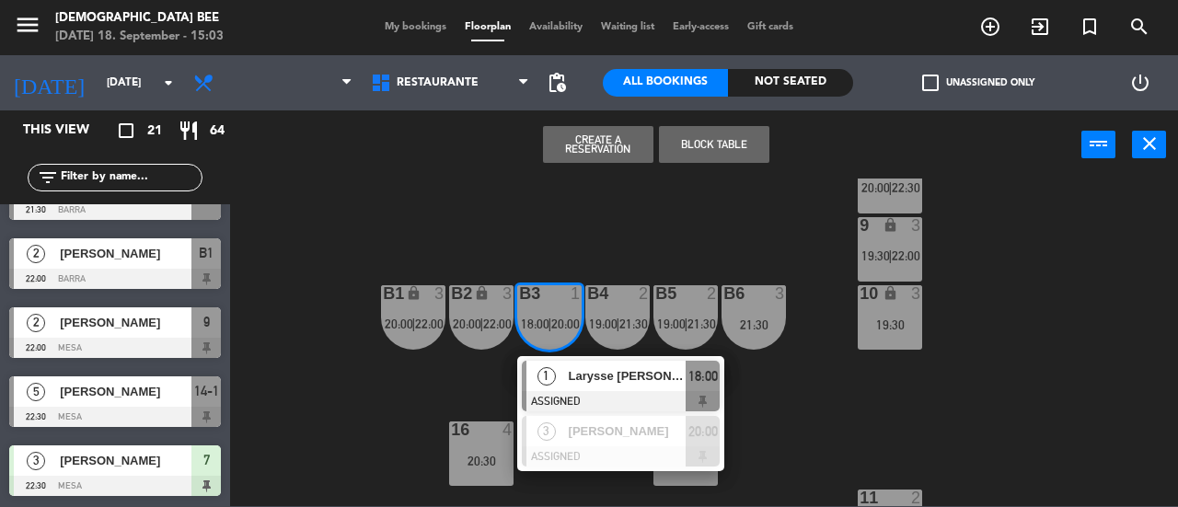
drag, startPoint x: 425, startPoint y: 369, endPoint x: 449, endPoint y: 342, distance: 35.9
click at [425, 371] on div "7 lock 3 20:00 | 22:30 8 lock 3 20:00 | 22:30 9 lock 3 19:30 | 22:00 B1 lock 3 …" at bounding box center [710, 343] width 936 height 328
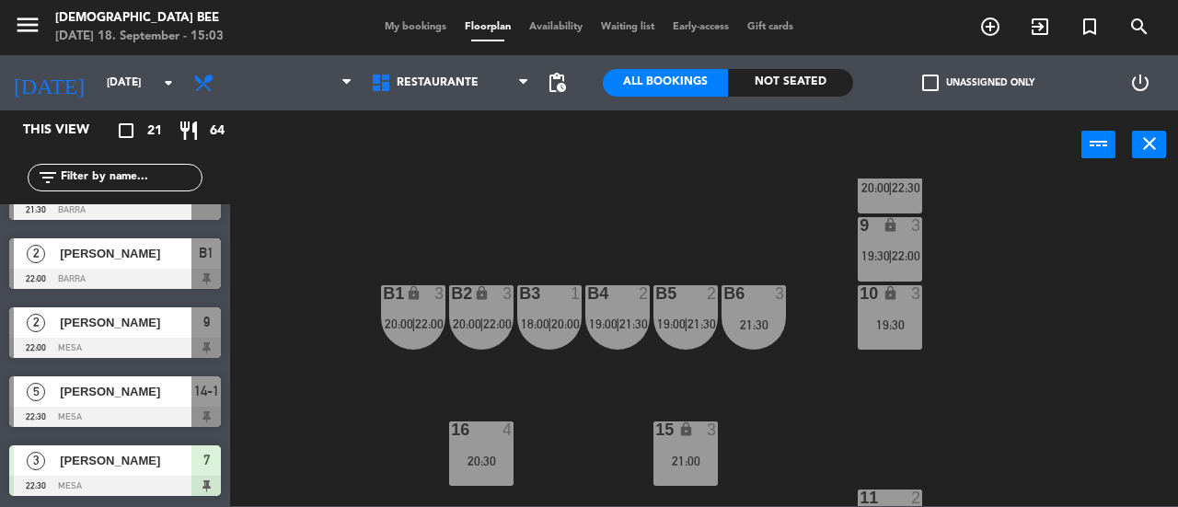
click at [479, 308] on div "B2 lock 3 20:00 | 22:00" at bounding box center [481, 317] width 64 height 64
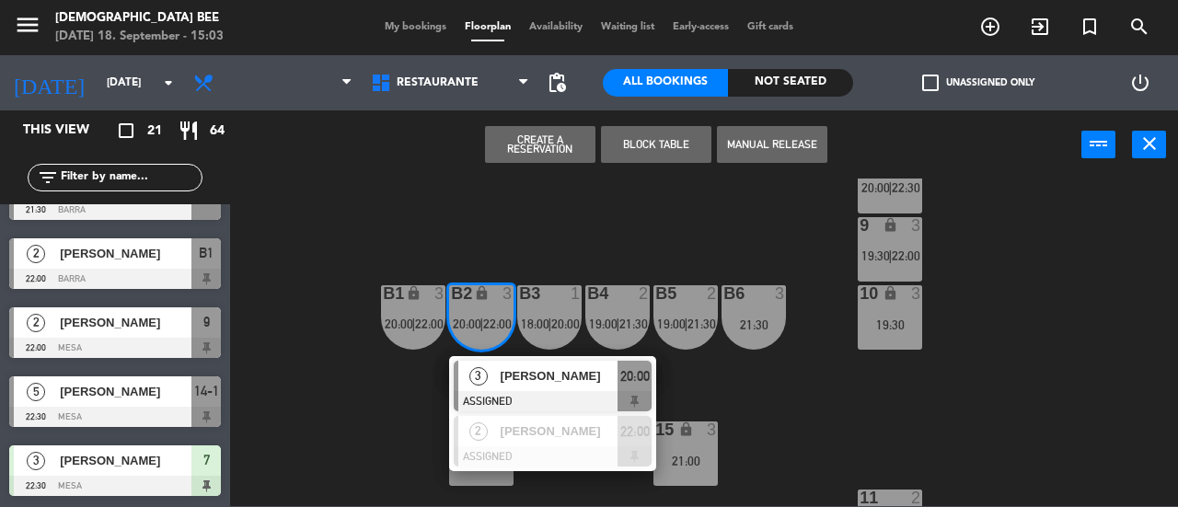
click at [403, 398] on div "7 lock 3 20:00 | 22:30 8 lock 3 20:00 | 22:30 9 lock 3 19:30 | 22:00 B1 lock 3 …" at bounding box center [710, 343] width 936 height 328
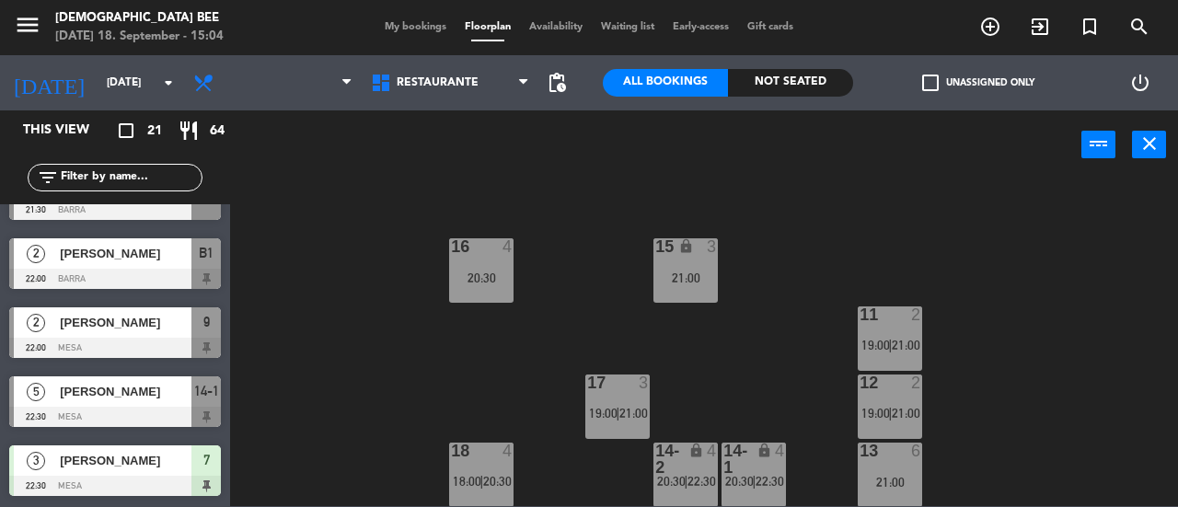
scroll to position [314, 0]
click at [622, 415] on span "21:00" at bounding box center [633, 412] width 29 height 15
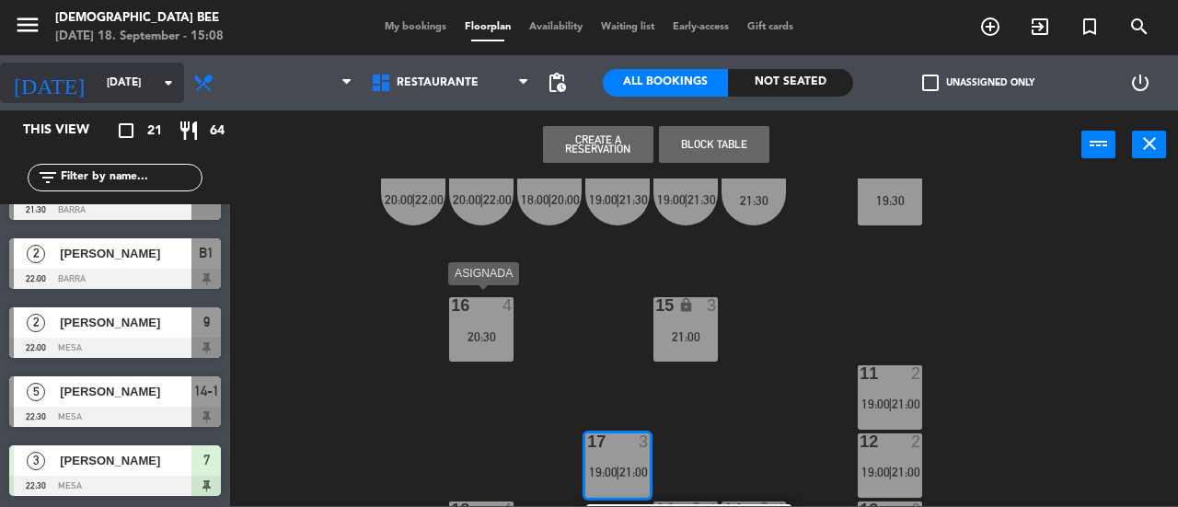
scroll to position [367, 0]
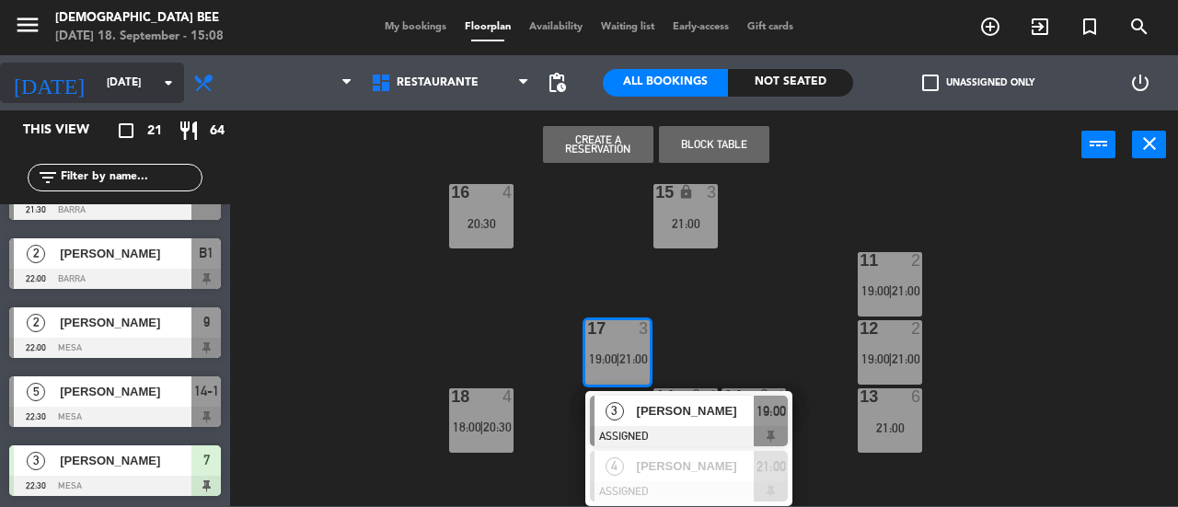
click at [98, 81] on input "[DATE]" at bounding box center [171, 82] width 146 height 31
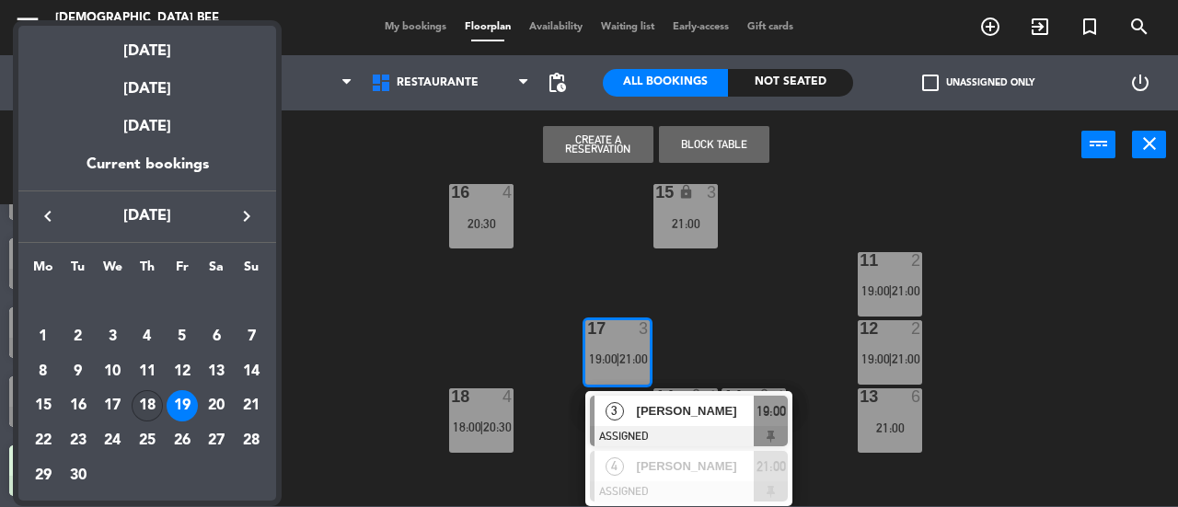
click at [142, 409] on div "18" at bounding box center [147, 405] width 31 height 31
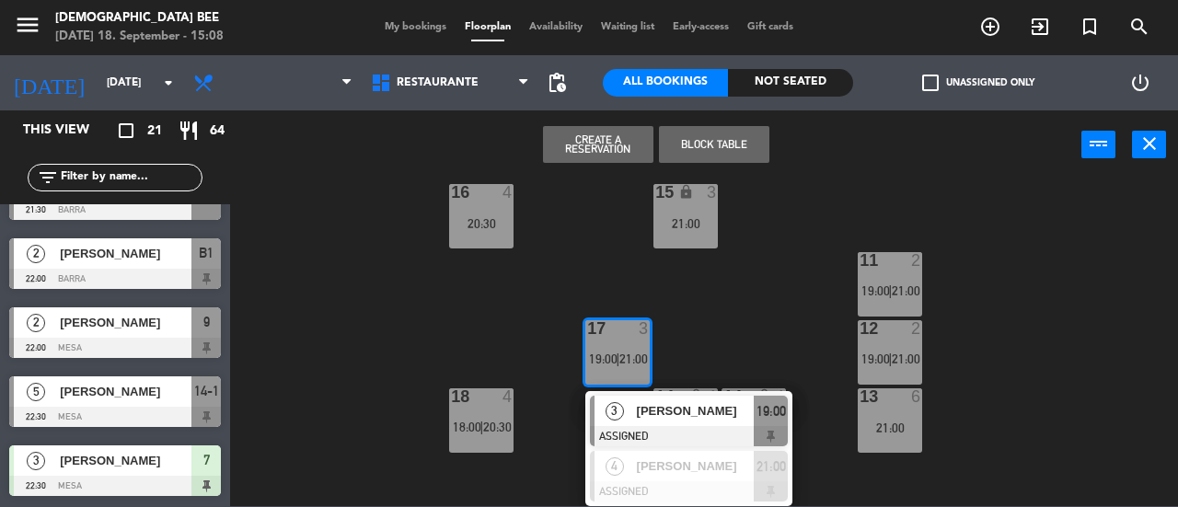
type input "[DATE]"
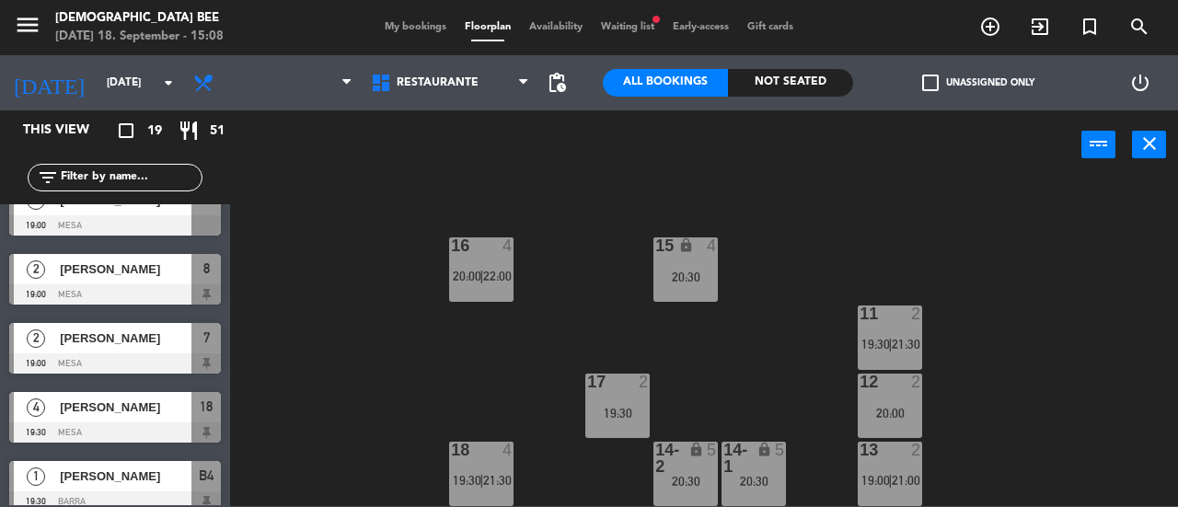
scroll to position [0, 0]
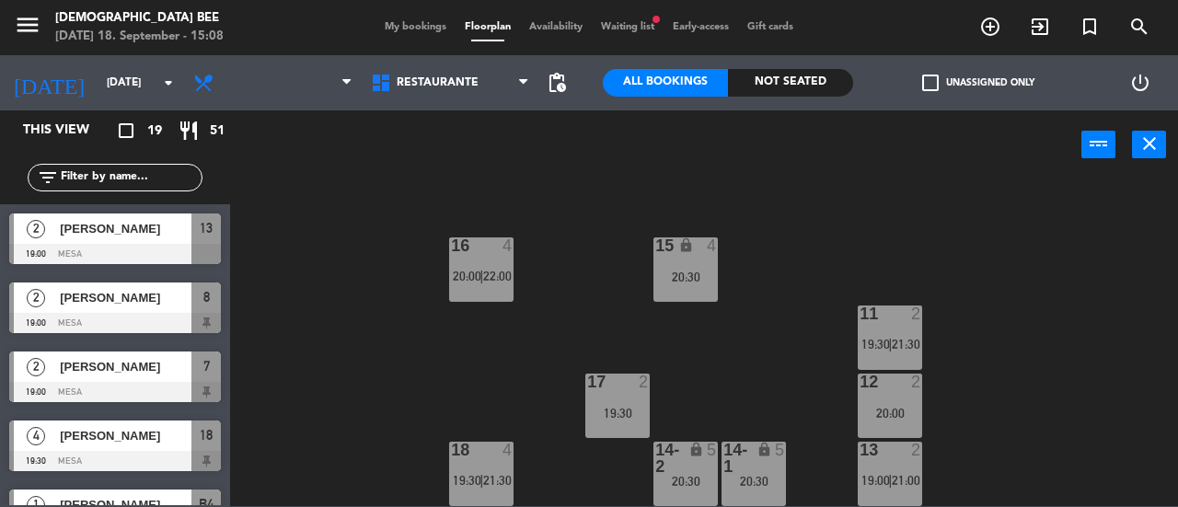
click at [399, 30] on span "My bookings" at bounding box center [416, 27] width 80 height 10
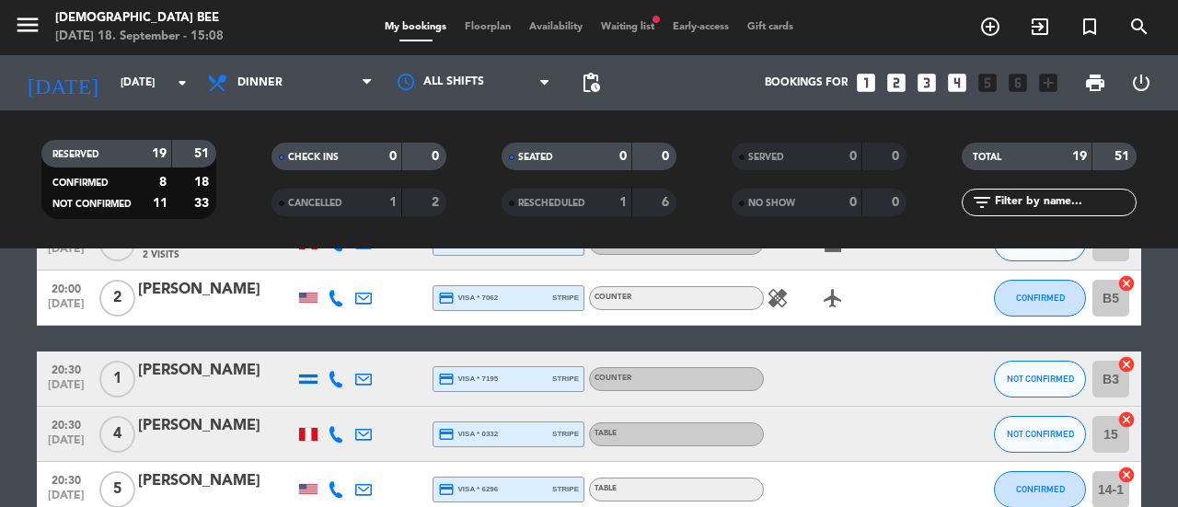
scroll to position [569, 0]
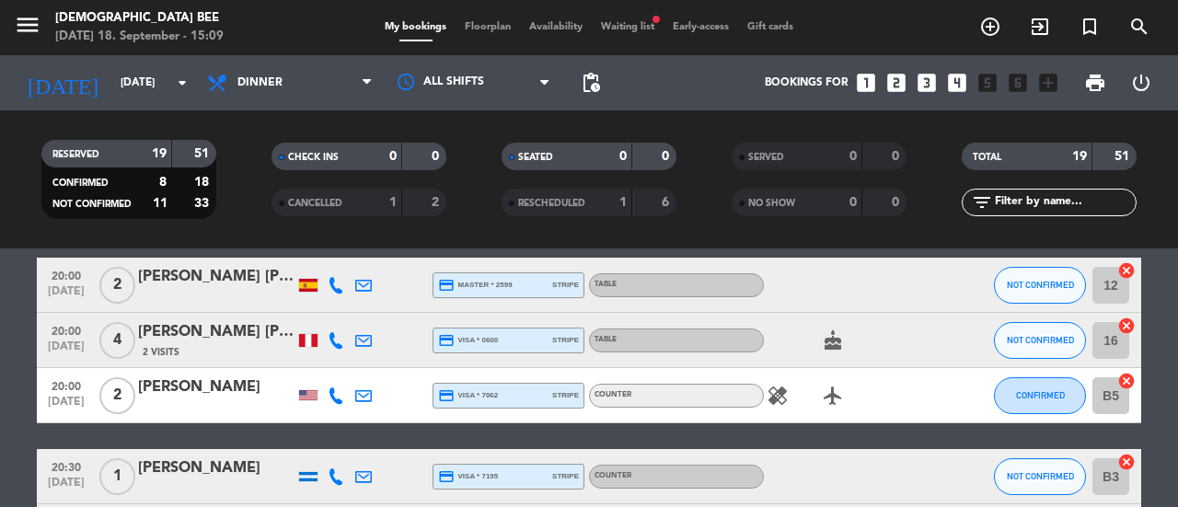
click at [631, 22] on span "Waiting list fiber_manual_record" at bounding box center [628, 27] width 72 height 10
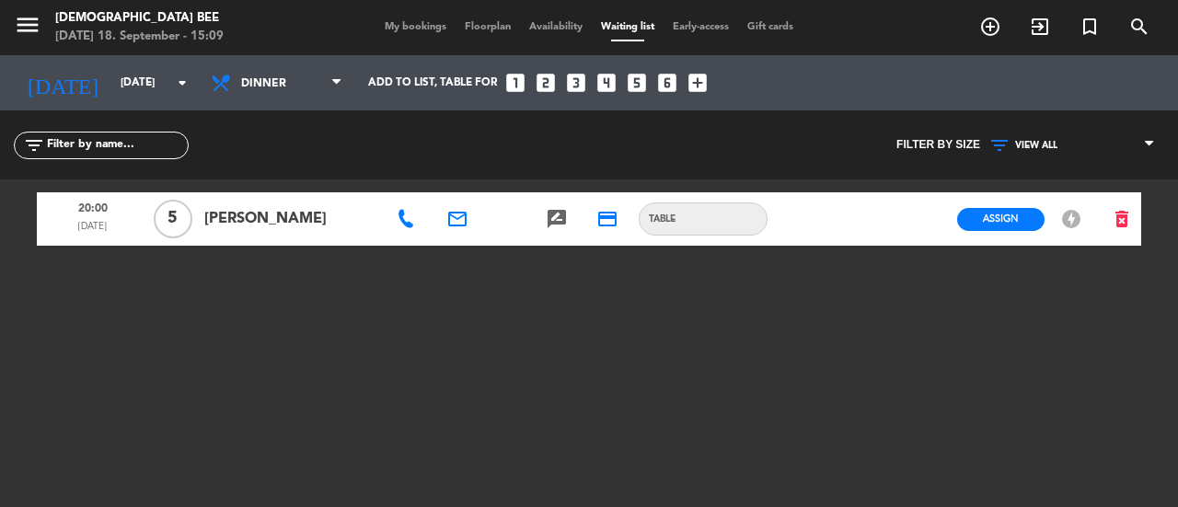
click at [424, 26] on span "My bookings" at bounding box center [416, 27] width 80 height 10
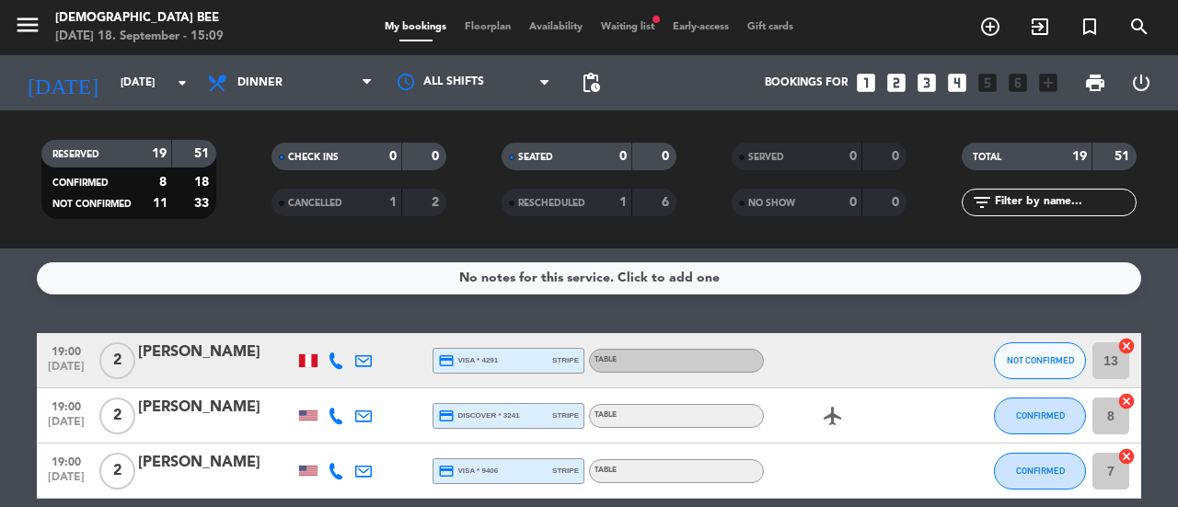
click at [621, 25] on span "Waiting list fiber_manual_record" at bounding box center [628, 27] width 72 height 10
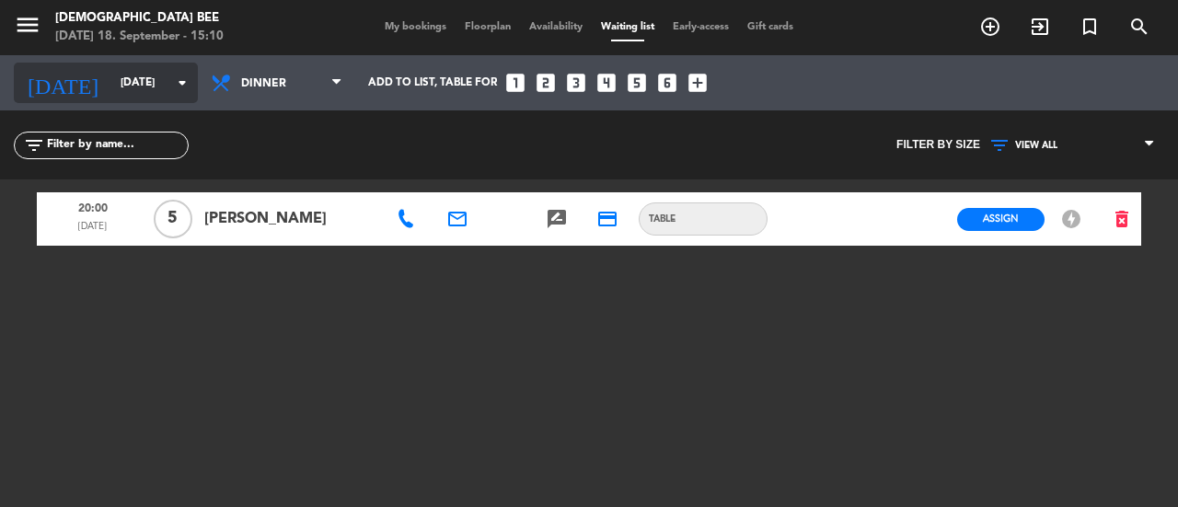
click at [112, 73] on input "[DATE]" at bounding box center [184, 82] width 146 height 31
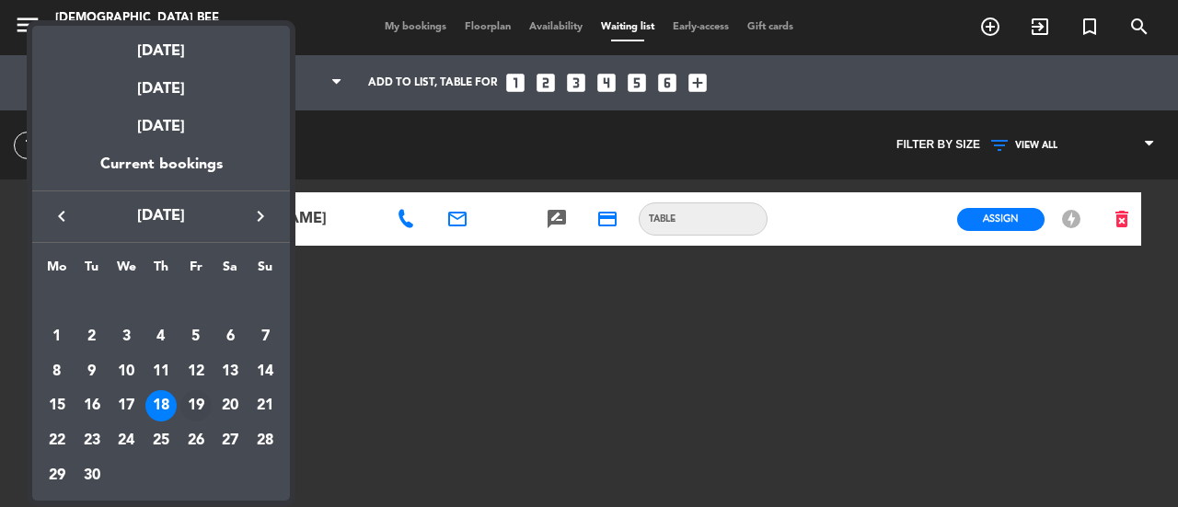
click at [201, 399] on div "19" at bounding box center [195, 405] width 31 height 31
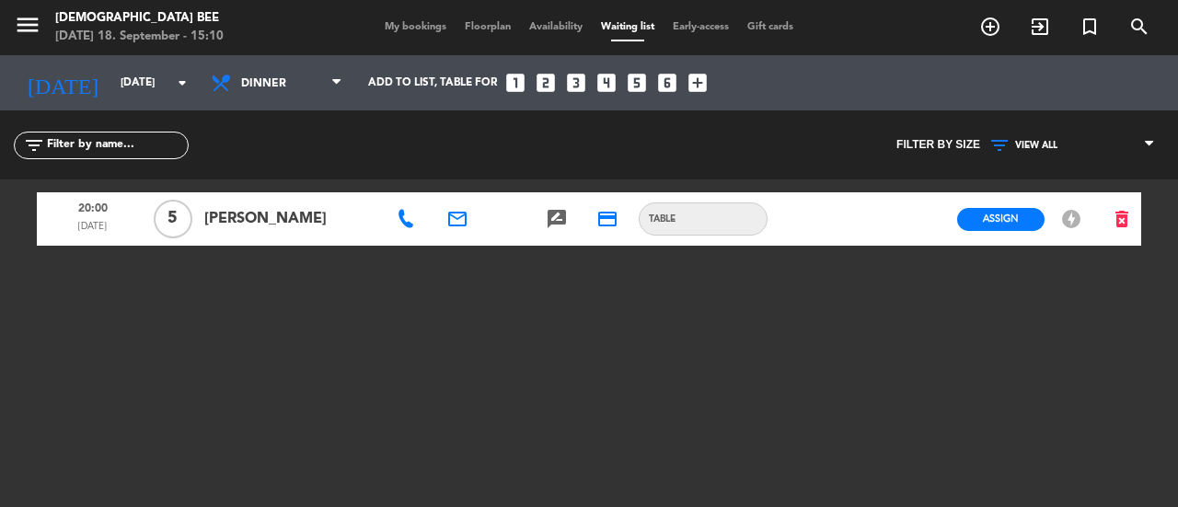
type input "[DATE]"
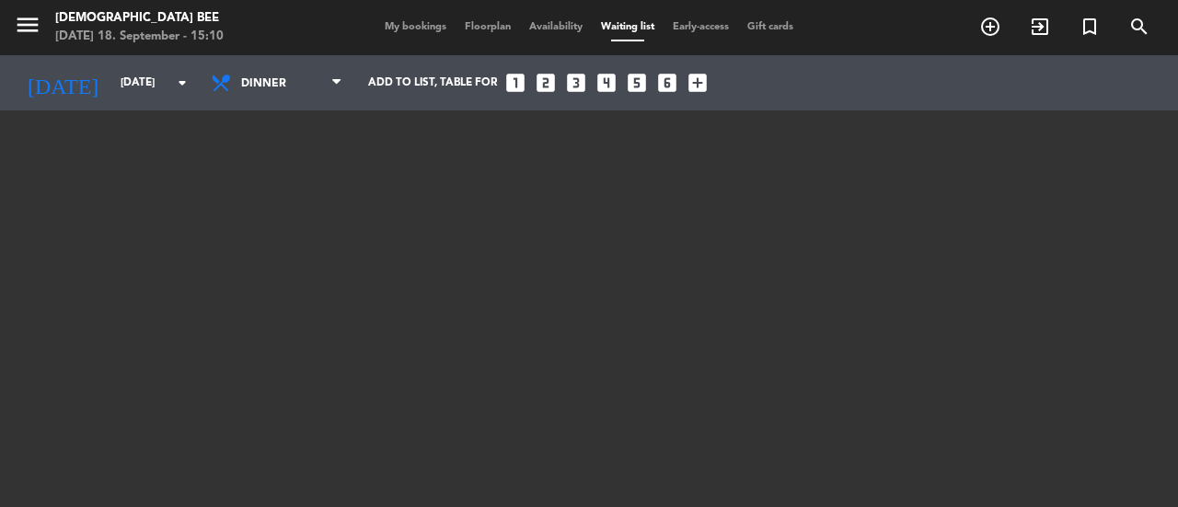
scroll to position [133, 0]
click at [412, 26] on span "My bookings" at bounding box center [416, 27] width 80 height 10
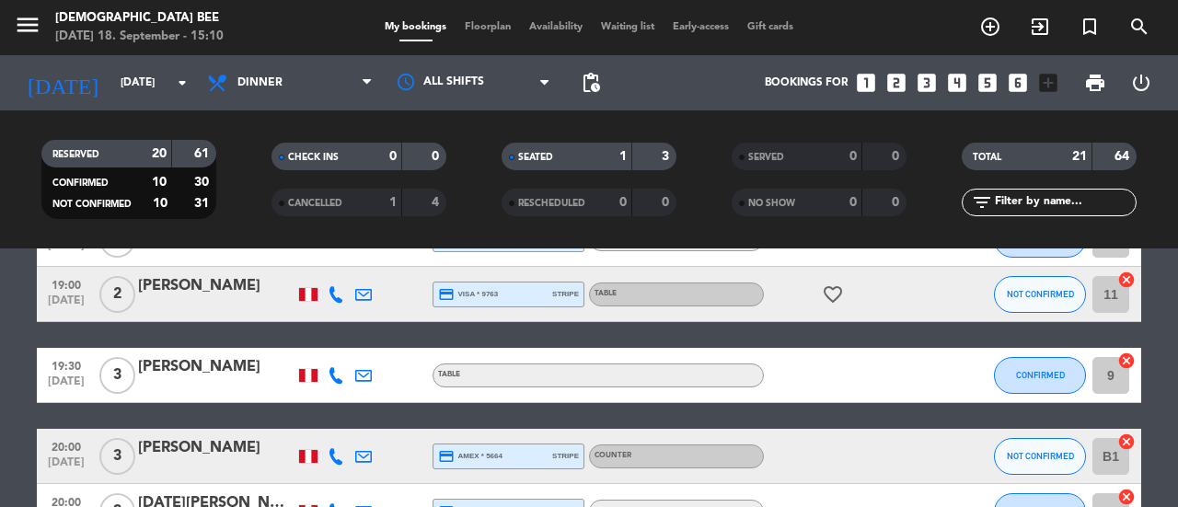
scroll to position [399, 0]
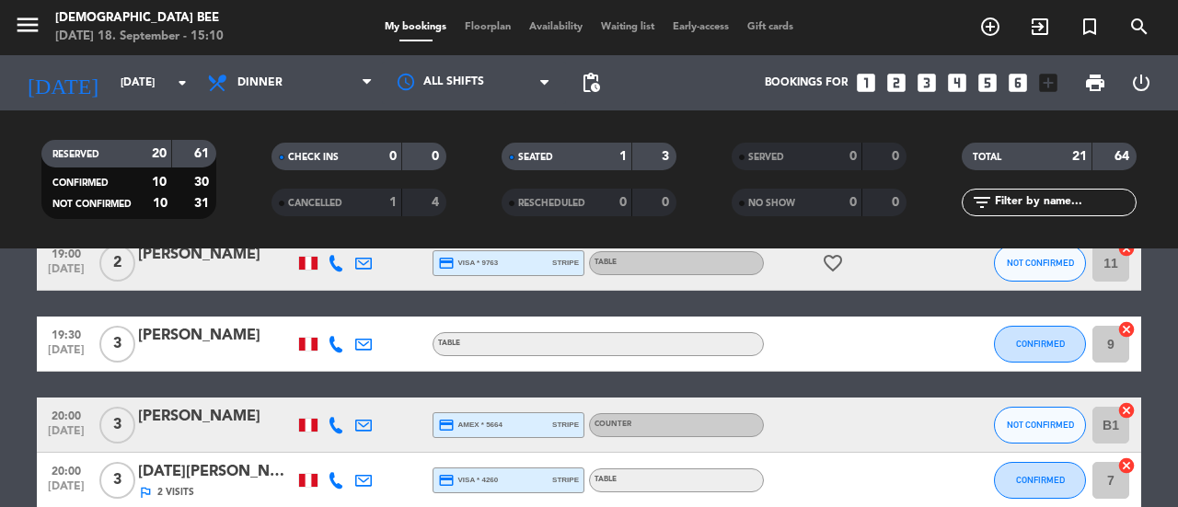
click at [487, 29] on span "Floorplan" at bounding box center [488, 27] width 64 height 10
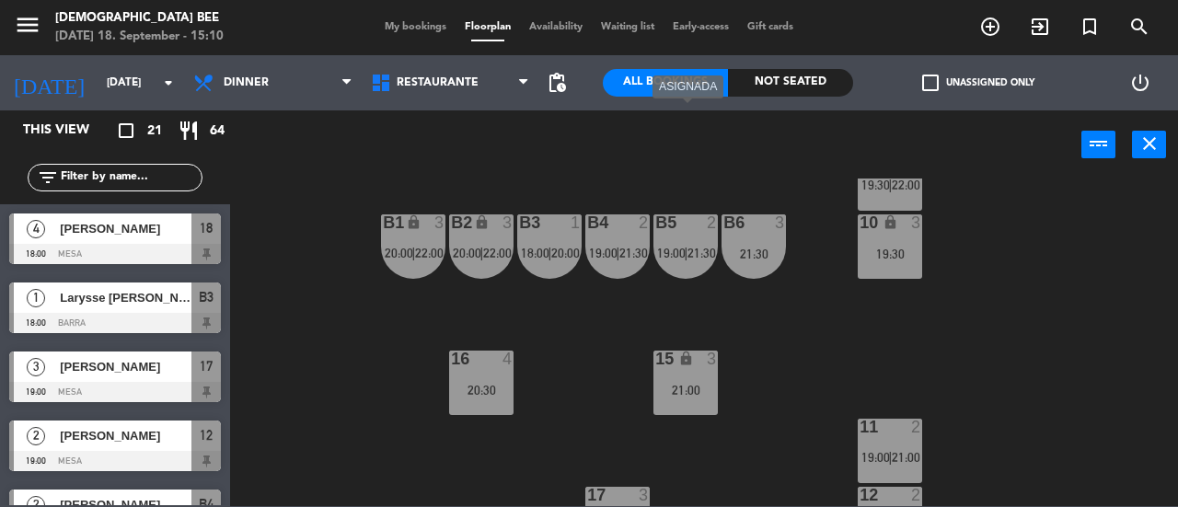
scroll to position [314, 0]
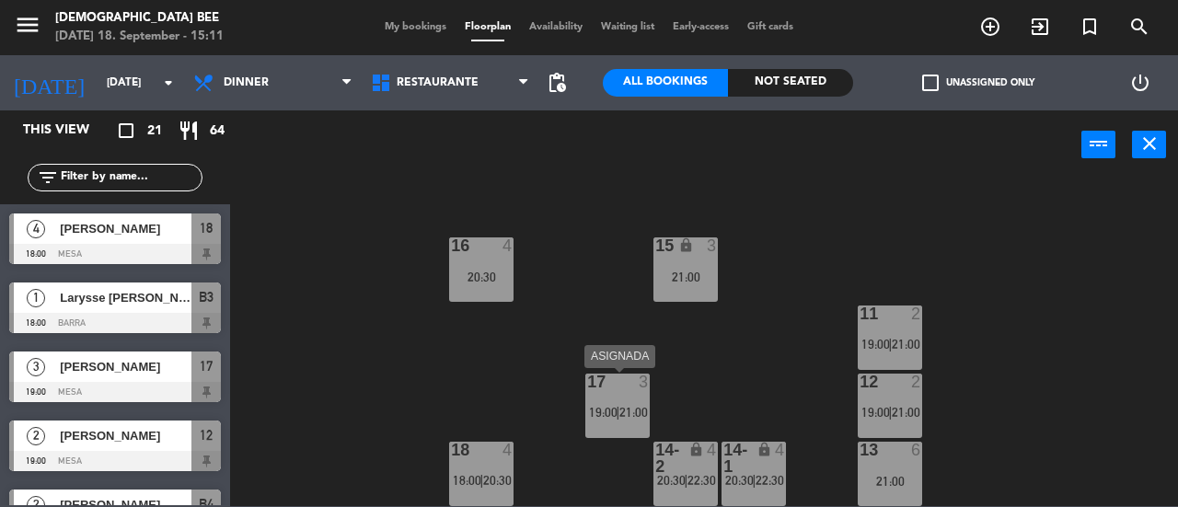
click at [609, 417] on span "19:00" at bounding box center [603, 412] width 29 height 15
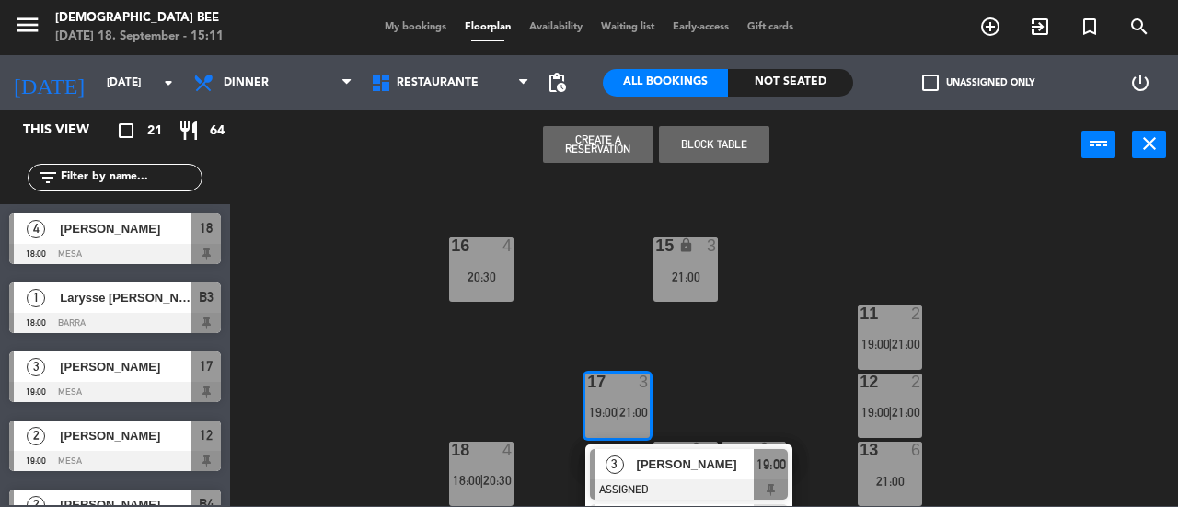
scroll to position [367, 0]
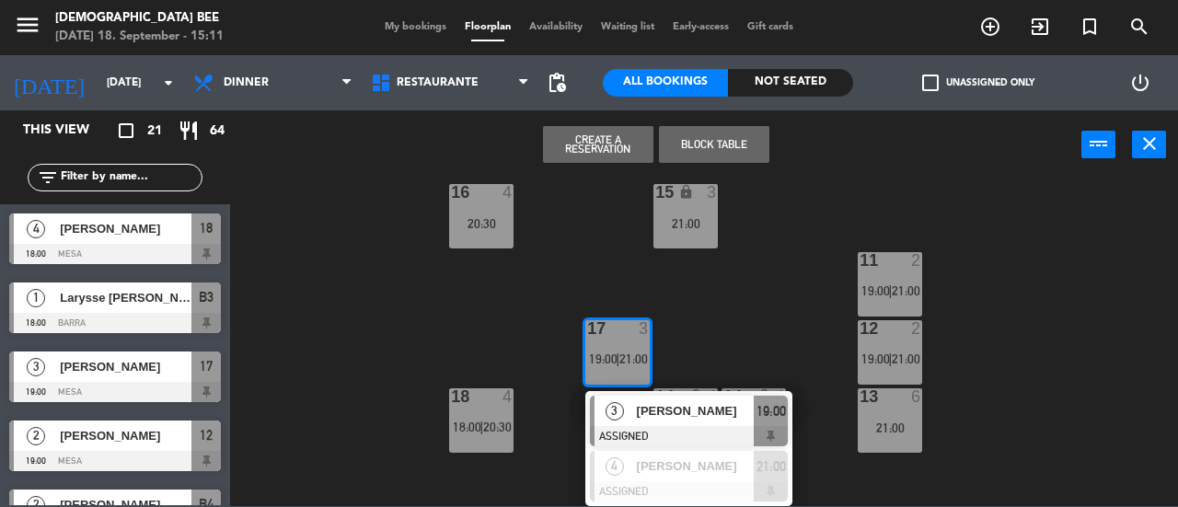
click at [676, 418] on span "[PERSON_NAME]" at bounding box center [696, 410] width 118 height 19
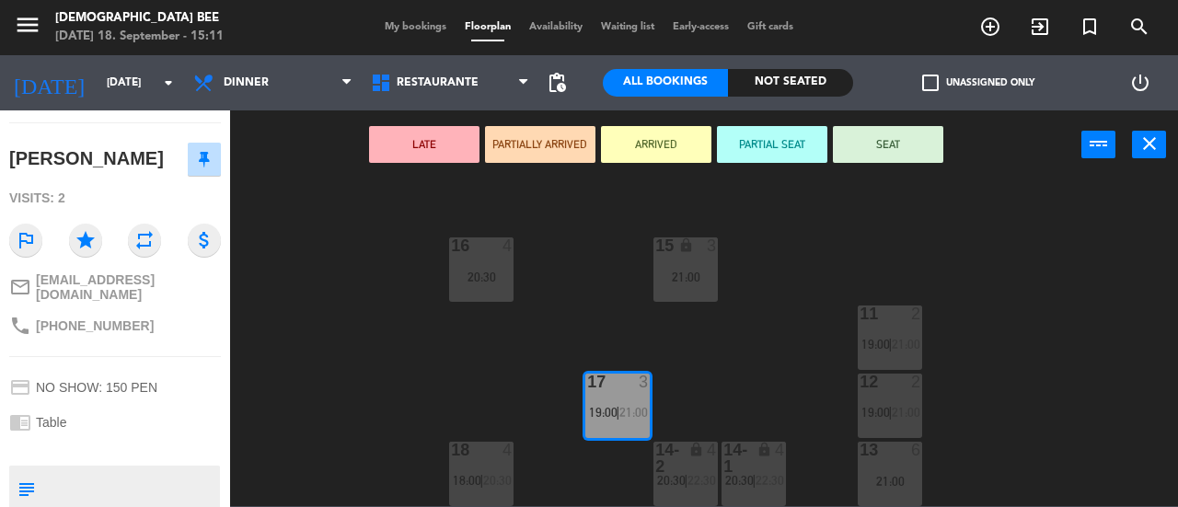
scroll to position [276, 0]
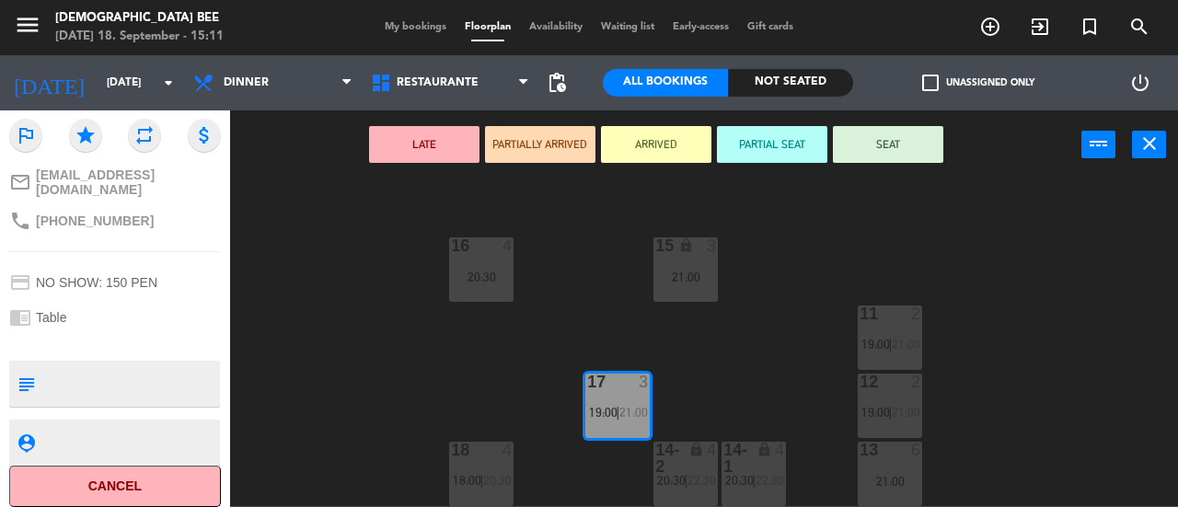
click at [122, 365] on textarea at bounding box center [130, 384] width 176 height 39
type textarea "este cliente llega 7 30"
drag, startPoint x: 328, startPoint y: 334, endPoint x: 301, endPoint y: 330, distance: 26.9
click at [328, 332] on div "7 lock 3 20:00 | 22:30 8 lock 3 20:00 | 22:30 9 lock 3 19:30 | 22:00 B1 lock 3 …" at bounding box center [710, 343] width 936 height 328
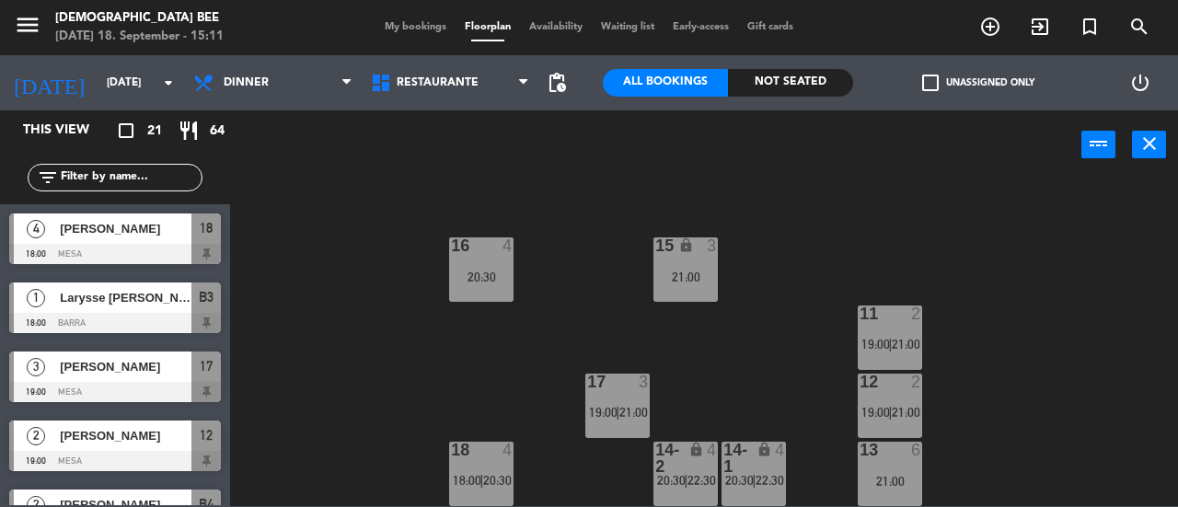
drag, startPoint x: 153, startPoint y: 382, endPoint x: 185, endPoint y: 371, distance: 34.1
click at [154, 381] on div "3 [PERSON_NAME] 19:00 Mesa 17" at bounding box center [115, 376] width 230 height 69
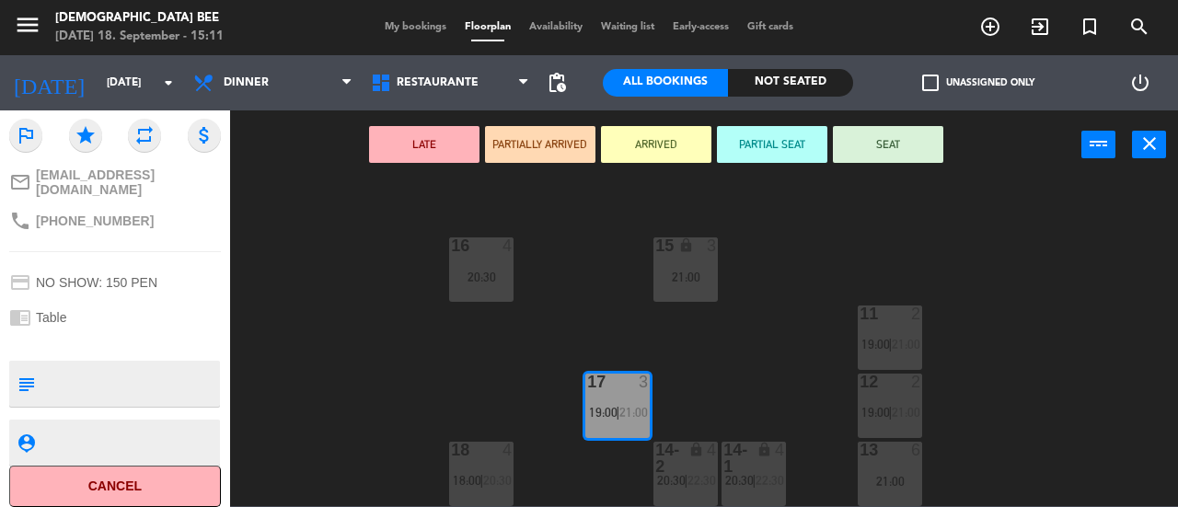
click at [100, 373] on textarea at bounding box center [130, 384] width 176 height 39
type textarea "este cliente llega 7 30"
click at [116, 437] on textarea at bounding box center [130, 442] width 176 height 23
type textarea "correo"
click at [313, 315] on div "7 lock 3 20:00 | 22:30 8 lock 3 20:00 | 22:30 9 lock 3 19:30 | 22:00 B1 lock 3 …" at bounding box center [710, 343] width 936 height 328
